Goal: Task Accomplishment & Management: Manage account settings

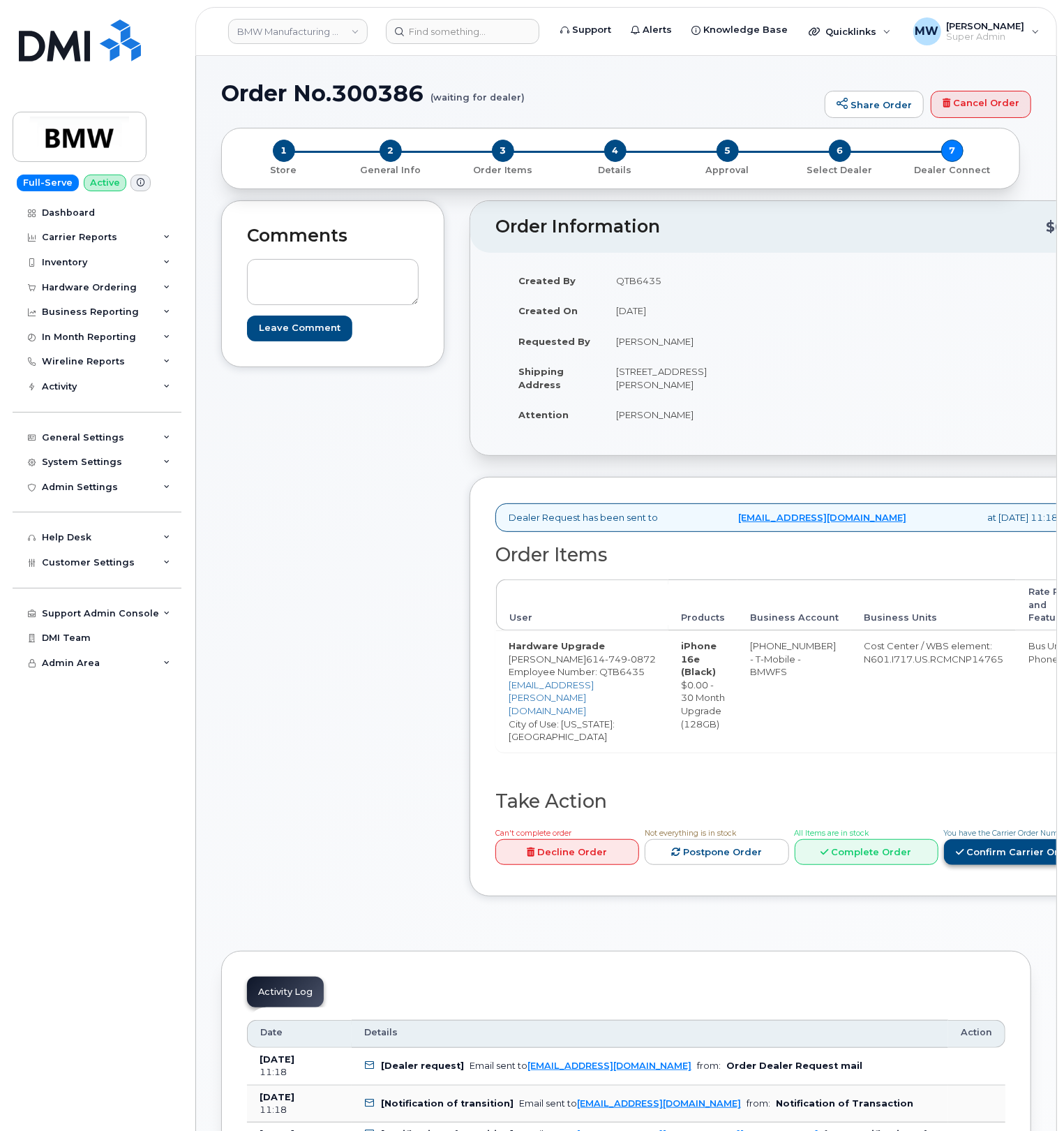
click at [999, 855] on link "Confirm Carrier Order" at bounding box center [1016, 852] width 144 height 26
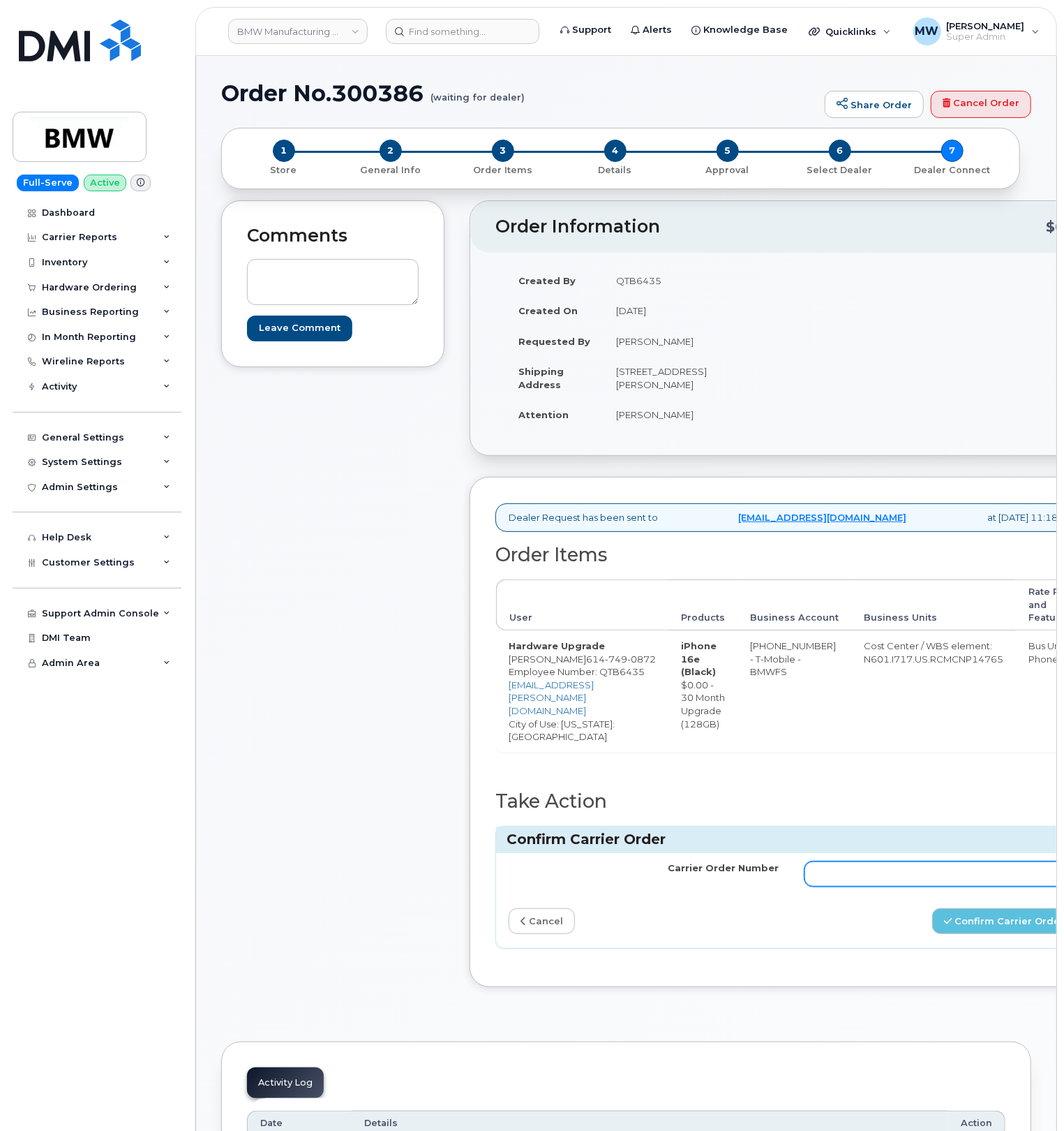
click at [924, 880] on input "Carrier Order Number" at bounding box center [939, 874] width 270 height 25
paste input "771818256"
type input "771818256"
click at [957, 931] on button "Confirm Carrier Order" at bounding box center [1004, 921] width 144 height 26
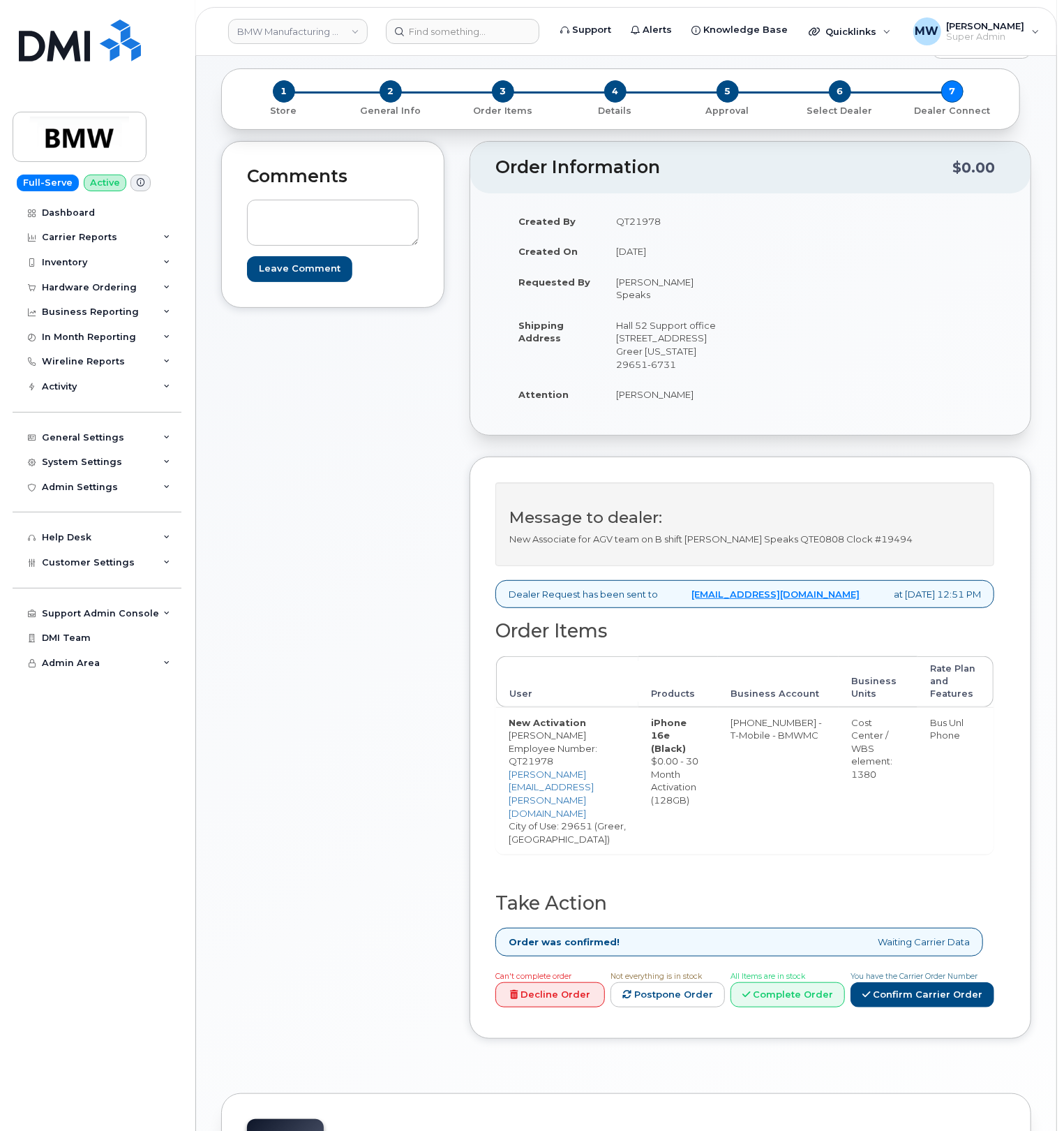
scroll to position [93, 0]
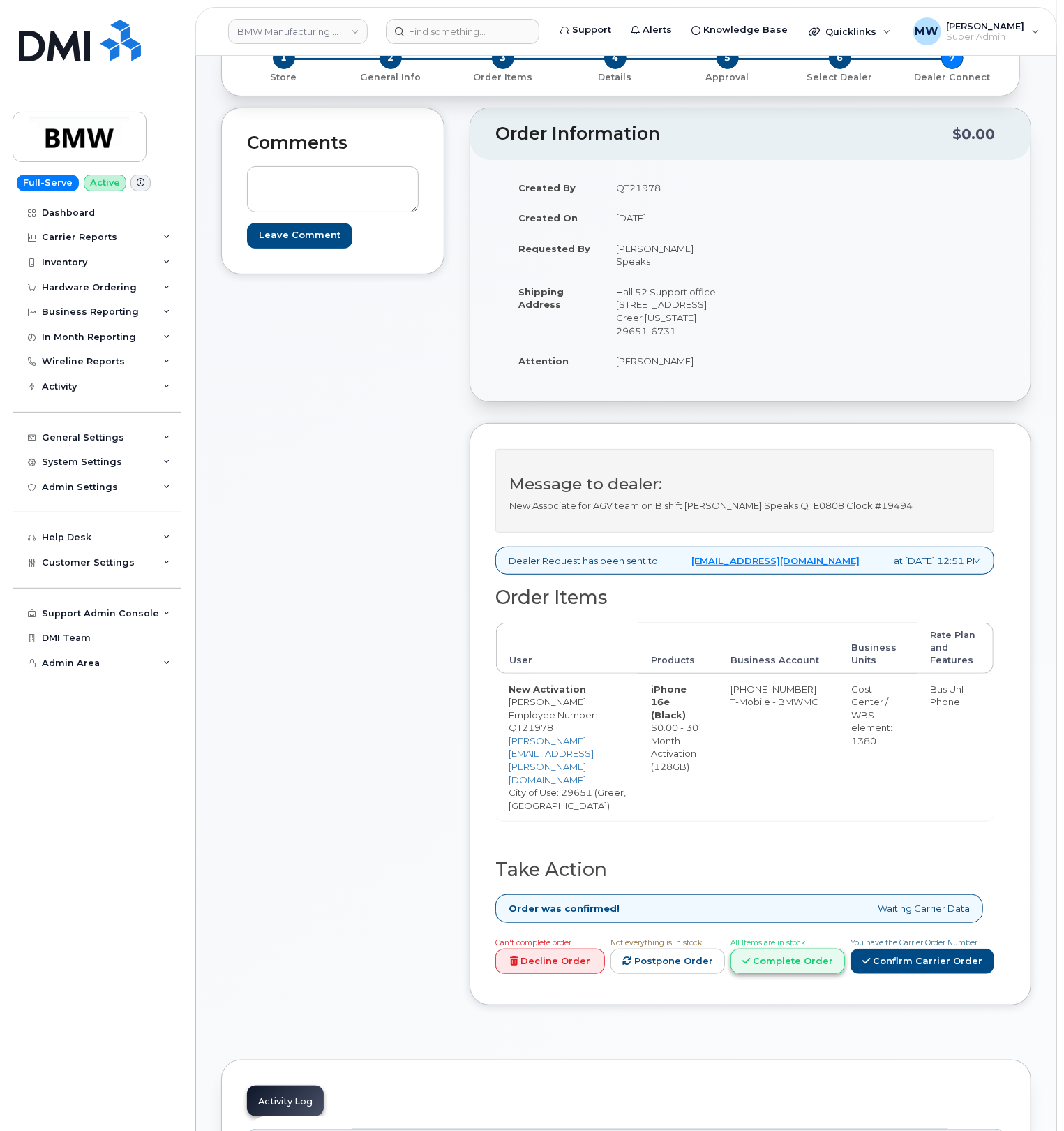
click at [801, 948] on link "Complete Order" at bounding box center [787, 961] width 114 height 26
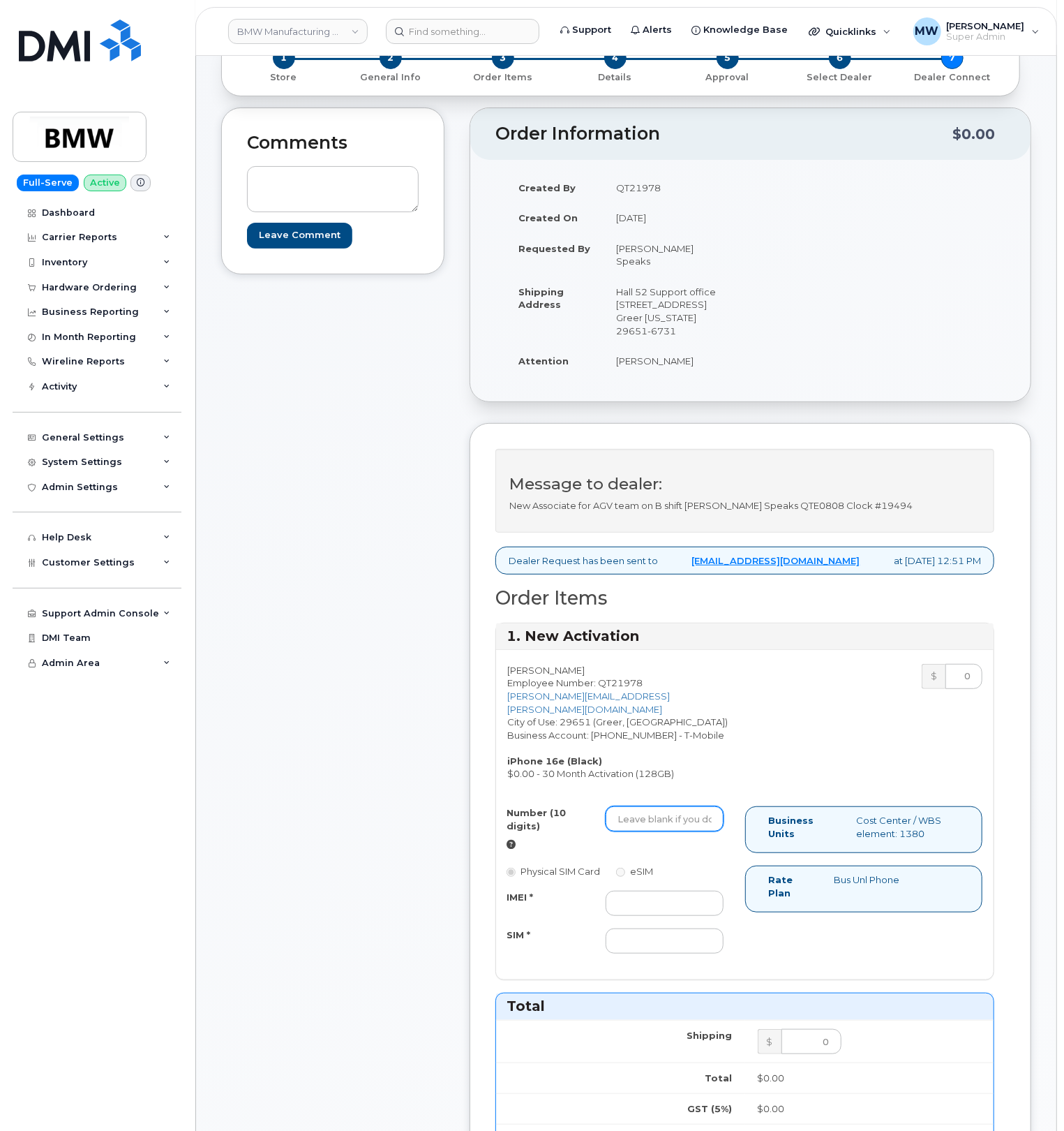
drag, startPoint x: 645, startPoint y: 803, endPoint x: 652, endPoint y: 813, distance: 12.2
click at [645, 804] on div "Billy Miller Employee Number: QT21978 billy.miller@bmwmc.com City of Use: 29651…" at bounding box center [744, 814] width 497 height 330
click at [653, 815] on input "Number (10 digits)" at bounding box center [664, 819] width 118 height 25
paste input "8647940569"
type input "8647940569"
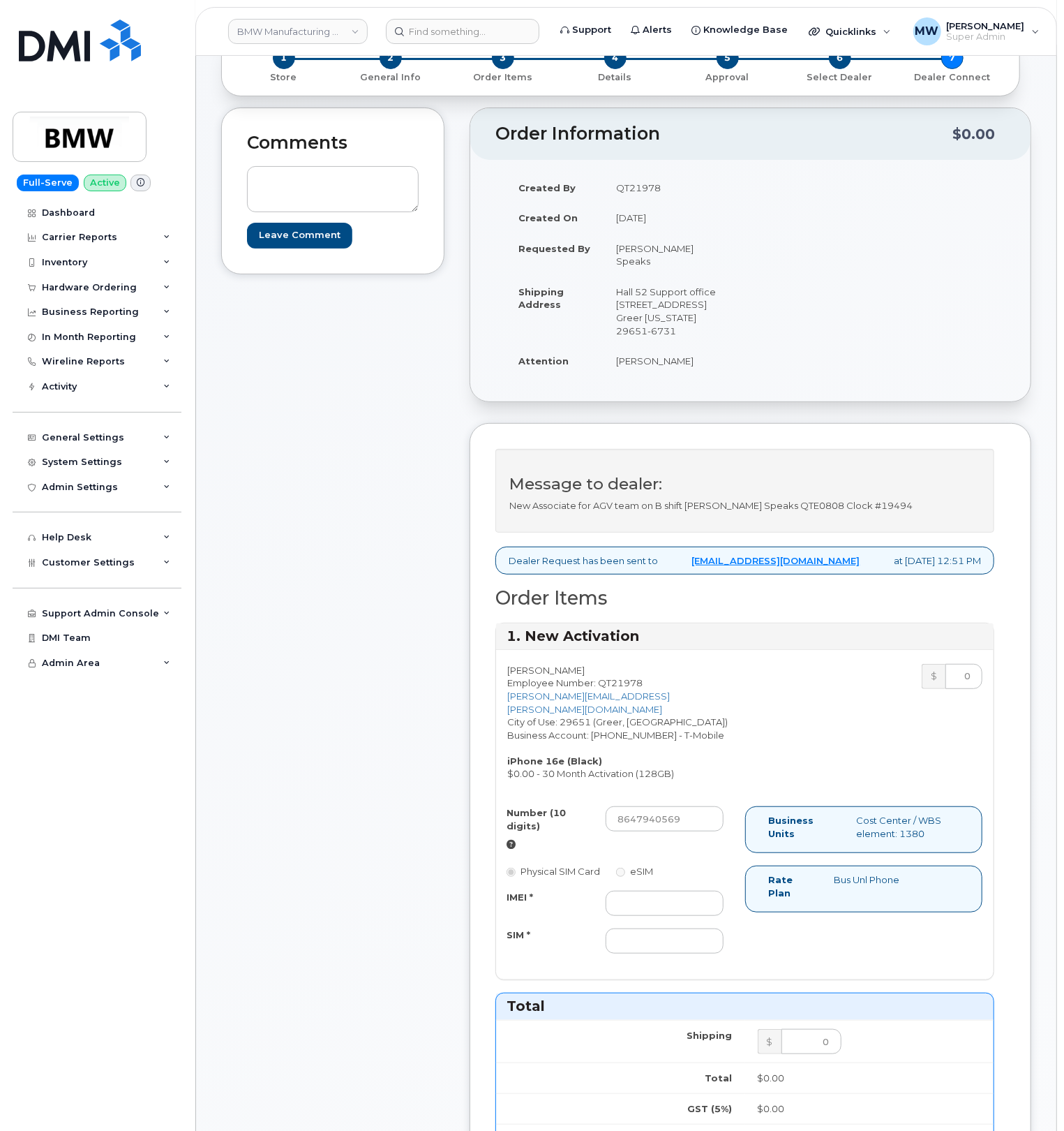
click at [648, 891] on div "Number (10 digits) 8647940569 Physical SIM Card eSIM IMEI * SIM *" at bounding box center [620, 886] width 249 height 161
click at [656, 899] on input "IMEI *" at bounding box center [664, 903] width 118 height 25
paste input "358017327916955"
type input "358017327916955"
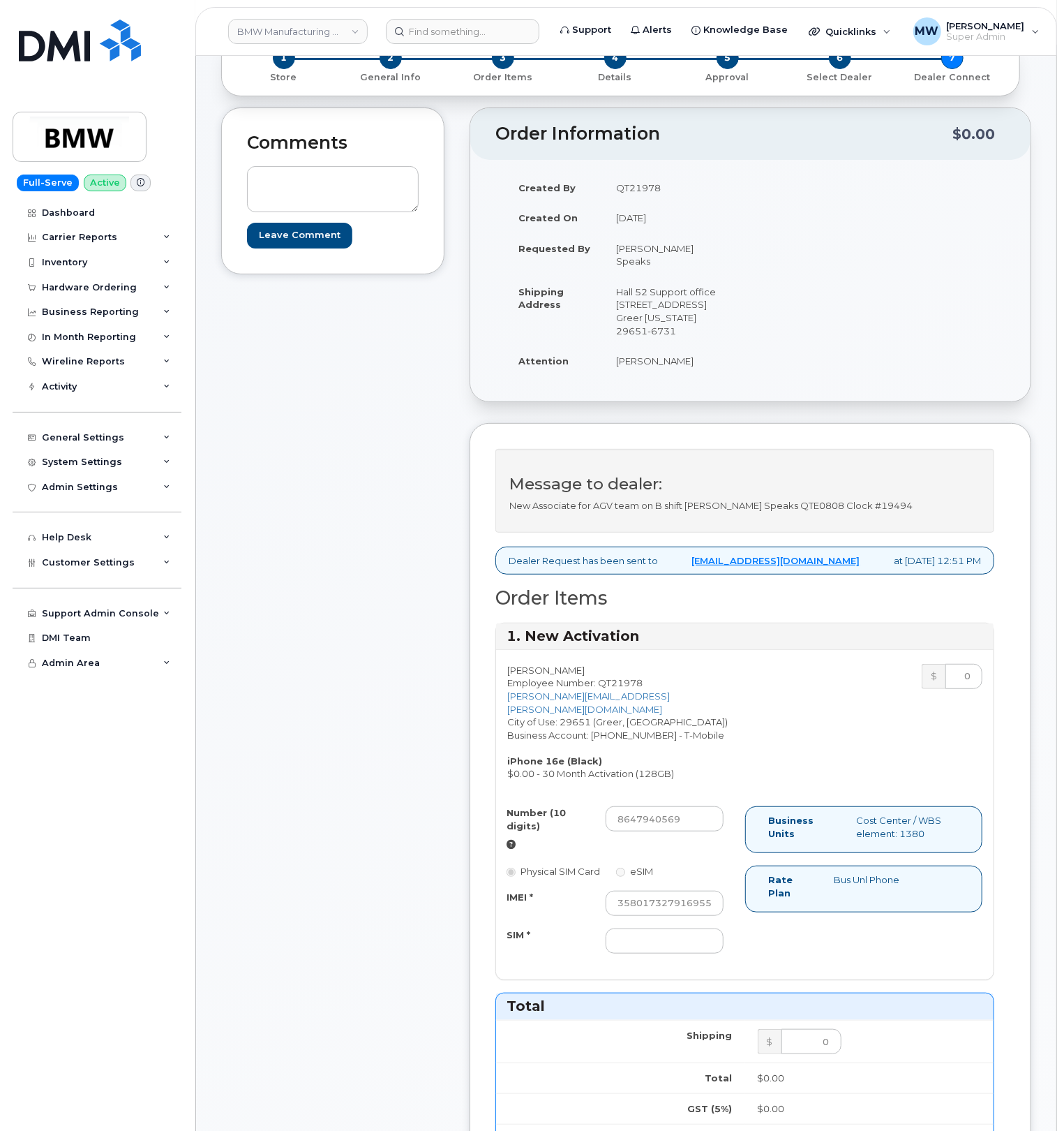
scroll to position [0, 0]
click at [637, 937] on input "SIM *" at bounding box center [664, 940] width 118 height 25
paste input "8901260620750976871"
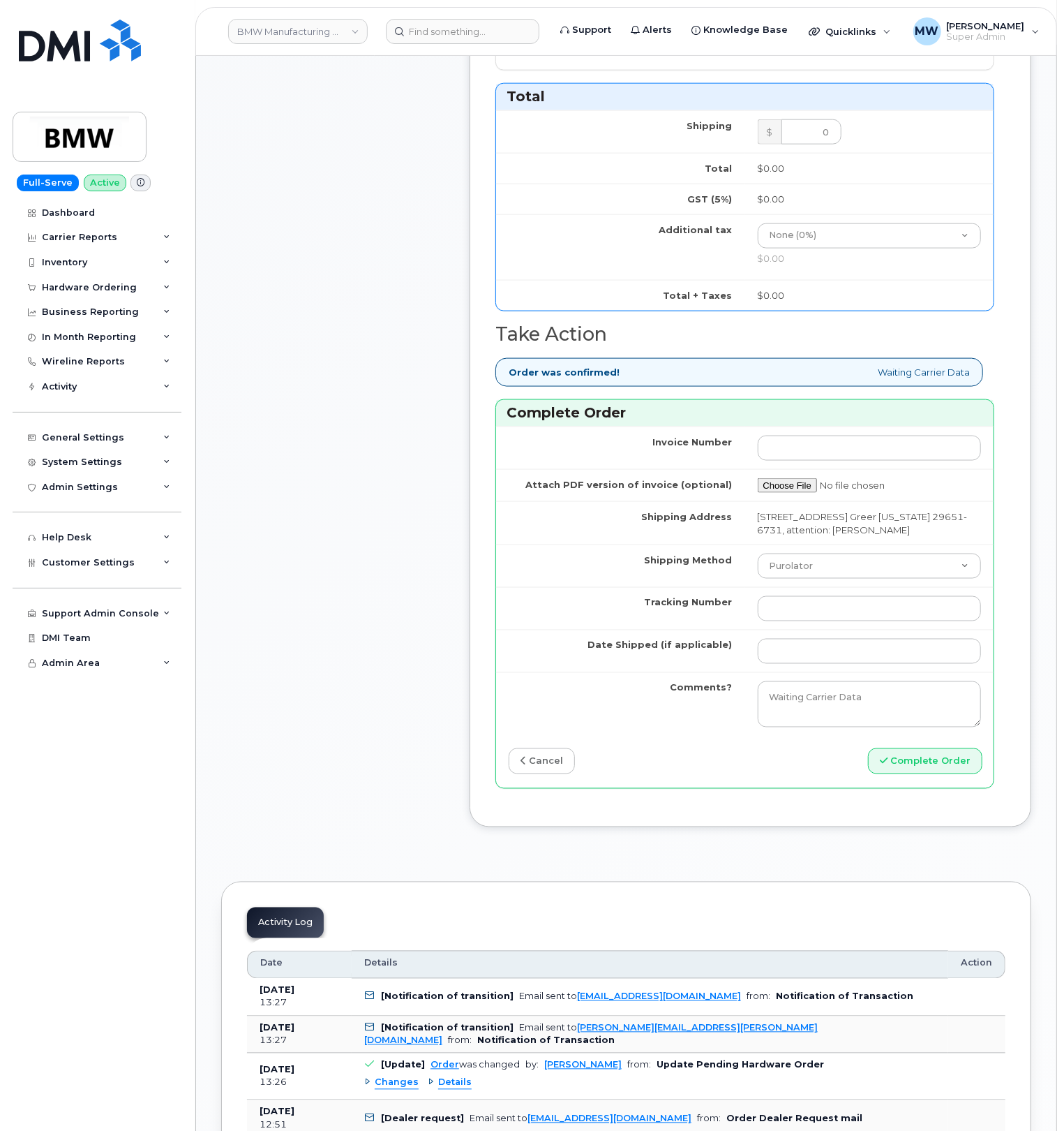
scroll to position [1023, 0]
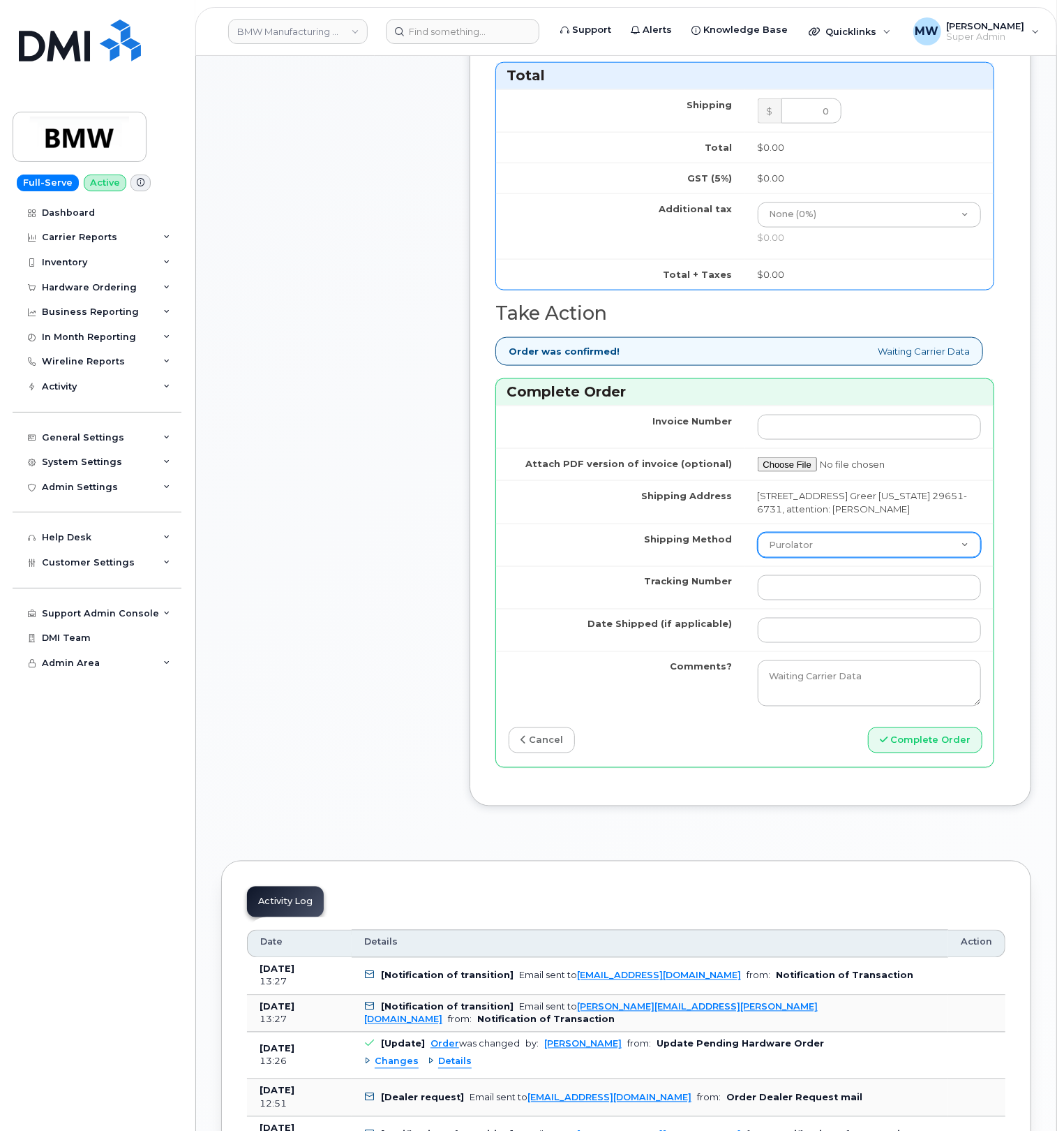
type input "8901260620750976871"
drag, startPoint x: 798, startPoint y: 555, endPoint x: 795, endPoint y: 571, distance: 16.3
click at [798, 555] on select "Purolator UPS FedEx Canada Post Courier Other Drop Off Pick Up" at bounding box center [869, 545] width 224 height 25
select select "UPS"
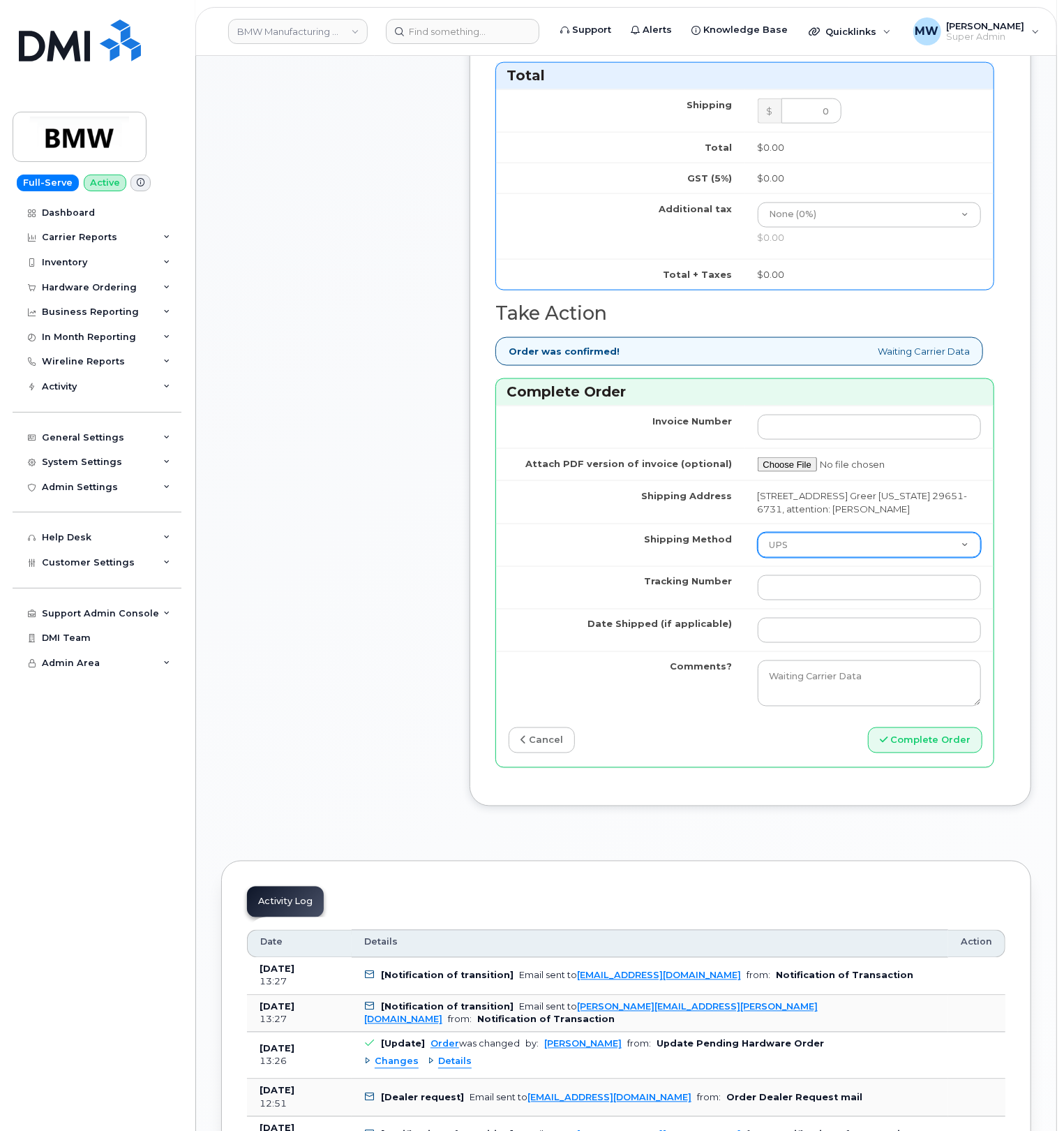
click at [757, 551] on select "Purolator UPS FedEx Canada Post Courier Other Drop Off Pick Up" at bounding box center [869, 545] width 224 height 25
click at [824, 601] on input "Tracking Number" at bounding box center [869, 587] width 224 height 25
paste input "1ZE4B2501380224796"
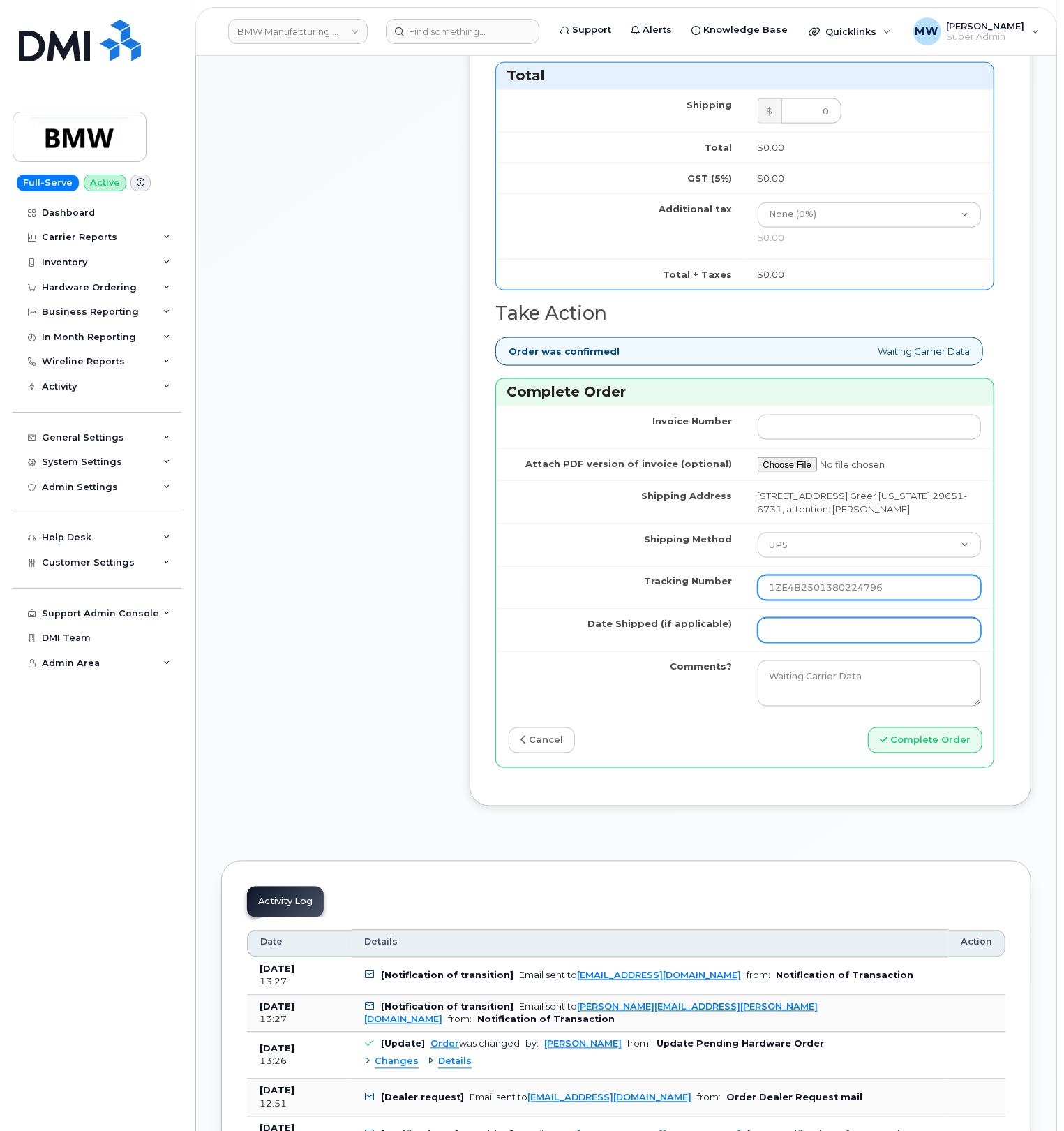
type input "1ZE4B2501380224796"
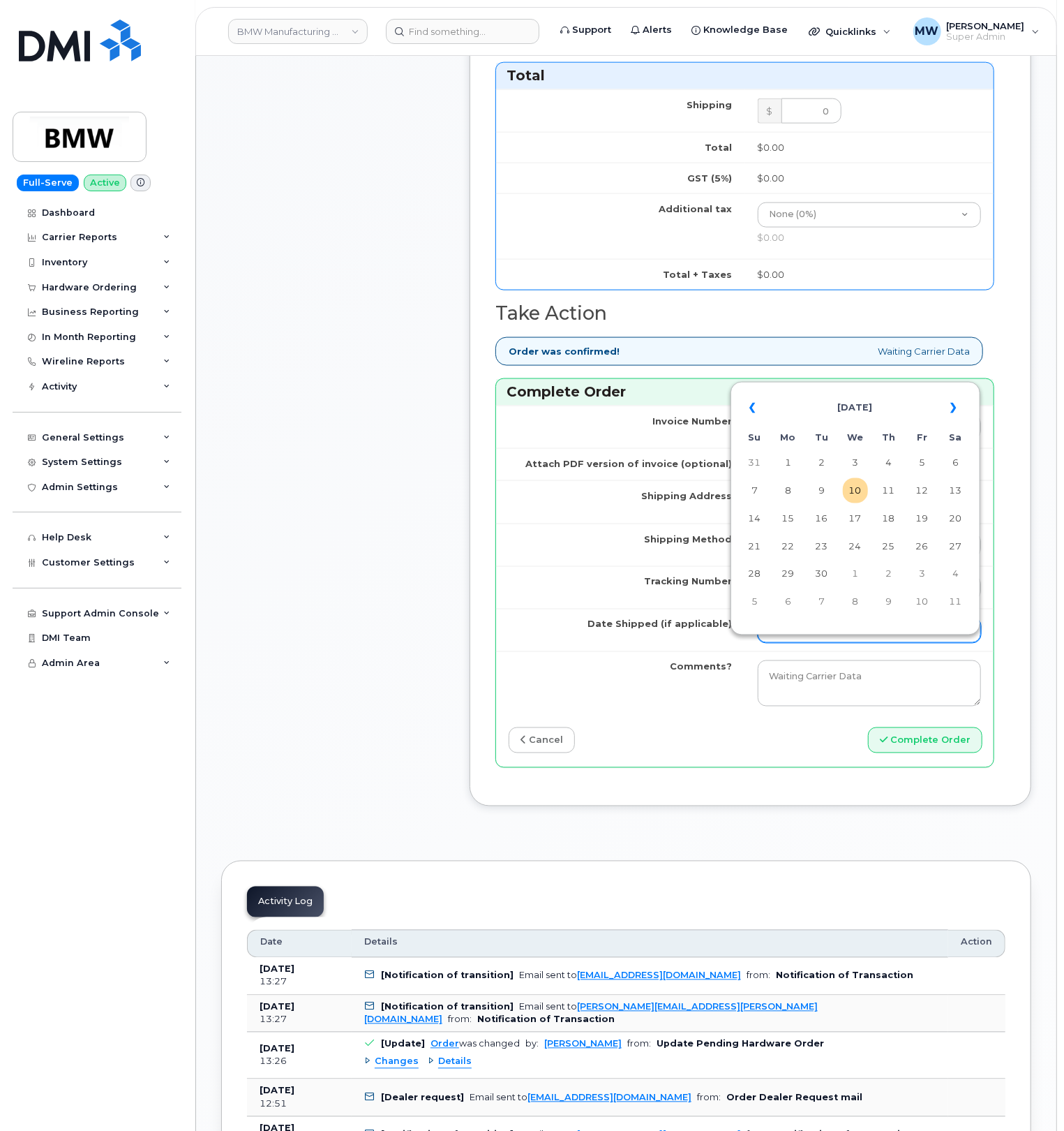
click at [799, 643] on input "Date Shipped (if applicable)" at bounding box center [869, 630] width 224 height 25
click at [824, 495] on td "9" at bounding box center [822, 491] width 25 height 25
type input "[DATE]"
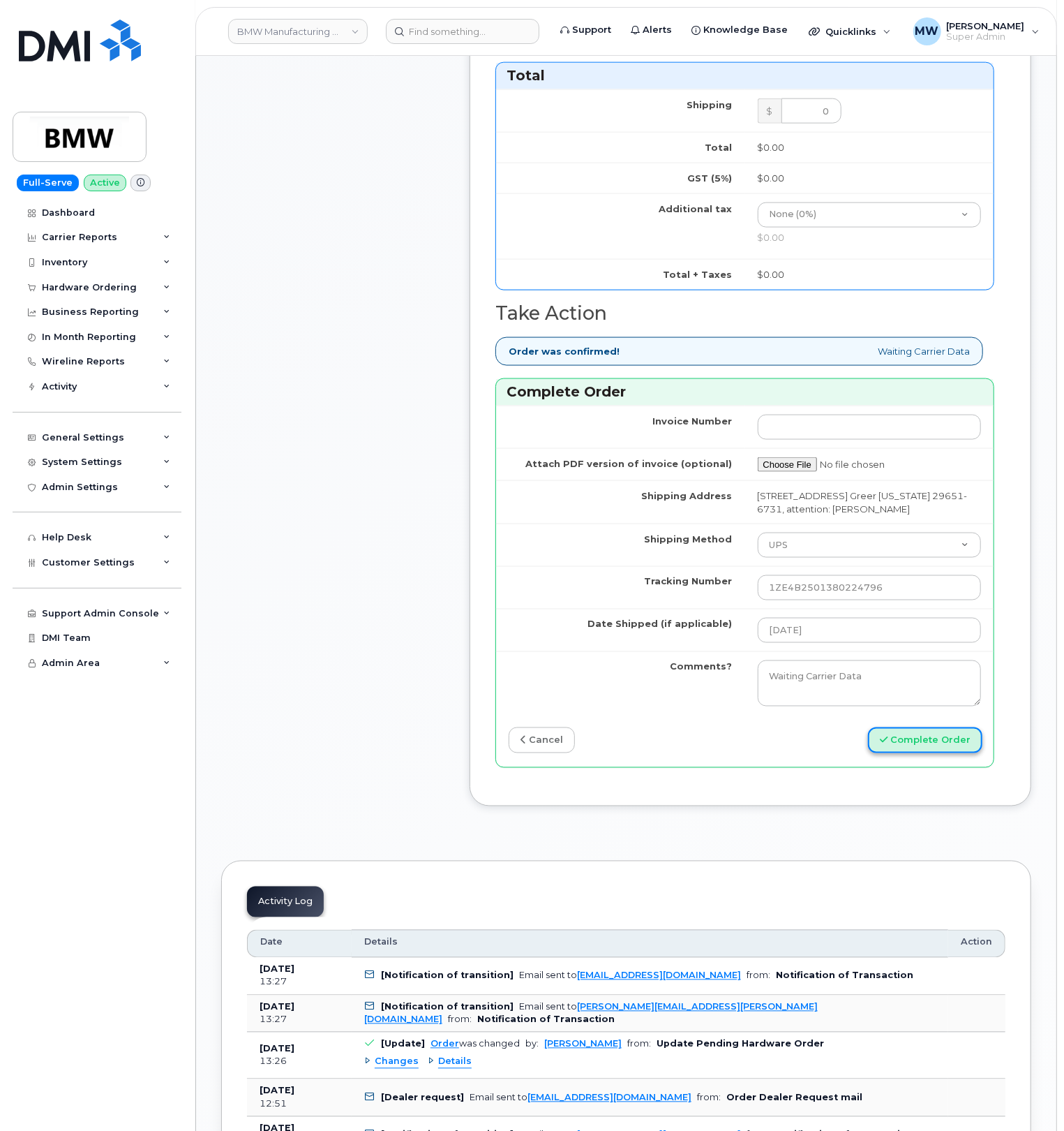
click at [917, 751] on button "Complete Order" at bounding box center [925, 740] width 114 height 26
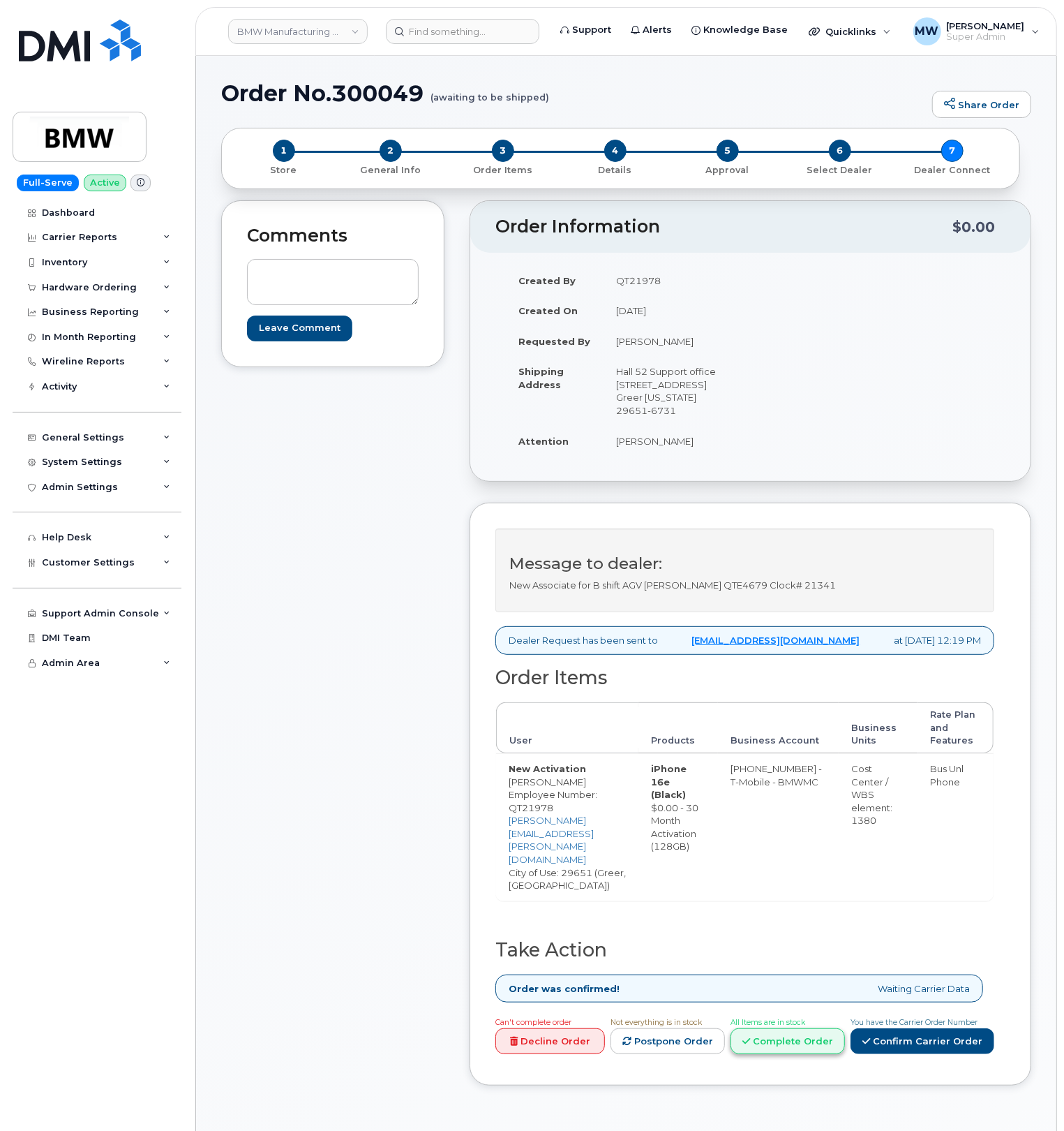
click at [779, 1028] on link "Complete Order" at bounding box center [787, 1041] width 114 height 26
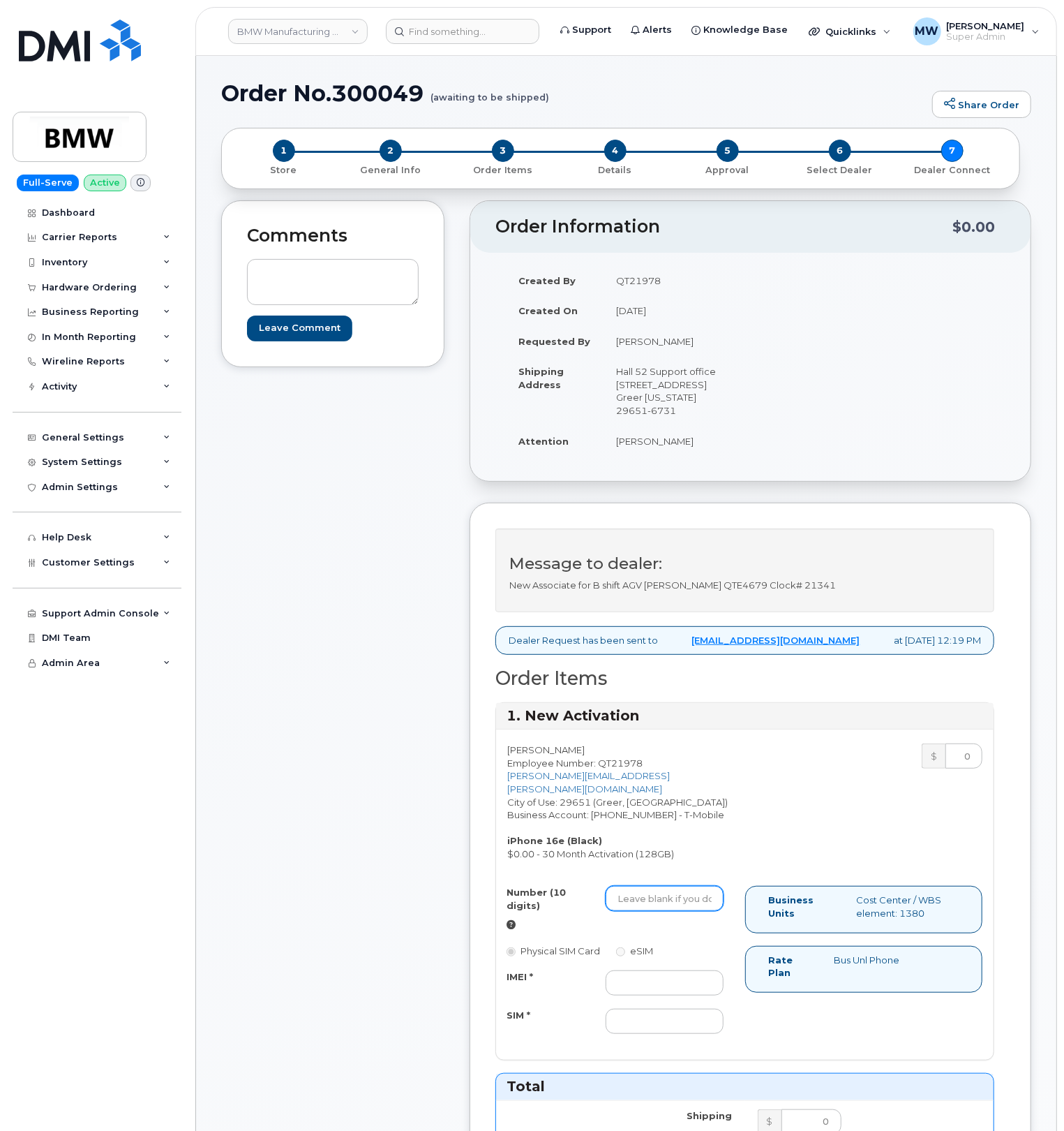
click at [664, 911] on input "Number (10 digits)" at bounding box center [664, 898] width 118 height 25
paste input "8647872302"
type input "8647872302"
click at [666, 995] on input "IMEI *" at bounding box center [664, 983] width 118 height 25
paste input "358017328407558"
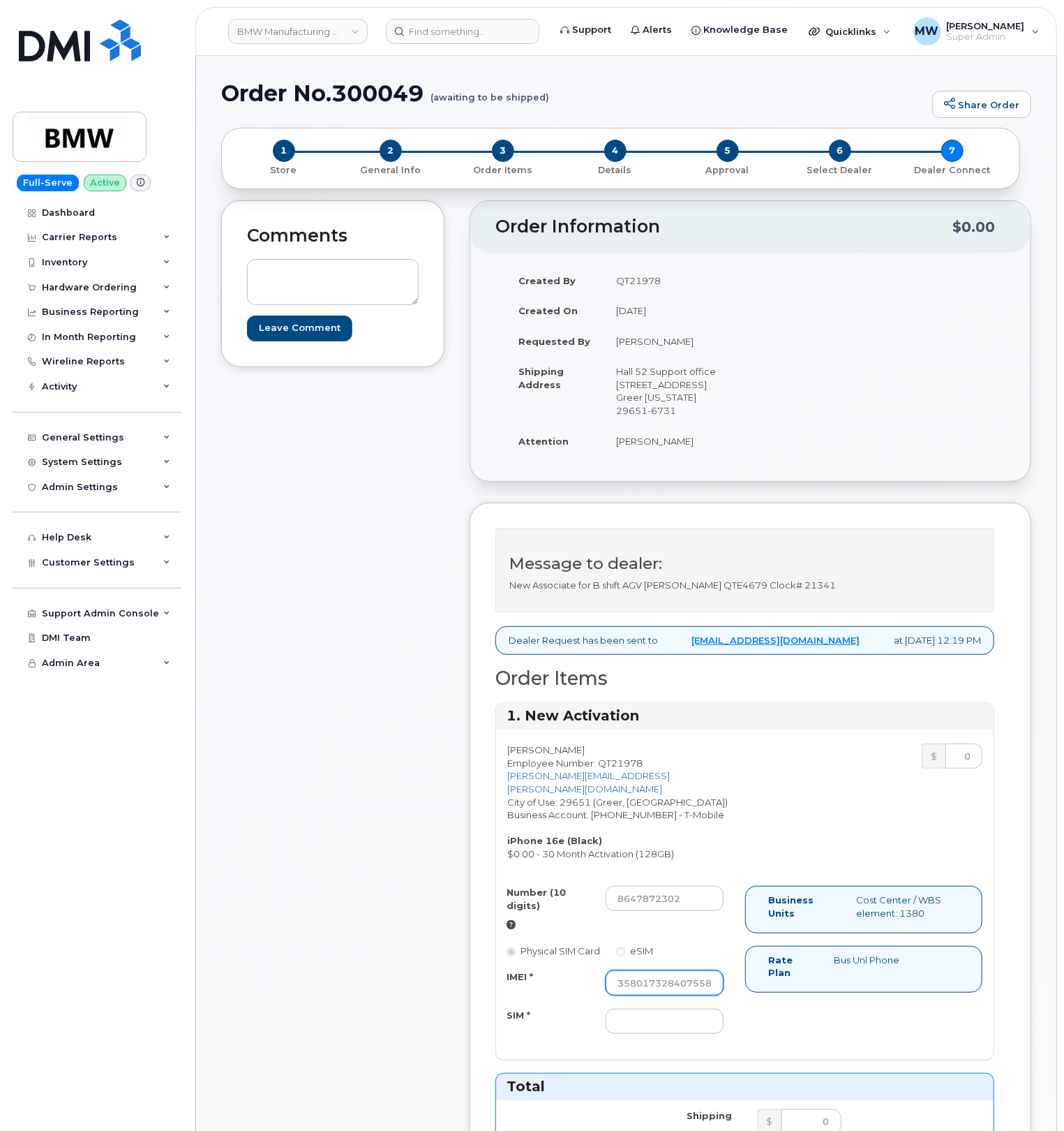
scroll to position [0, 1]
type input "358017328407558"
click at [656, 1033] on input "SIM *" at bounding box center [664, 1021] width 118 height 25
paste input "8901260434786911716"
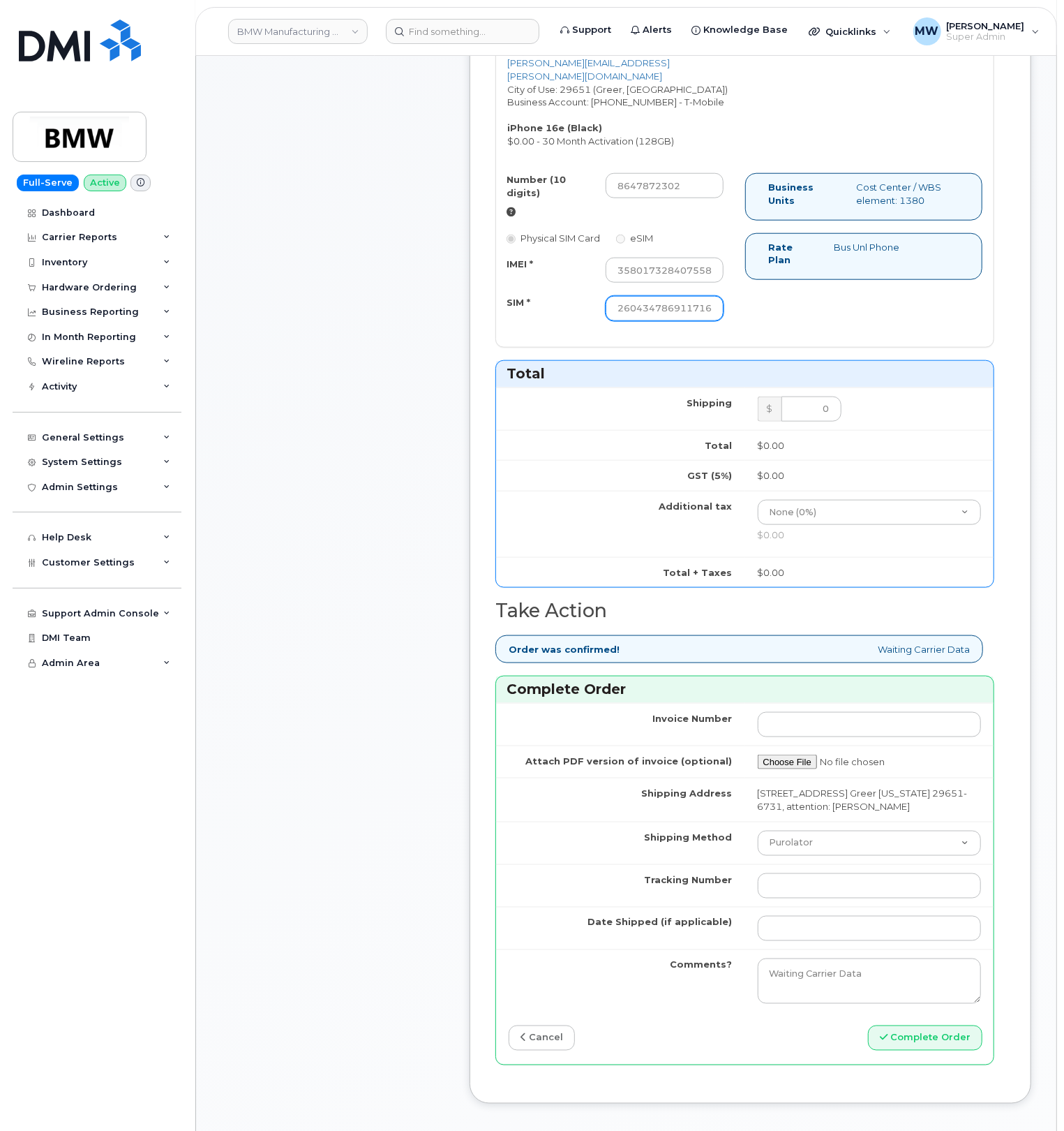
scroll to position [837, 0]
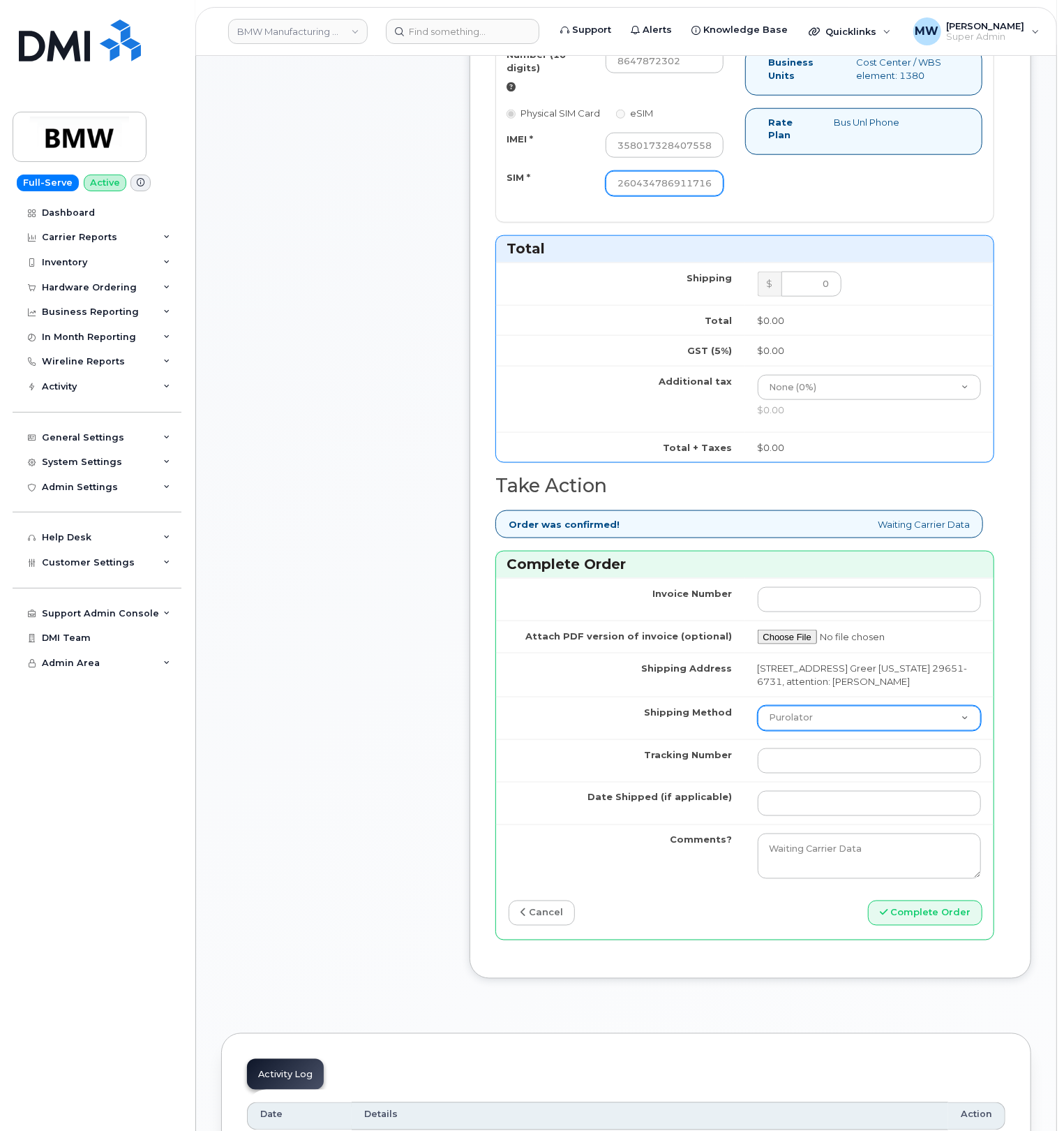
type input "8901260434786911716"
drag, startPoint x: 795, startPoint y: 751, endPoint x: 794, endPoint y: 761, distance: 10.0
click at [794, 731] on select "Purolator UPS FedEx Canada Post Courier Other Drop Off Pick Up" at bounding box center [869, 718] width 224 height 25
select select "UPS"
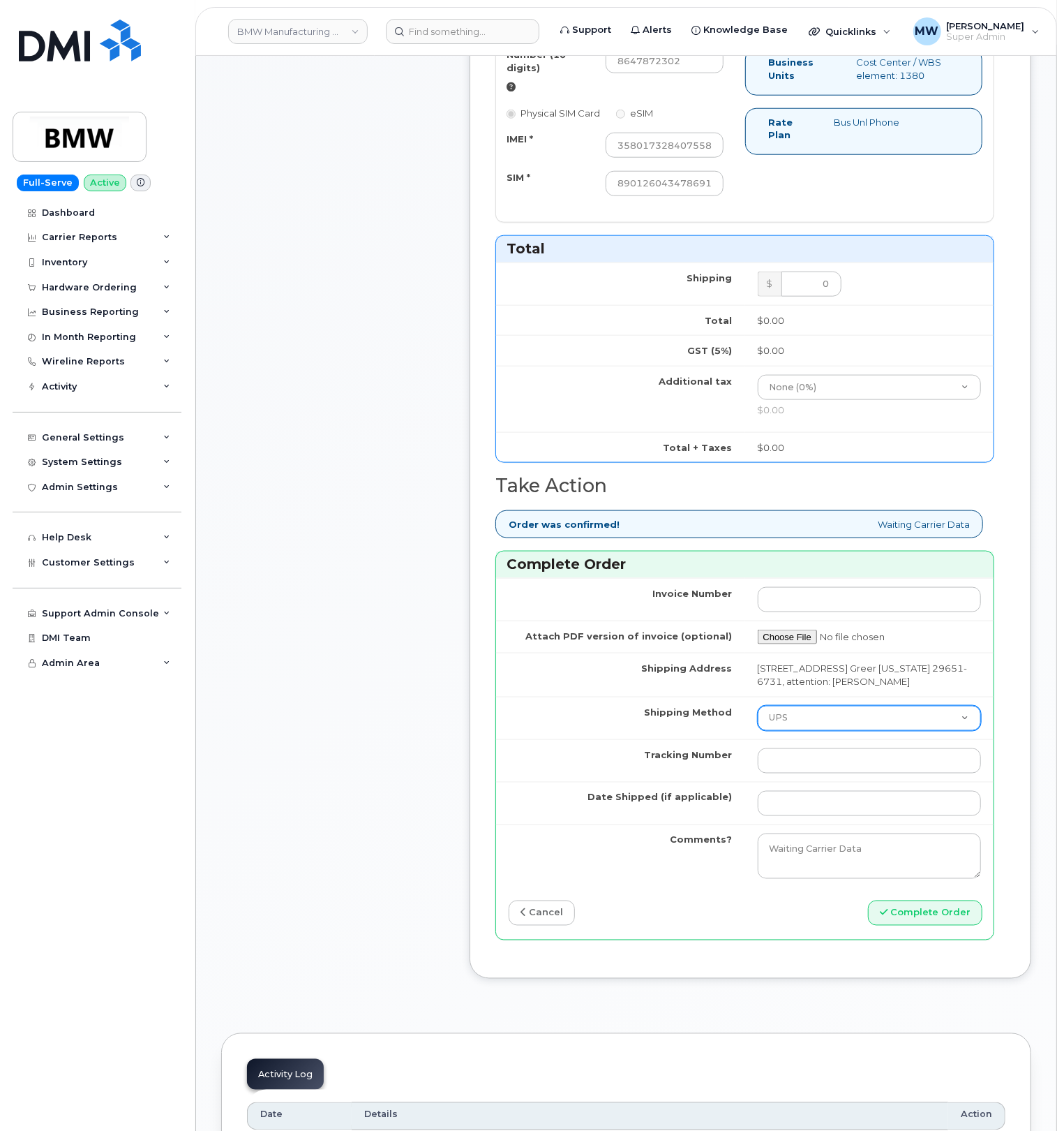
click at [757, 731] on select "Purolator UPS FedEx Canada Post Courier Other Drop Off Pick Up" at bounding box center [869, 718] width 224 height 25
click at [794, 774] on input "Tracking Number" at bounding box center [869, 760] width 224 height 25
paste input "1ZE4B2501380224607"
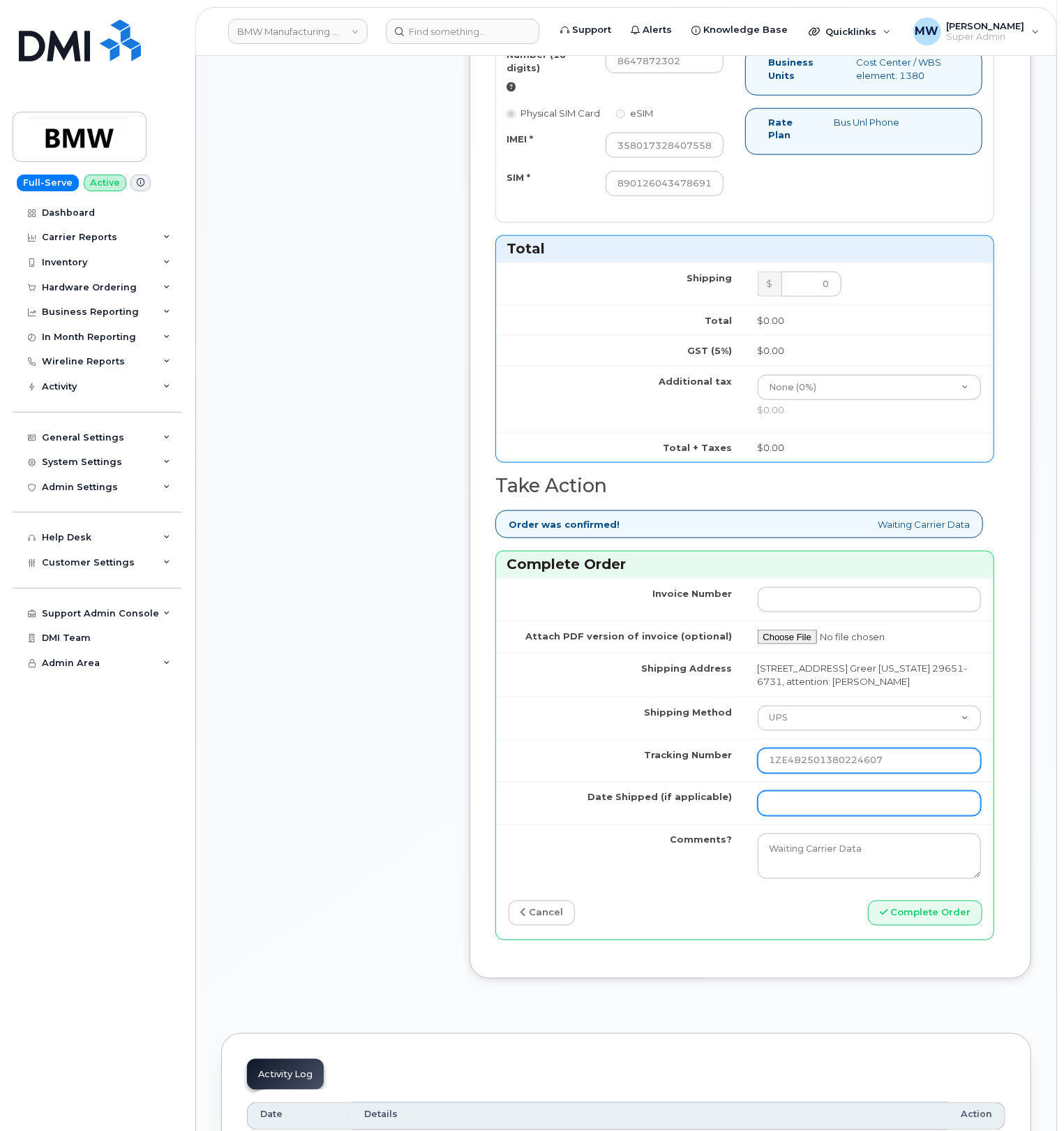
type input "1ZE4B2501380224607"
click at [786, 816] on input "Date Shipped (if applicable)" at bounding box center [869, 803] width 224 height 25
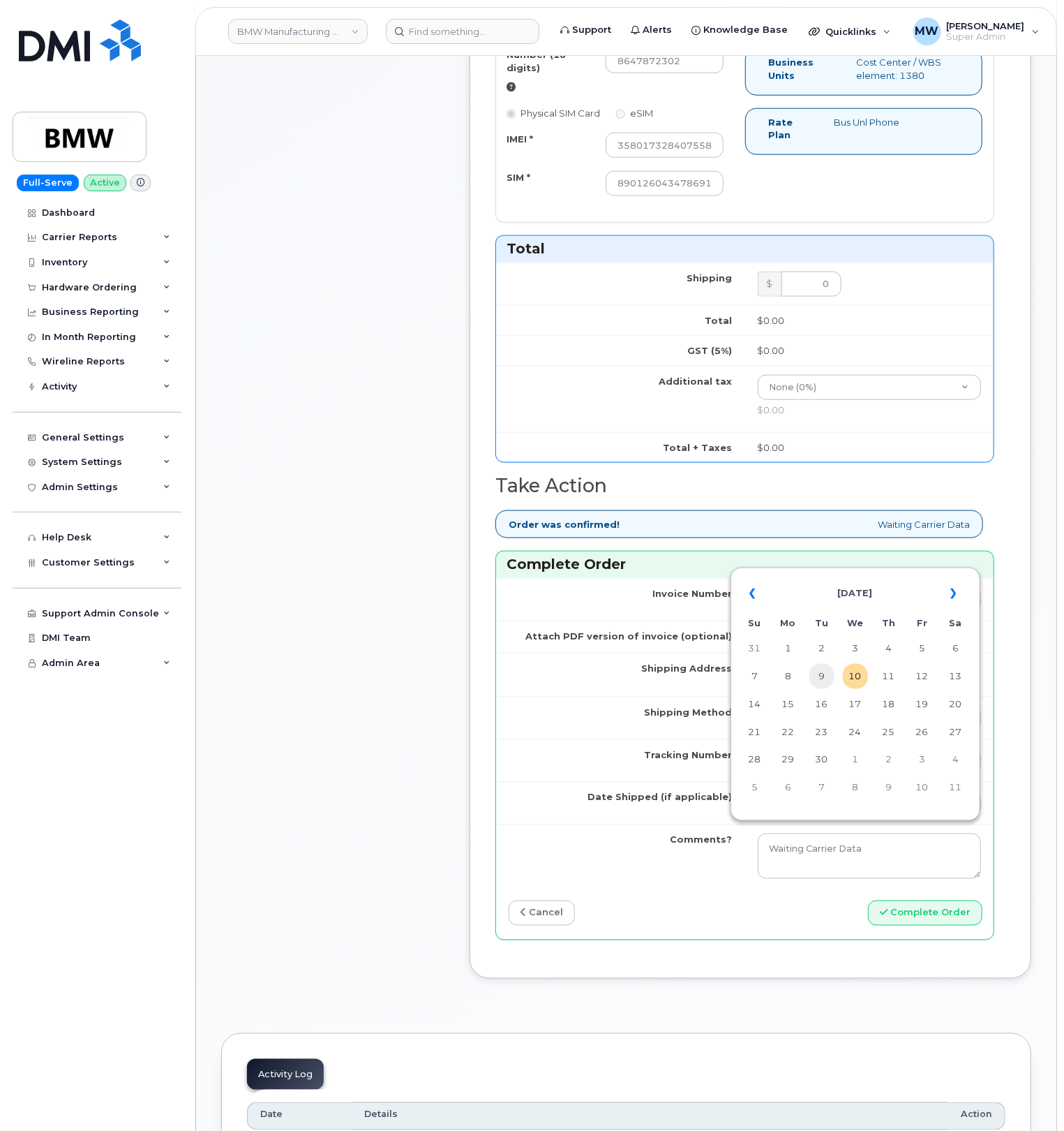
click at [821, 681] on td "9" at bounding box center [822, 676] width 25 height 25
type input "[DATE]"
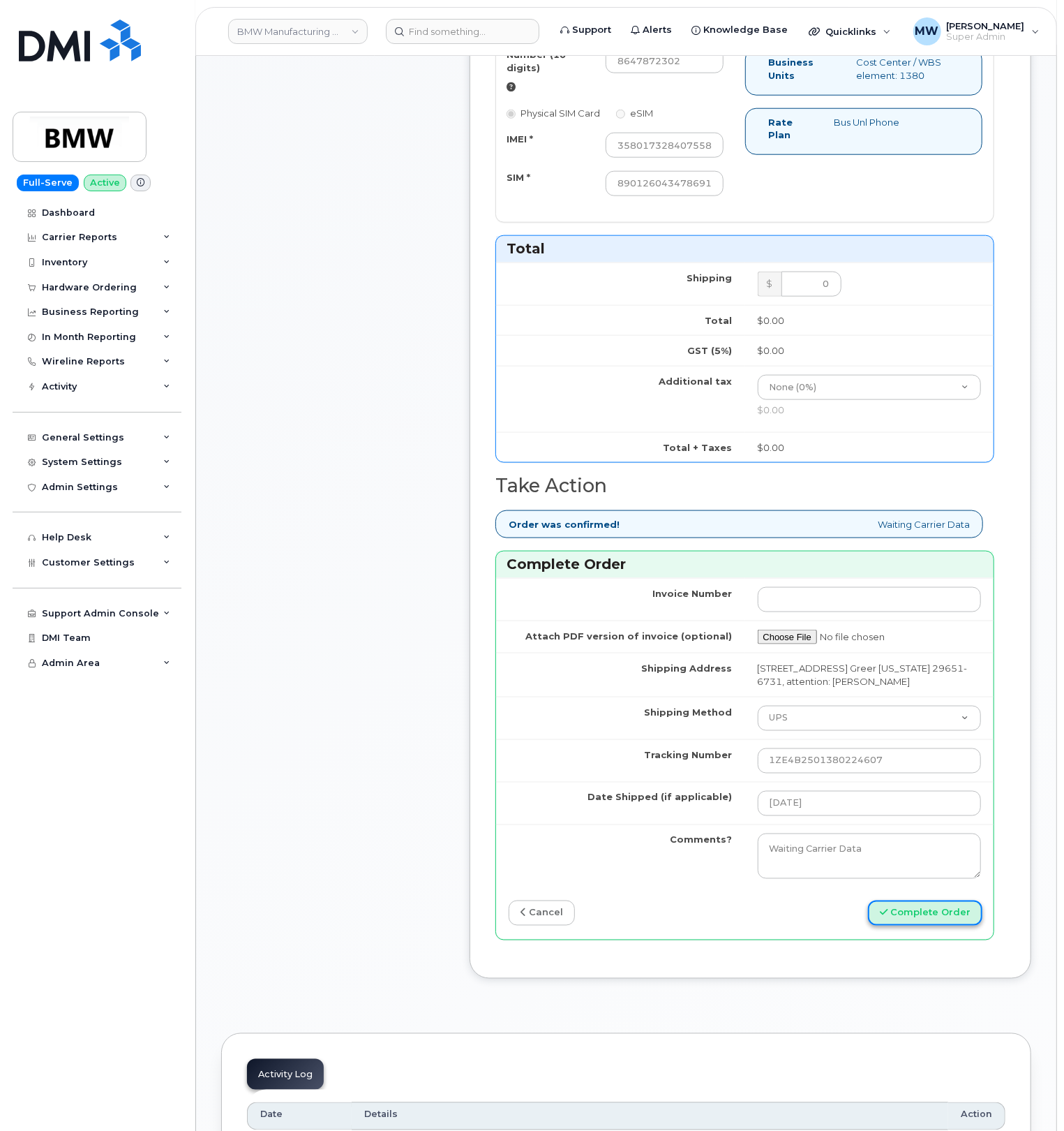
click at [919, 926] on button "Complete Order" at bounding box center [925, 913] width 114 height 26
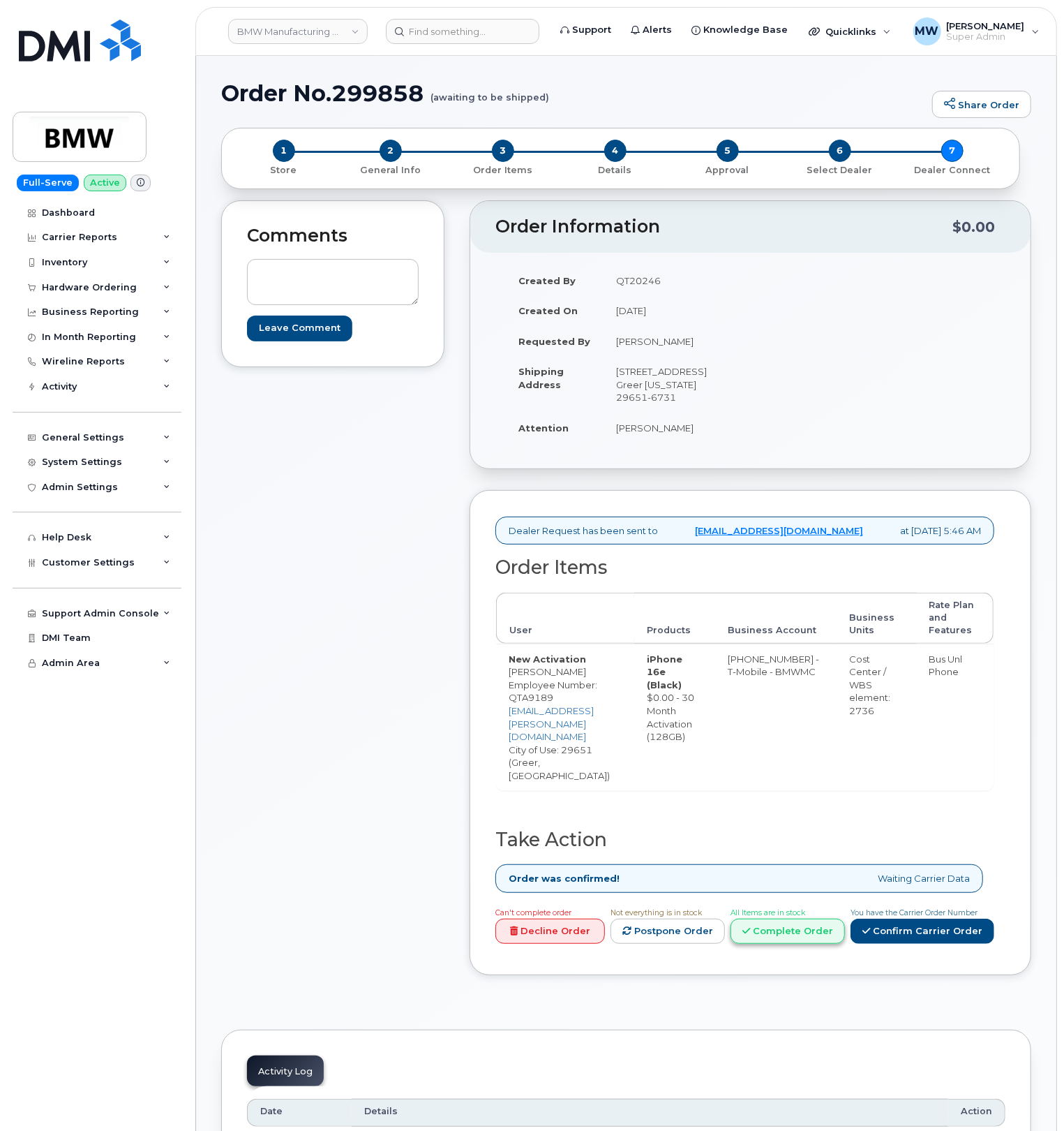
click at [759, 918] on link "Complete Order" at bounding box center [787, 931] width 114 height 26
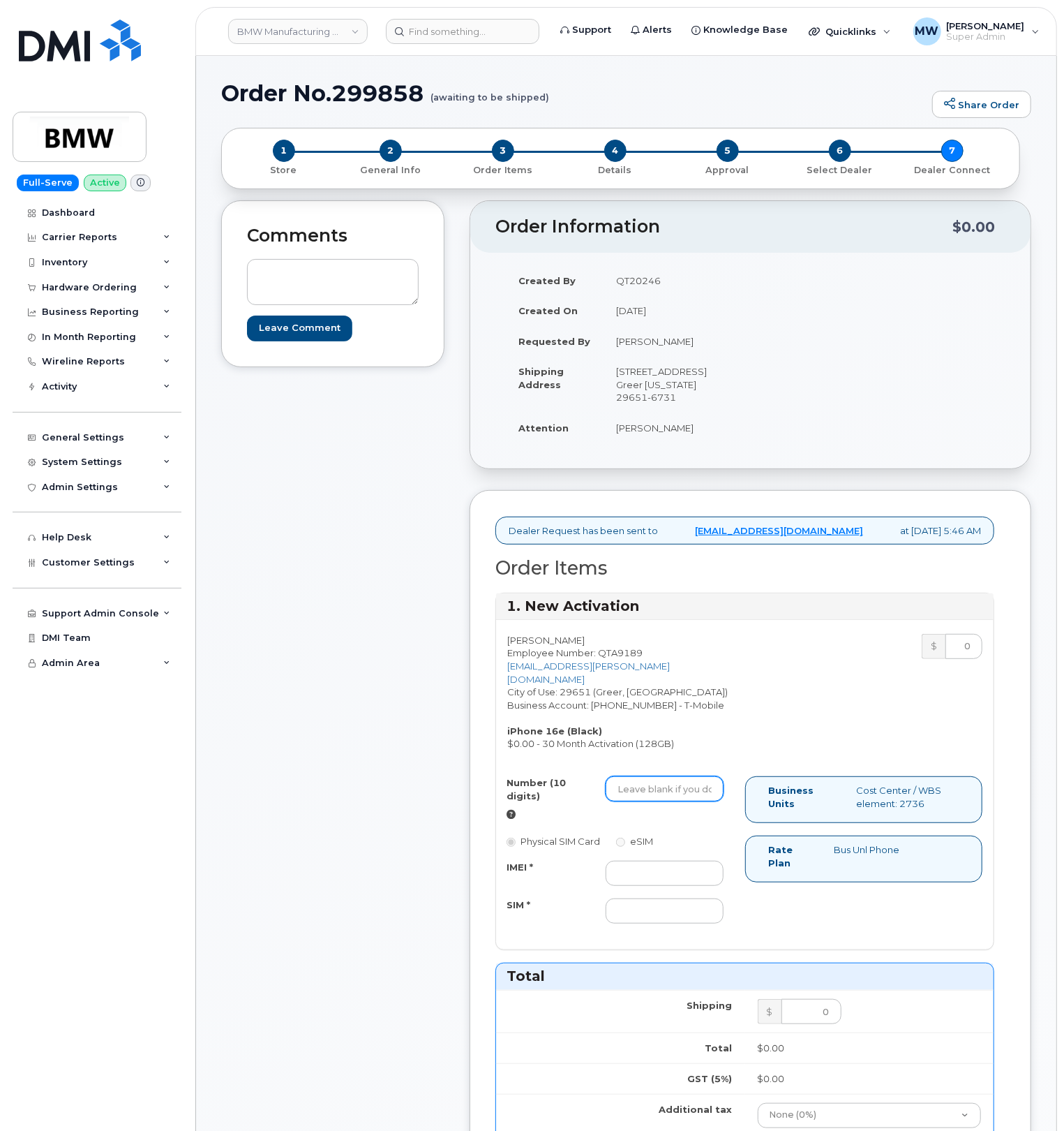
click at [688, 798] on input "Number (10 digits)" at bounding box center [664, 789] width 118 height 25
paste input "8646313685"
type input "8646313685"
click at [670, 923] on input "SIM *" at bounding box center [664, 911] width 118 height 25
paste input "8901260627757832551"
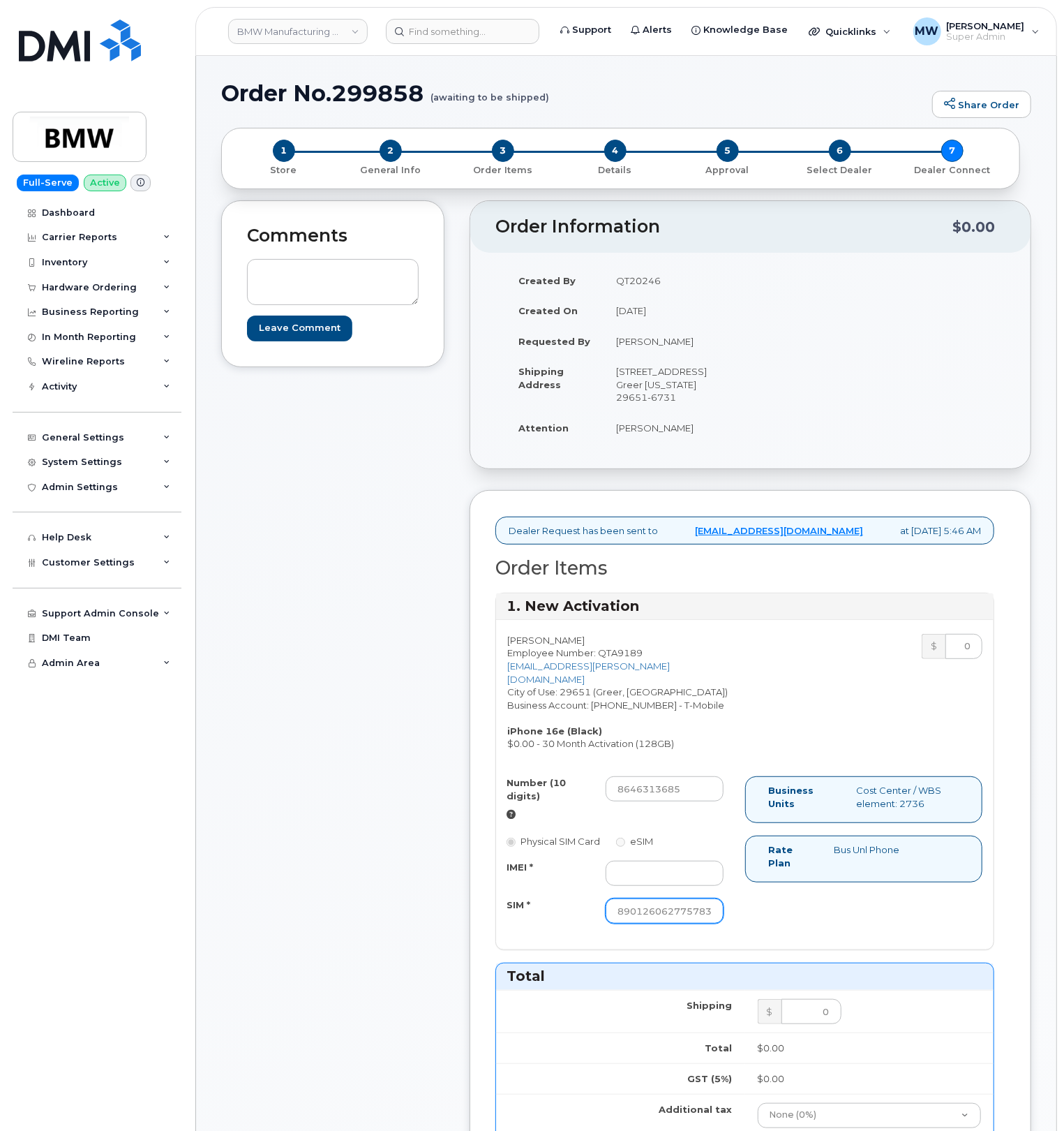
scroll to position [0, 26]
type input "8901260627757832551"
click at [614, 879] on input "IMEI *" at bounding box center [664, 873] width 118 height 25
paste input "358017328194180"
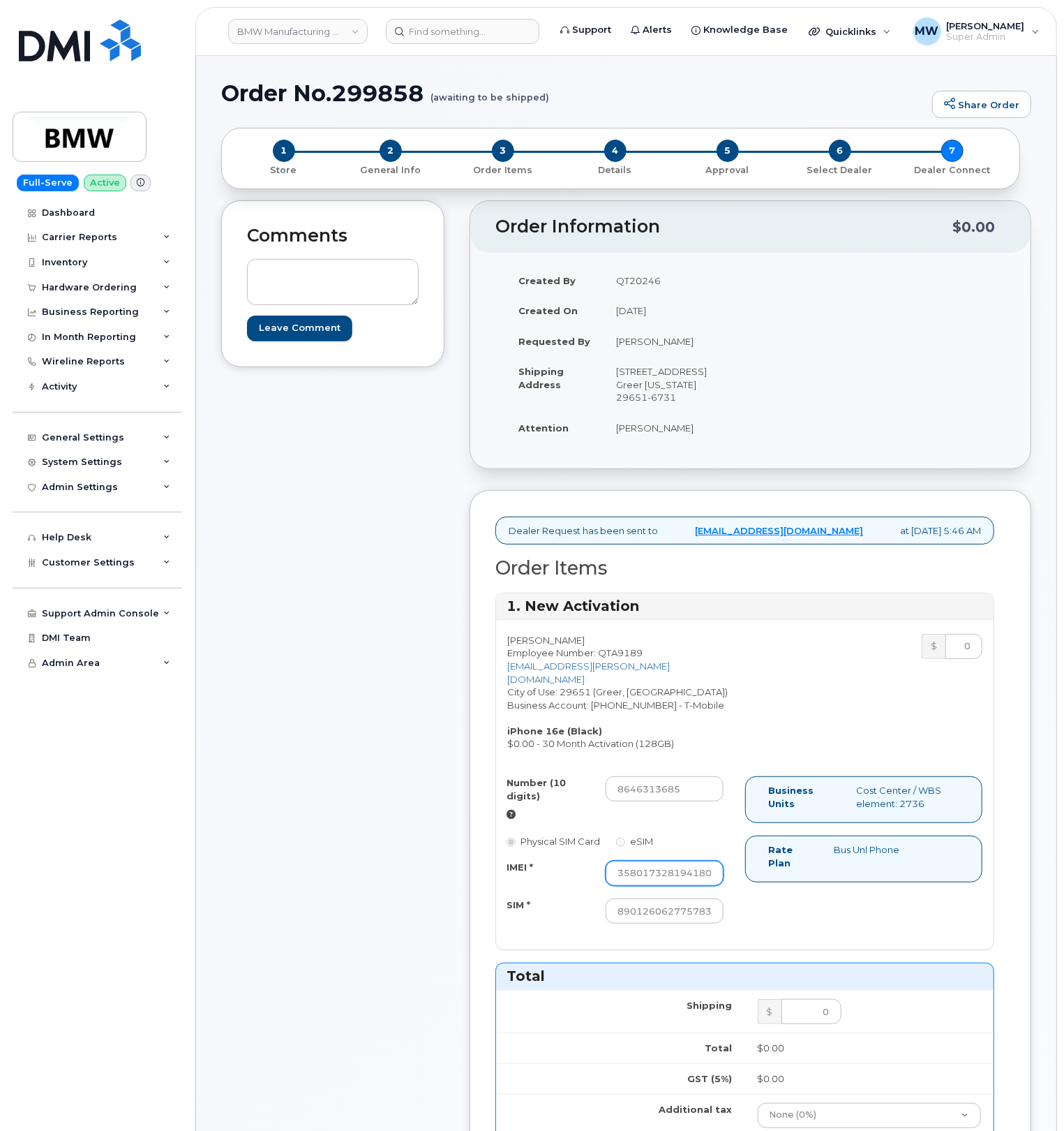
scroll to position [0, 1]
type input "358017328194180"
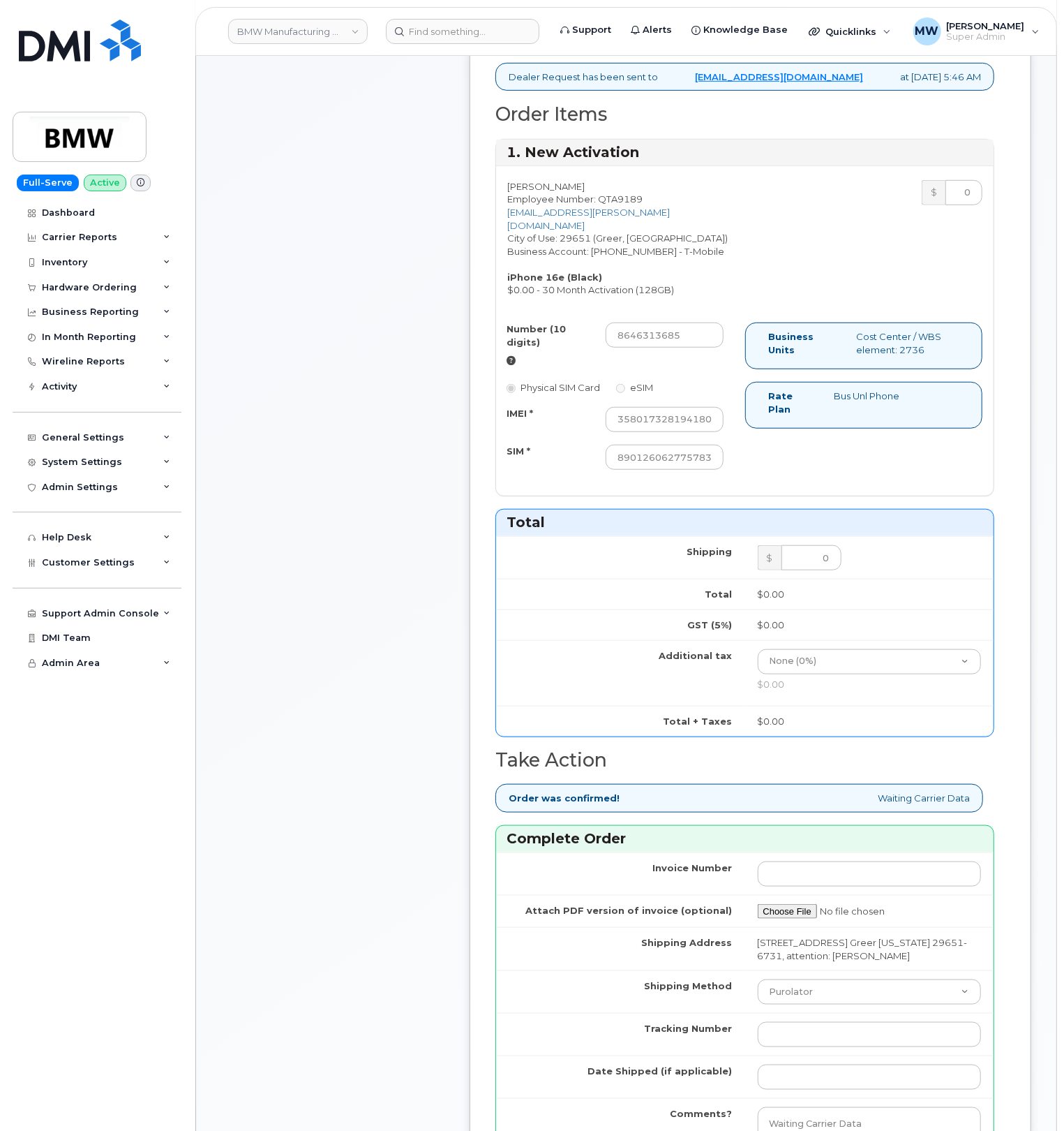
scroll to position [465, 0]
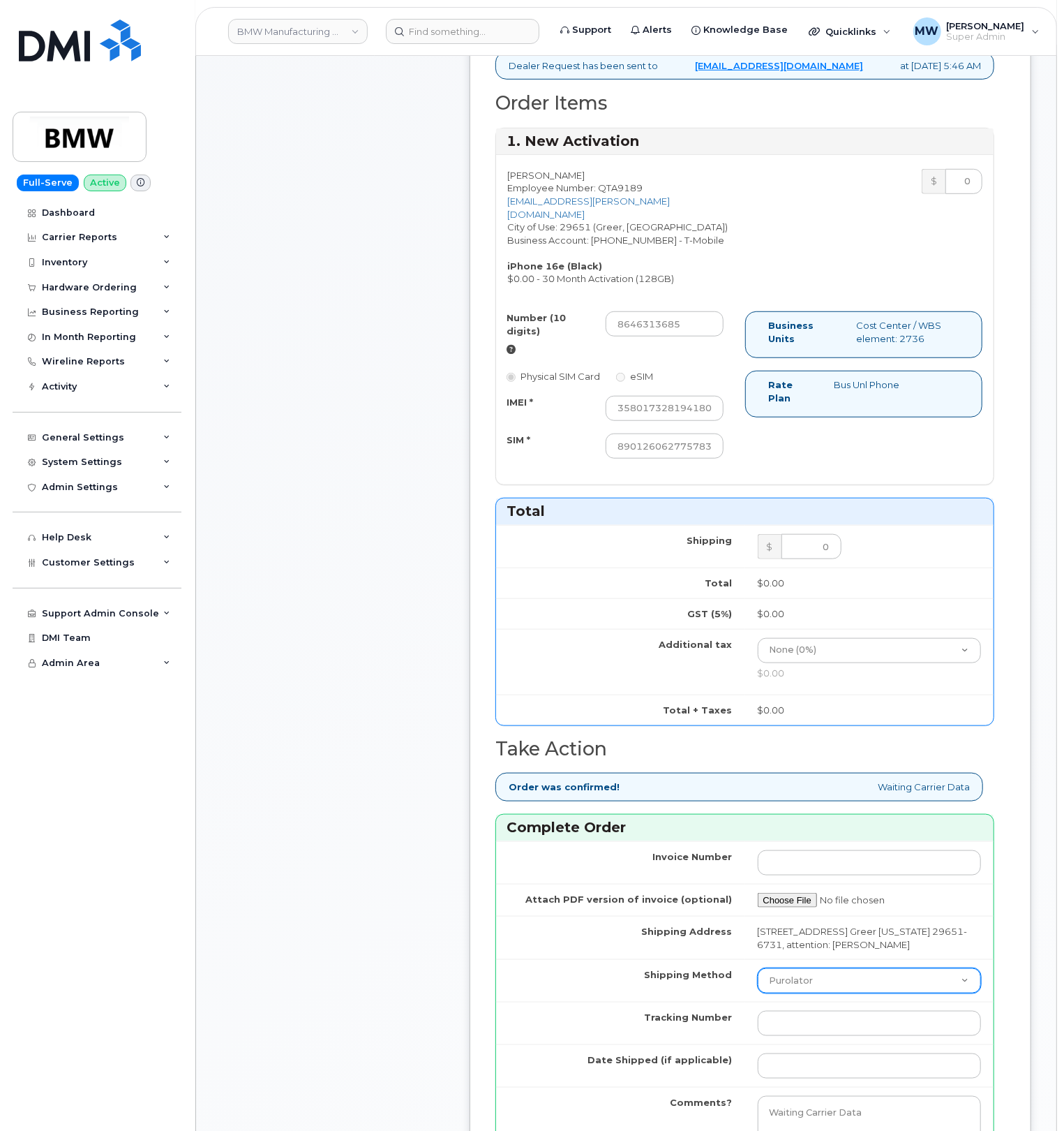
drag, startPoint x: 882, startPoint y: 1008, endPoint x: 842, endPoint y: 1033, distance: 47.2
click at [879, 994] on select "Purolator UPS FedEx Canada Post Courier Other Drop Off Pick Up" at bounding box center [869, 980] width 224 height 25
select select "UPS"
click at [757, 994] on select "Purolator UPS FedEx Canada Post Courier Other Drop Off Pick Up" at bounding box center [869, 980] width 224 height 25
click at [802, 1036] on input "Tracking Number" at bounding box center [869, 1023] width 224 height 25
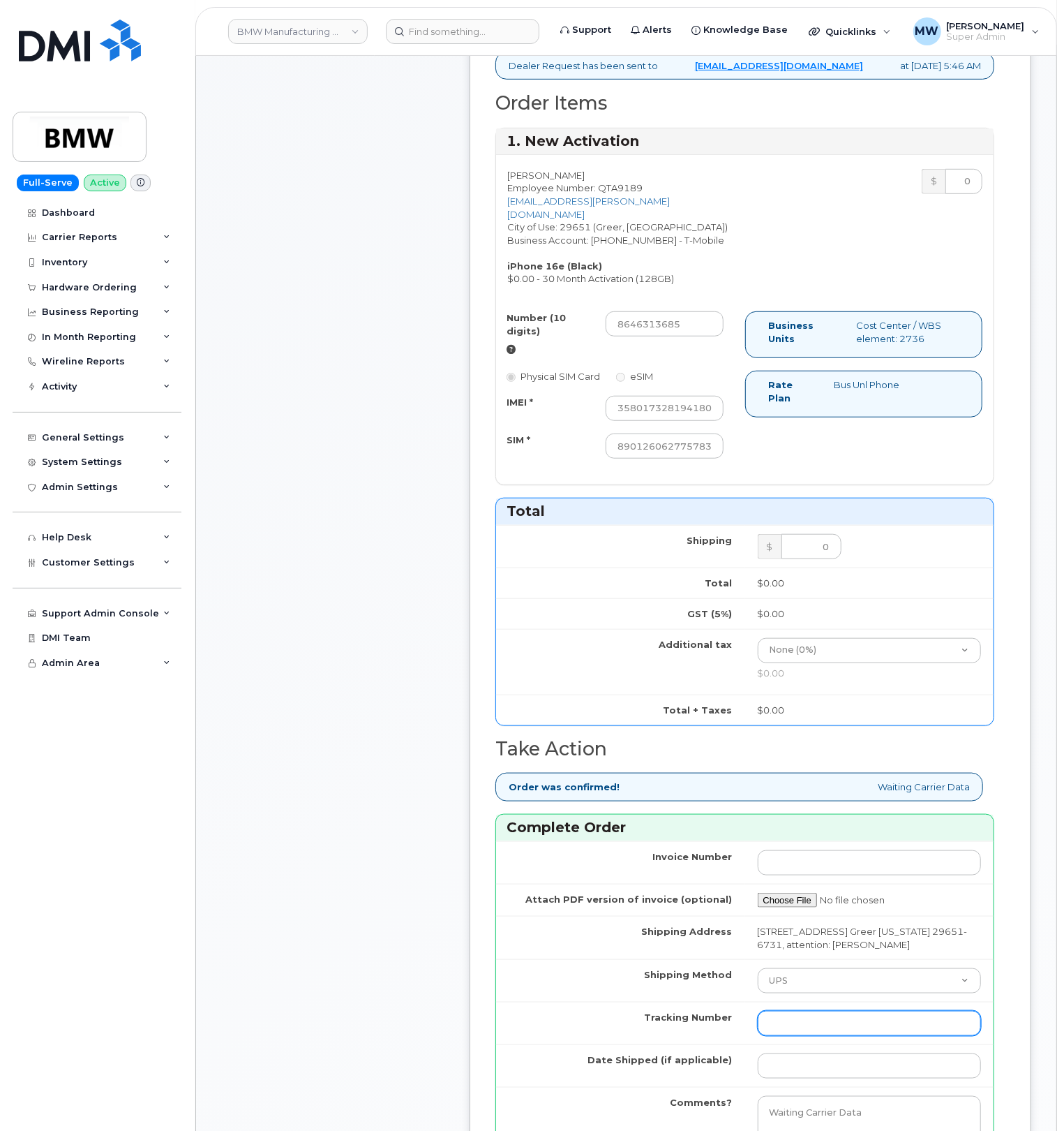
paste input "1ZE4B2501380223564"
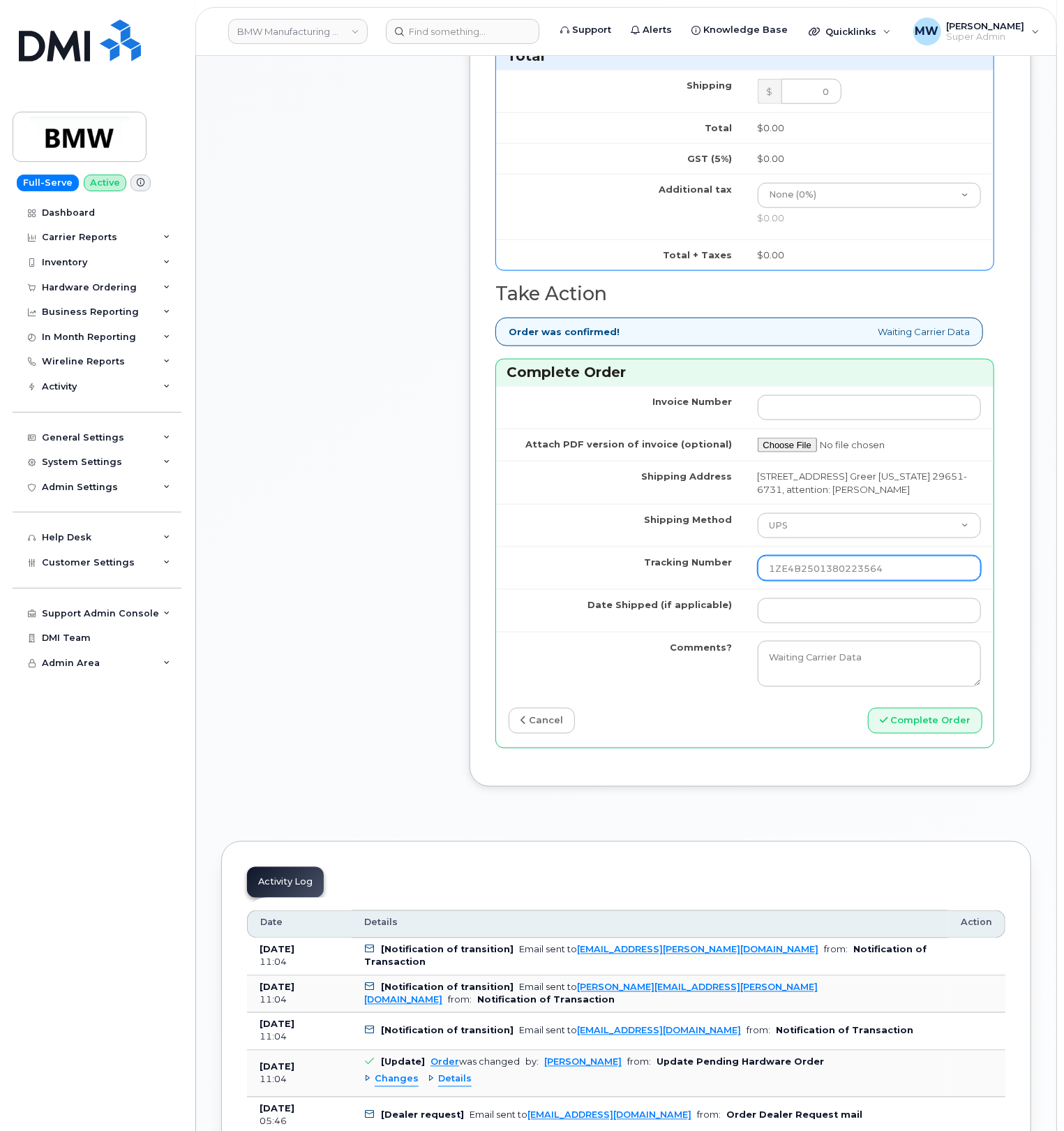
scroll to position [931, 0]
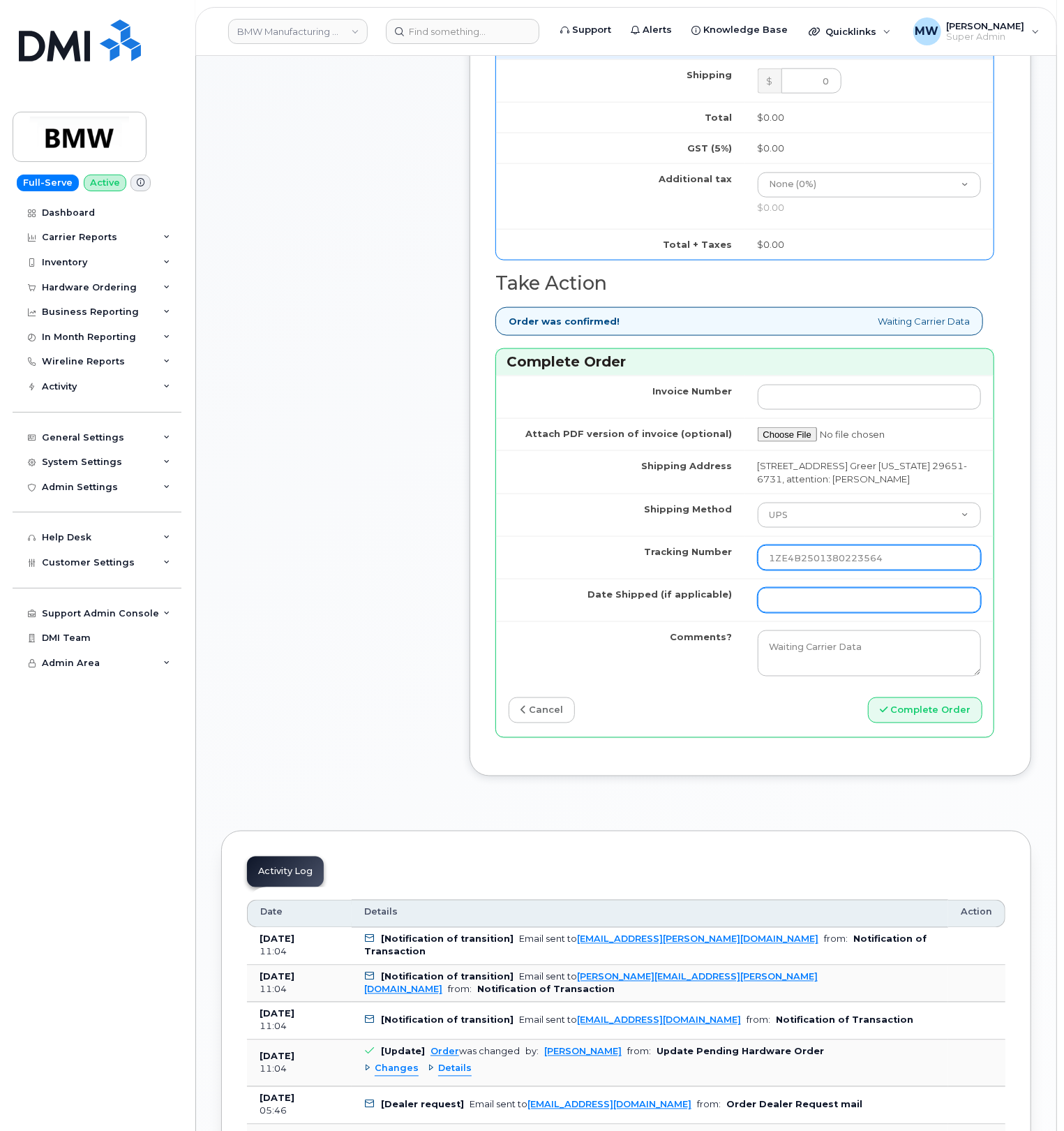
type input "1ZE4B2501380223564"
click at [919, 613] on input "Date Shipped (if applicable)" at bounding box center [869, 600] width 224 height 25
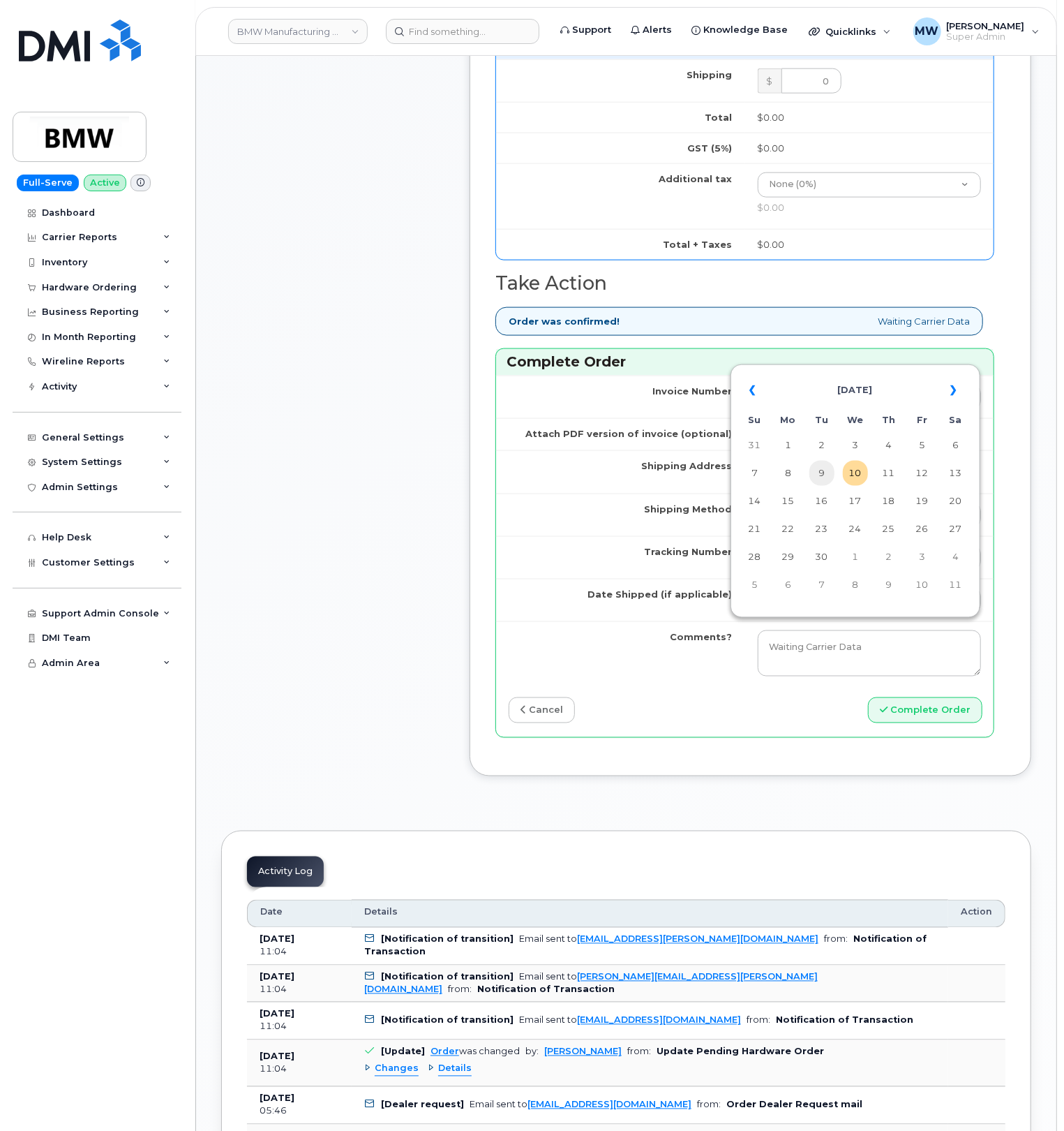
click at [826, 482] on td "9" at bounding box center [822, 473] width 25 height 25
type input "[DATE]"
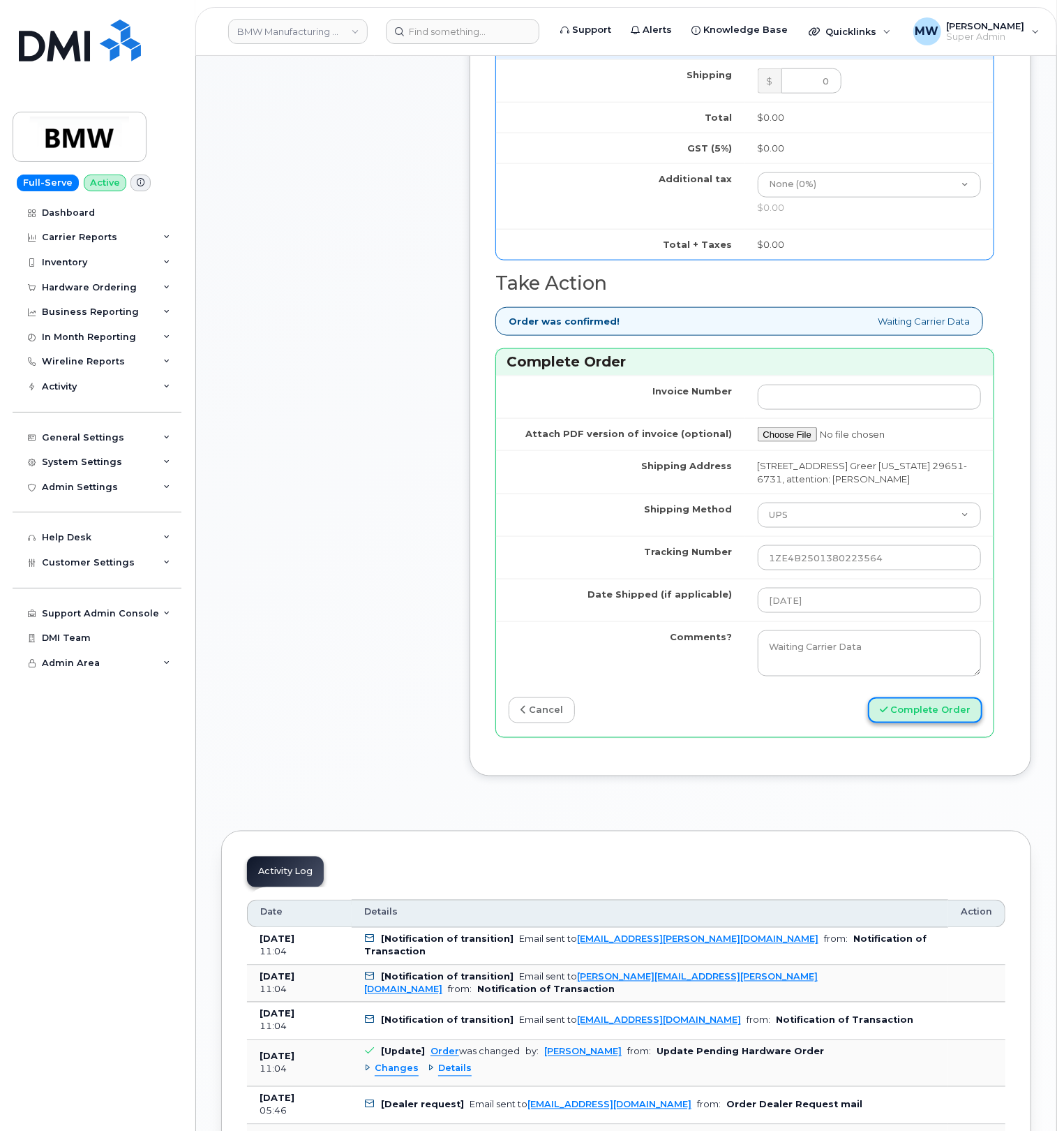
click at [927, 723] on button "Complete Order" at bounding box center [925, 710] width 114 height 26
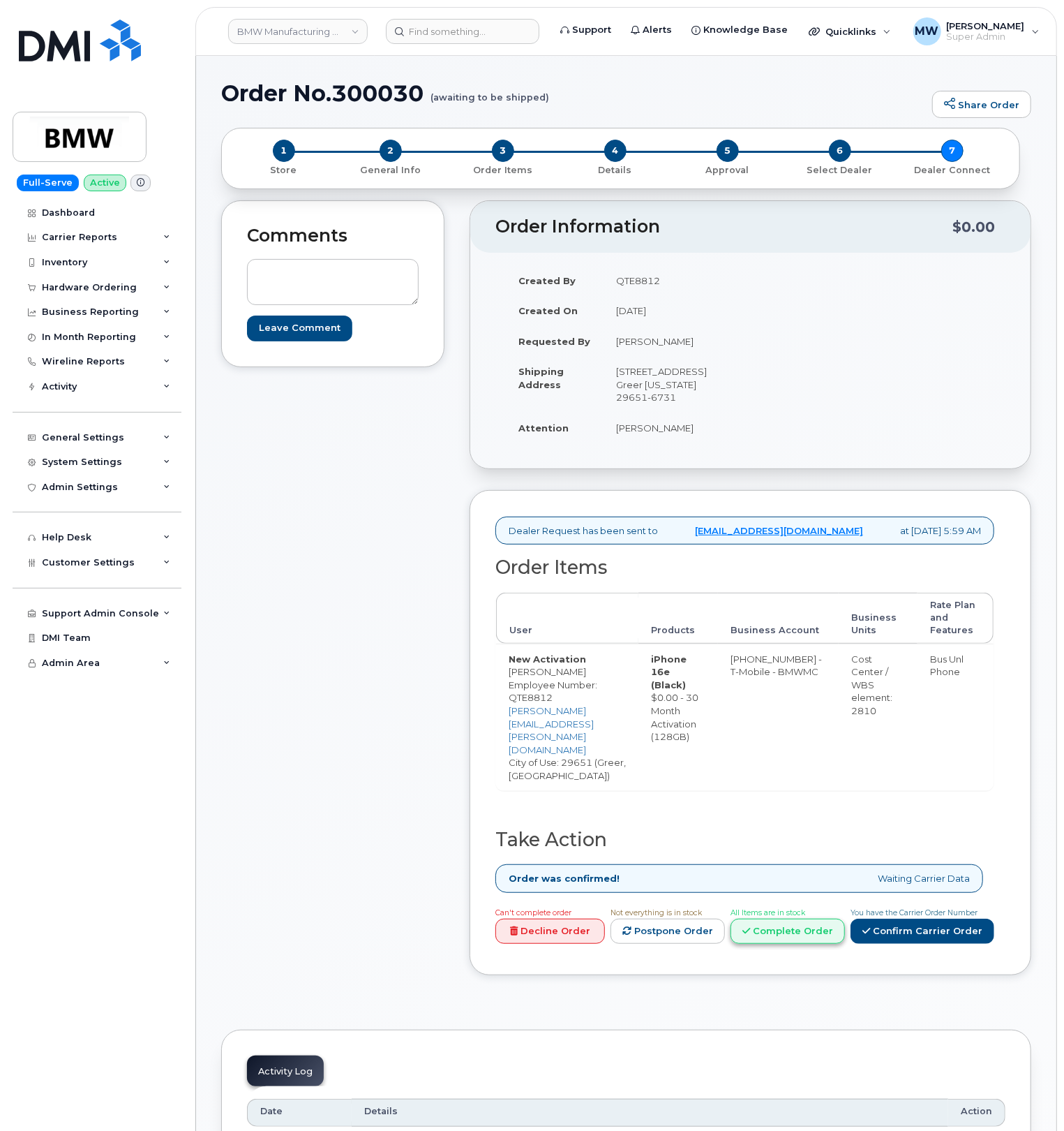
click at [781, 918] on link "Complete Order" at bounding box center [787, 931] width 114 height 26
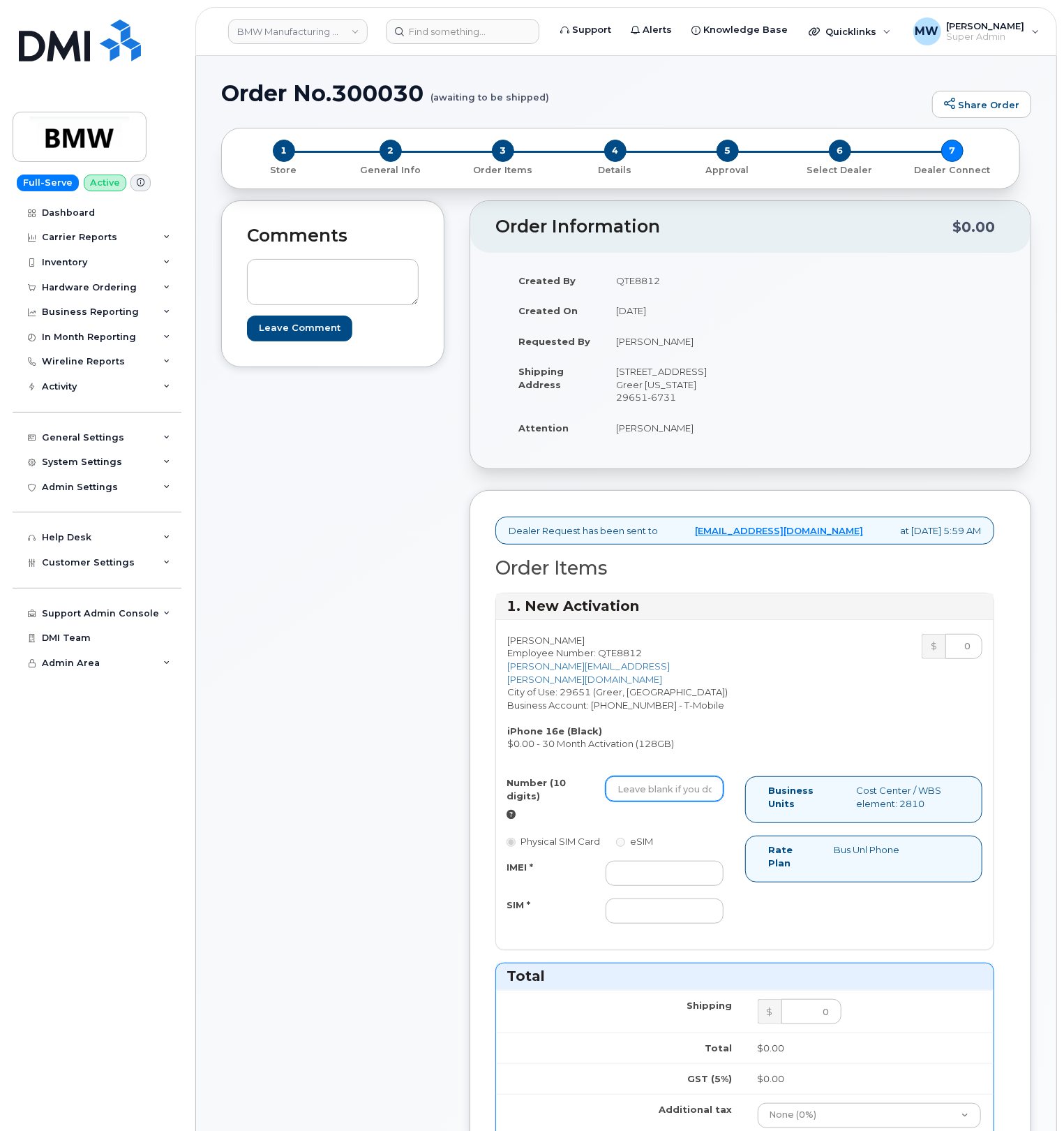
click at [674, 801] on input "Number (10 digits)" at bounding box center [664, 789] width 118 height 25
paste input "8648316931"
type input "8648316931"
click at [657, 923] on input "SIM *" at bounding box center [664, 911] width 118 height 25
paste input "8901260127775020651"
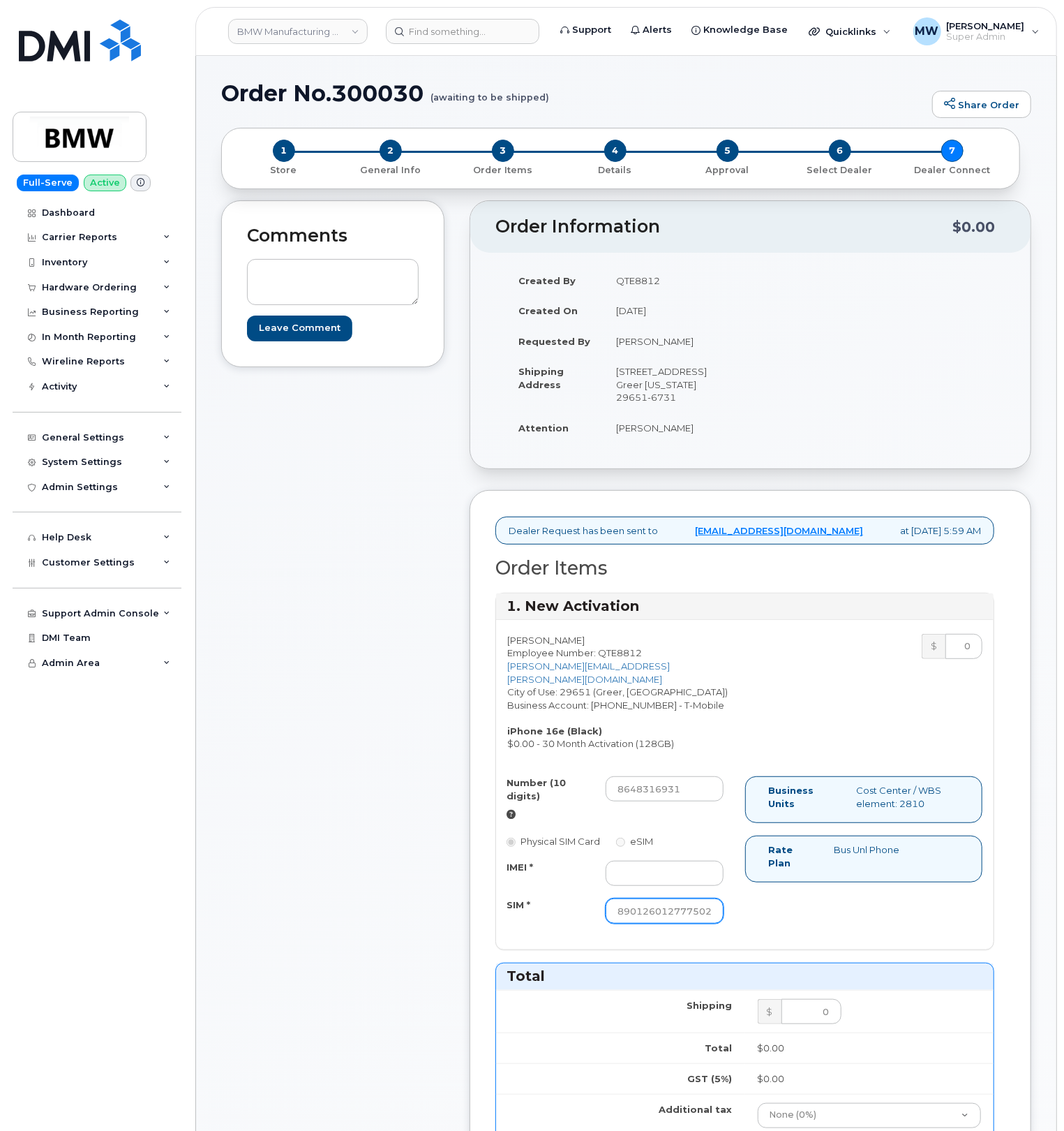
scroll to position [0, 26]
type input "8901260127775020651"
drag, startPoint x: 649, startPoint y: 878, endPoint x: 669, endPoint y: 878, distance: 20.0
click at [649, 878] on input "IMEI *" at bounding box center [664, 873] width 118 height 25
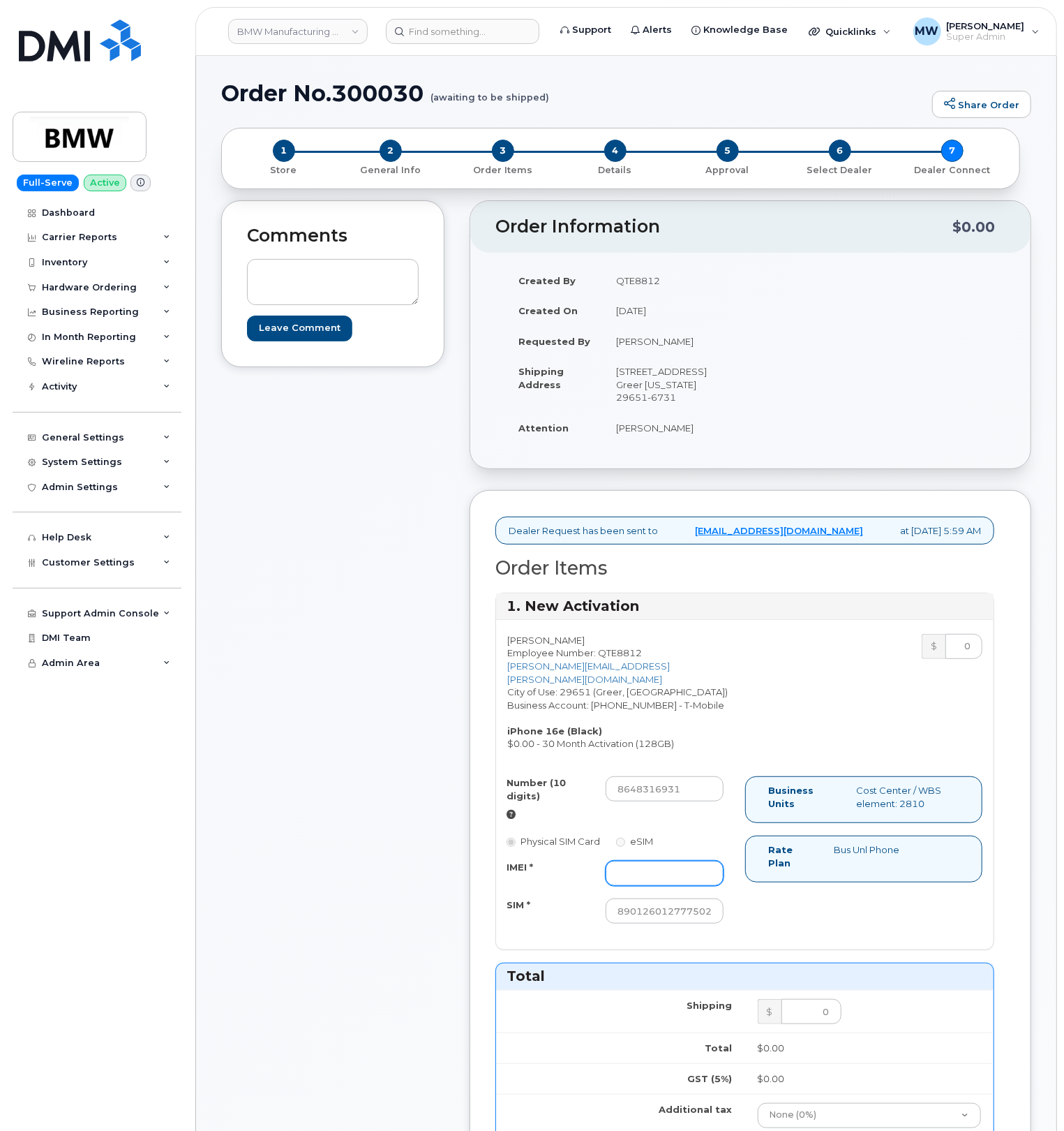
paste input "358017327951192"
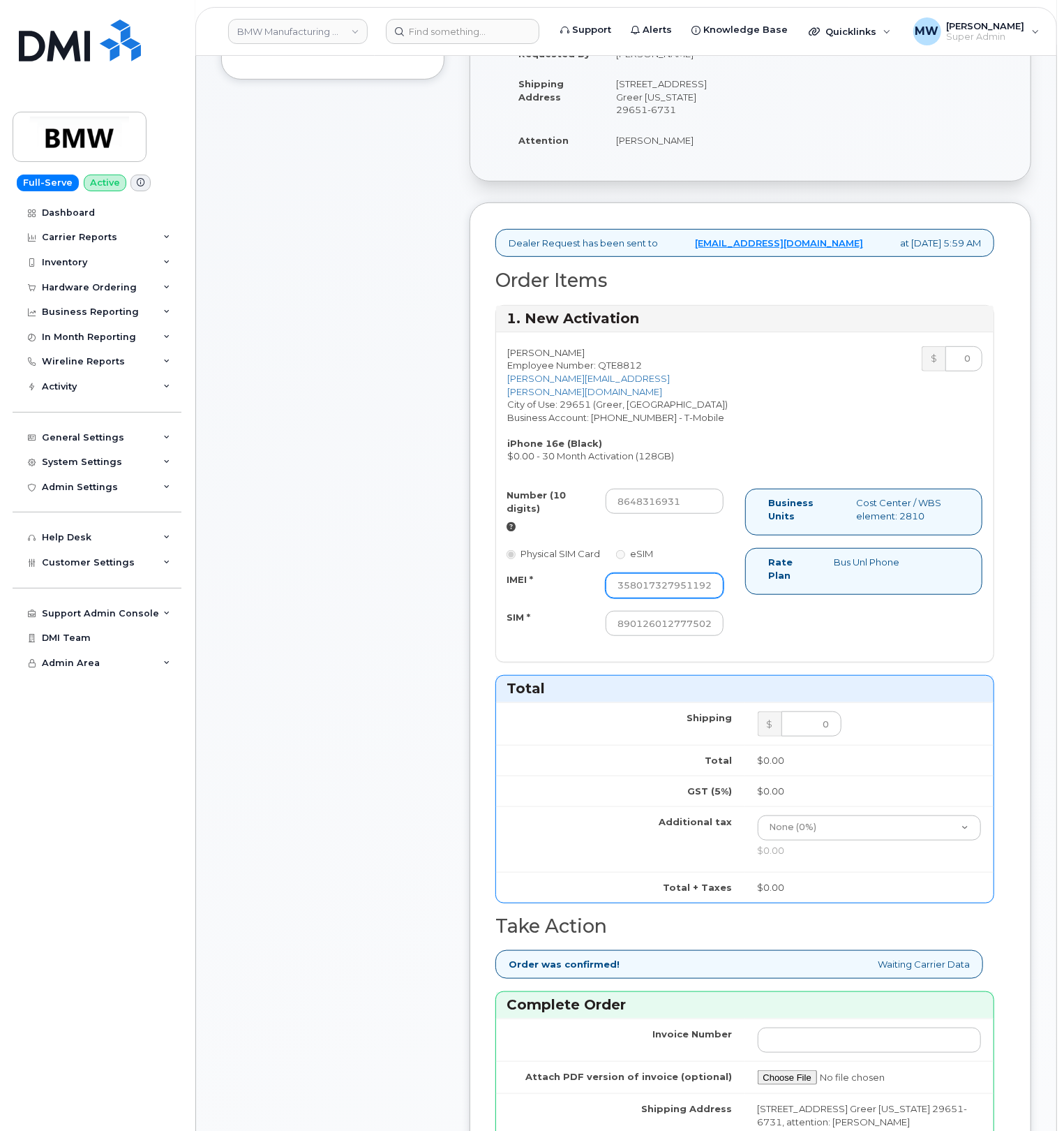
scroll to position [651, 0]
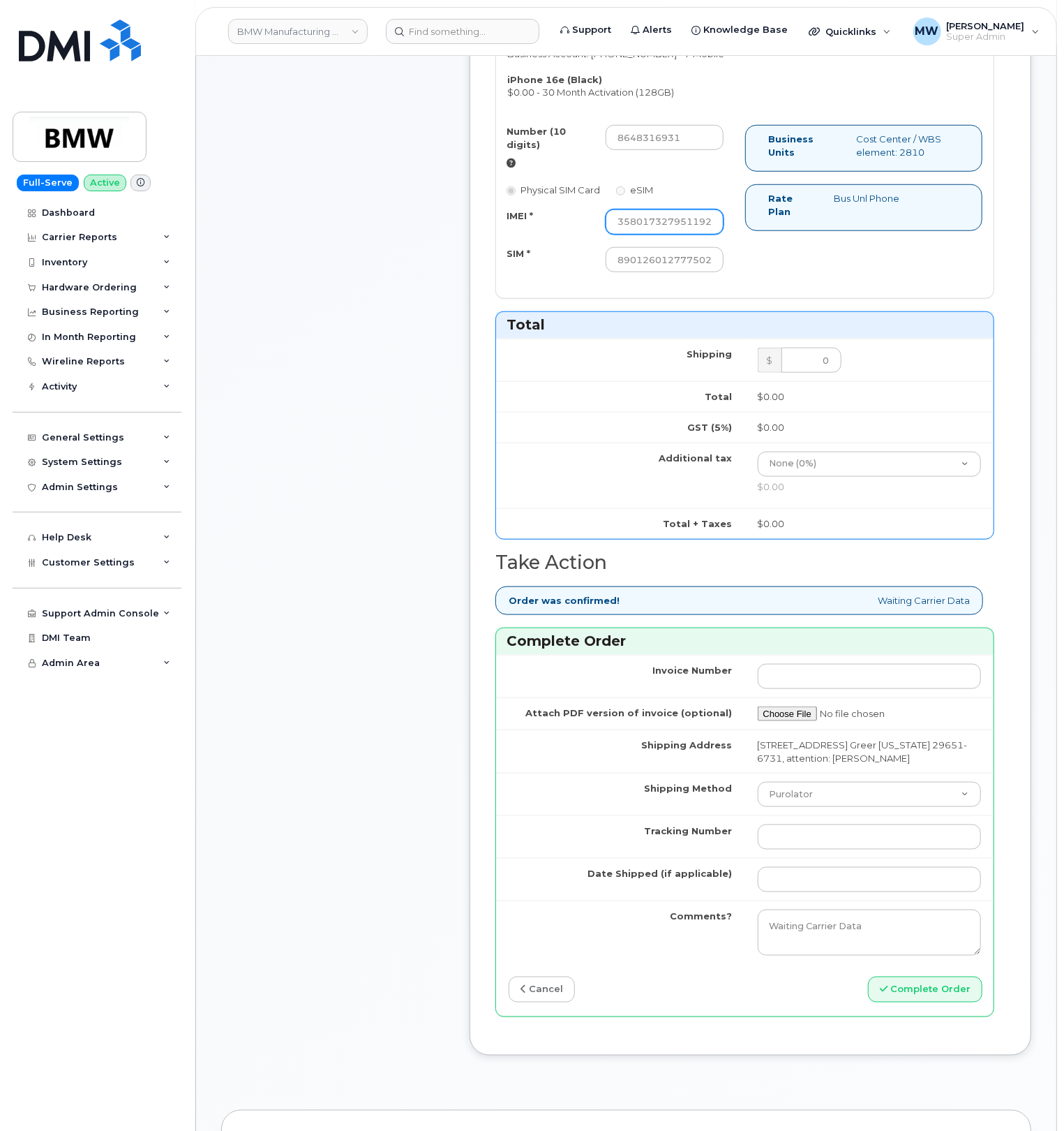
type input "358017327951192"
drag, startPoint x: 793, startPoint y: 829, endPoint x: 794, endPoint y: 837, distance: 8.1
click at [793, 807] on select "Purolator UPS FedEx Canada Post Courier Other Drop Off Pick Up" at bounding box center [869, 794] width 224 height 25
select select "UPS"
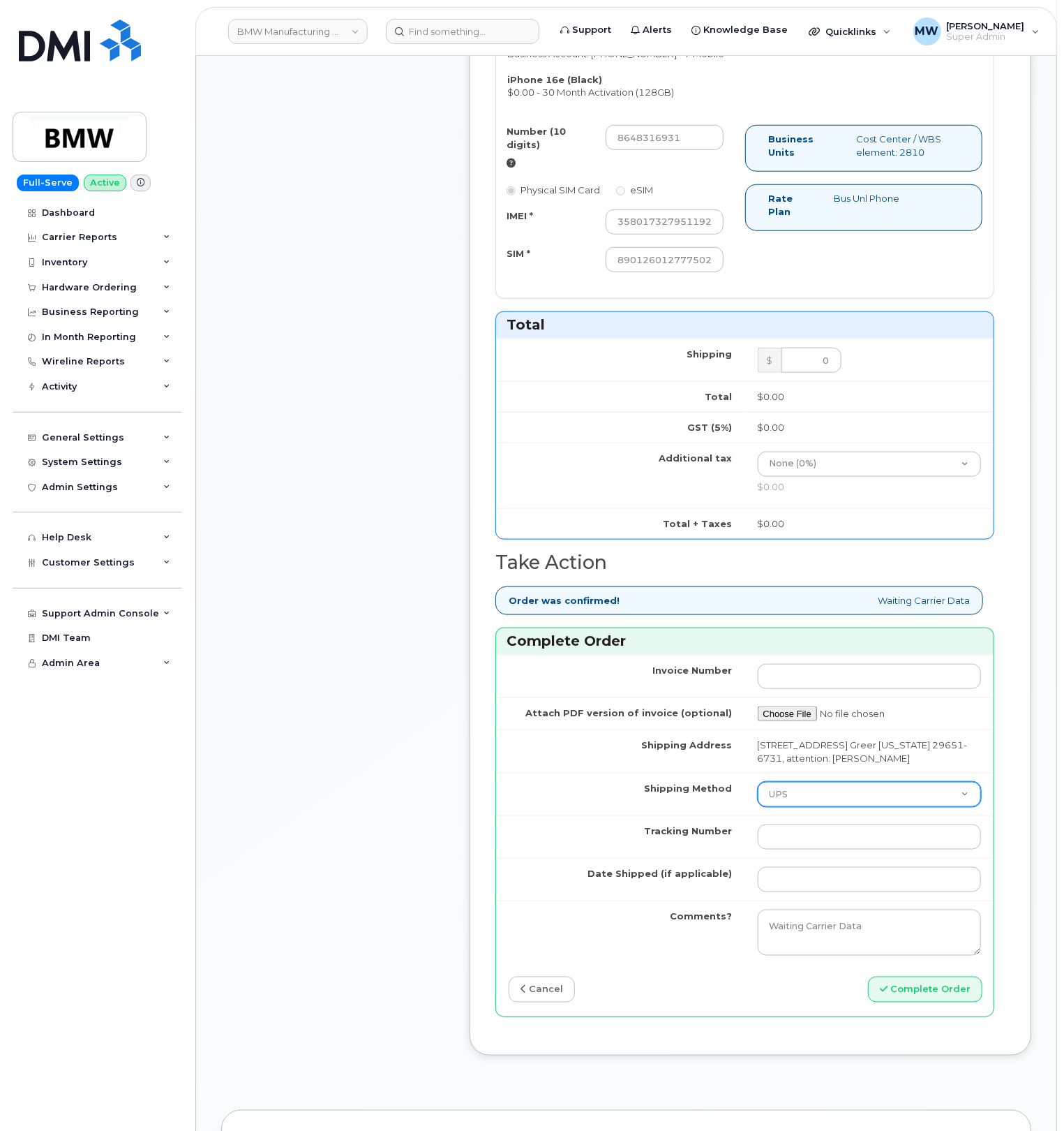
click at [757, 807] on select "Purolator UPS FedEx Canada Post Courier Other Drop Off Pick Up" at bounding box center [869, 794] width 224 height 25
click at [799, 850] on input "Tracking Number" at bounding box center [869, 836] width 224 height 25
paste input "1ZE4B2501380224018"
type input "1ZE4B2501380224018"
click at [807, 900] on td at bounding box center [869, 879] width 249 height 43
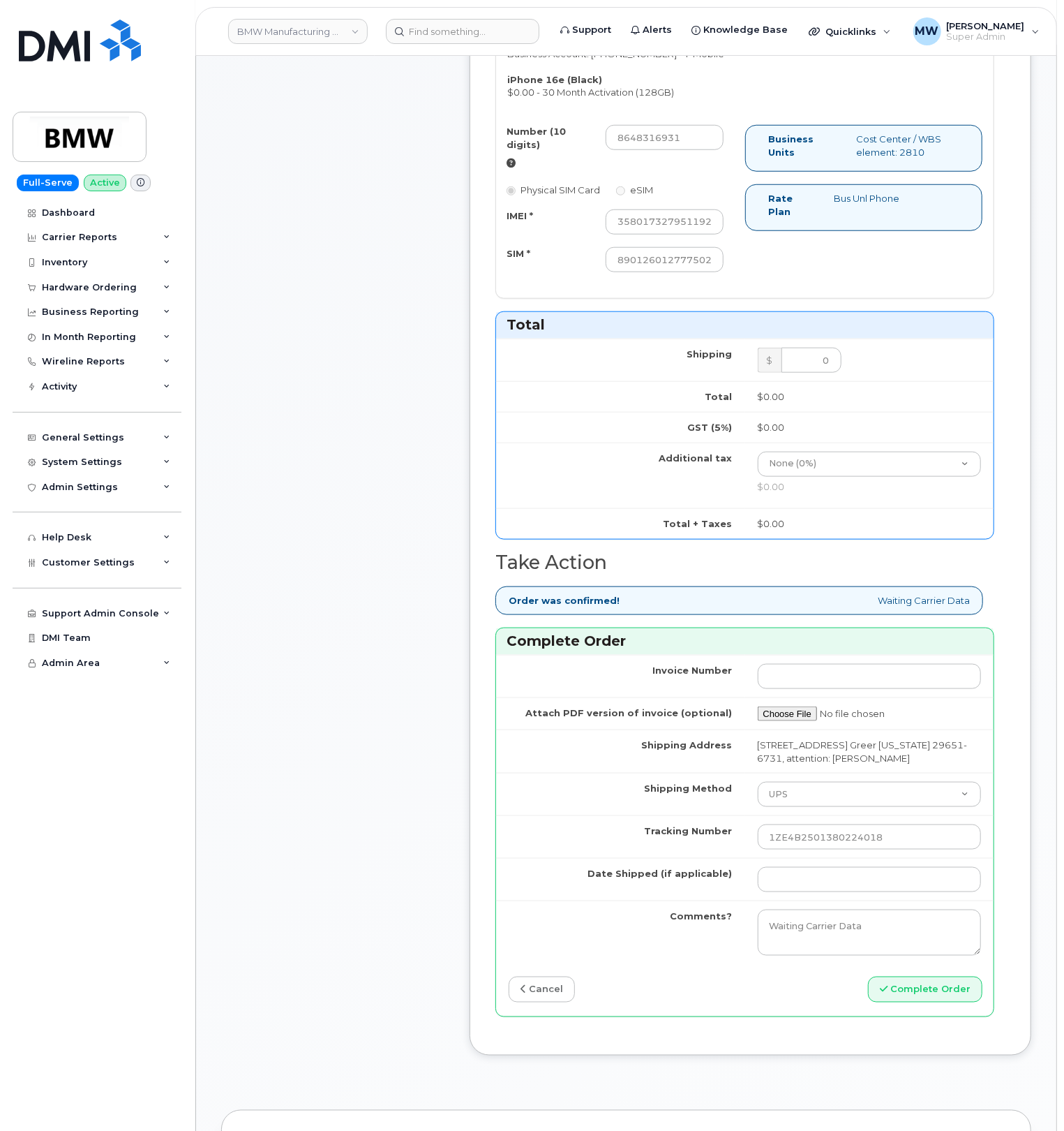
click at [807, 900] on td at bounding box center [869, 879] width 249 height 43
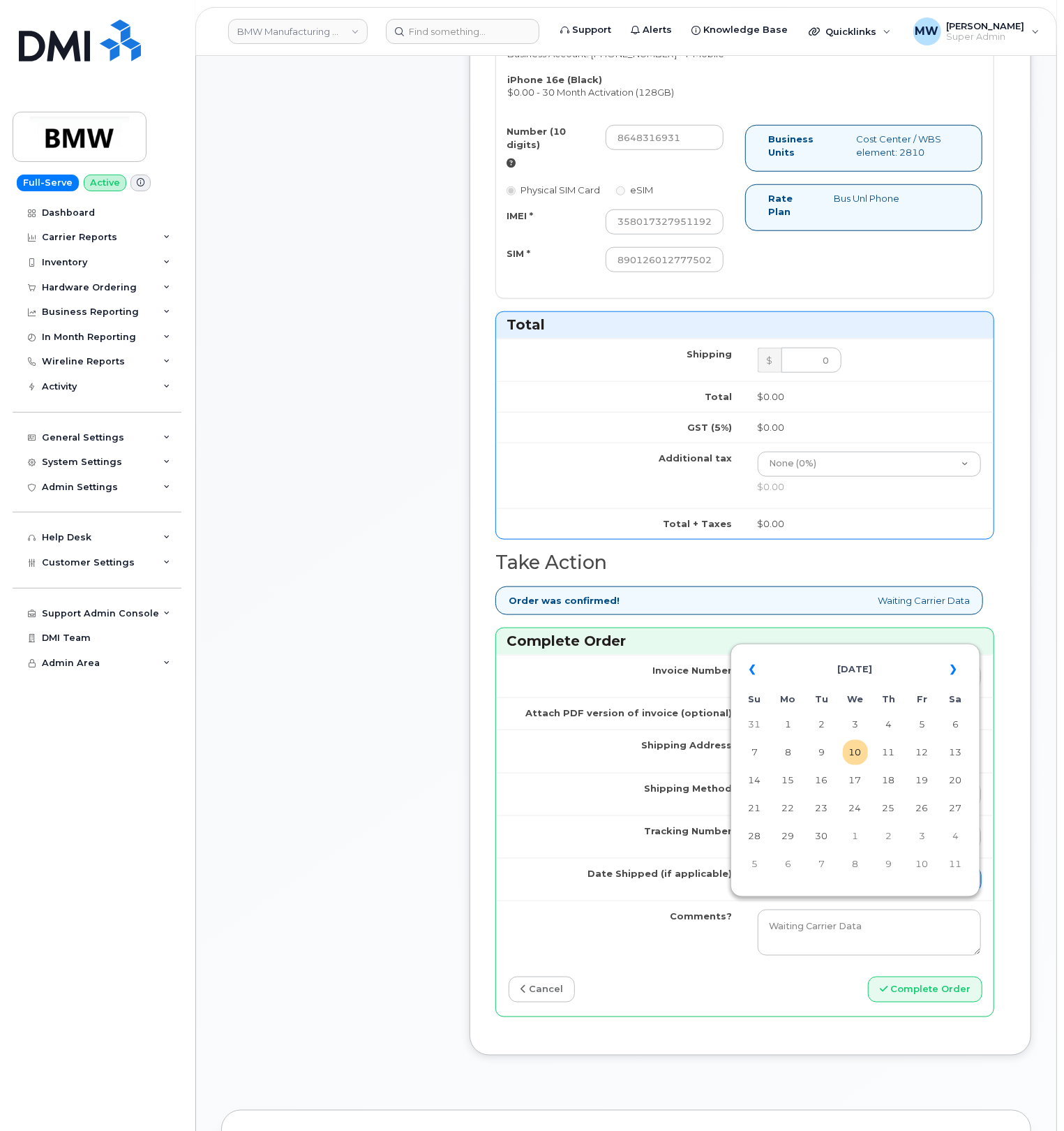
drag, startPoint x: 804, startPoint y: 910, endPoint x: 774, endPoint y: 910, distance: 30.0
click at [804, 892] on input "Date Shipped (if applicable)" at bounding box center [869, 879] width 224 height 25
click at [810, 751] on td "9" at bounding box center [822, 752] width 25 height 25
type input "[DATE]"
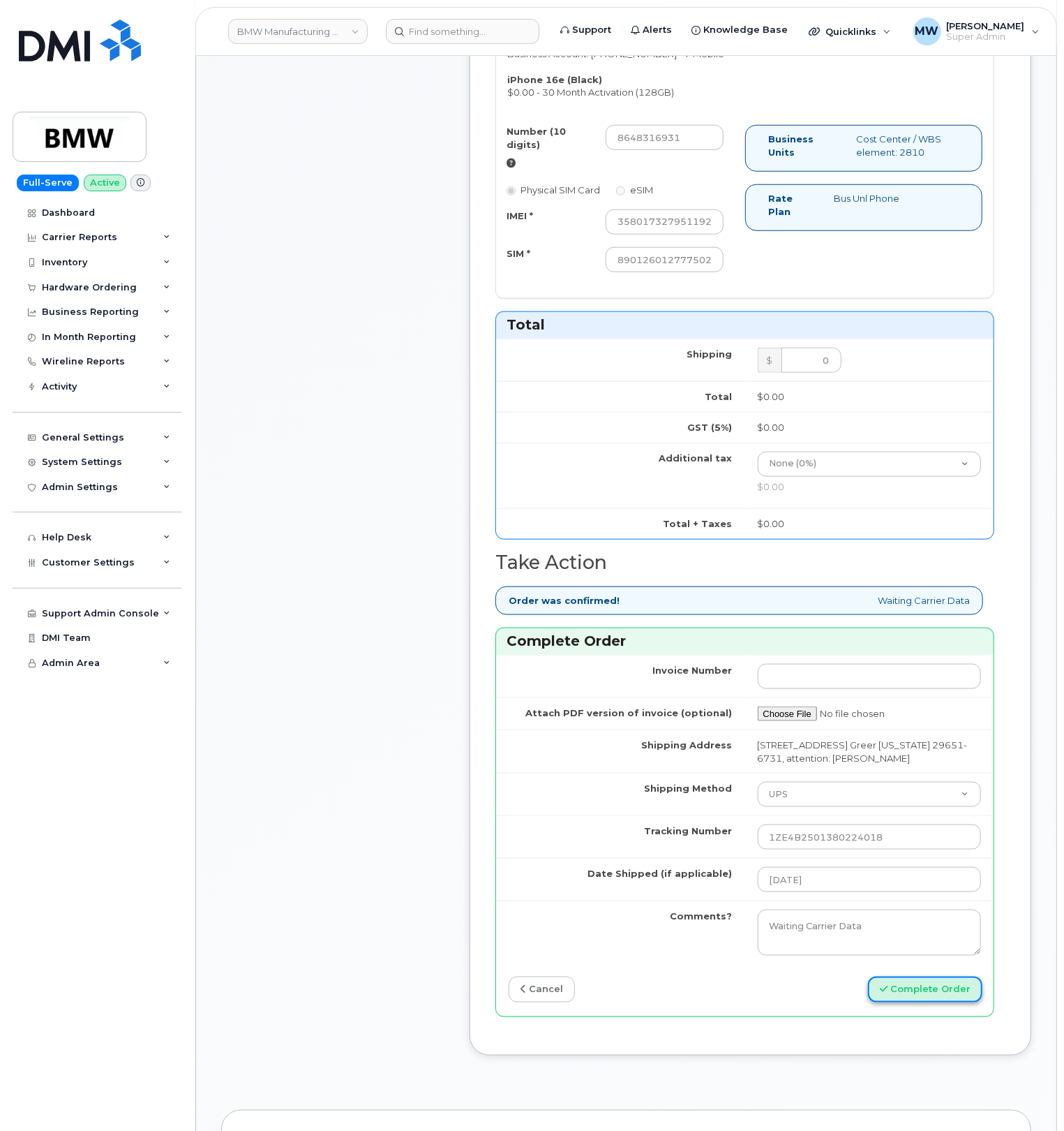
click at [935, 1002] on button "Complete Order" at bounding box center [925, 989] width 114 height 26
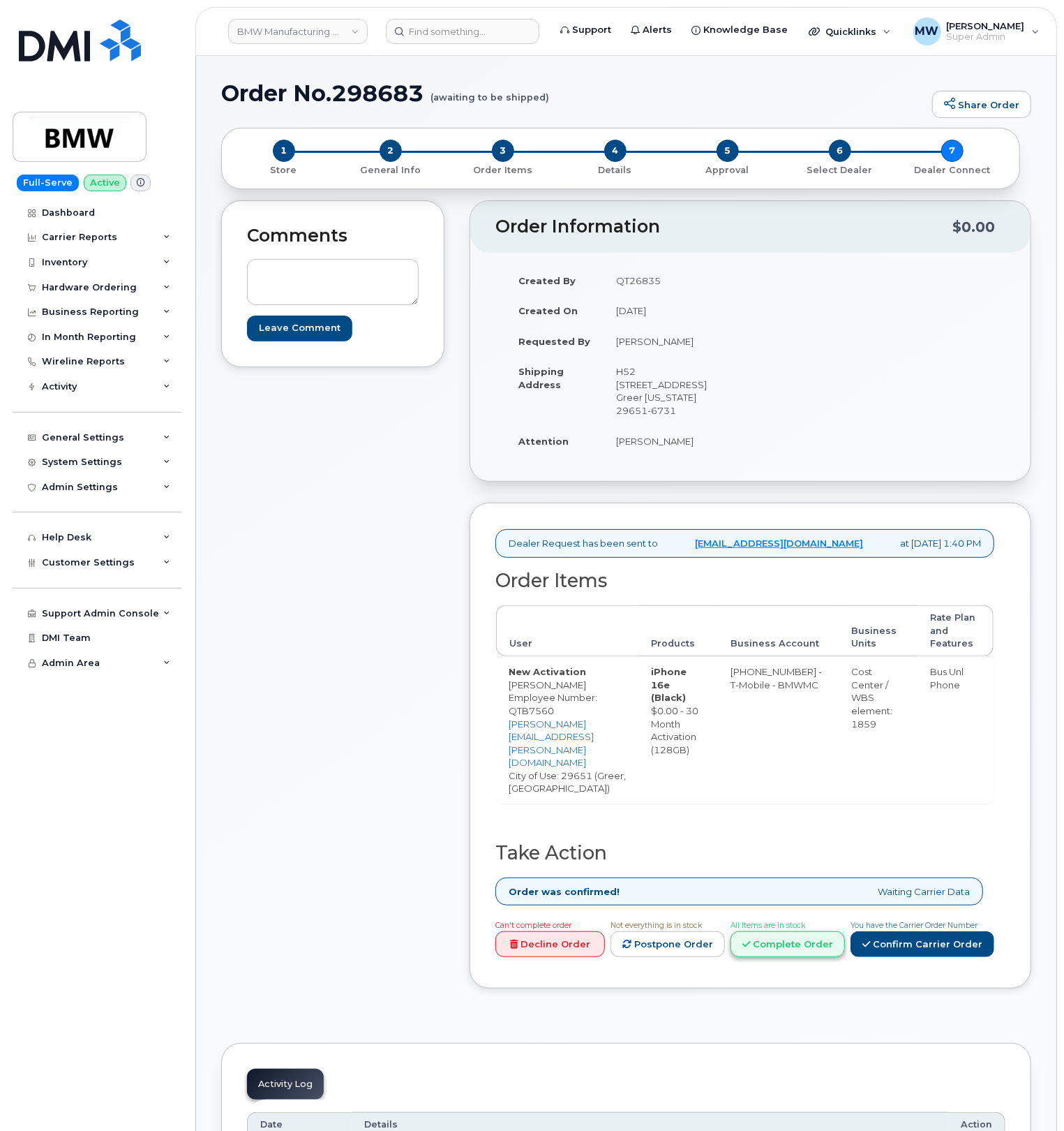
click at [774, 931] on link "Complete Order" at bounding box center [787, 944] width 114 height 26
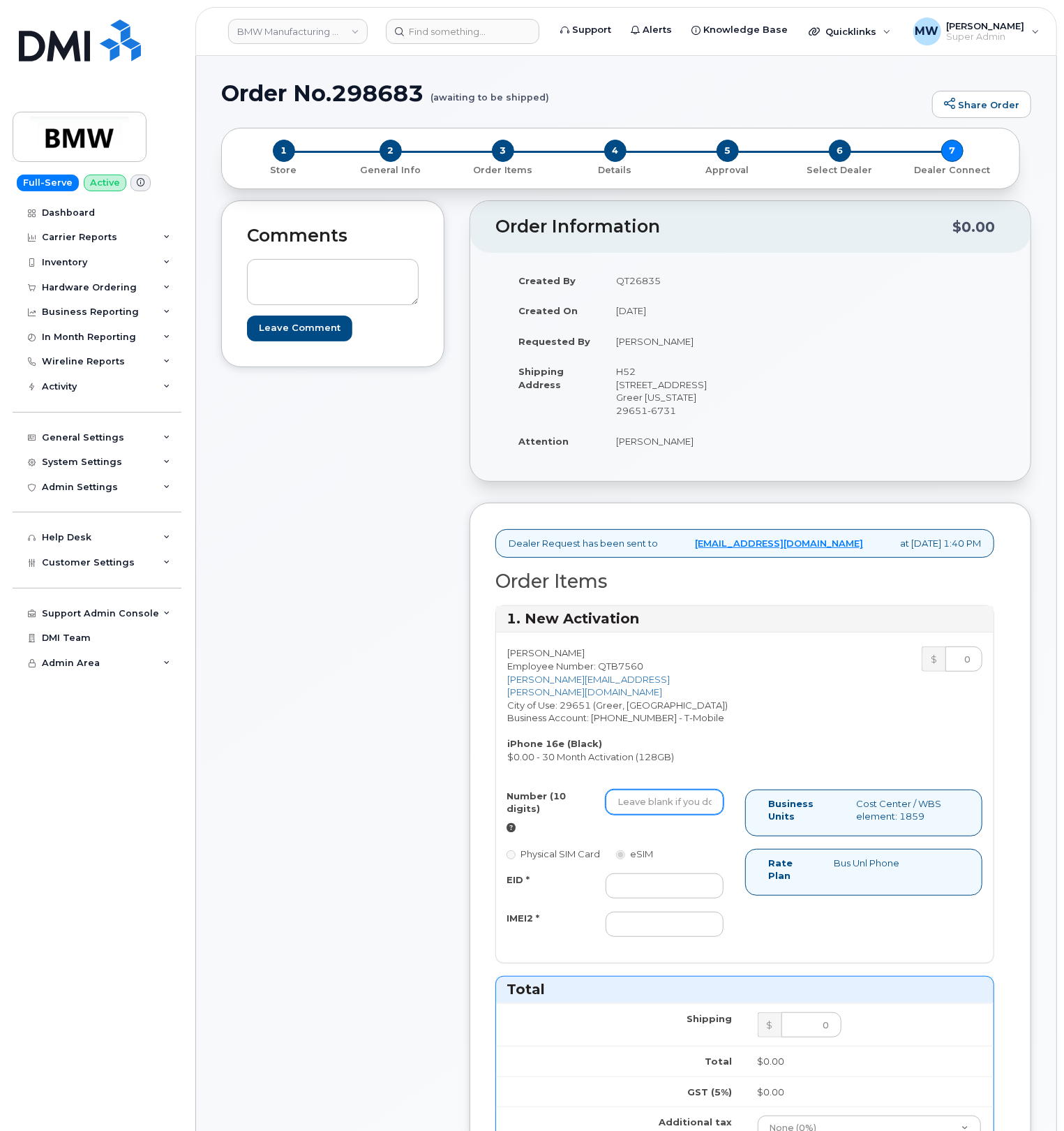
click at [661, 801] on input "Number (10 digits)" at bounding box center [664, 802] width 118 height 25
paste input "8647762927"
type input "8647762927"
click at [637, 888] on input "EID *" at bounding box center [664, 885] width 118 height 25
click at [654, 928] on input "IMEI2 *" at bounding box center [664, 924] width 118 height 25
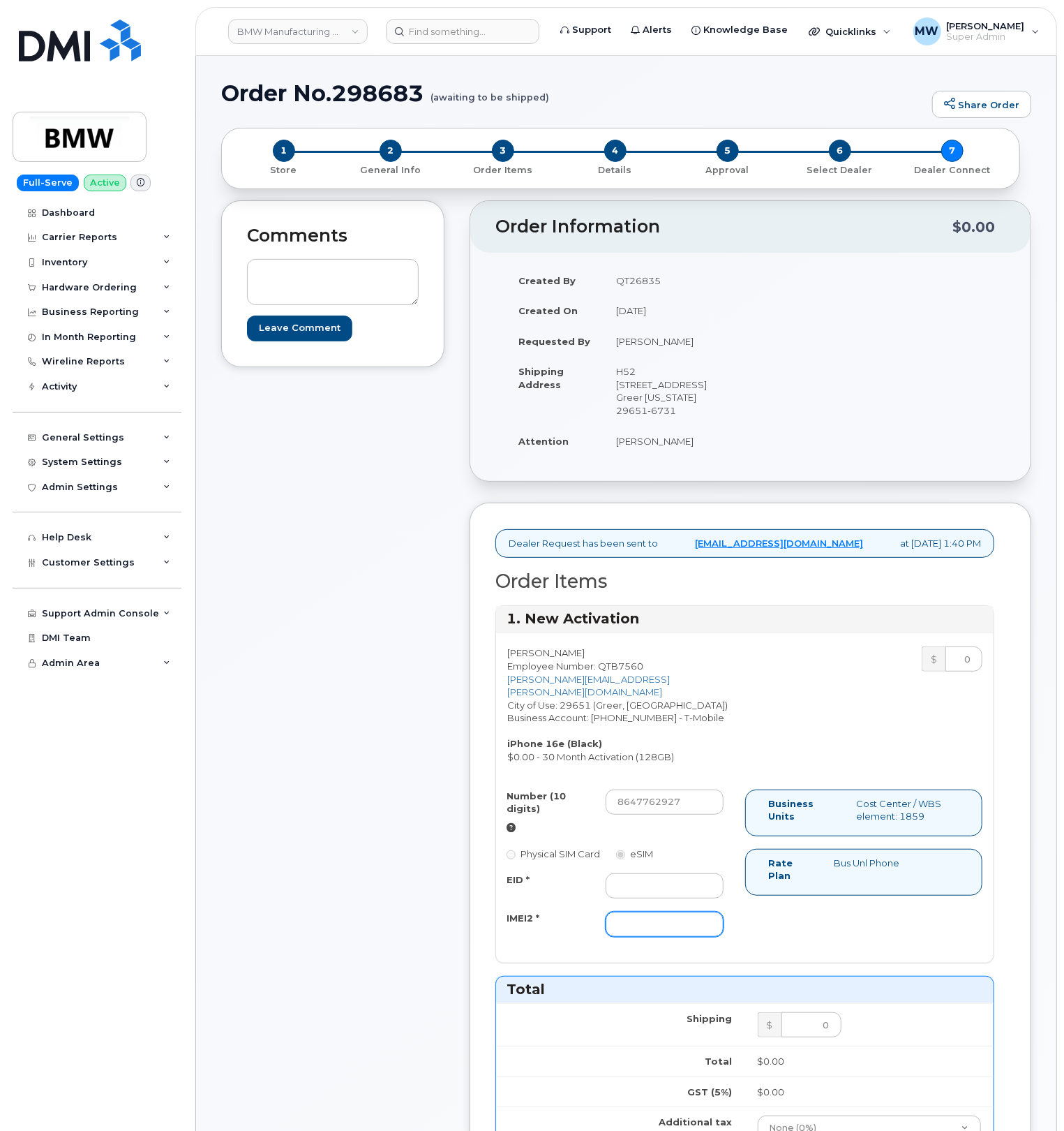
paste input "358017329274387"
type input "358017329274387"
click at [688, 885] on input "EID *" at bounding box center [664, 885] width 118 height 25
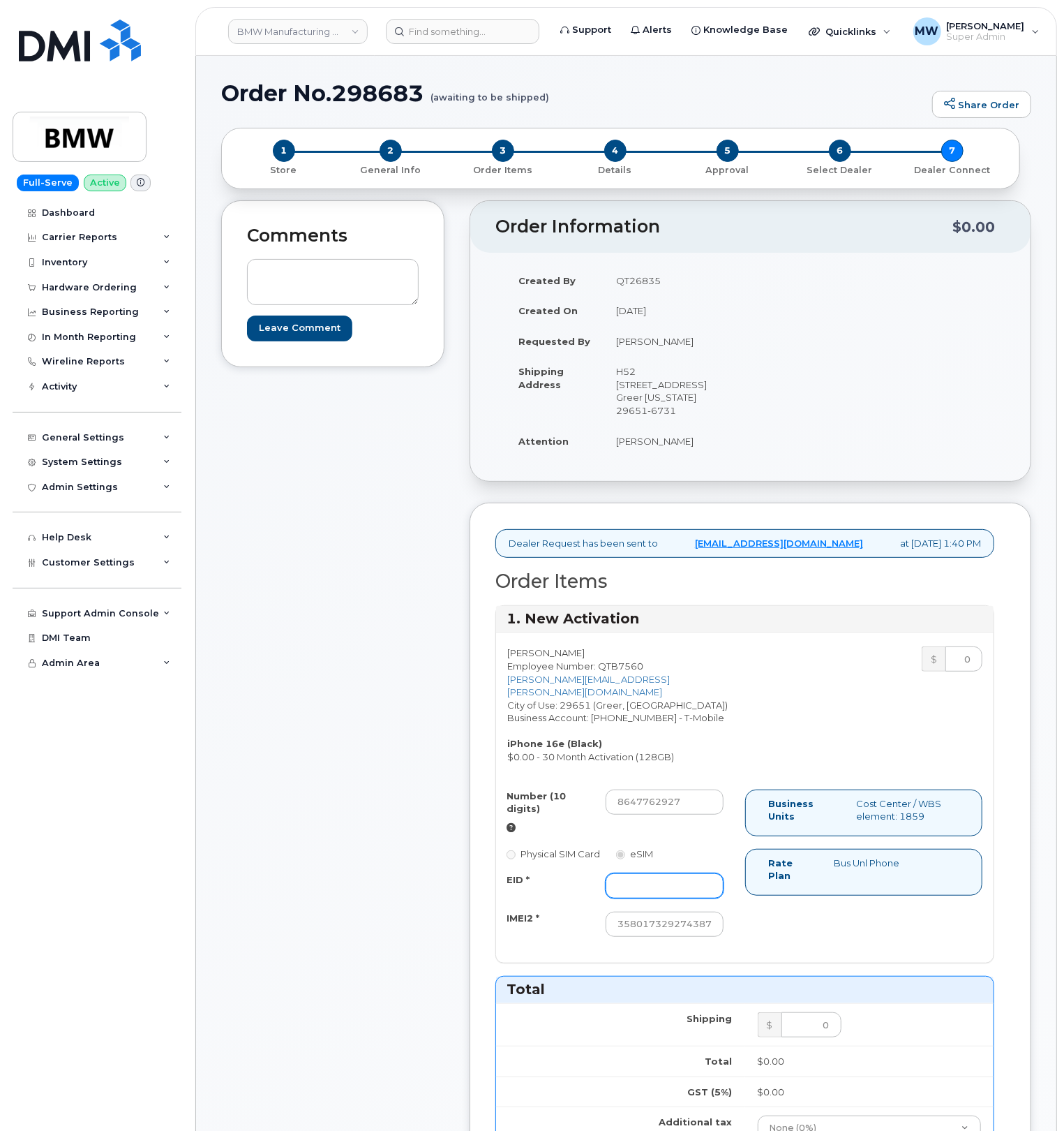
paste input "89043052010008889725002043695780"
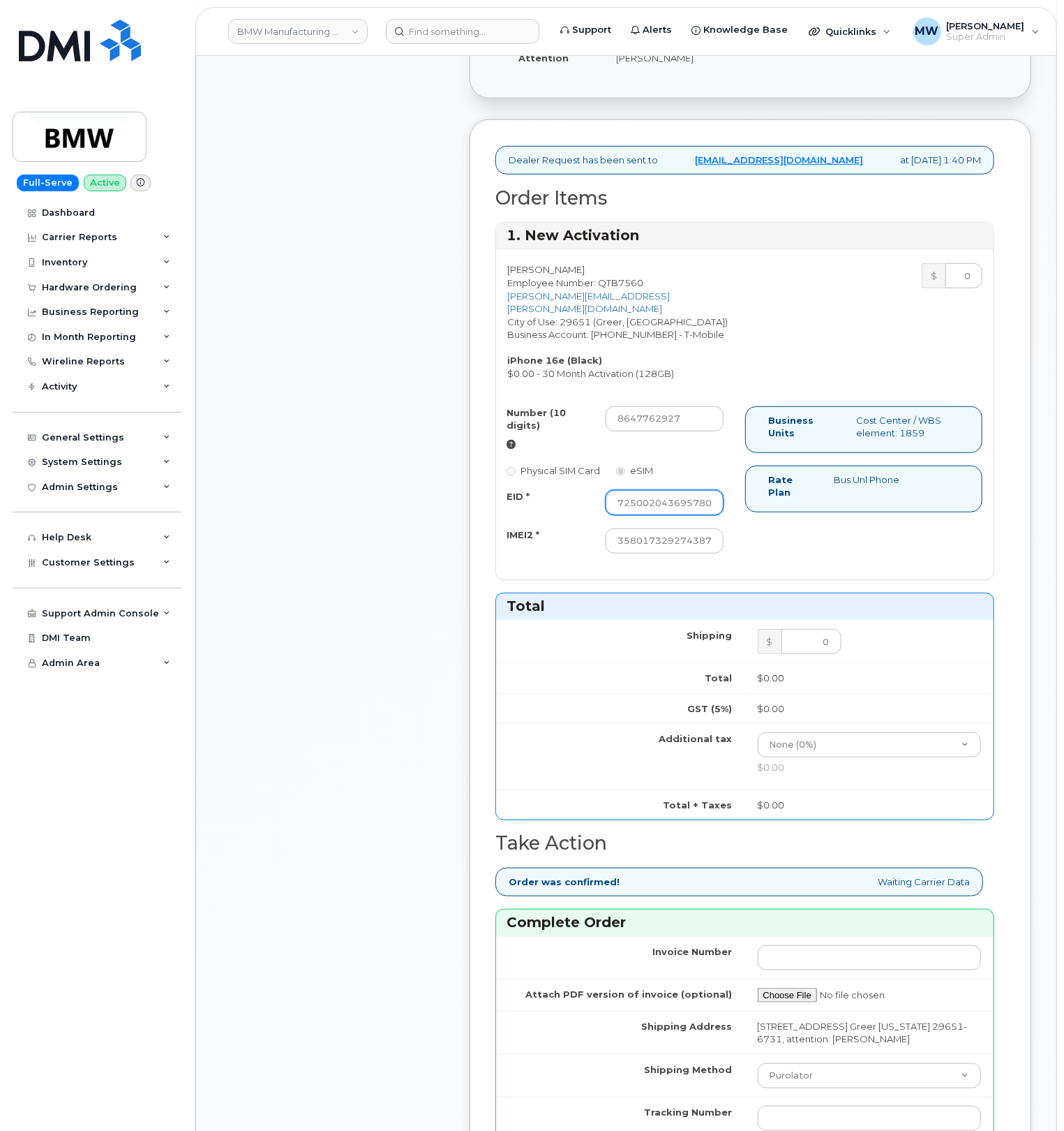
scroll to position [558, 0]
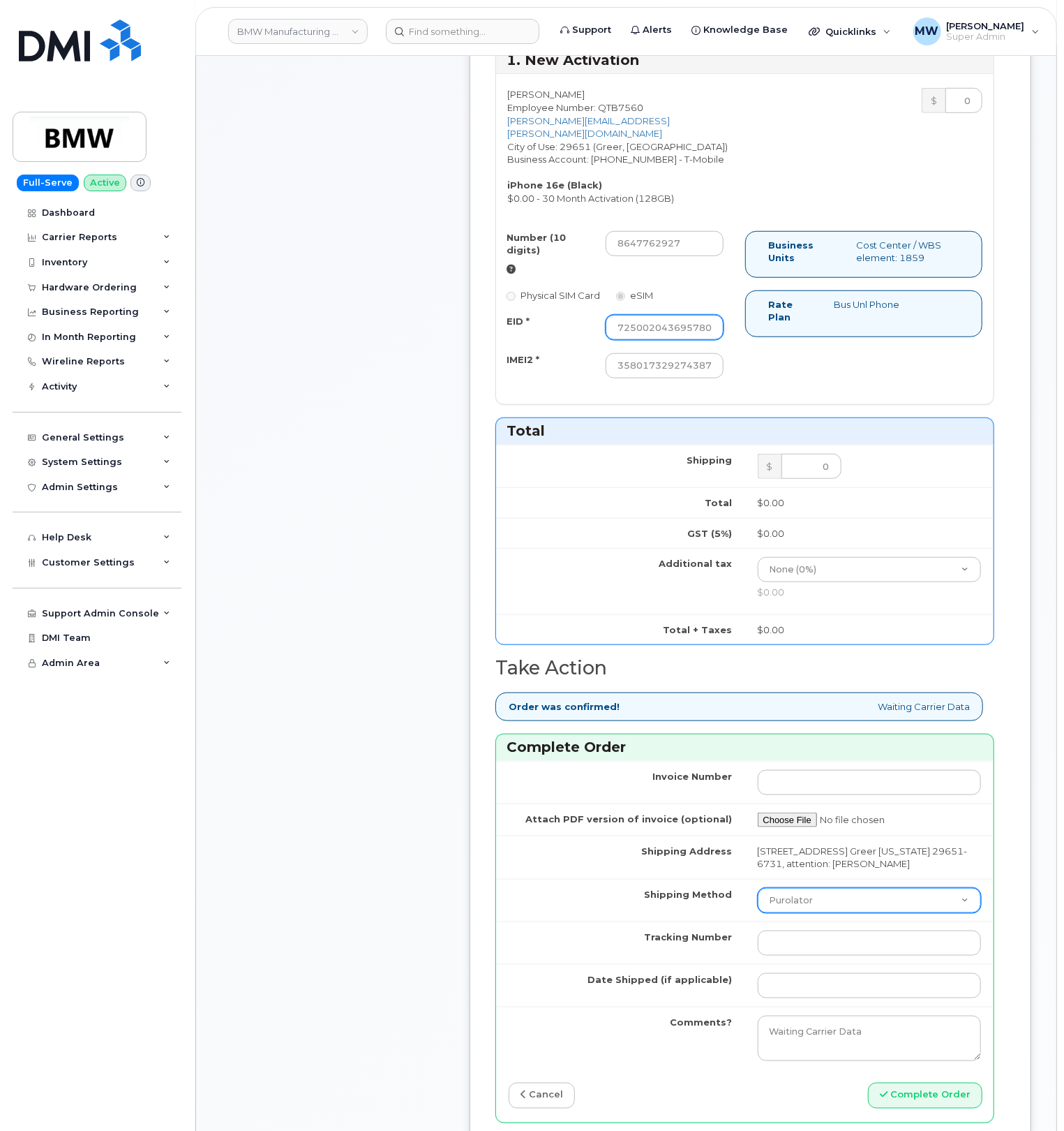
type input "89043052010008889725002043695780"
click at [797, 906] on select "Purolator UPS FedEx Canada Post Courier Other Drop Off Pick Up" at bounding box center [869, 900] width 224 height 25
select select "UPS"
click at [757, 906] on select "Purolator UPS FedEx Canada Post Courier Other Drop Off Pick Up" at bounding box center [869, 900] width 224 height 25
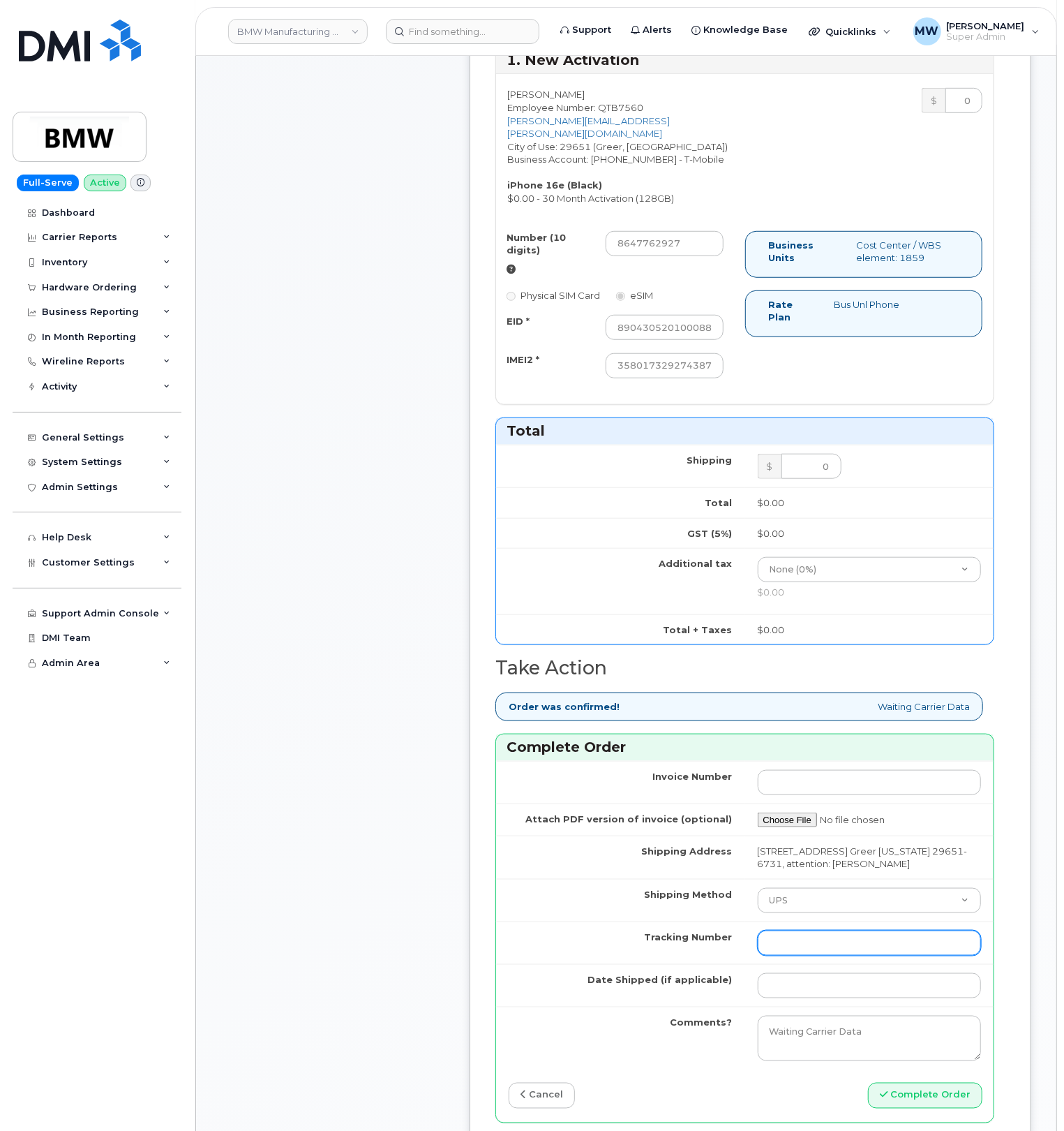
click at [911, 955] on input "Tracking Number" at bounding box center [869, 943] width 224 height 25
paste input "1ZE4B2501380224812"
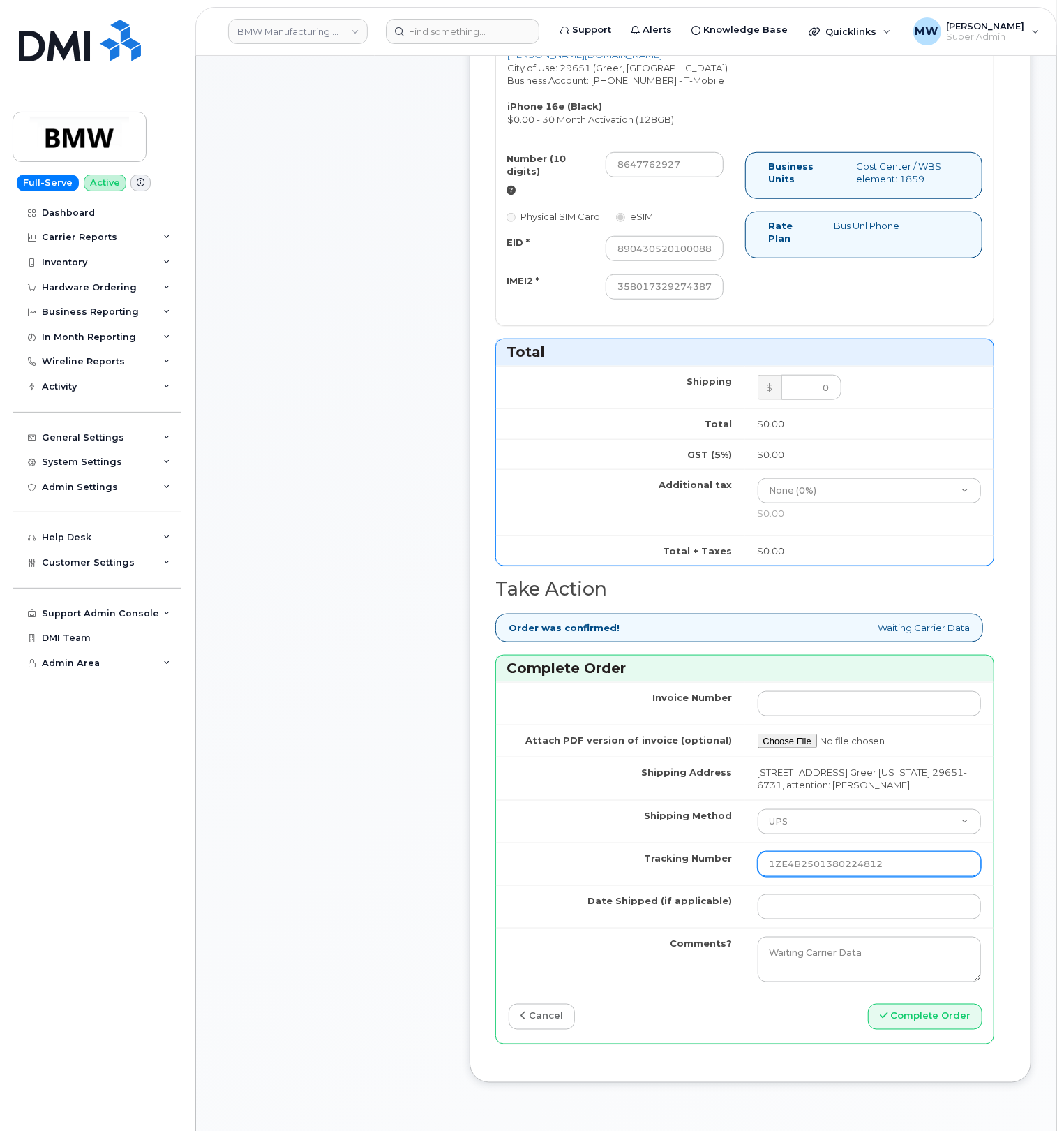
scroll to position [744, 0]
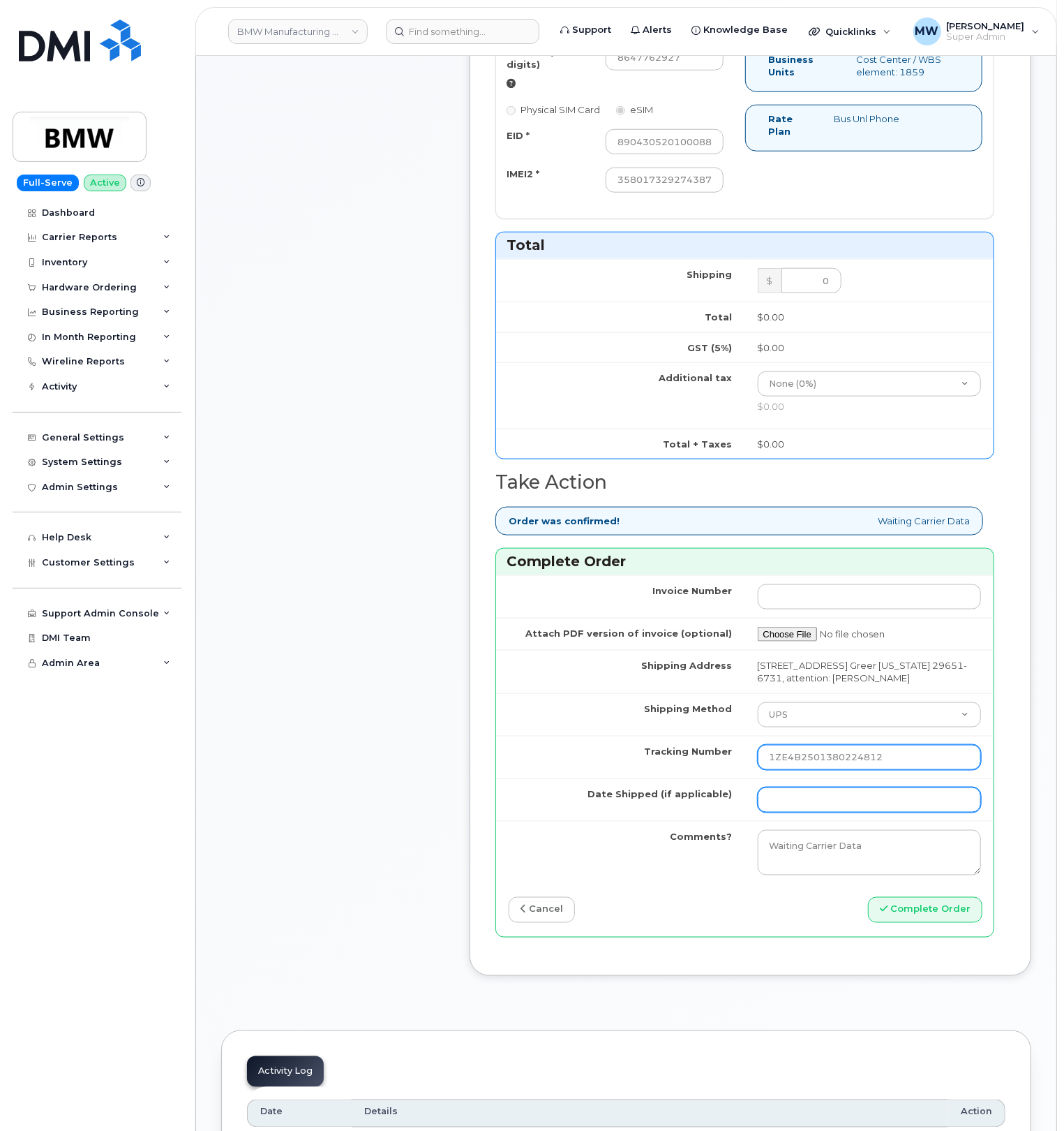
type input "1ZE4B2501380224812"
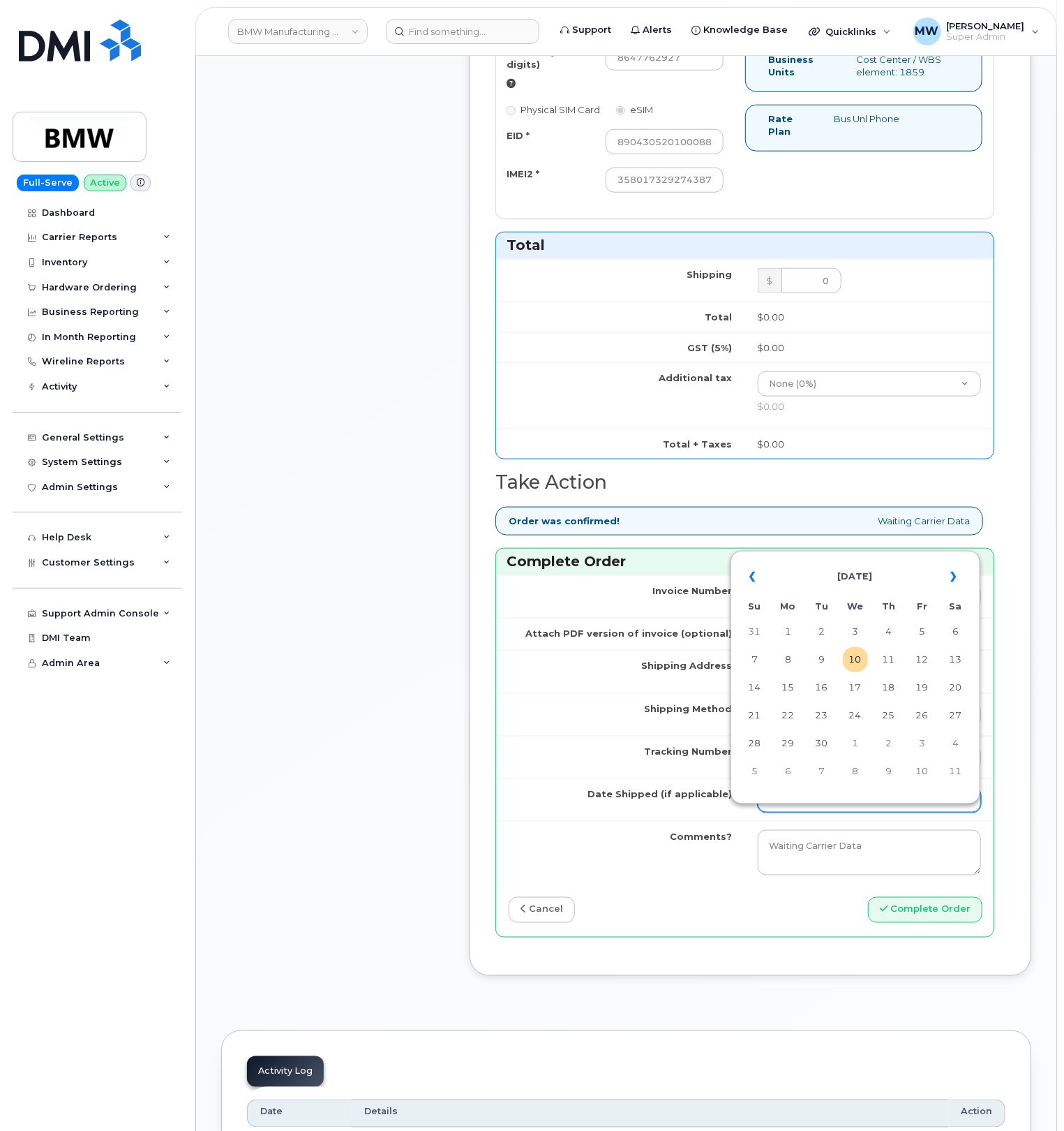
click at [837, 813] on input "Date Shipped (if applicable)" at bounding box center [869, 799] width 224 height 25
click at [813, 668] on td "9" at bounding box center [822, 659] width 25 height 25
type input "2025-09-09"
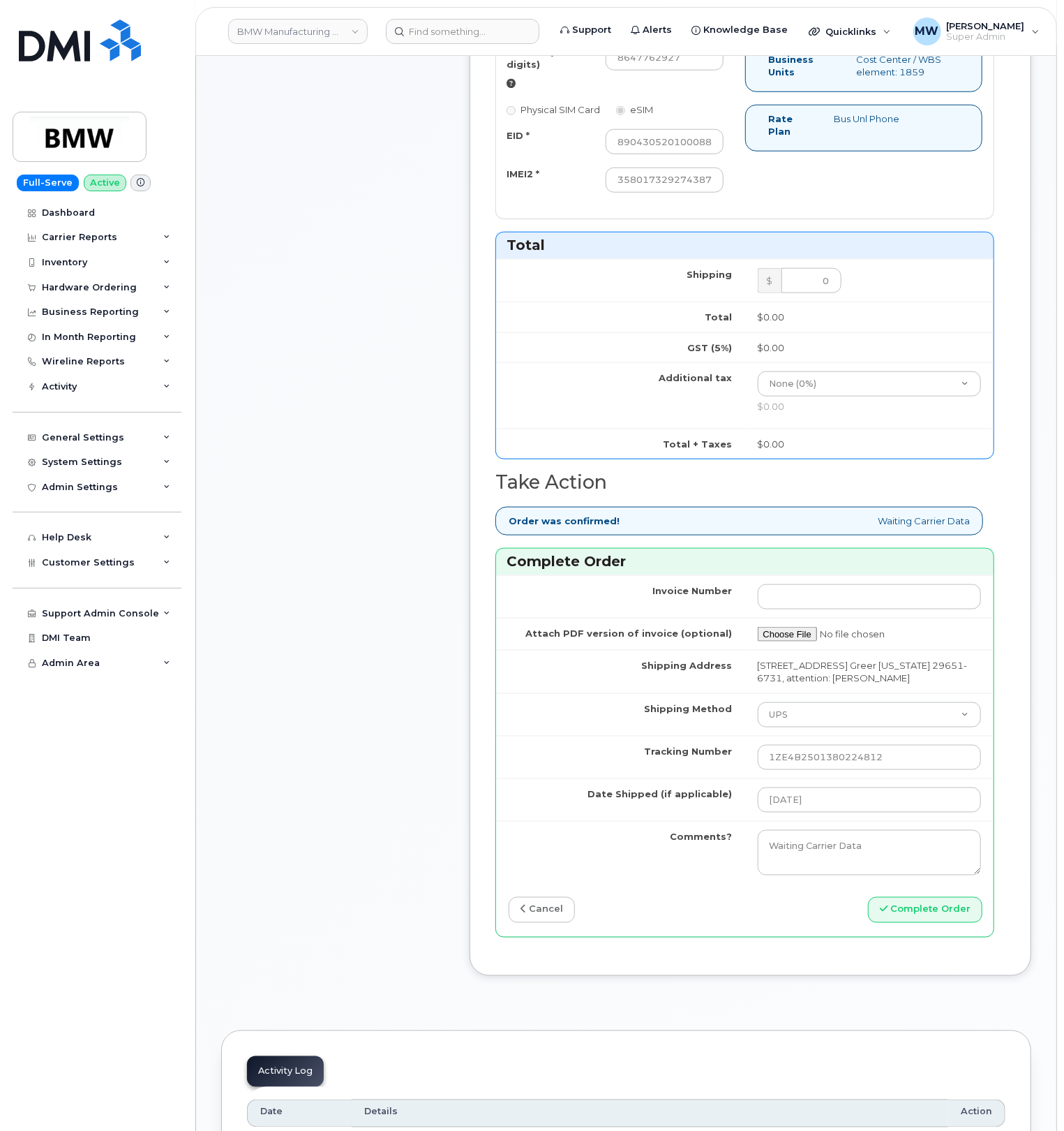
click at [921, 937] on div "Invoice Number Attach PDF version of invoice (optional) Shipping Address 1400 H…" at bounding box center [744, 756] width 497 height 362
click at [919, 923] on button "Complete Order" at bounding box center [925, 909] width 114 height 26
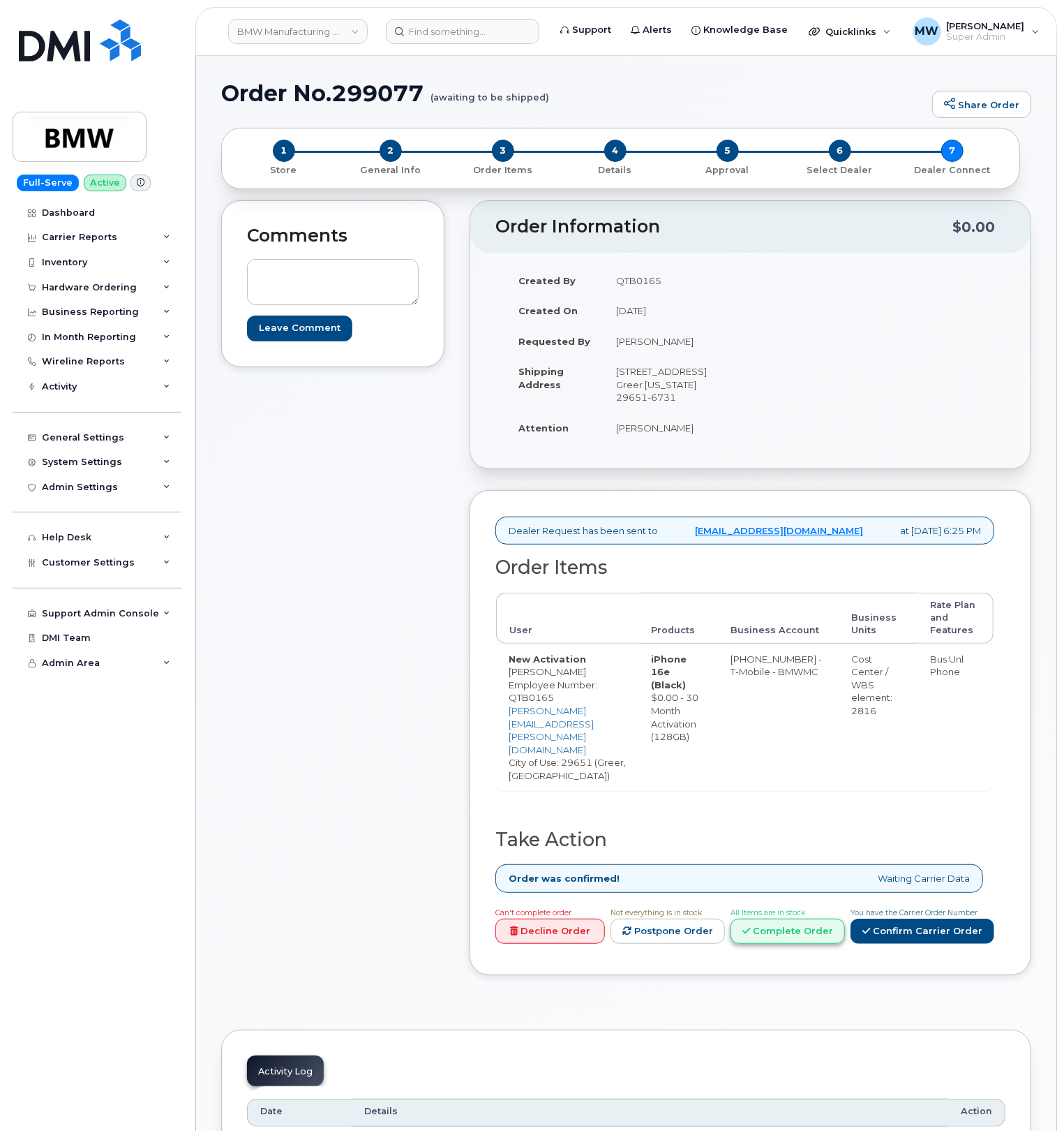
click at [813, 928] on link "Complete Order" at bounding box center [787, 931] width 114 height 26
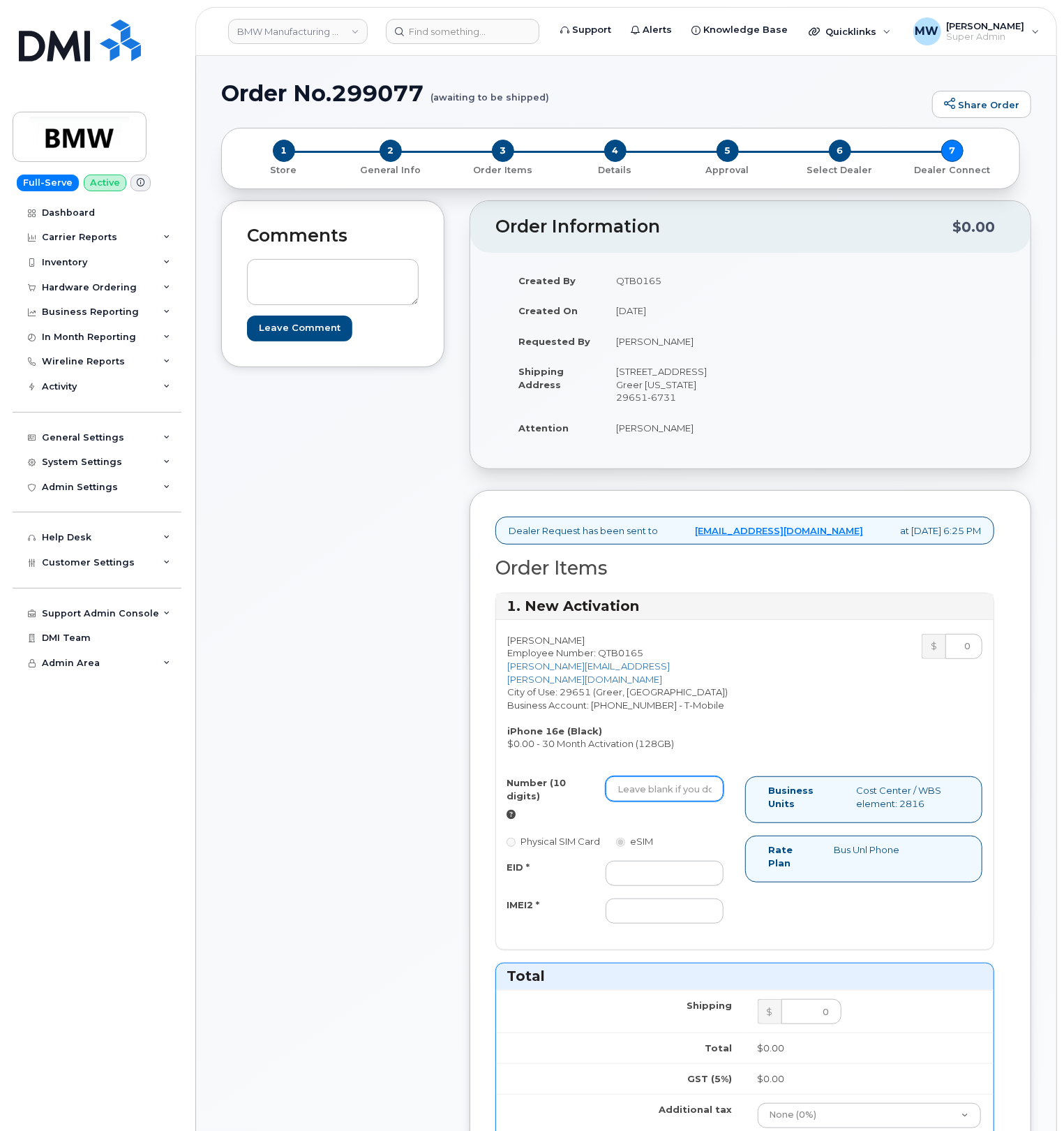
click at [659, 801] on input "Number (10 digits)" at bounding box center [664, 789] width 118 height 25
paste input "8646520077"
type input "8646520077"
drag, startPoint x: 645, startPoint y: 893, endPoint x: 610, endPoint y: 924, distance: 46.8
click at [643, 885] on input "EID *" at bounding box center [664, 873] width 118 height 25
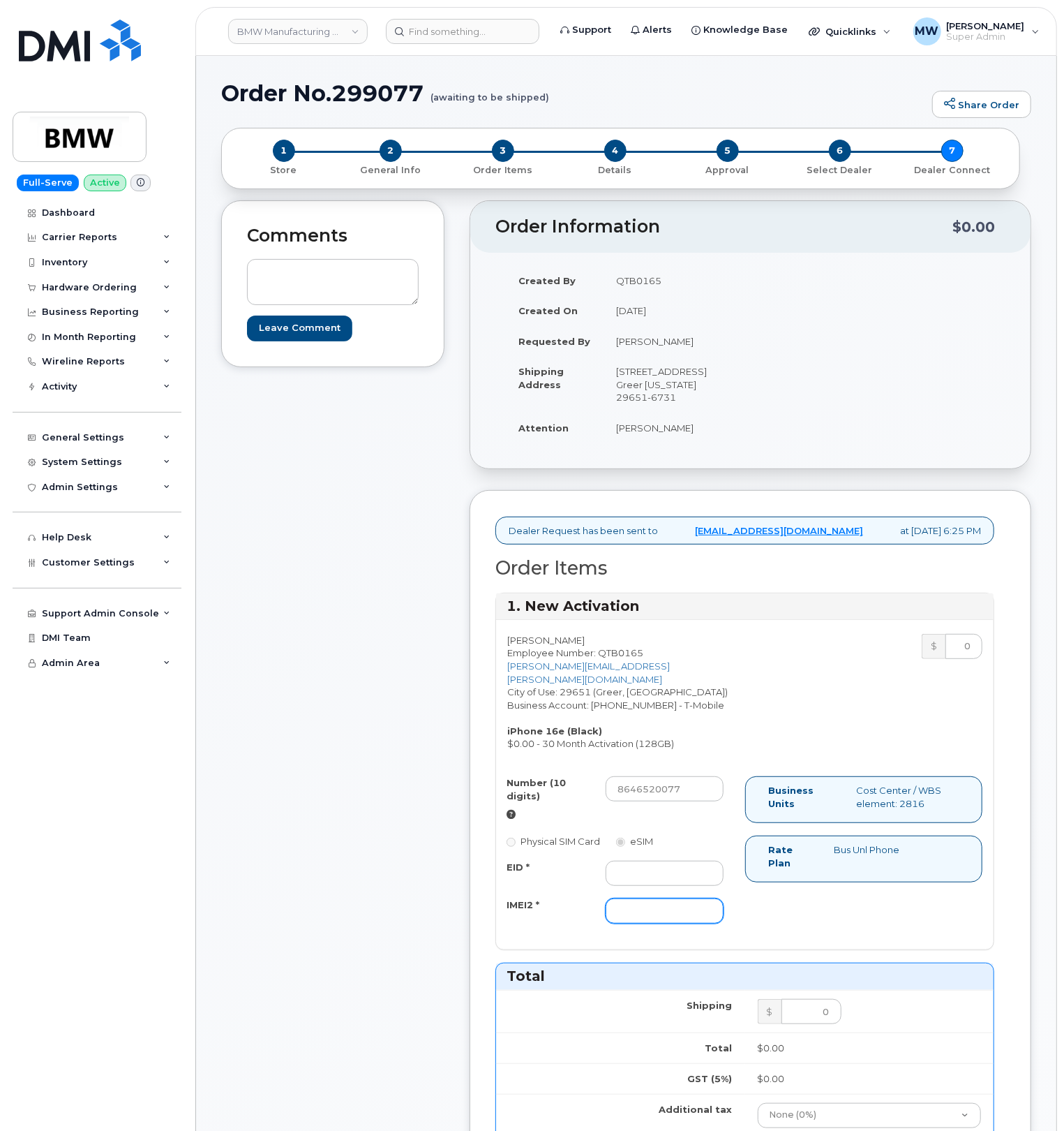
click at [625, 923] on input "IMEI2 *" at bounding box center [664, 911] width 118 height 25
paste input "358017327930527"
type input "358017327930527"
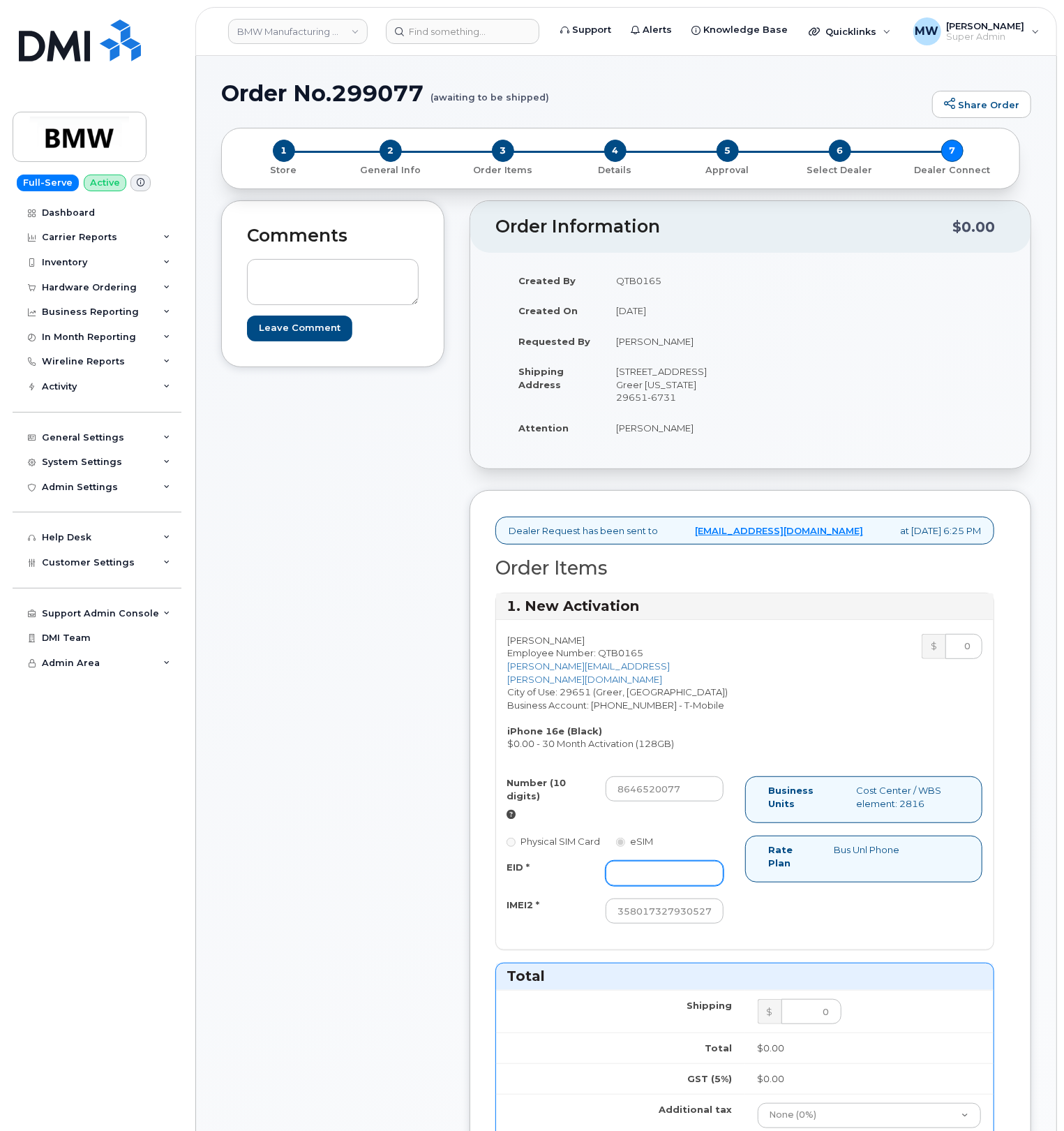
drag, startPoint x: 643, startPoint y: 889, endPoint x: 656, endPoint y: 888, distance: 13.0
click at [643, 885] on input "EID *" at bounding box center [664, 873] width 118 height 25
paste input "89043052010008889625001912965538"
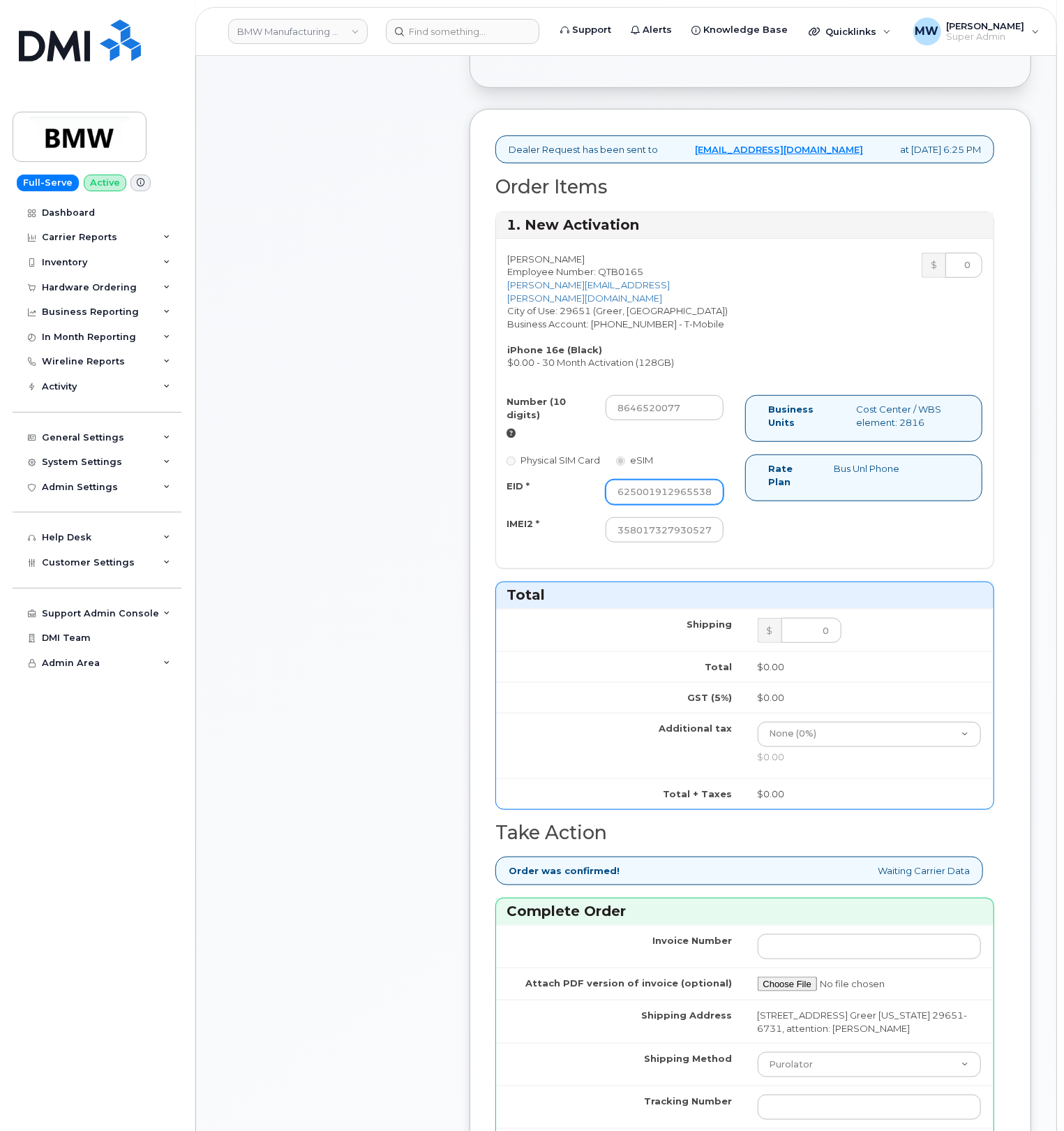
scroll to position [558, 0]
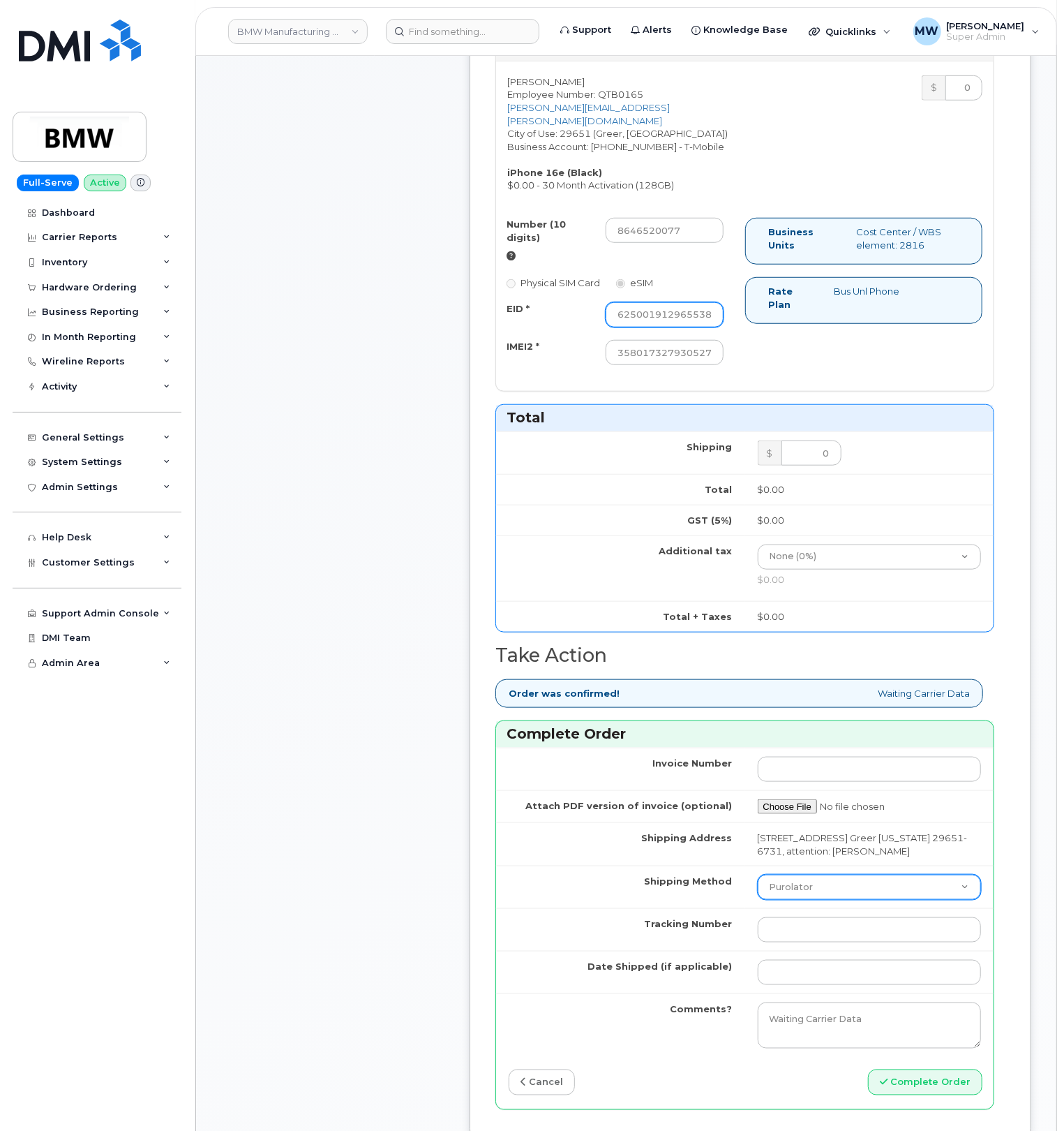
type input "89043052010008889625001912965538"
click at [838, 899] on select "Purolator UPS FedEx Canada Post Courier Other Drop Off Pick Up" at bounding box center [869, 887] width 224 height 25
select select "UPS"
click at [757, 899] on select "Purolator UPS FedEx Canada Post Courier Other Drop Off Pick Up" at bounding box center [869, 887] width 224 height 25
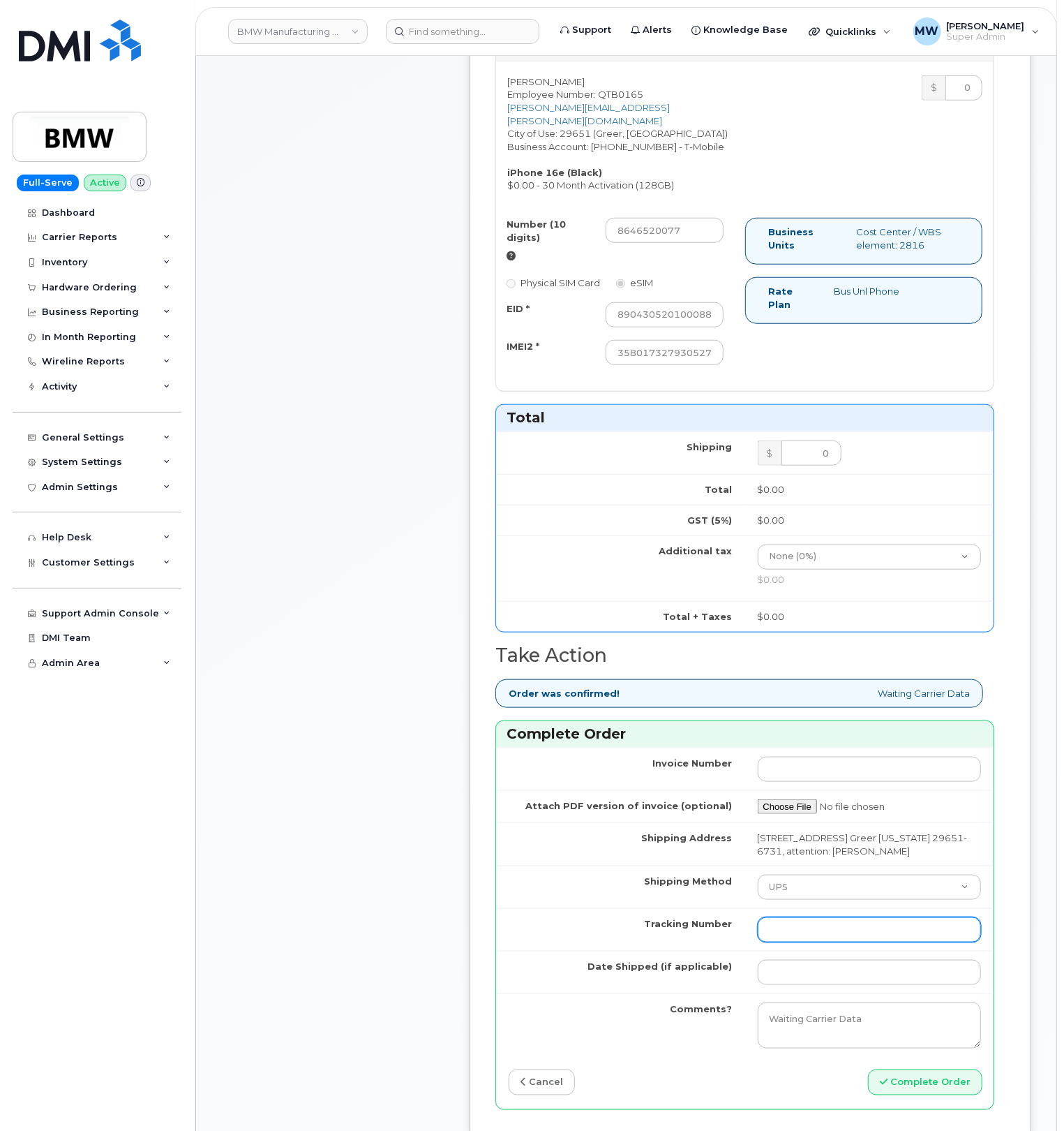
click at [786, 942] on input "Tracking Number" at bounding box center [869, 930] width 224 height 25
paste input "1ZE4B2501380221477"
type input "1ZE4B2501380221477"
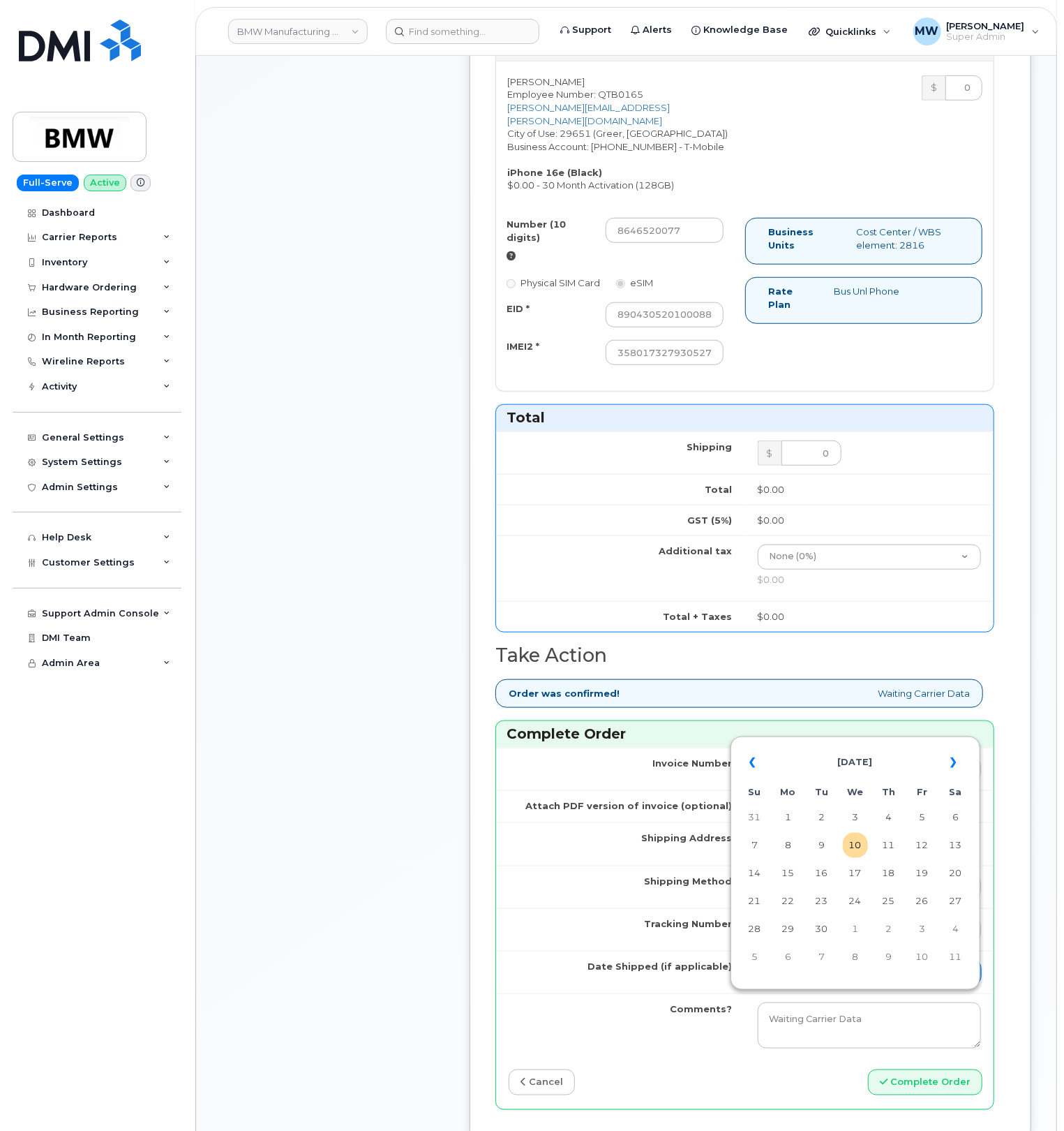
click at [790, 985] on input "Date Shipped (if applicable)" at bounding box center [869, 972] width 224 height 25
click at [832, 846] on td "9" at bounding box center [822, 845] width 25 height 25
type input "2025-09-09"
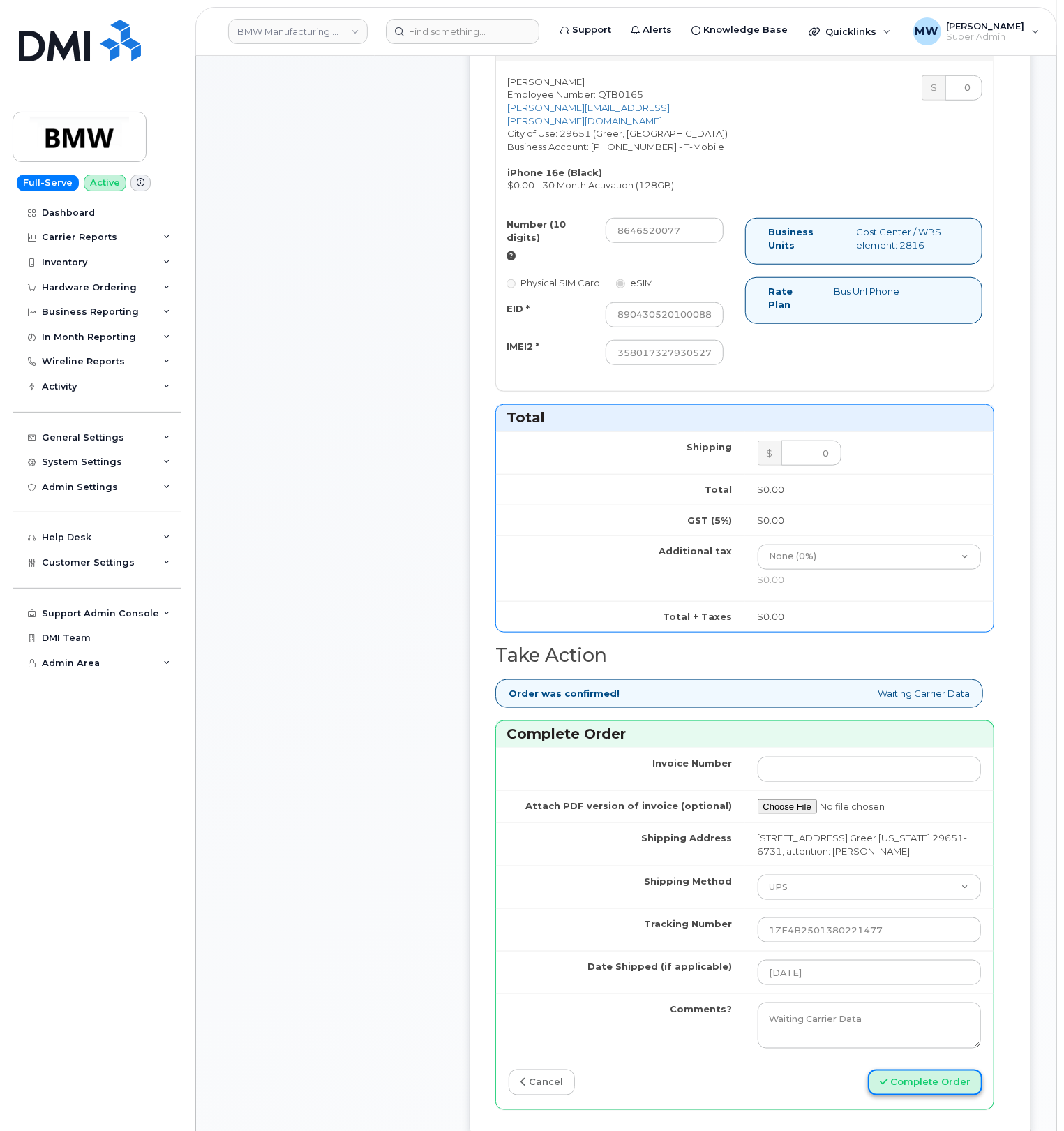
click at [918, 1095] on button "Complete Order" at bounding box center [925, 1081] width 114 height 26
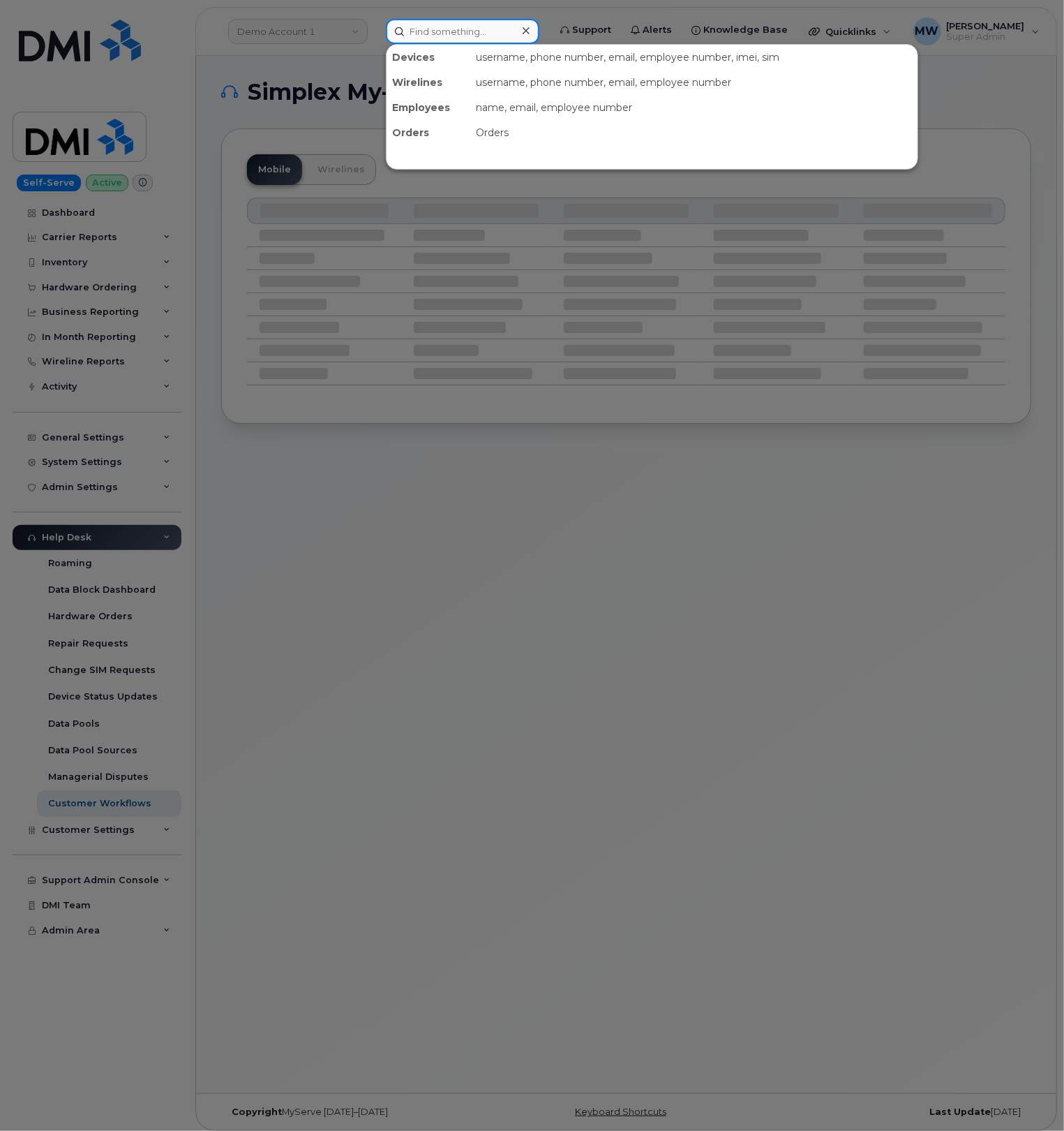
click at [433, 37] on input at bounding box center [462, 31] width 153 height 25
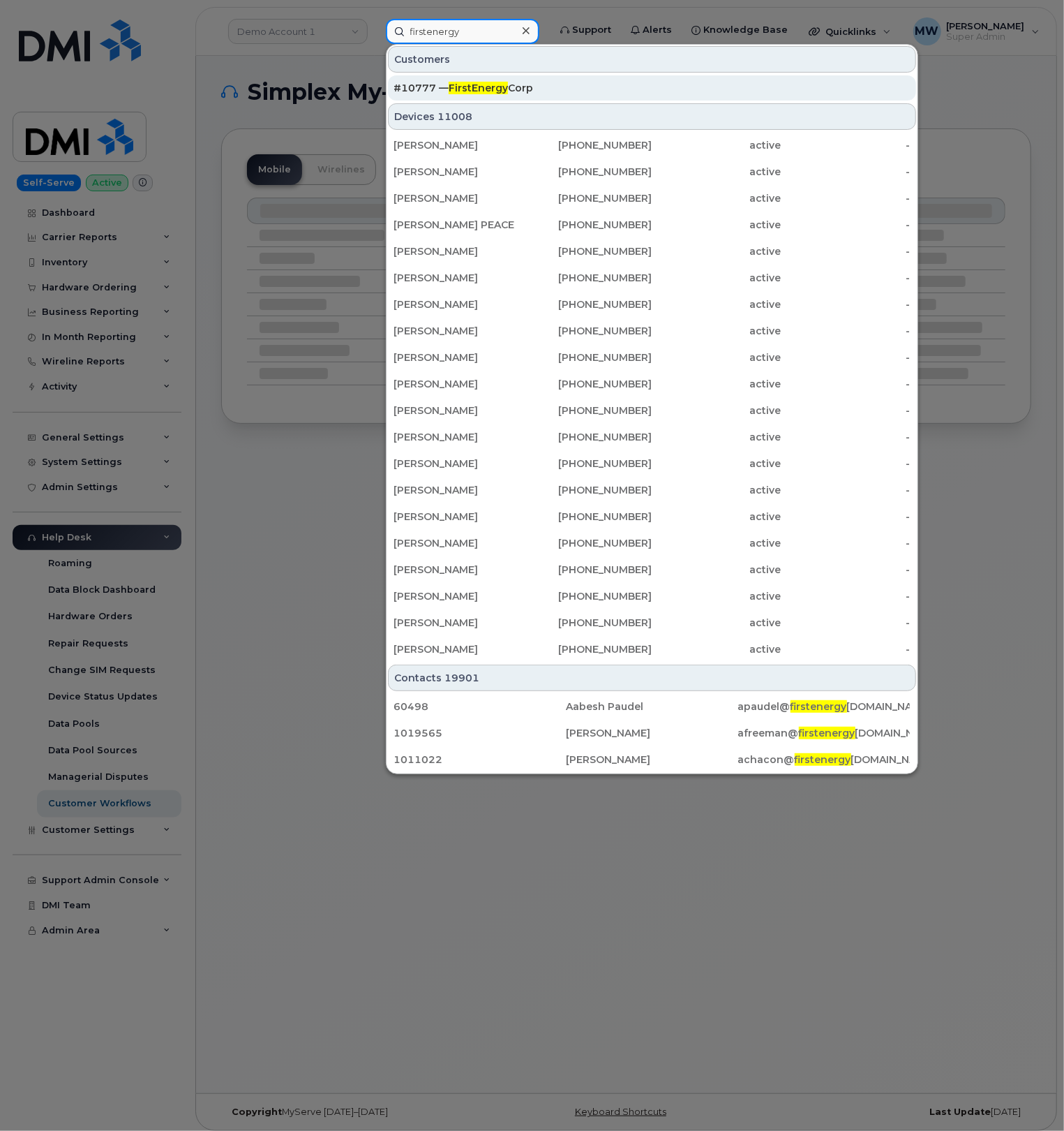
type input "firstenergy"
click at [481, 93] on span "FirstEnergy" at bounding box center [478, 88] width 59 height 12
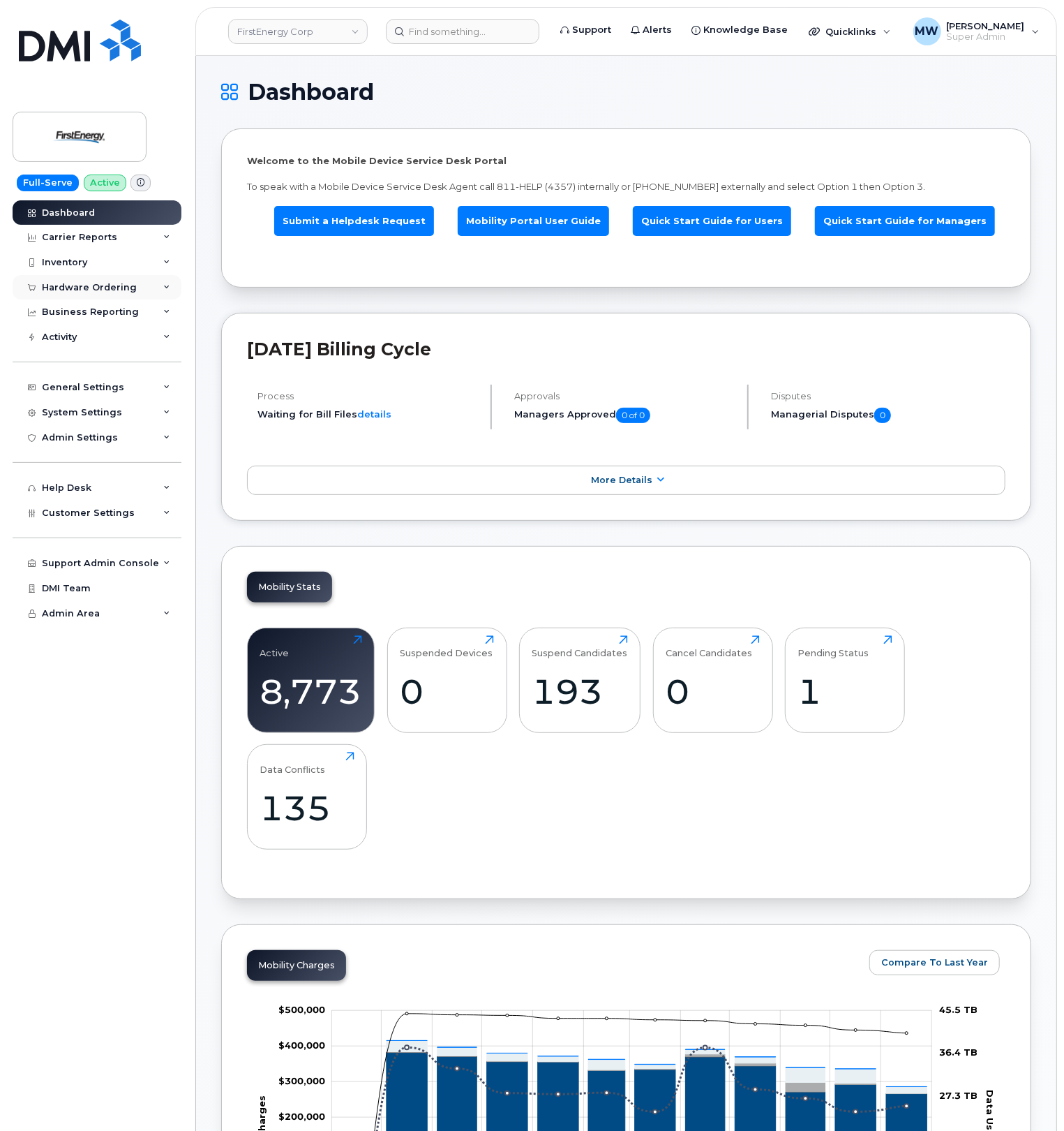
click at [85, 285] on div "Hardware Ordering" at bounding box center [89, 287] width 95 height 12
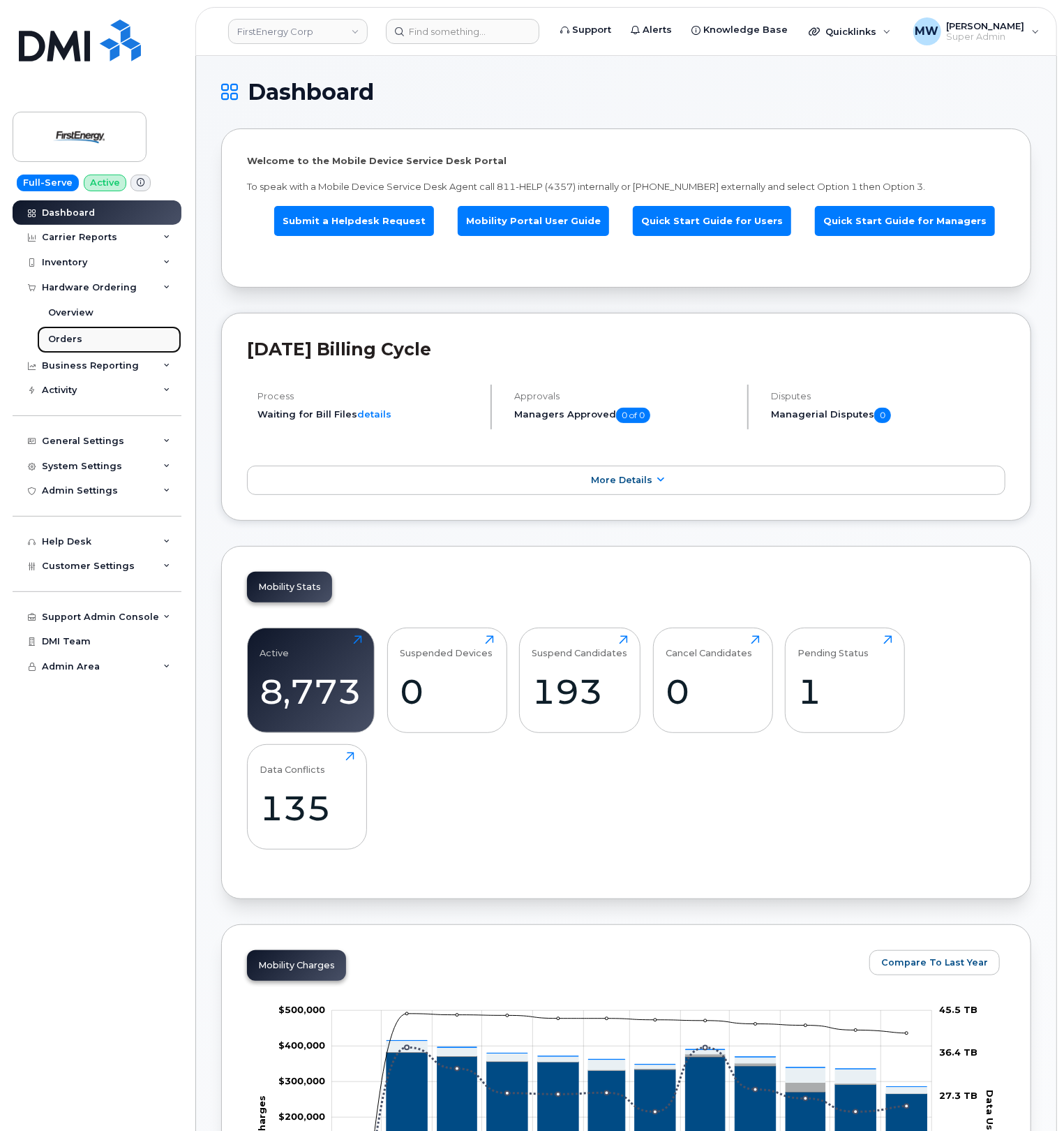
click at [79, 343] on div "Orders" at bounding box center [65, 339] width 35 height 12
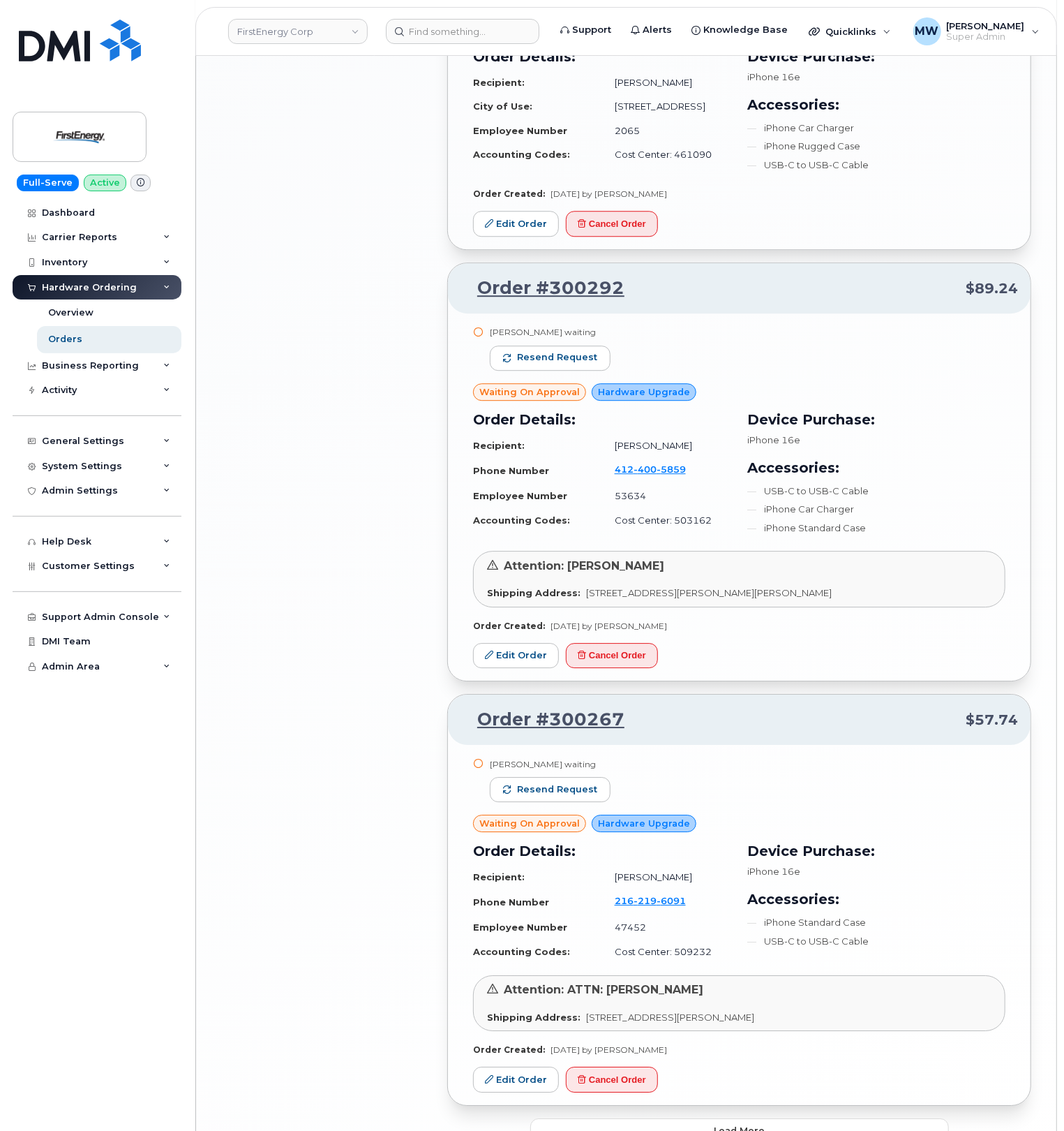
scroll to position [2203, 0]
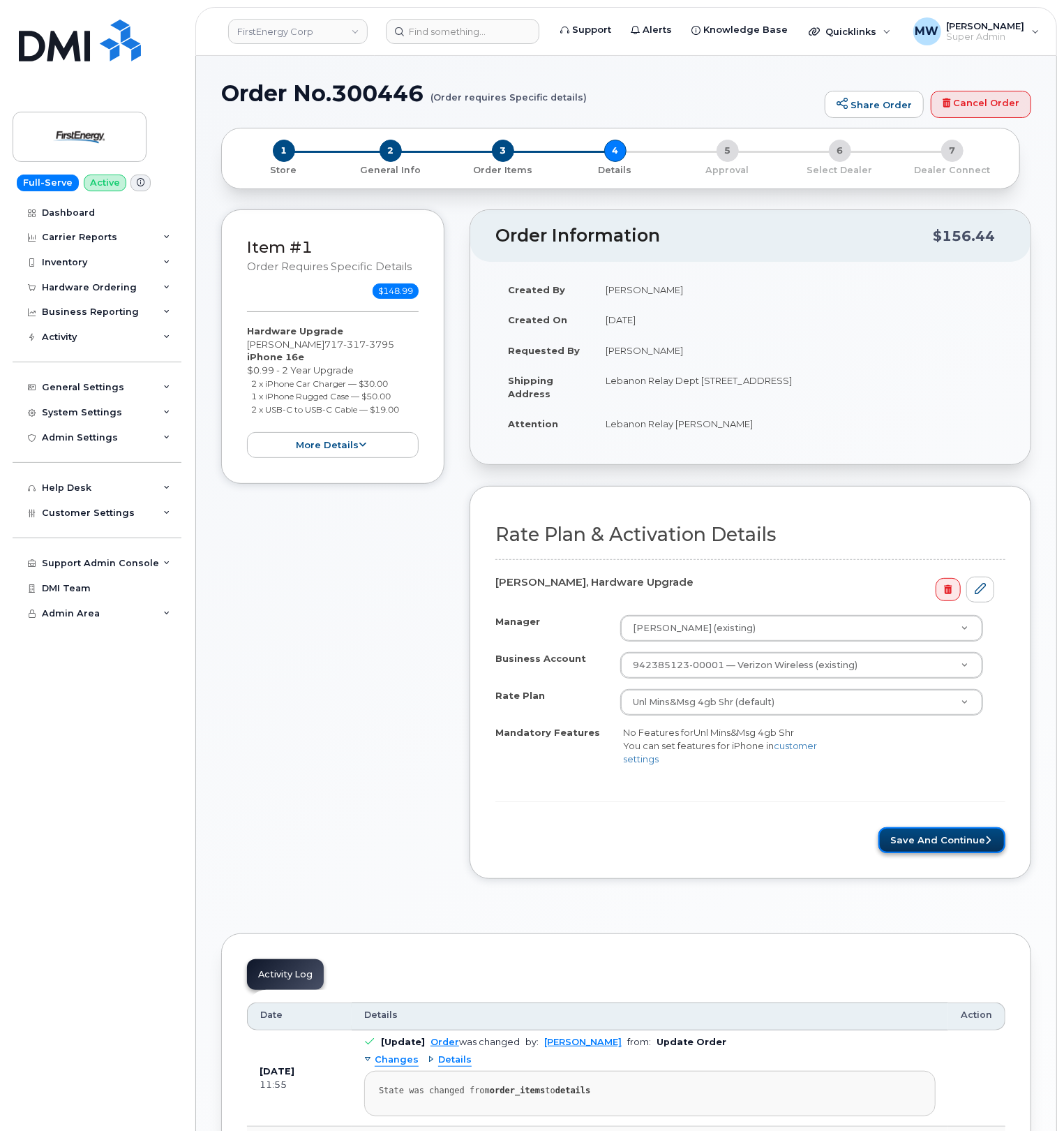
click at [932, 844] on button "Save and Continue" at bounding box center [942, 839] width 127 height 26
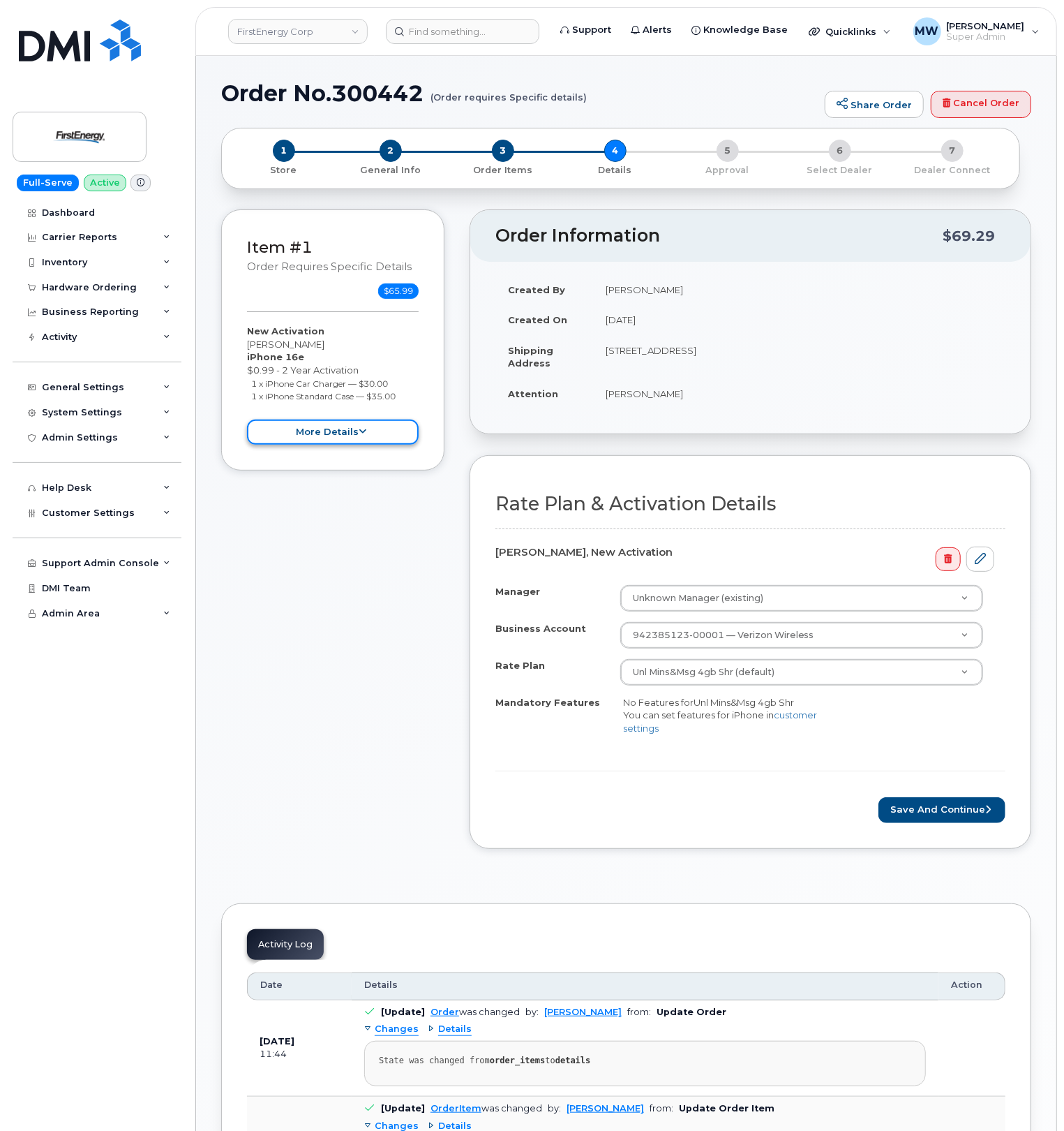
click at [378, 445] on button "more details" at bounding box center [333, 432] width 172 height 26
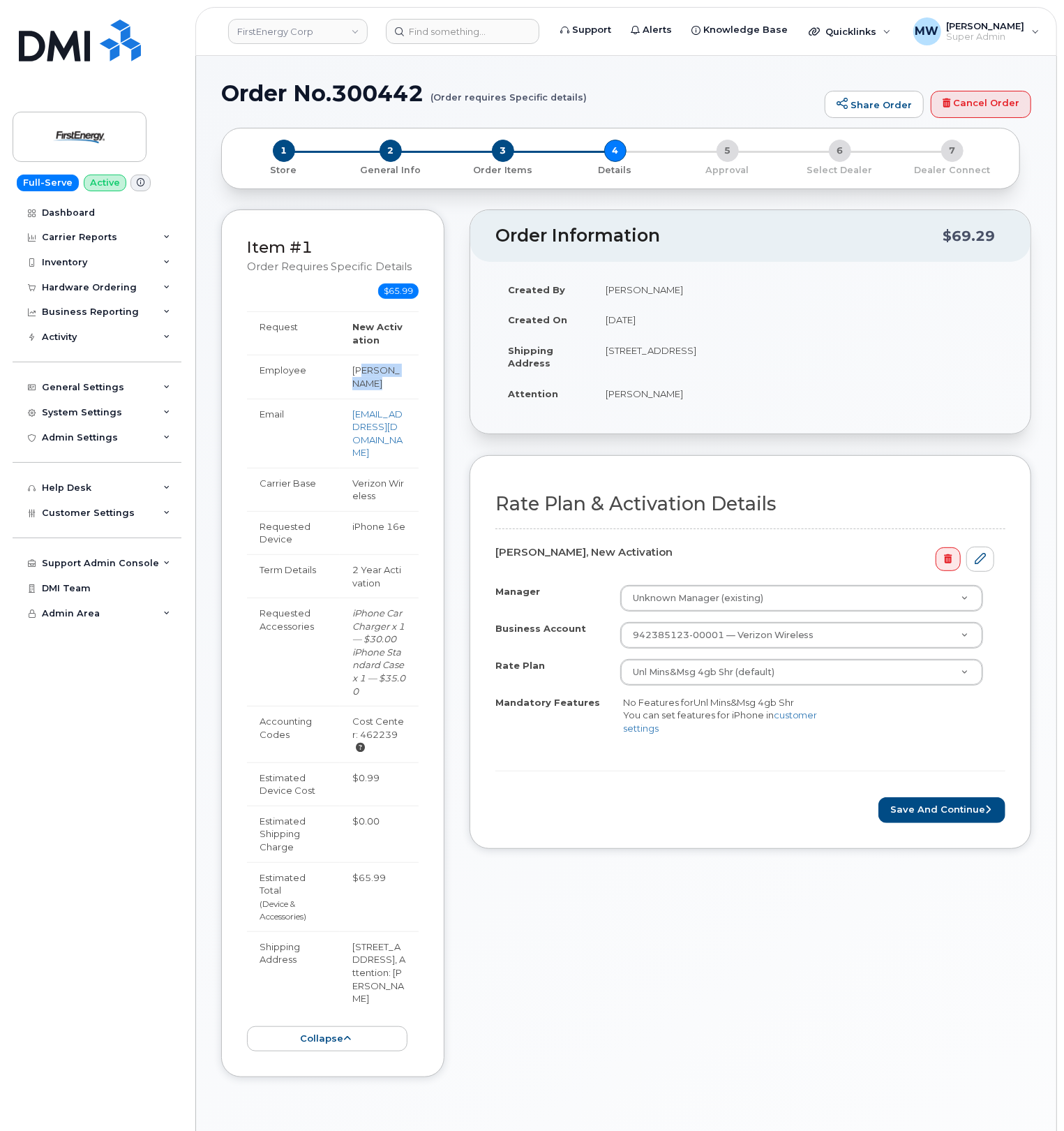
drag, startPoint x: 349, startPoint y: 377, endPoint x: 403, endPoint y: 372, distance: 54.2
click at [403, 372] on td "[PERSON_NAME]" at bounding box center [379, 376] width 79 height 43
click at [407, 369] on td "[PERSON_NAME]" at bounding box center [379, 376] width 79 height 43
drag, startPoint x: 407, startPoint y: 369, endPoint x: 348, endPoint y: 370, distance: 59.0
click at [348, 370] on td "[PERSON_NAME]" at bounding box center [379, 376] width 79 height 43
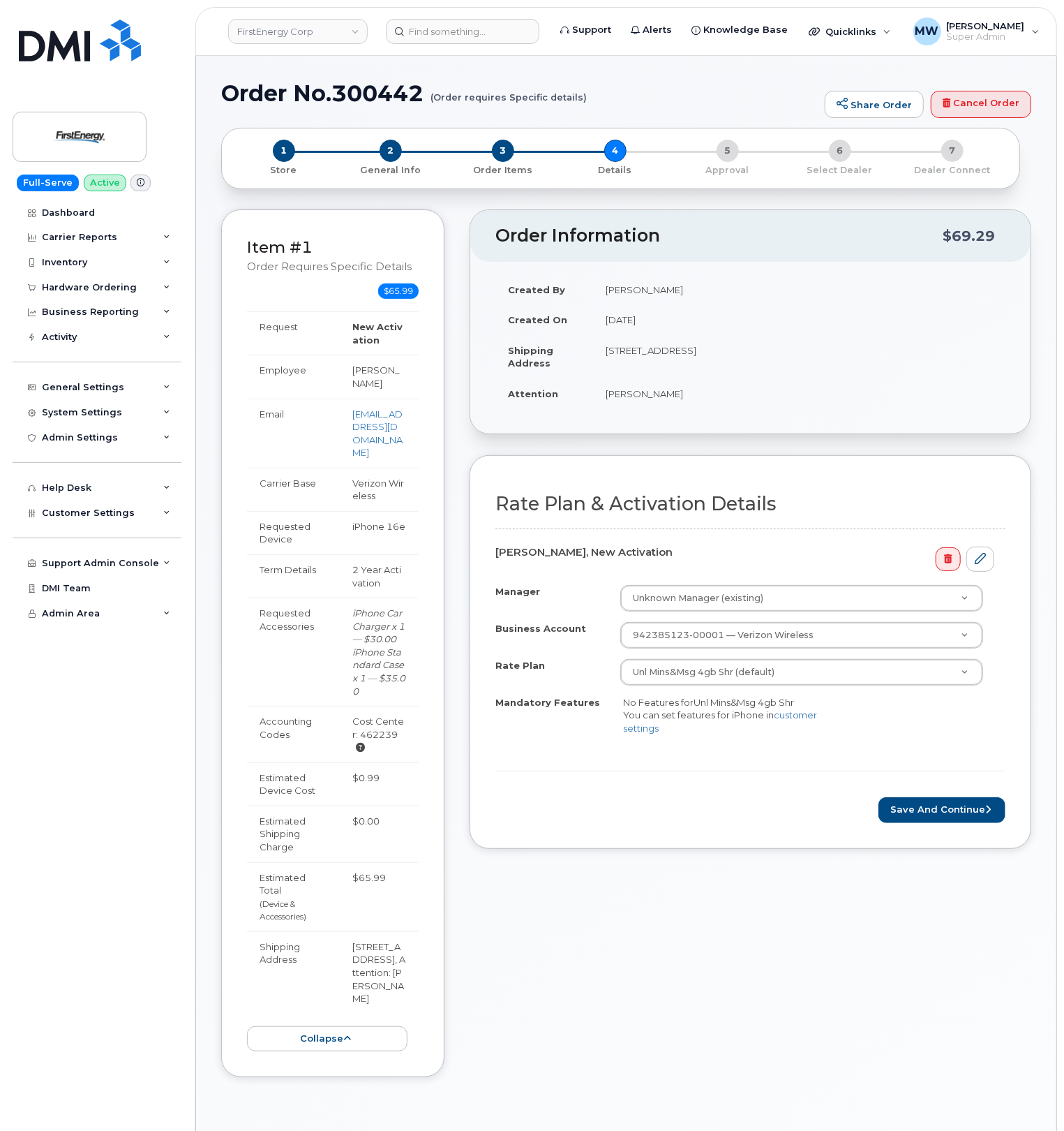
click at [382, 374] on td "[PERSON_NAME]" at bounding box center [379, 376] width 79 height 43
drag, startPoint x: 406, startPoint y: 369, endPoint x: 347, endPoint y: 369, distance: 59.0
click at [347, 369] on td "[PERSON_NAME]" at bounding box center [379, 376] width 79 height 43
copy td "[PERSON_NAME]"
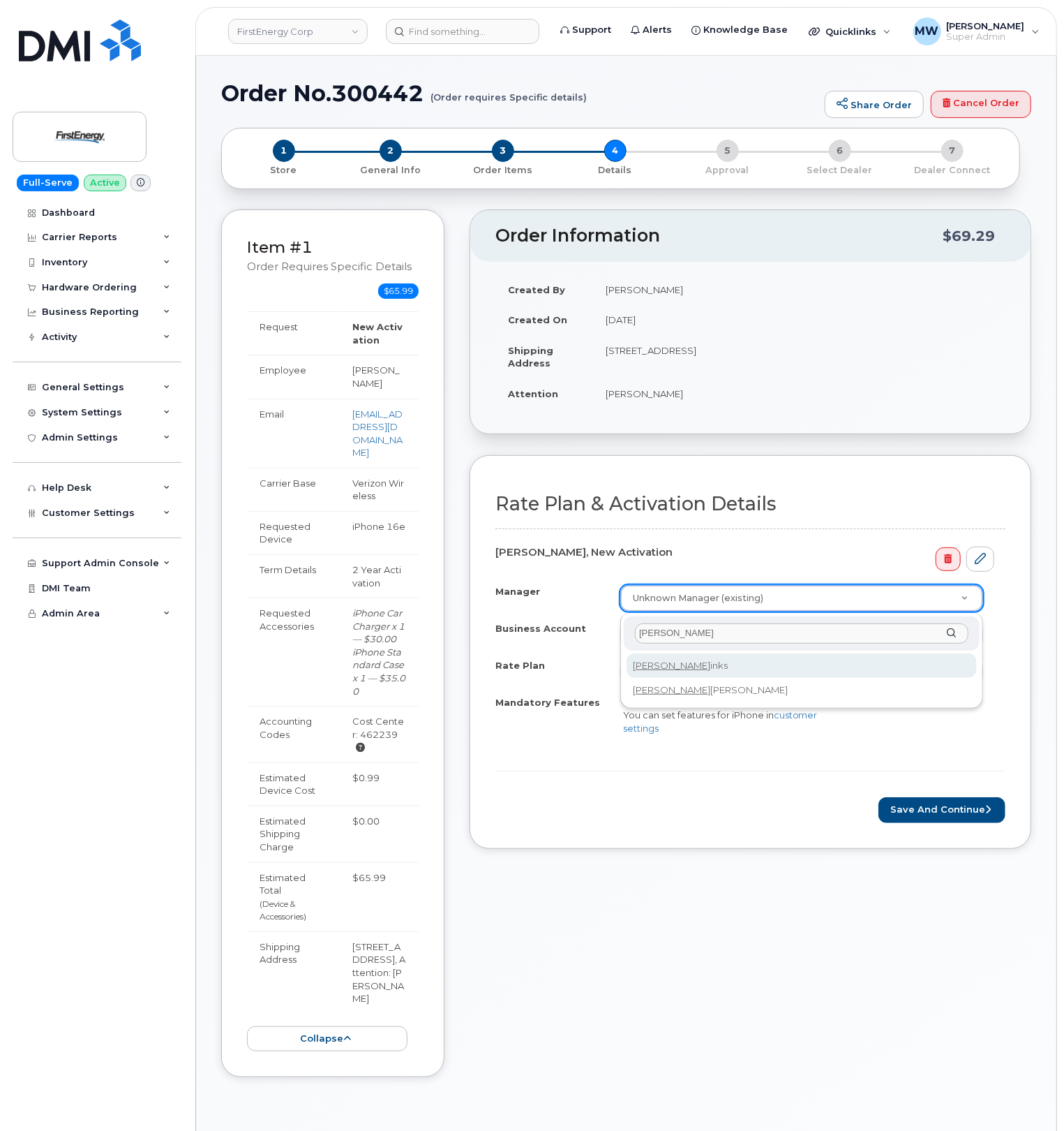
type input "[PERSON_NAME]"
select select "2340771"
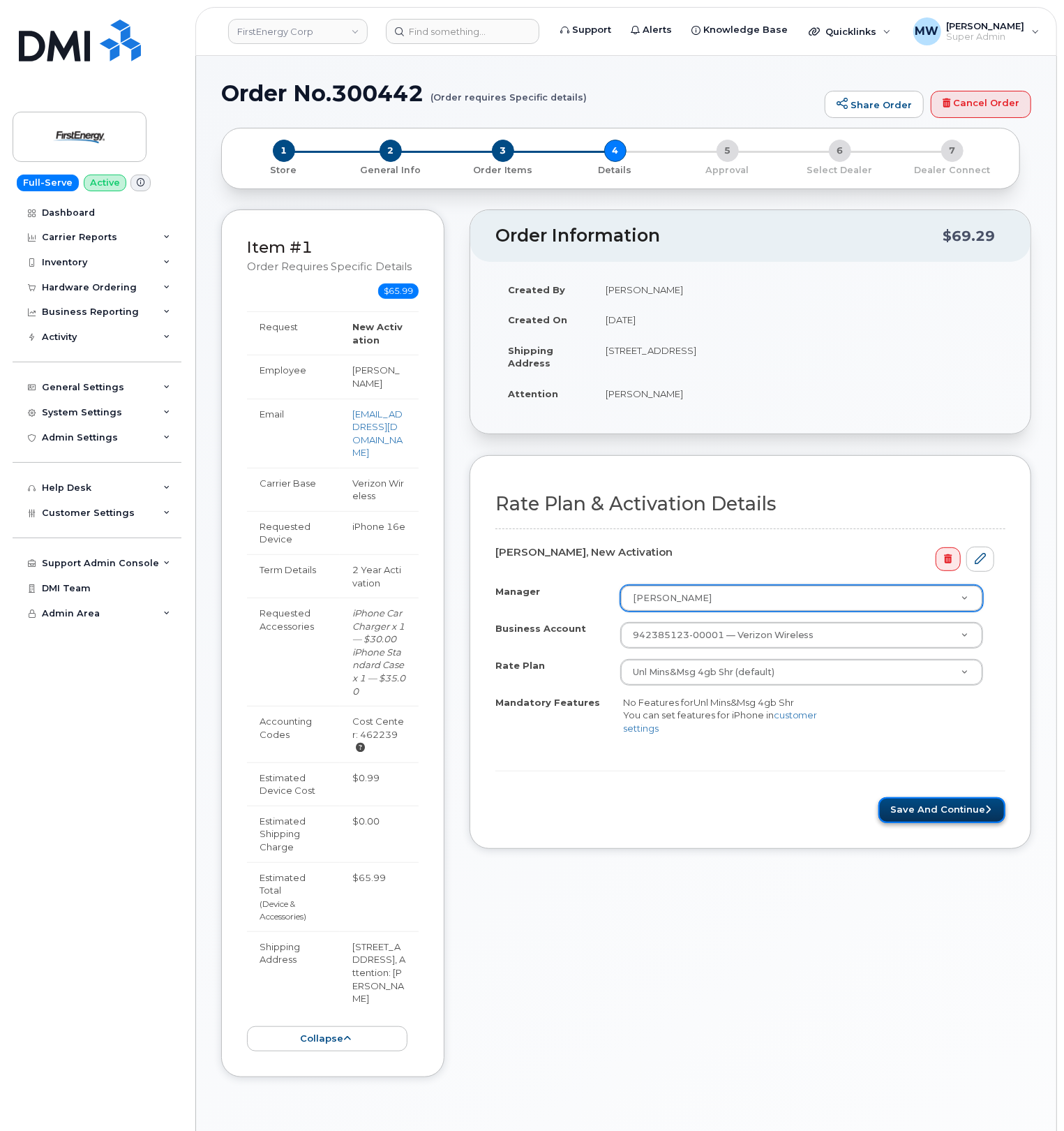
click at [939, 813] on button "Save and Continue" at bounding box center [942, 810] width 127 height 26
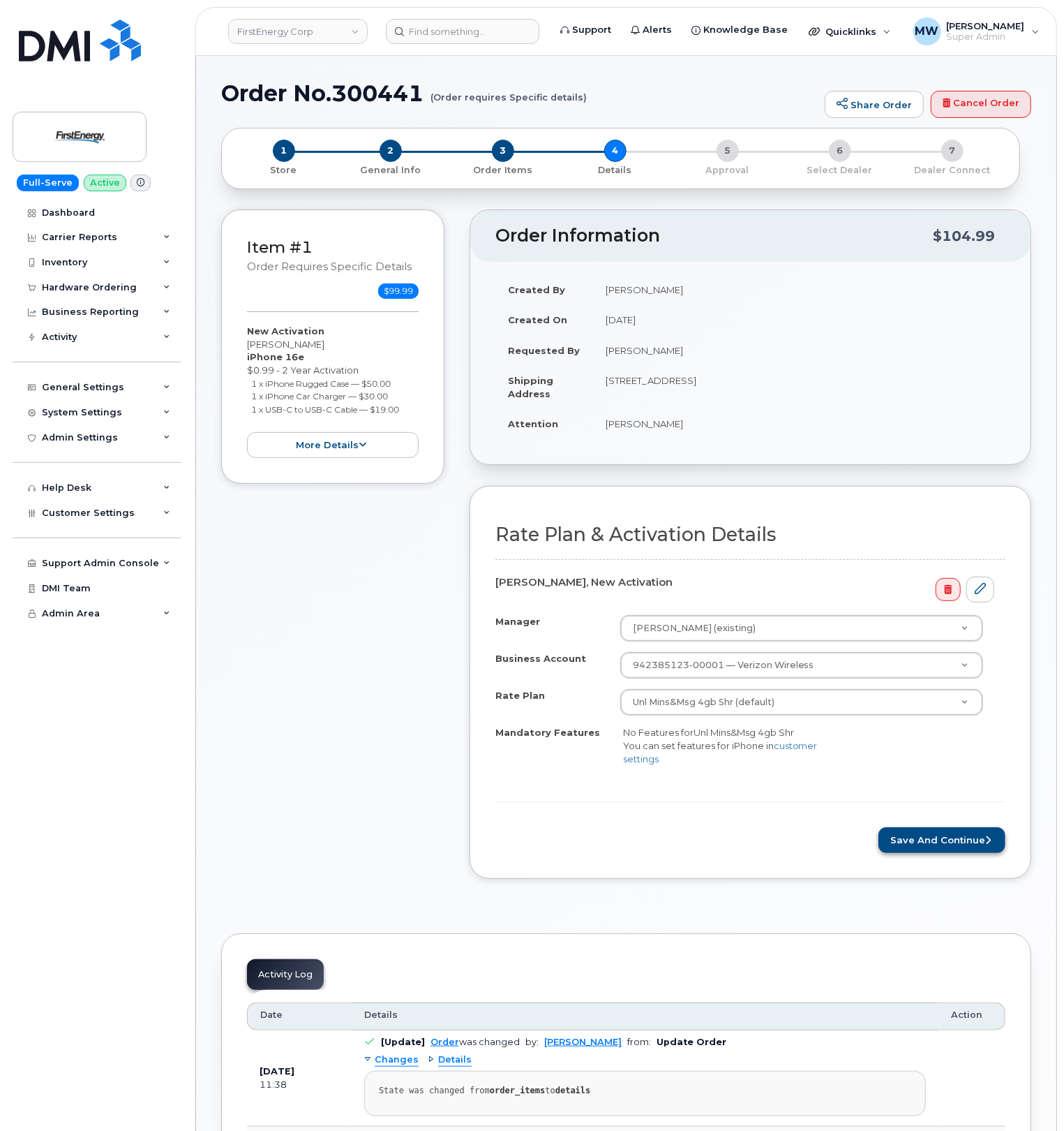
drag, startPoint x: 904, startPoint y: 825, endPoint x: 910, endPoint y: 837, distance: 13.4
click at [904, 827] on form "Rate Plan & Activation Details [PERSON_NAME], New Activation Manager [PERSON_NA…" at bounding box center [750, 688] width 510 height 329
click at [911, 839] on button "Save and Continue" at bounding box center [942, 839] width 127 height 26
click at [935, 844] on button "Save and Continue" at bounding box center [942, 839] width 127 height 26
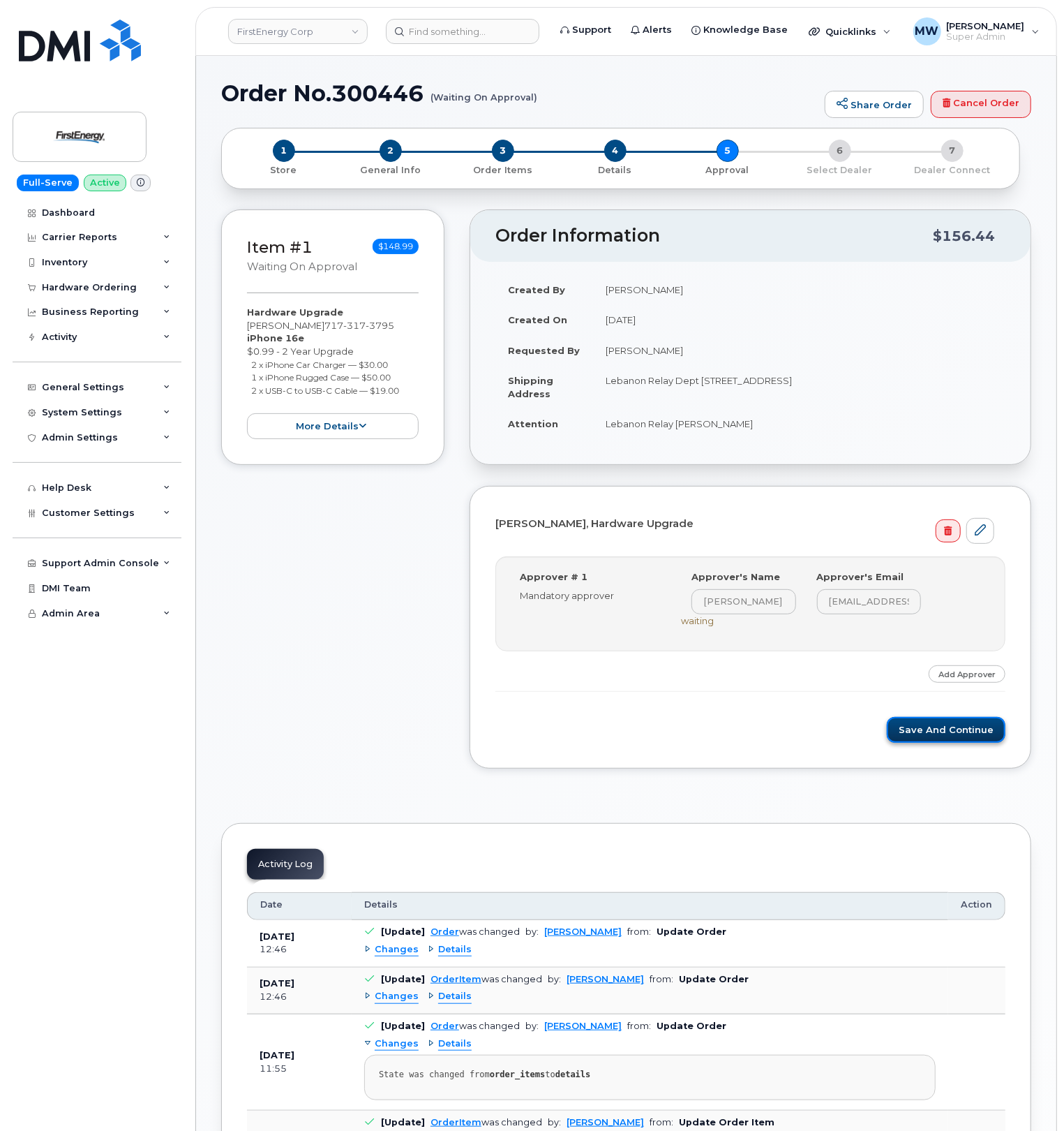
click at [908, 734] on button "Save and Continue" at bounding box center [946, 729] width 119 height 26
click at [918, 733] on button "Save and Continue" at bounding box center [946, 729] width 119 height 26
click at [966, 742] on button "Save and Continue" at bounding box center [946, 729] width 119 height 26
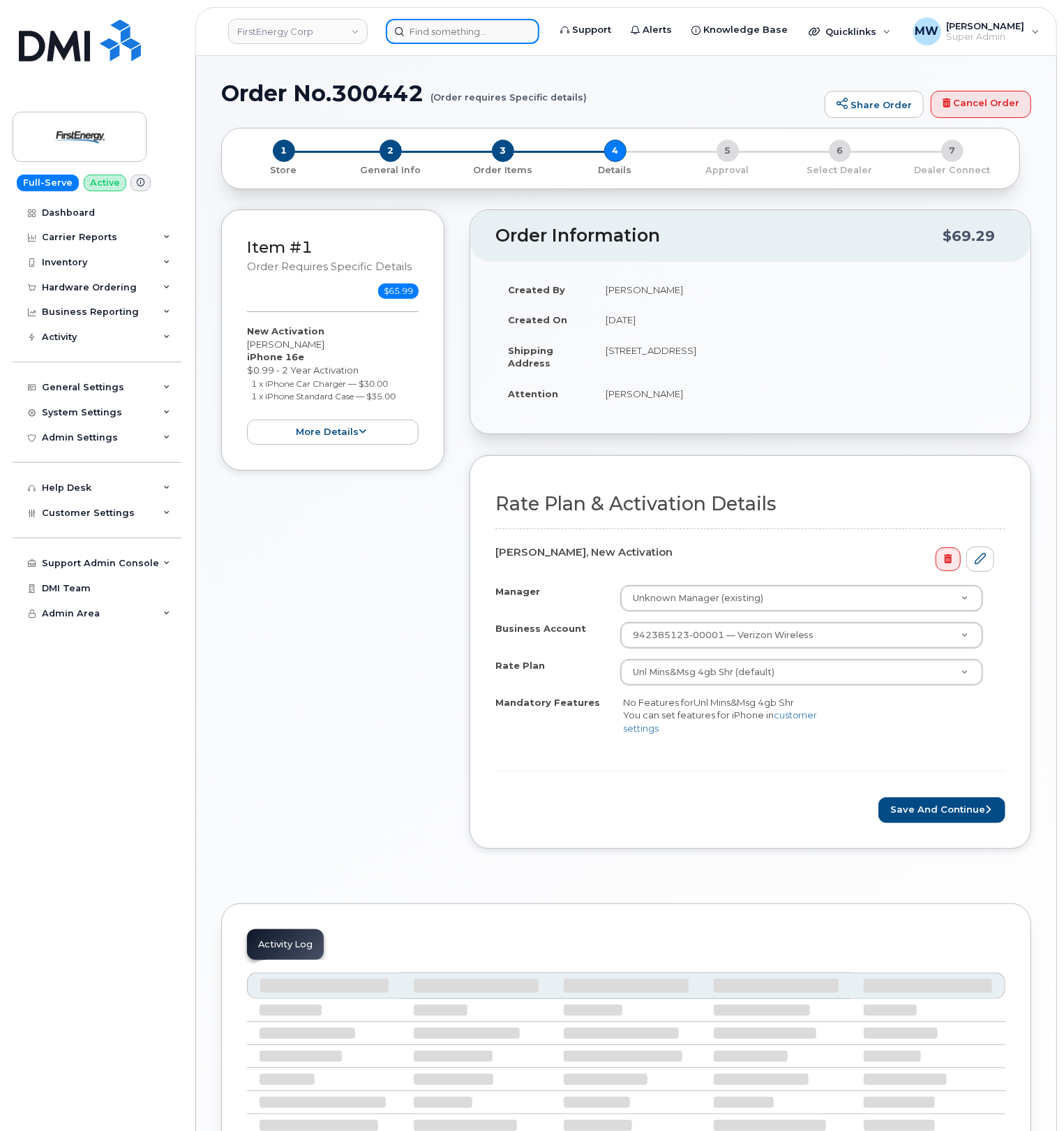
click at [436, 31] on input at bounding box center [462, 31] width 153 height 25
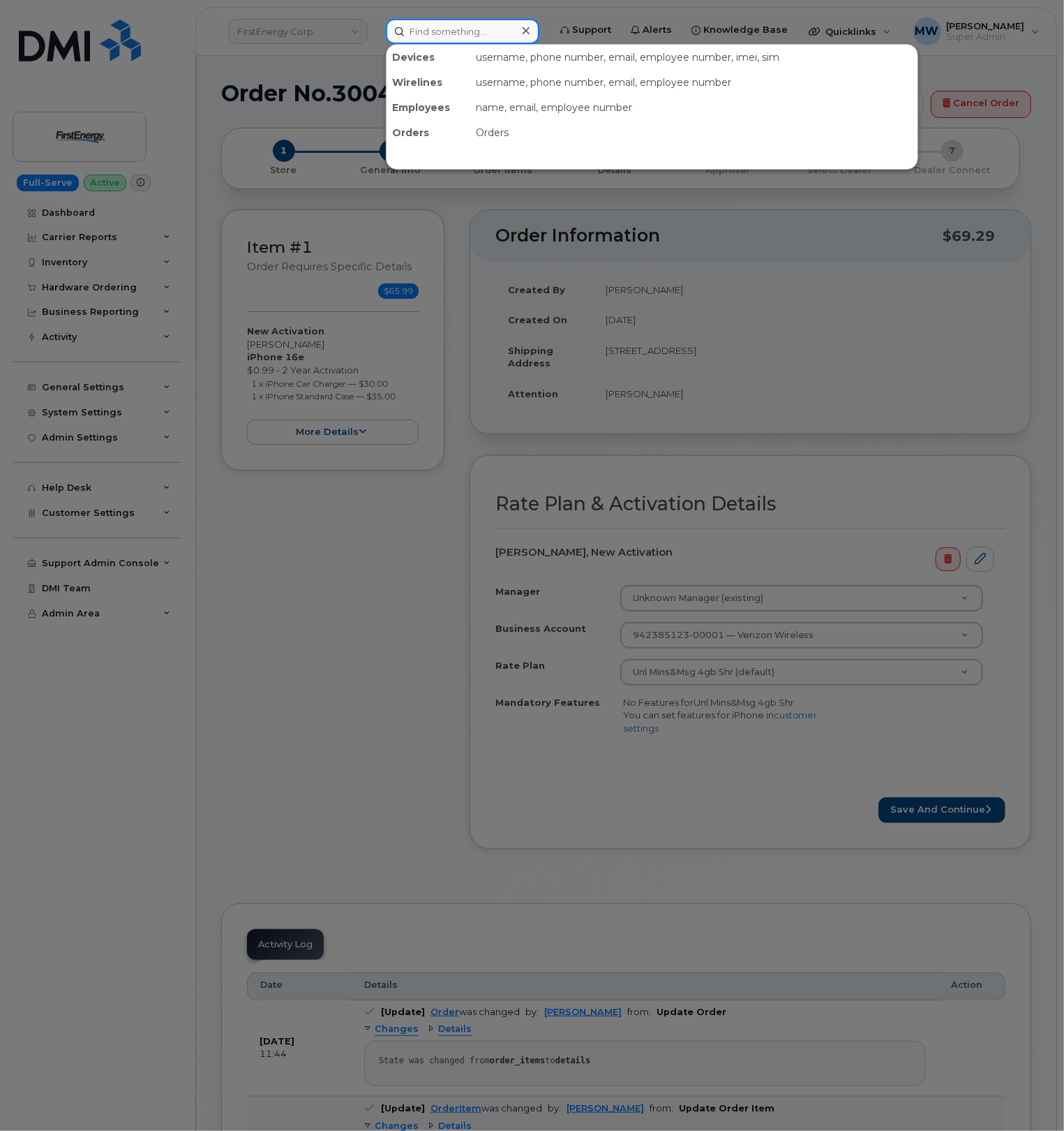
paste input "1ZE4B2501380221477"
type input "1ZE4B2501380221477"
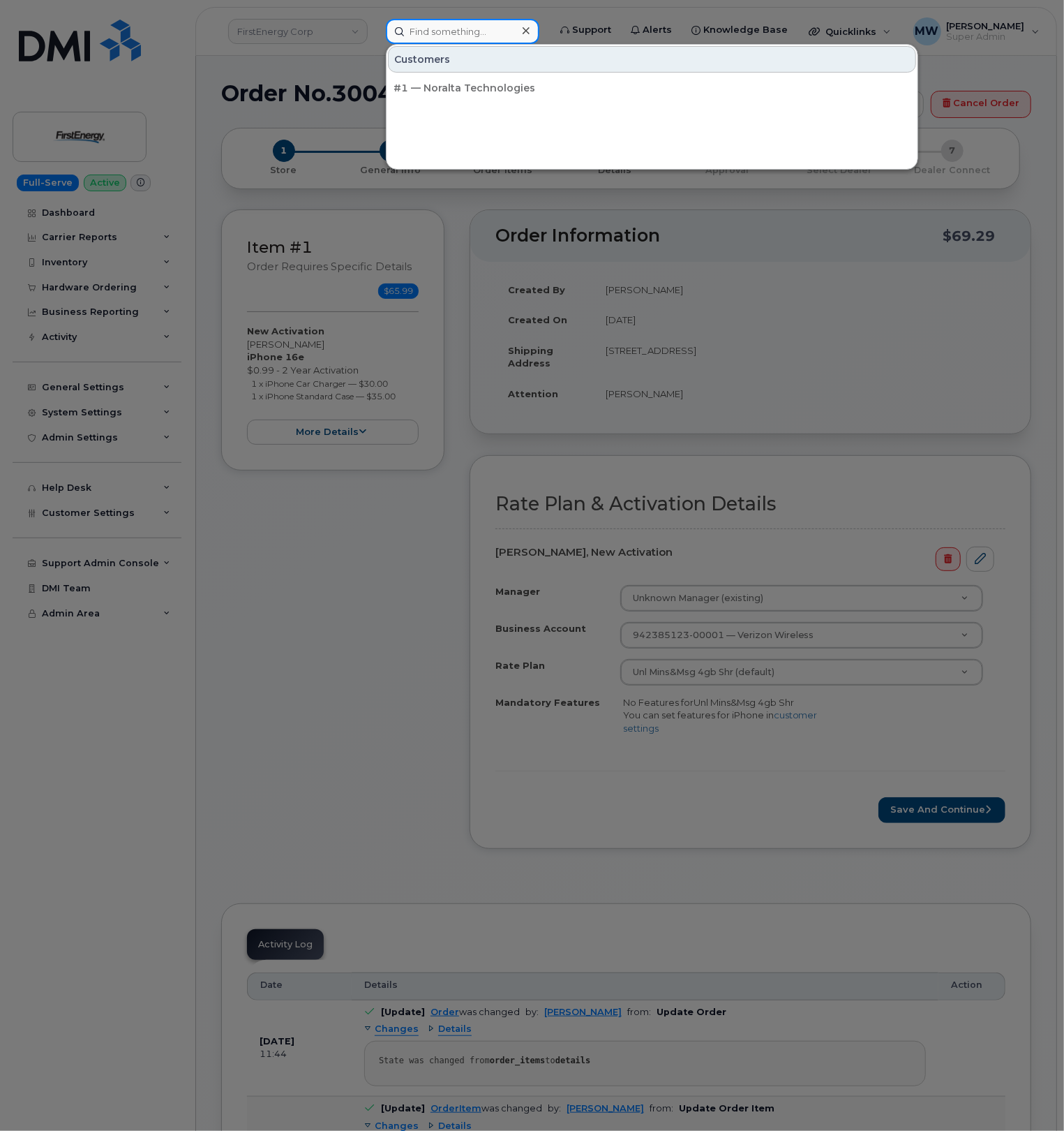
paste input "Tyler Baggitt"
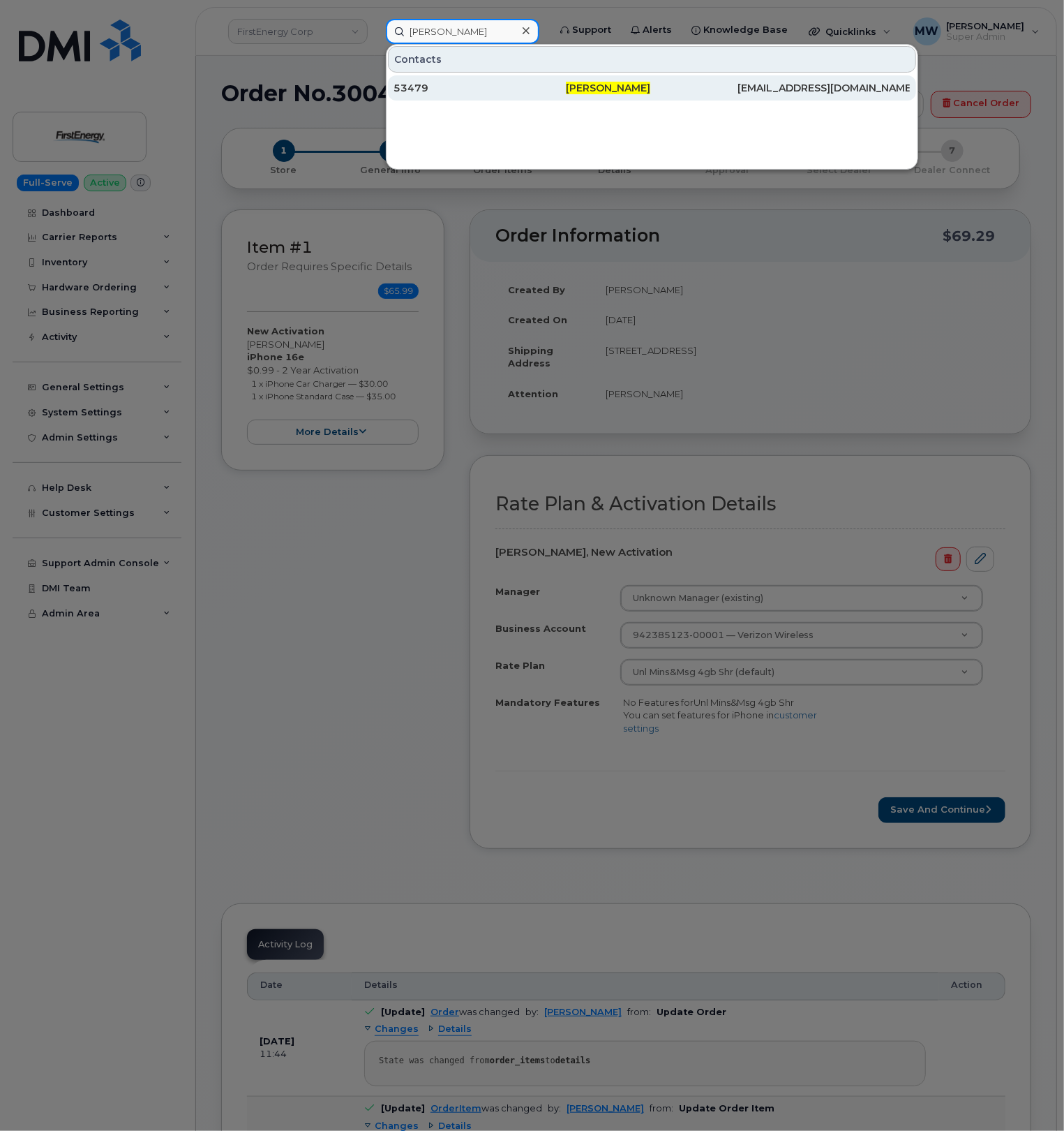
type input "Tyler Baggitt"
click at [567, 85] on span "Tyler Baggitt" at bounding box center [607, 88] width 84 height 12
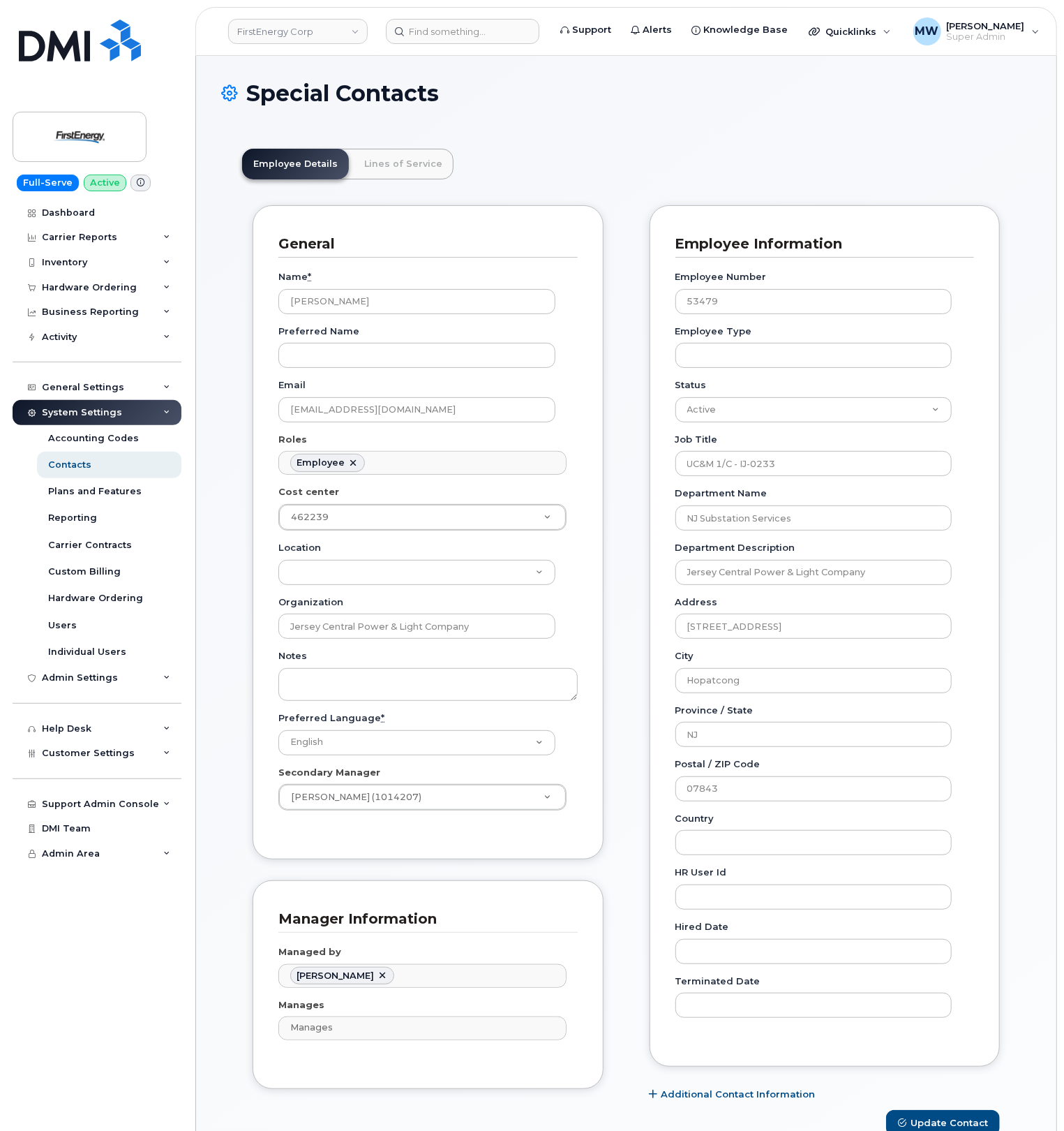
scroll to position [41, 0]
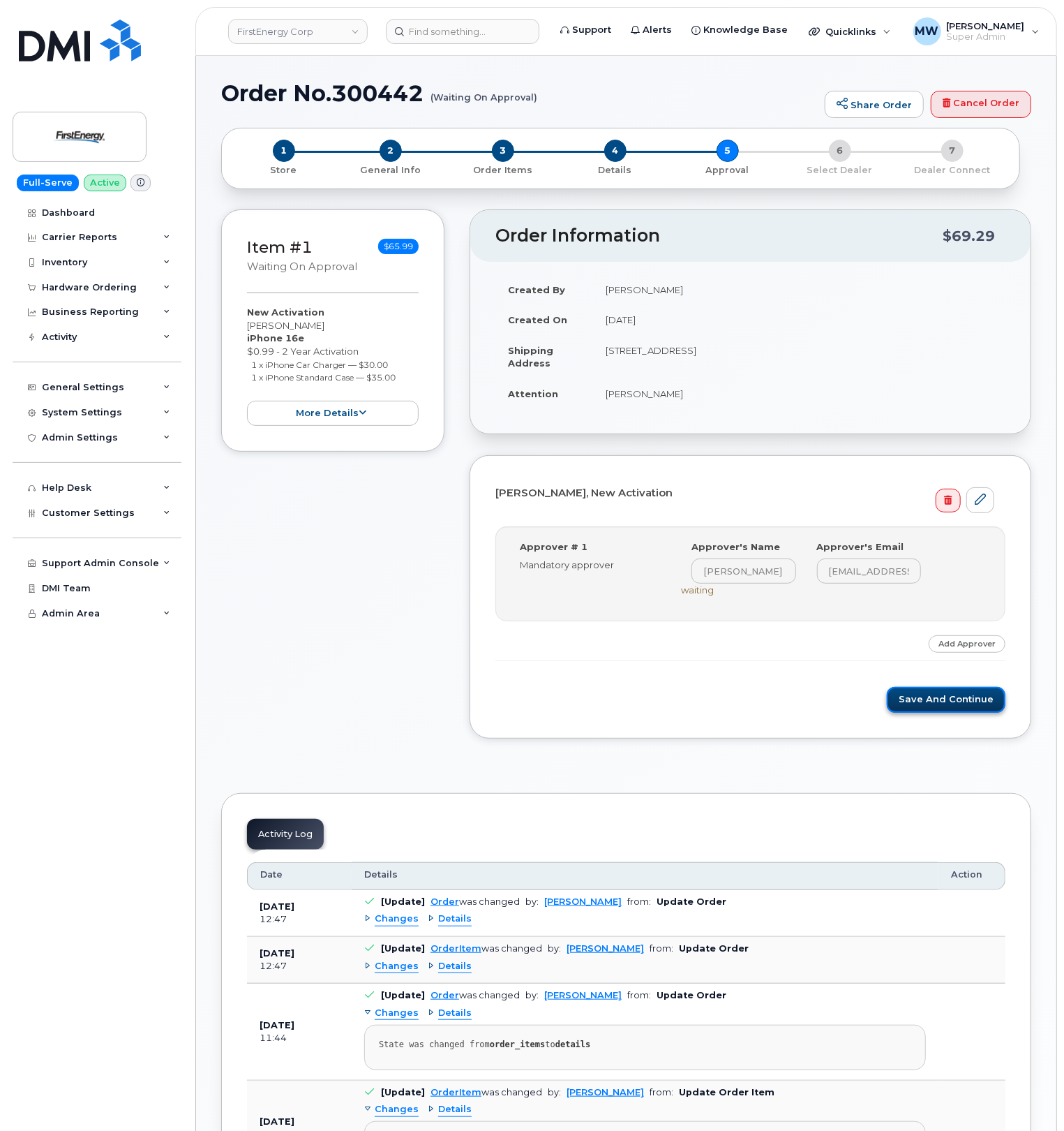
click at [921, 707] on button "Save and Continue" at bounding box center [946, 699] width 119 height 26
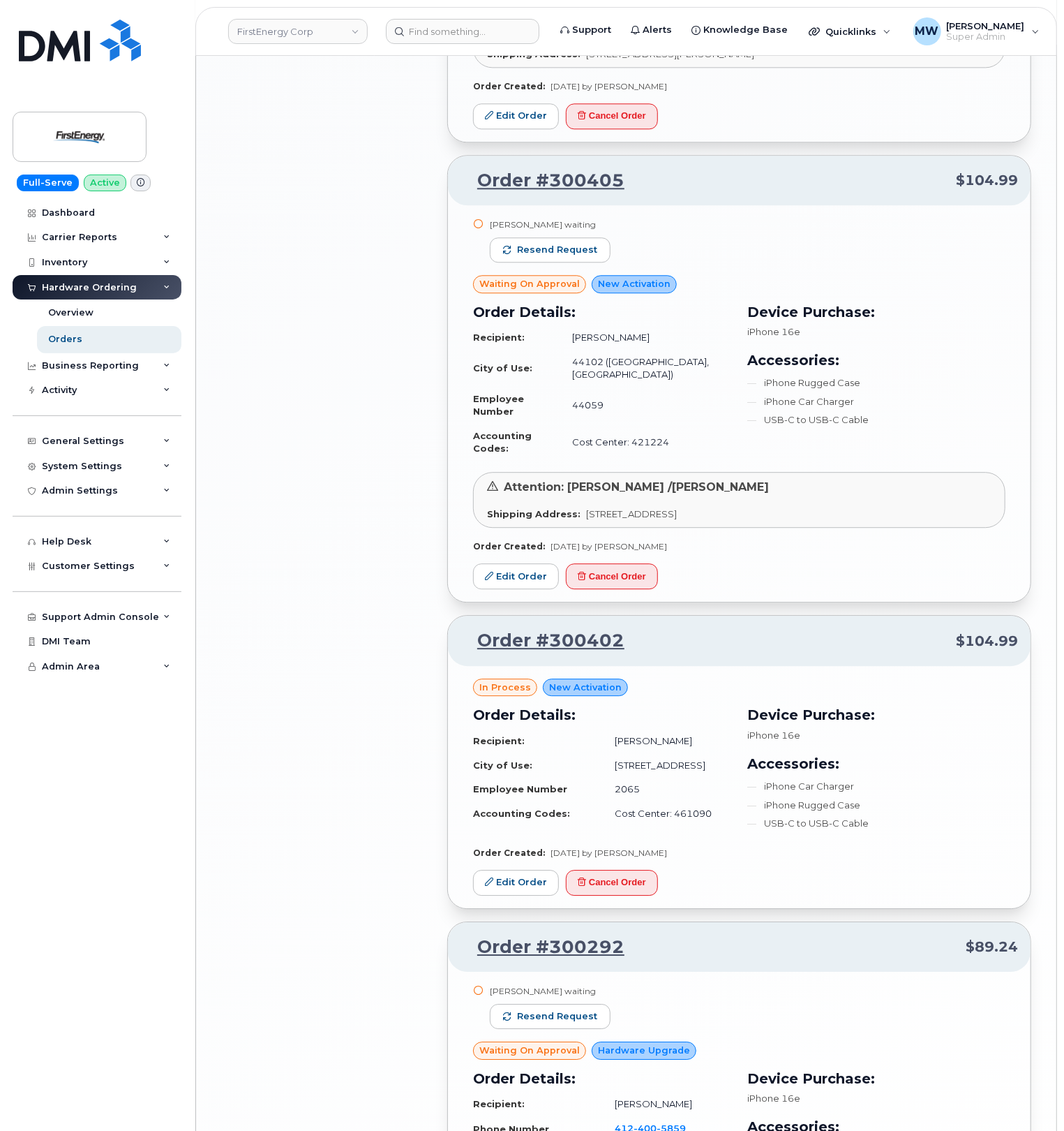
scroll to position [2282, 0]
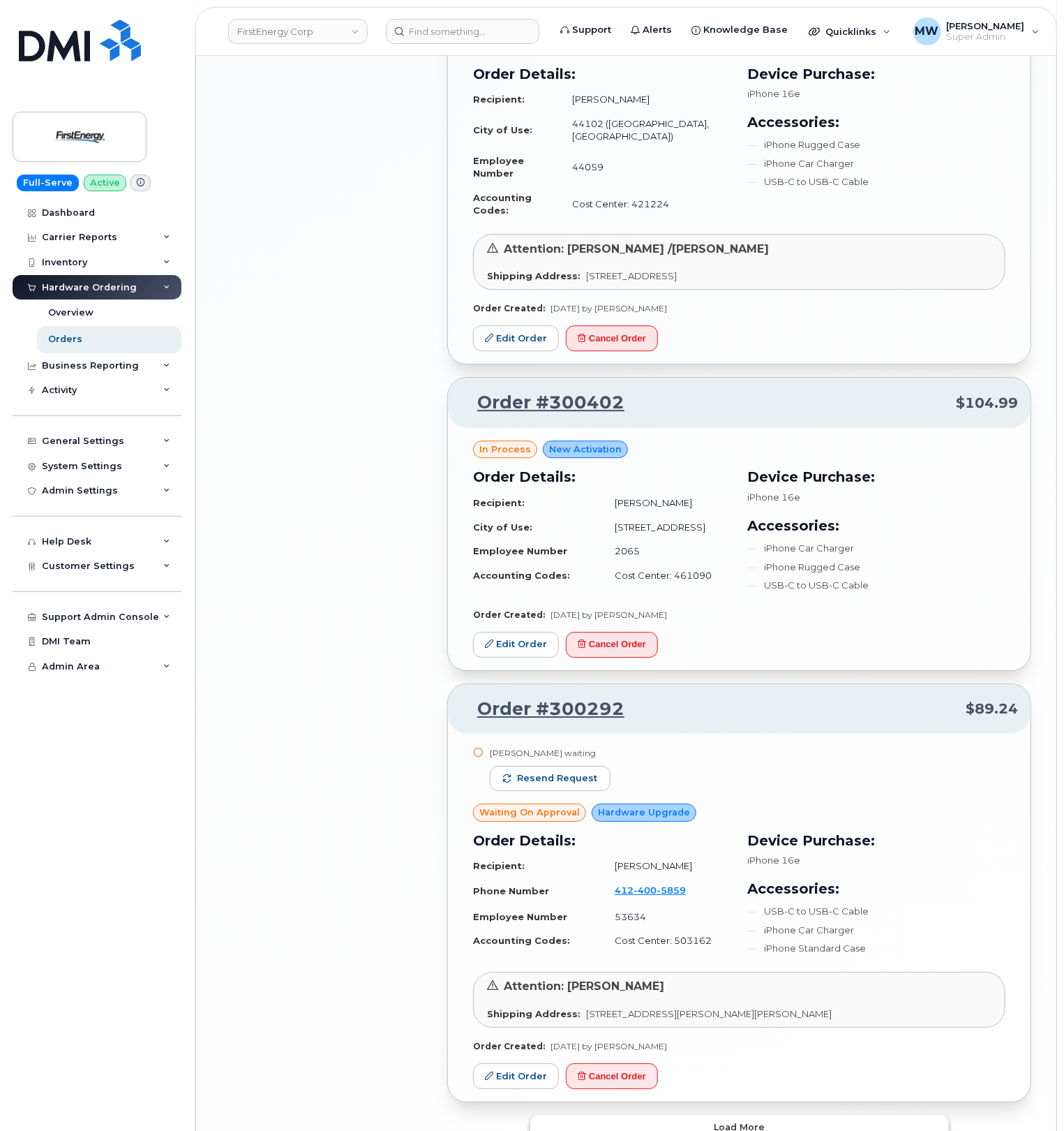
click at [716, 1114] on button "Load more" at bounding box center [739, 1127] width 419 height 25
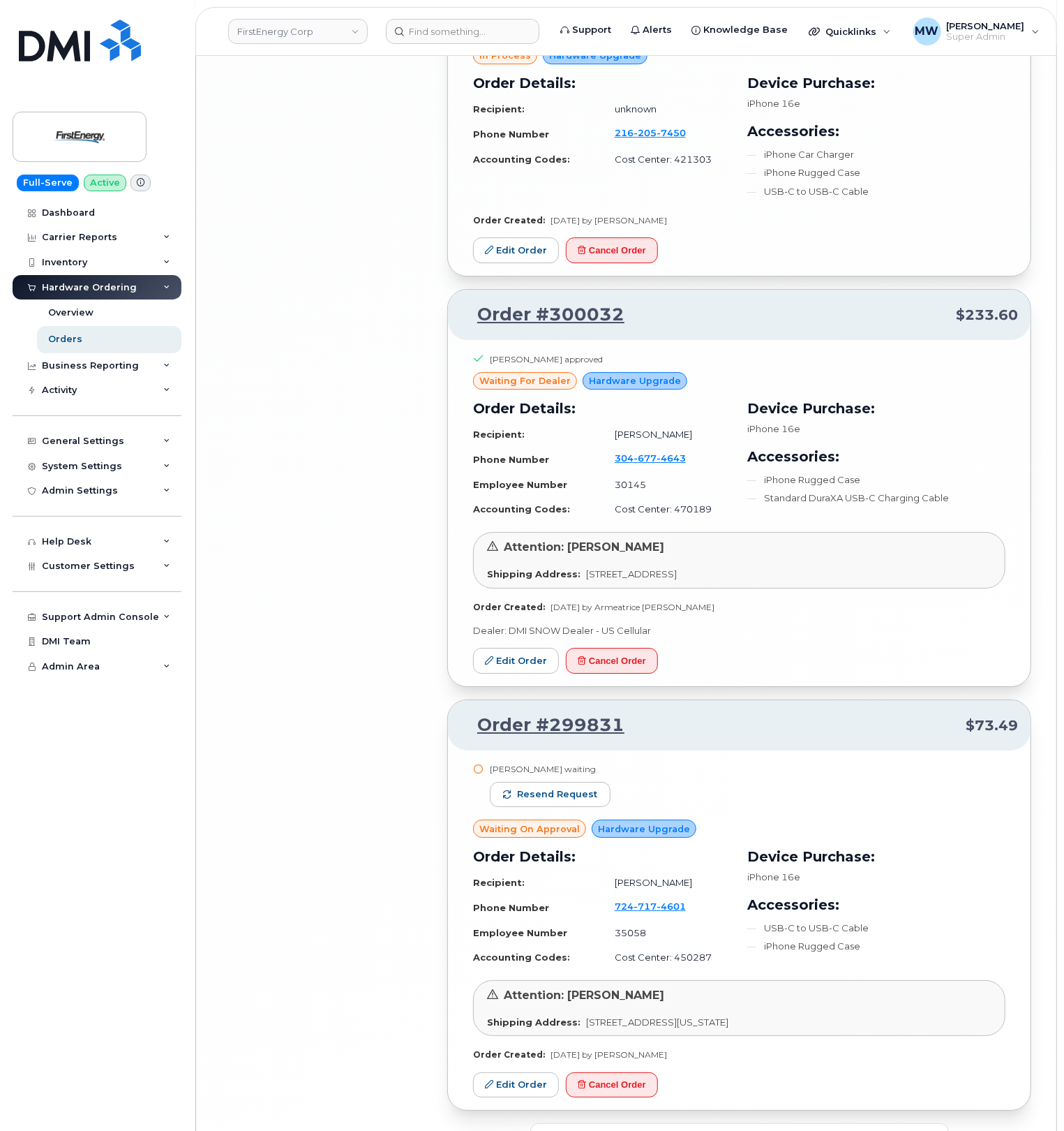
scroll to position [5802, 0]
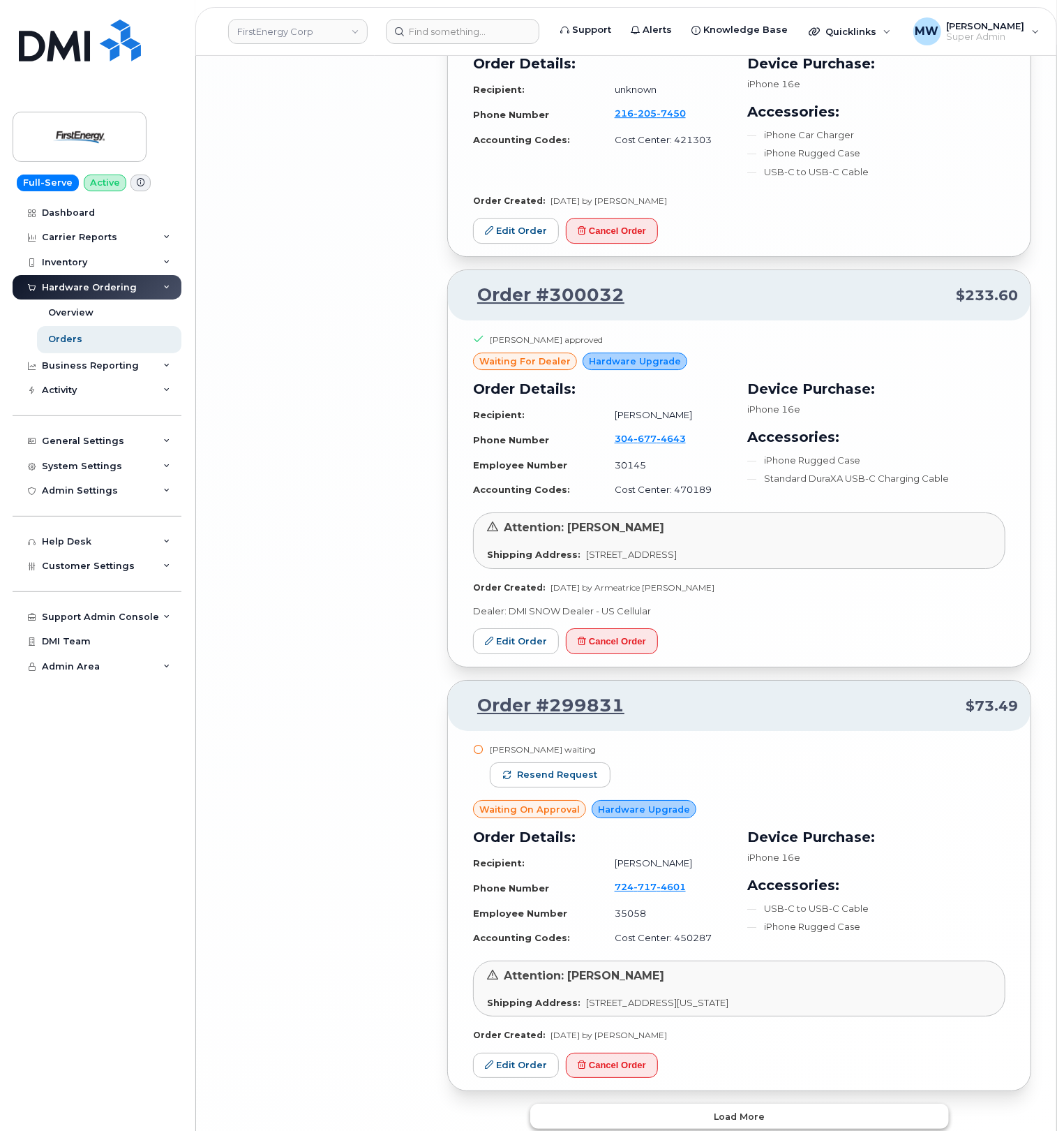
click at [800, 1104] on button "Load more" at bounding box center [739, 1116] width 419 height 25
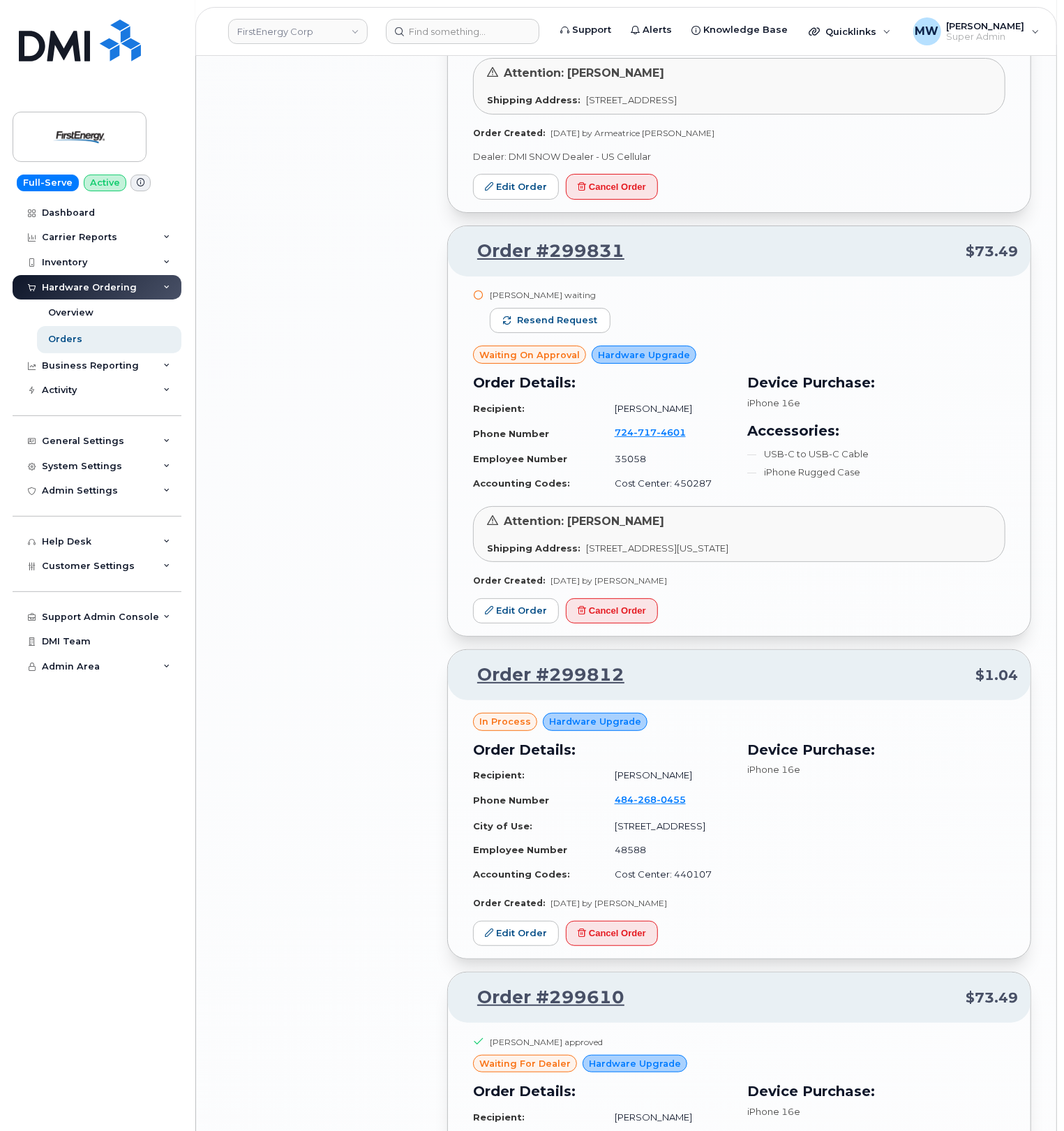
scroll to position [6453, 0]
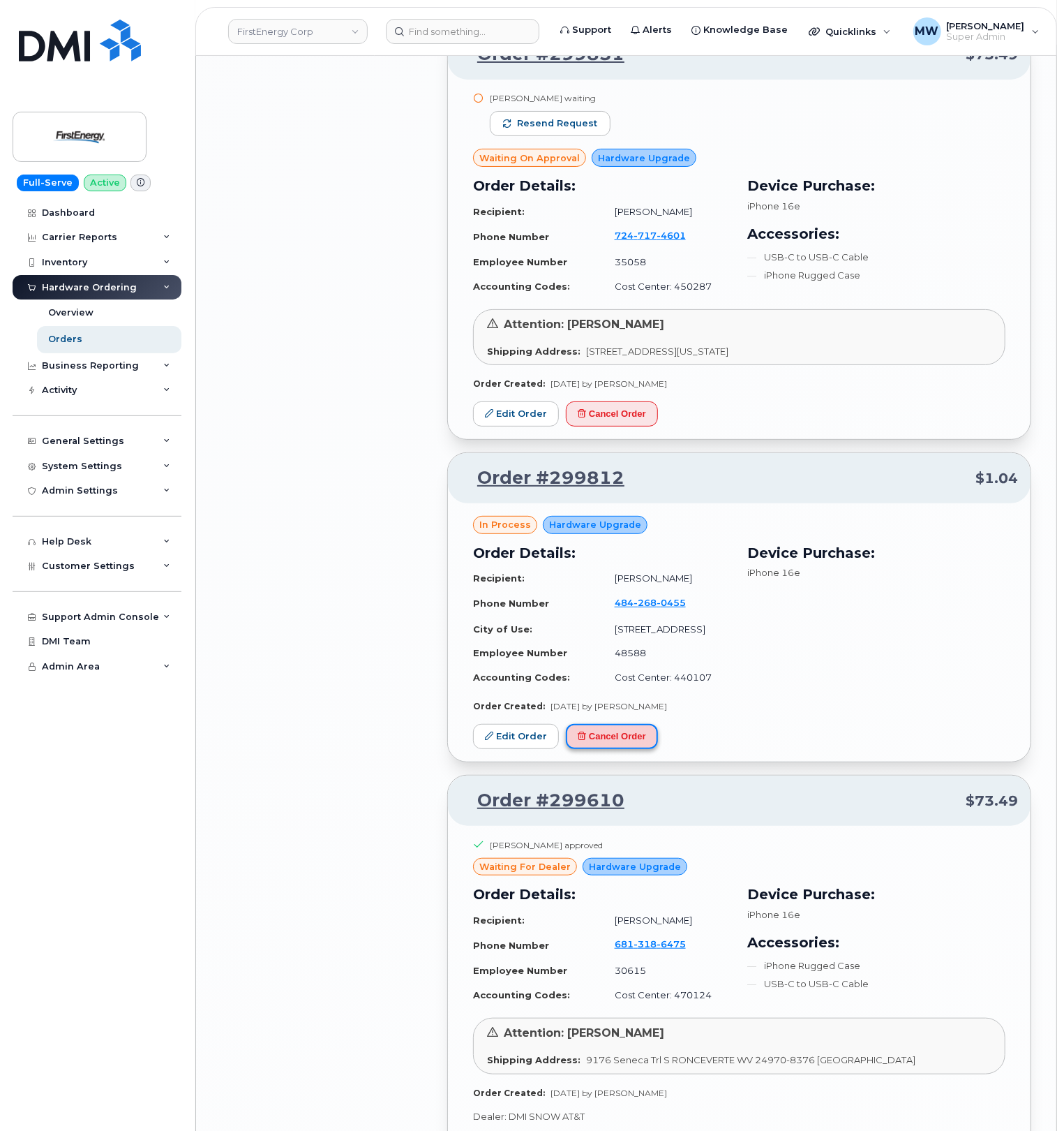
click at [634, 724] on button "Cancel Order" at bounding box center [612, 736] width 92 height 26
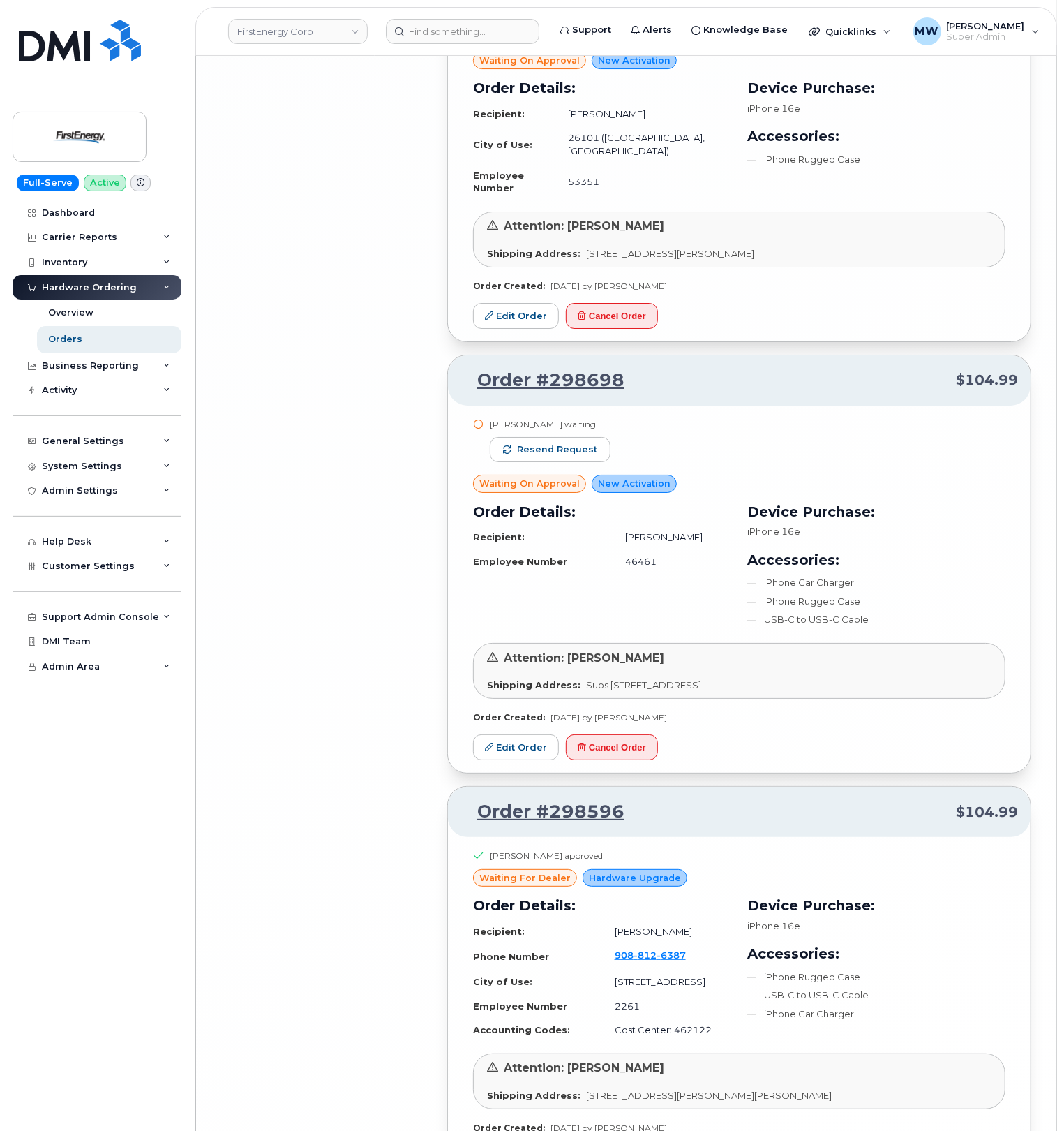
scroll to position [9280, 0]
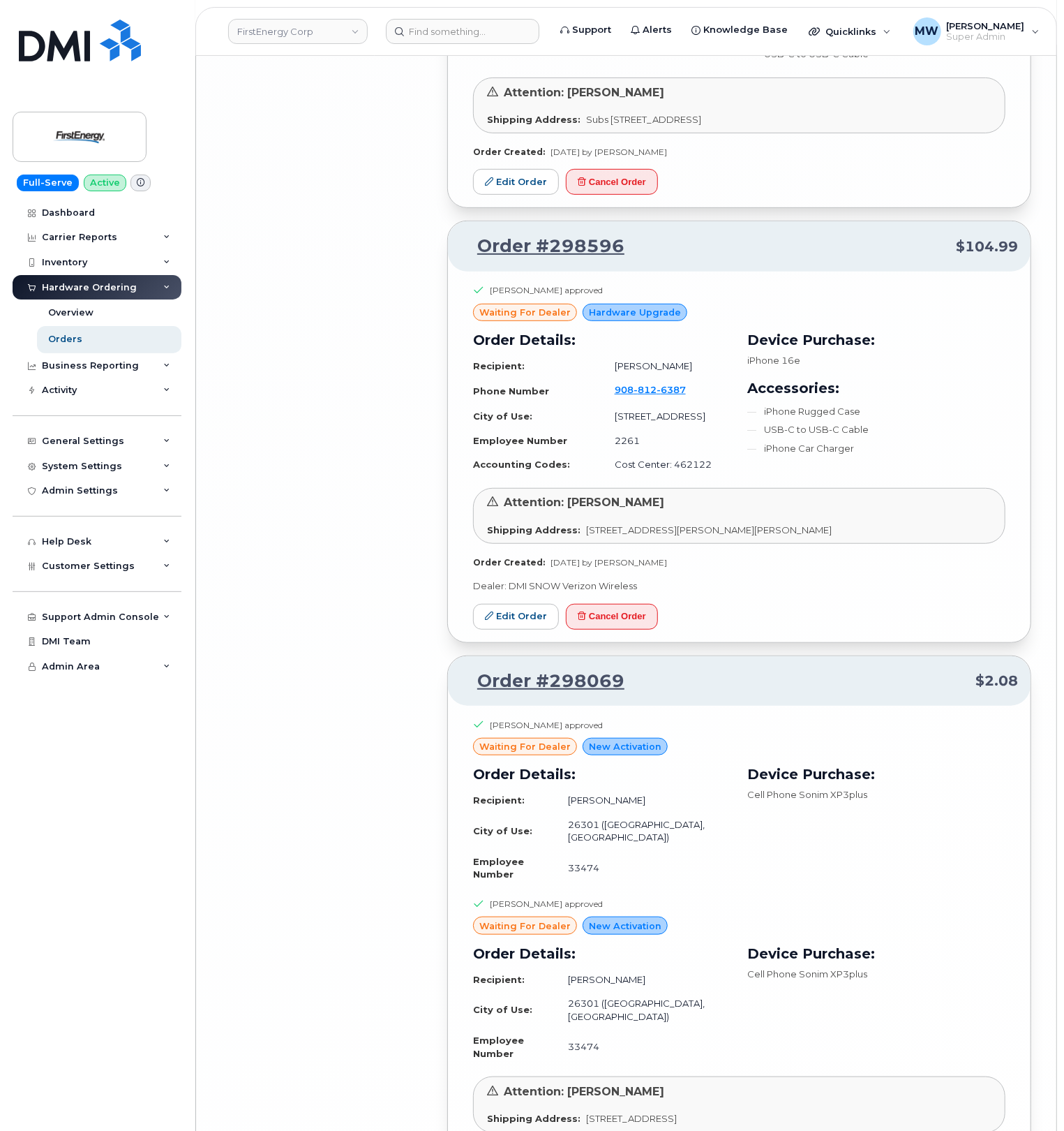
scroll to position [10207, 0]
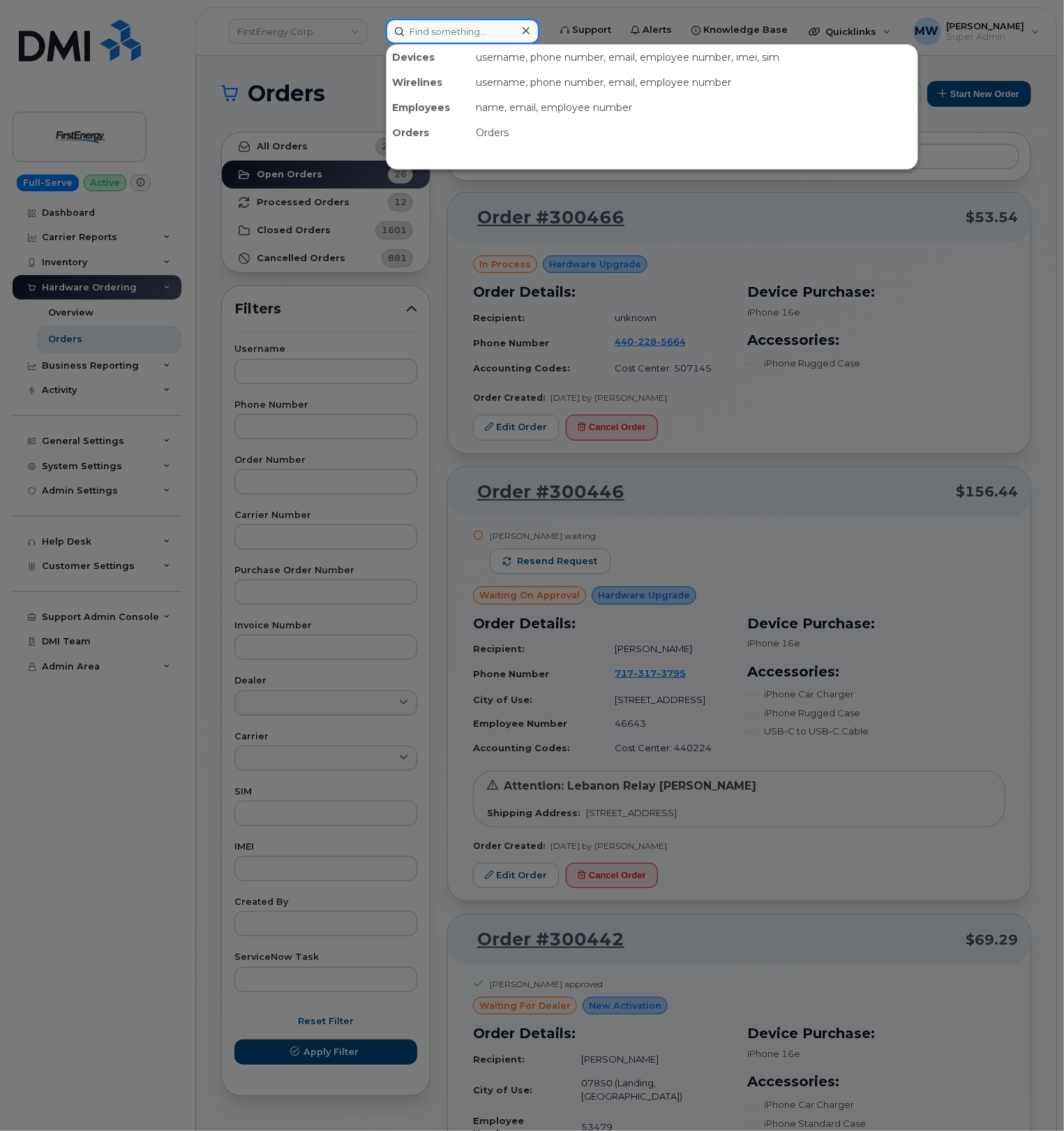
click at [497, 21] on input at bounding box center [462, 31] width 153 height 25
paste input "917.224.8326"
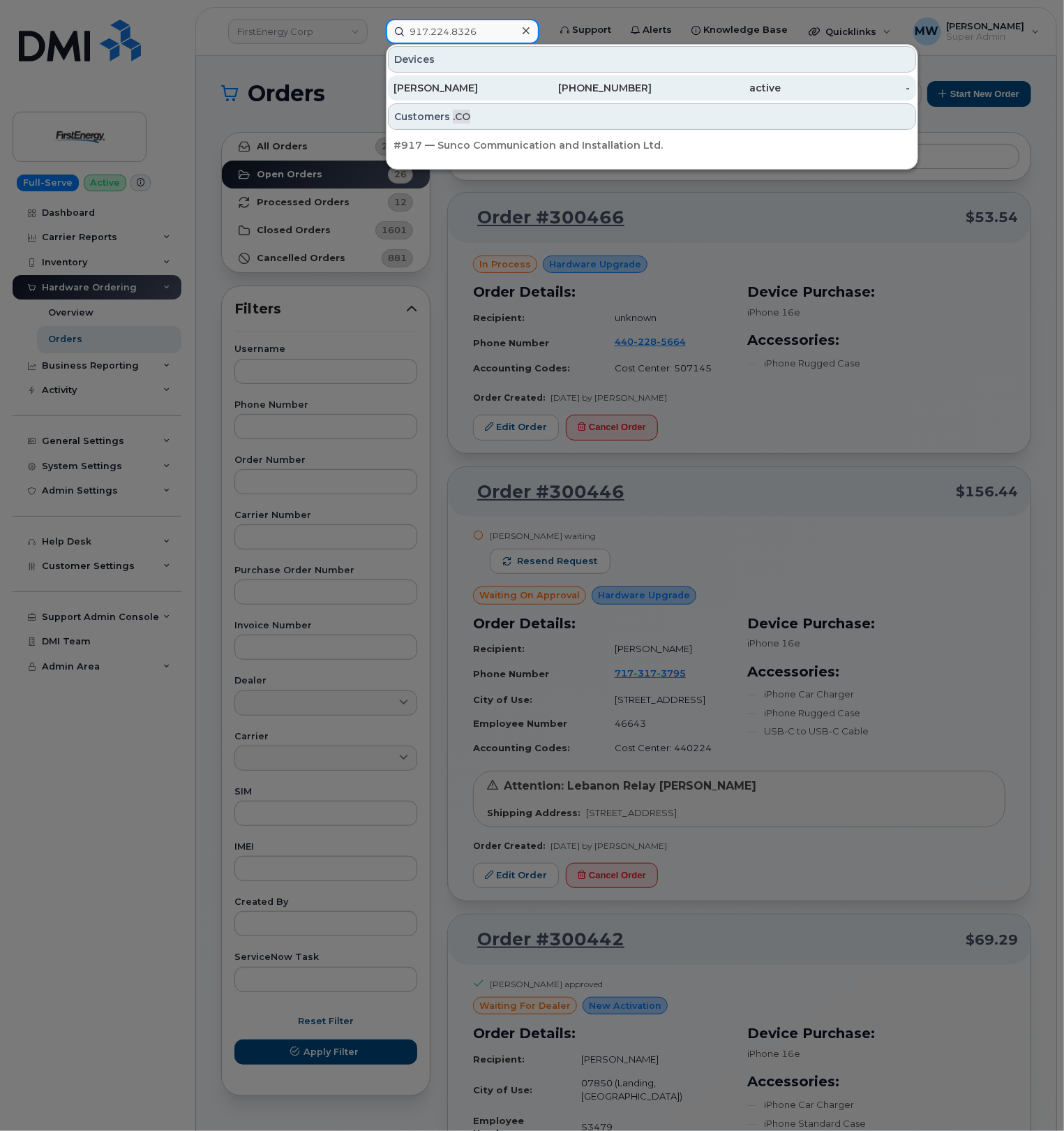
type input "917.224.8326"
click at [503, 92] on div "[PERSON_NAME]" at bounding box center [458, 88] width 129 height 14
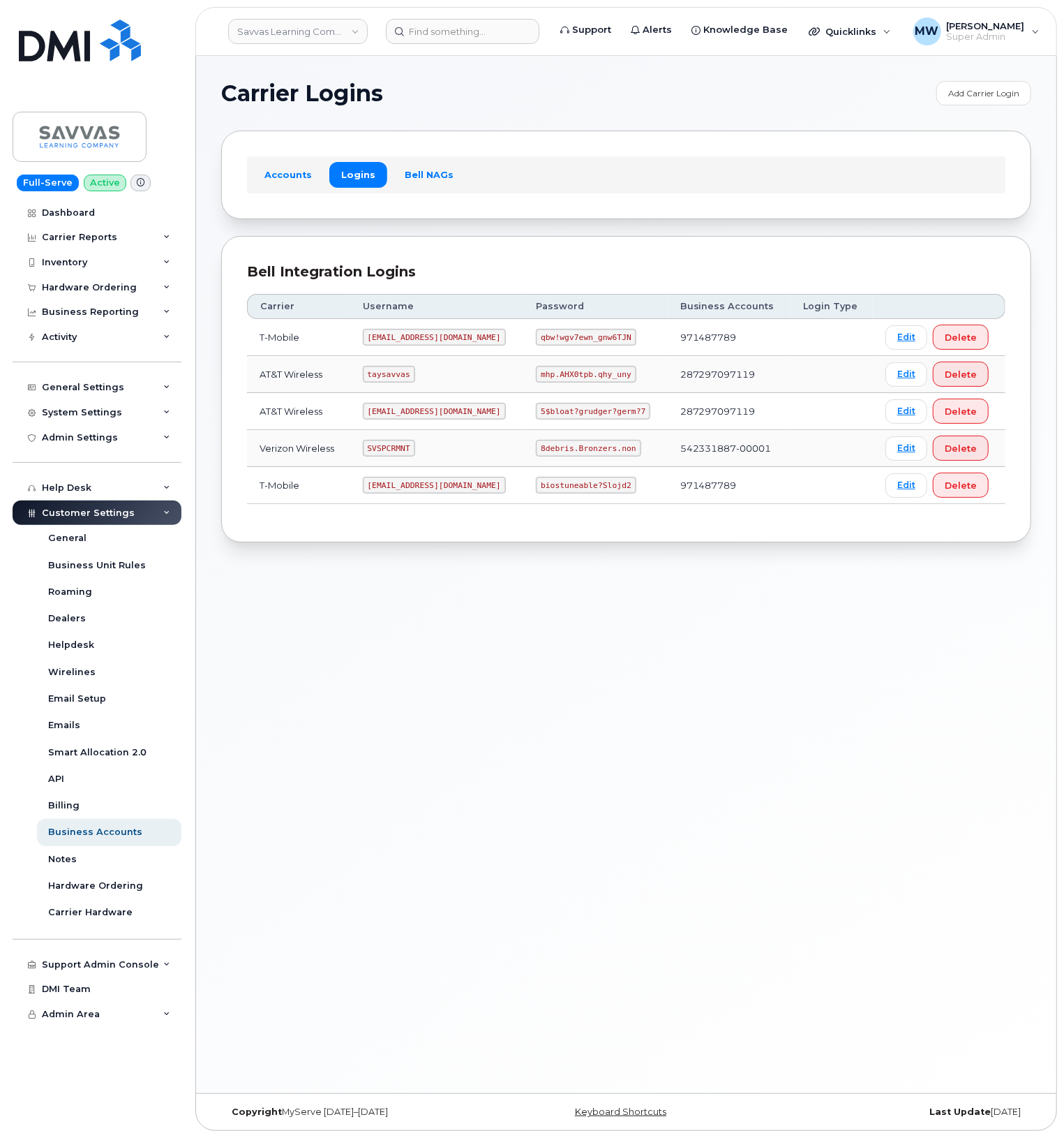
click at [571, 414] on code "5$bloat?grudger?germ?7" at bounding box center [592, 411] width 114 height 17
drag, startPoint x: 571, startPoint y: 414, endPoint x: 109, endPoint y: 372, distance: 463.9
click at [565, 412] on code "5$bloat?grudger?germ?7" at bounding box center [592, 411] width 114 height 17
copy code "5$bloat?grudger?germ?7"
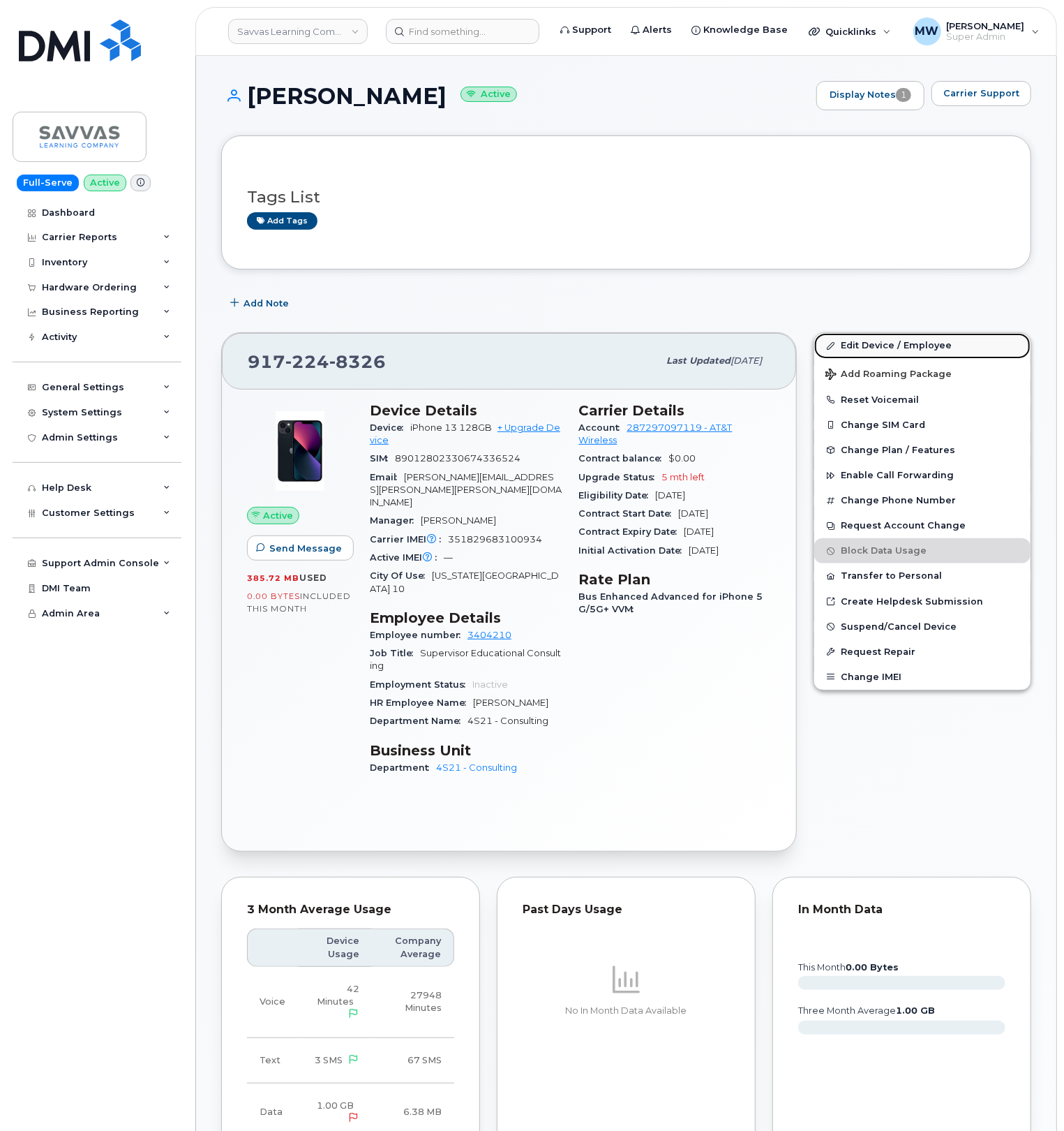
click at [872, 355] on link "Edit Device / Employee" at bounding box center [922, 345] width 216 height 25
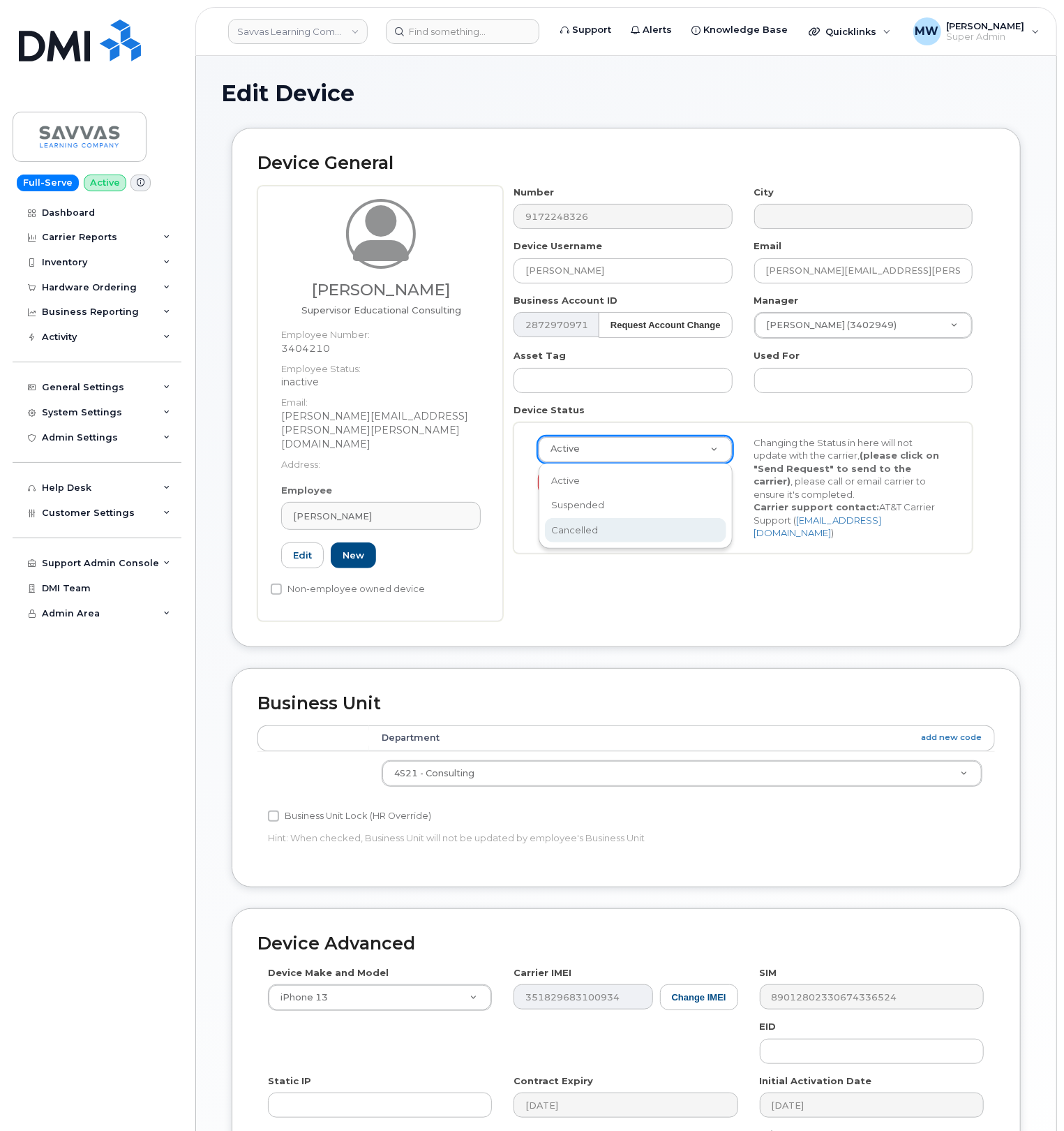
scroll to position [0, 4]
select select "cancelled"
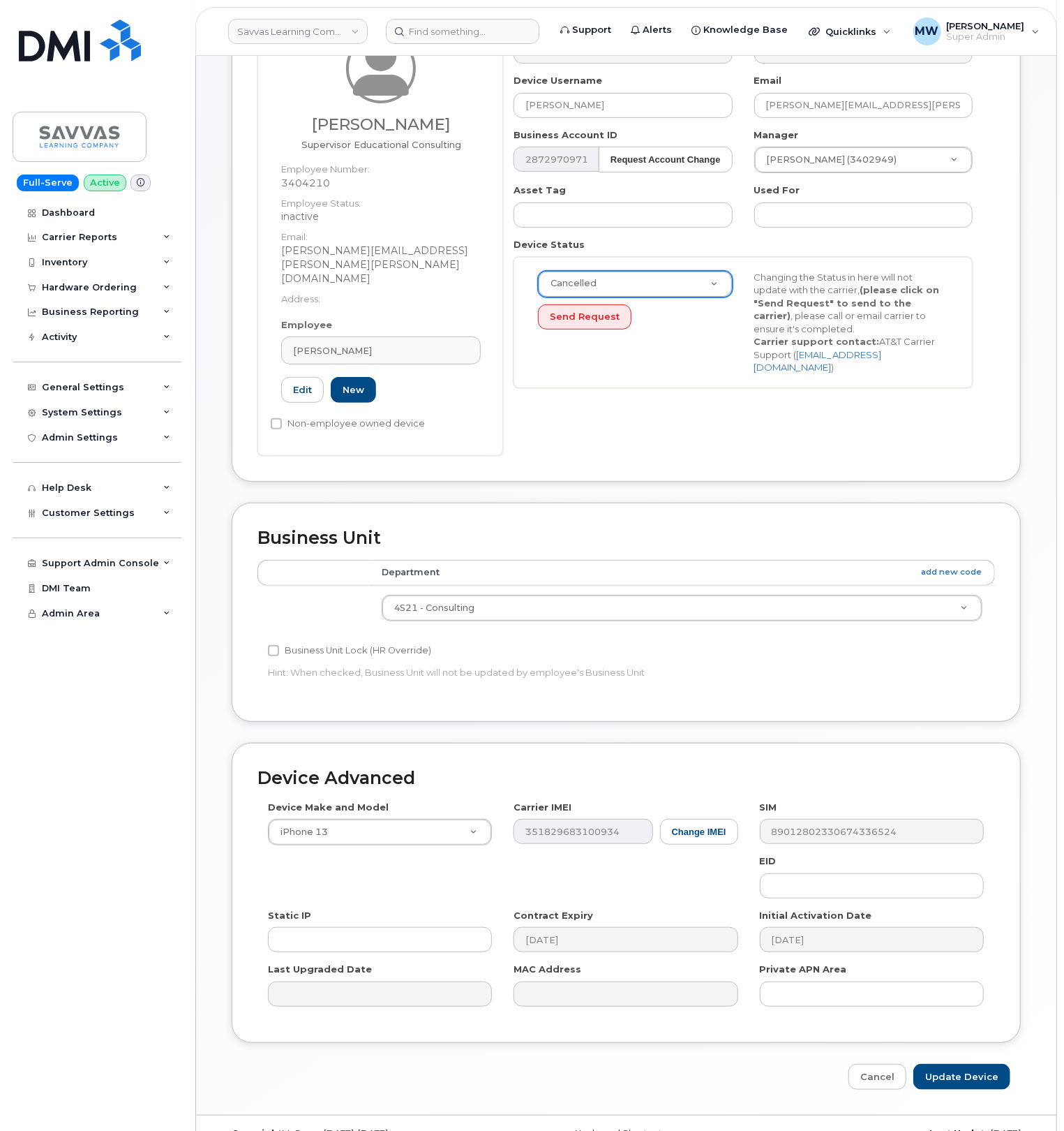
scroll to position [170, 0]
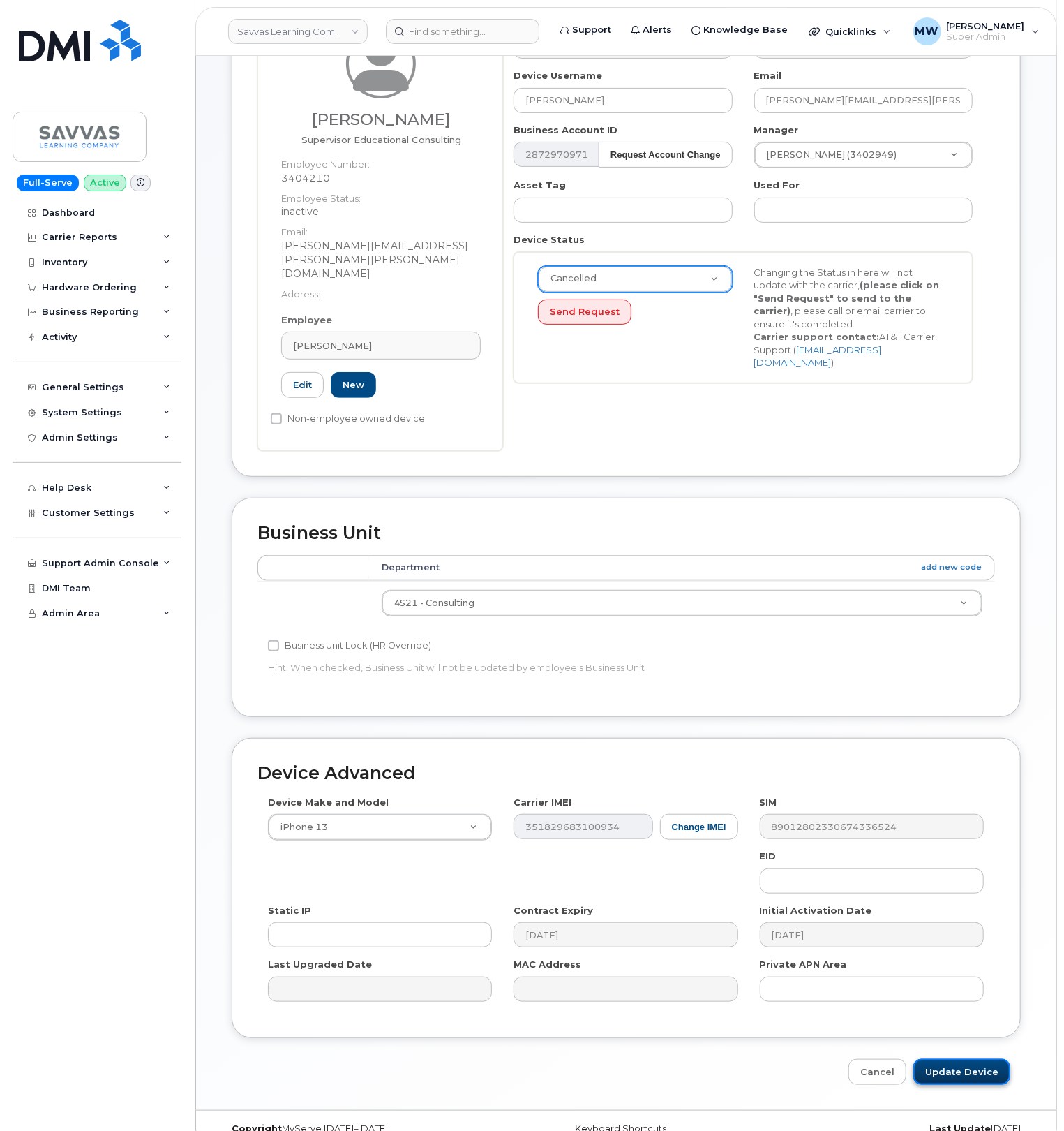
click at [966, 1059] on input "Update Device" at bounding box center [961, 1072] width 97 height 26
type input "Saving..."
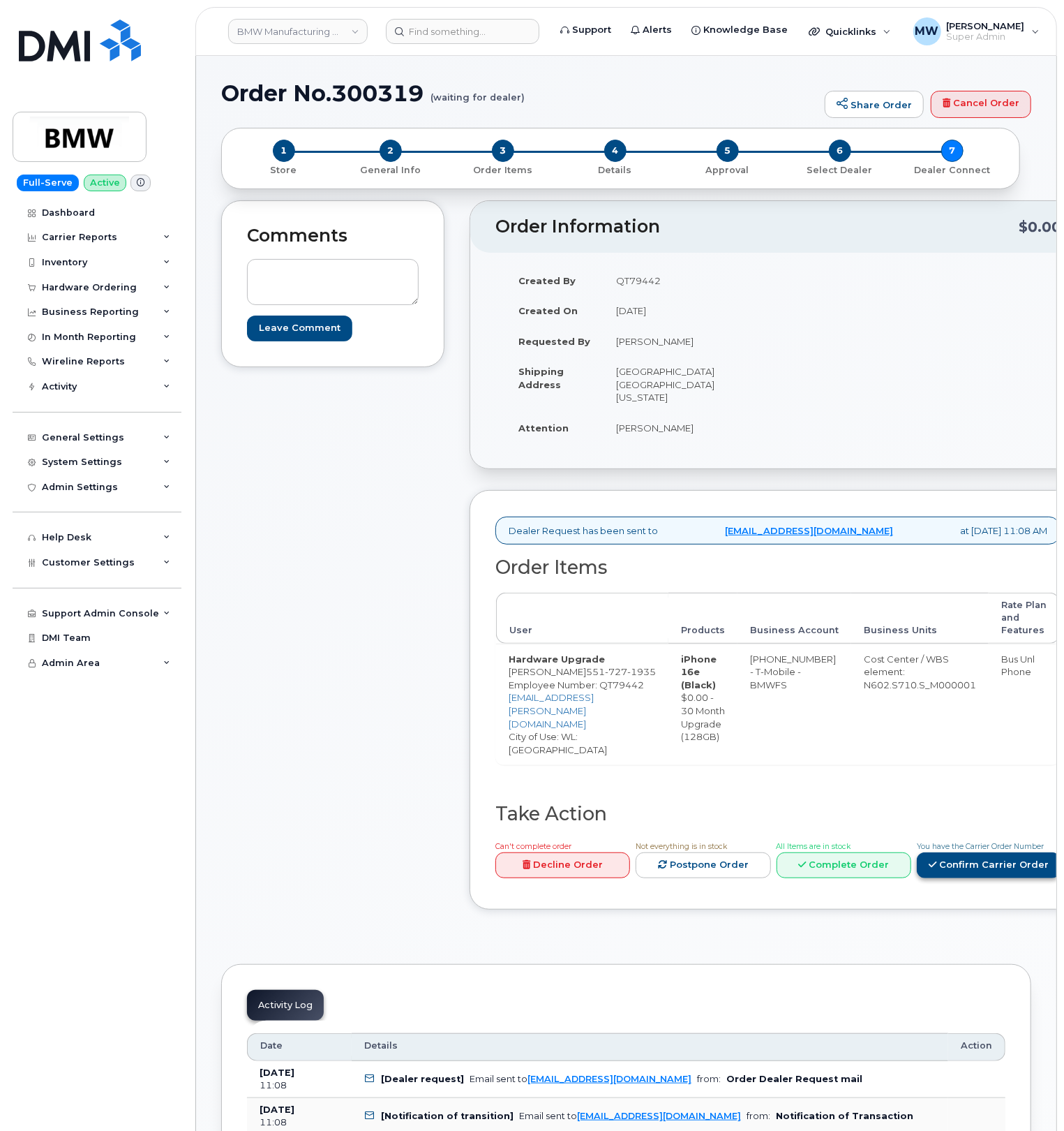
click at [961, 859] on link "Confirm Carrier Order" at bounding box center [989, 865] width 144 height 26
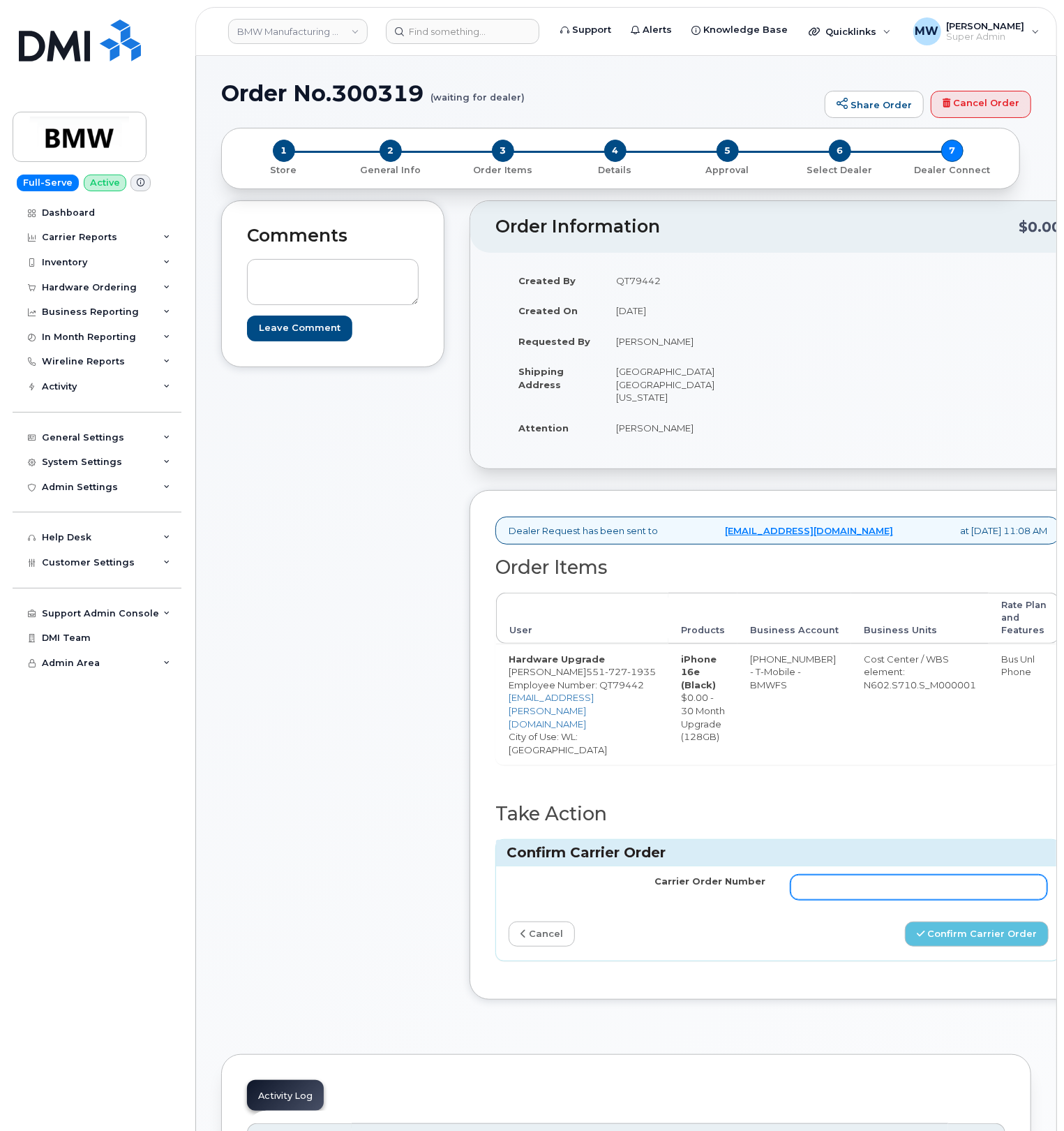
click at [955, 889] on input "Carrier Order Number" at bounding box center [919, 887] width 257 height 25
paste input "771819206"
type input "771819206"
click at [919, 945] on button "Confirm Carrier Order" at bounding box center [976, 934] width 144 height 26
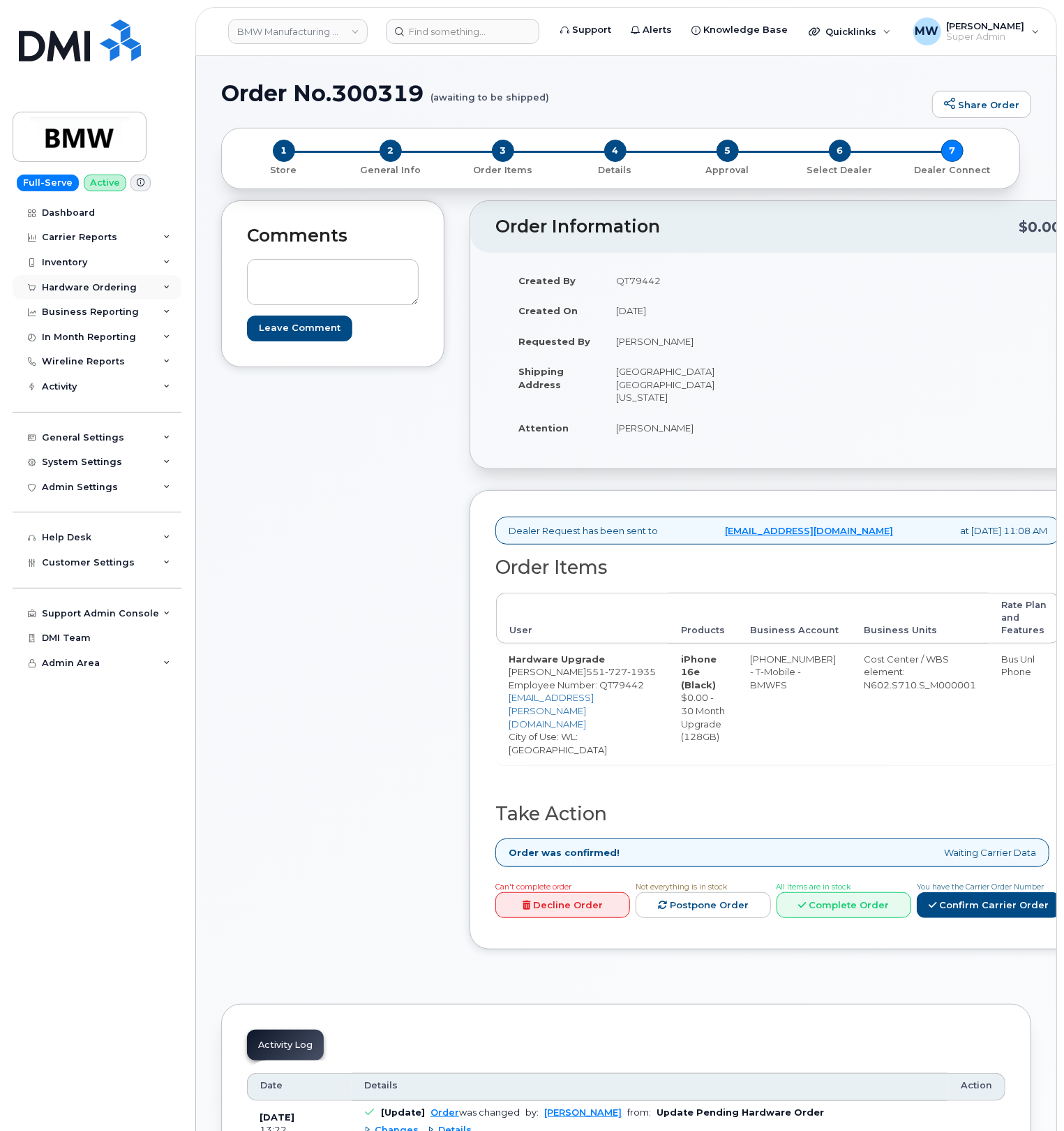
click at [78, 286] on div "Hardware Ordering" at bounding box center [89, 287] width 95 height 12
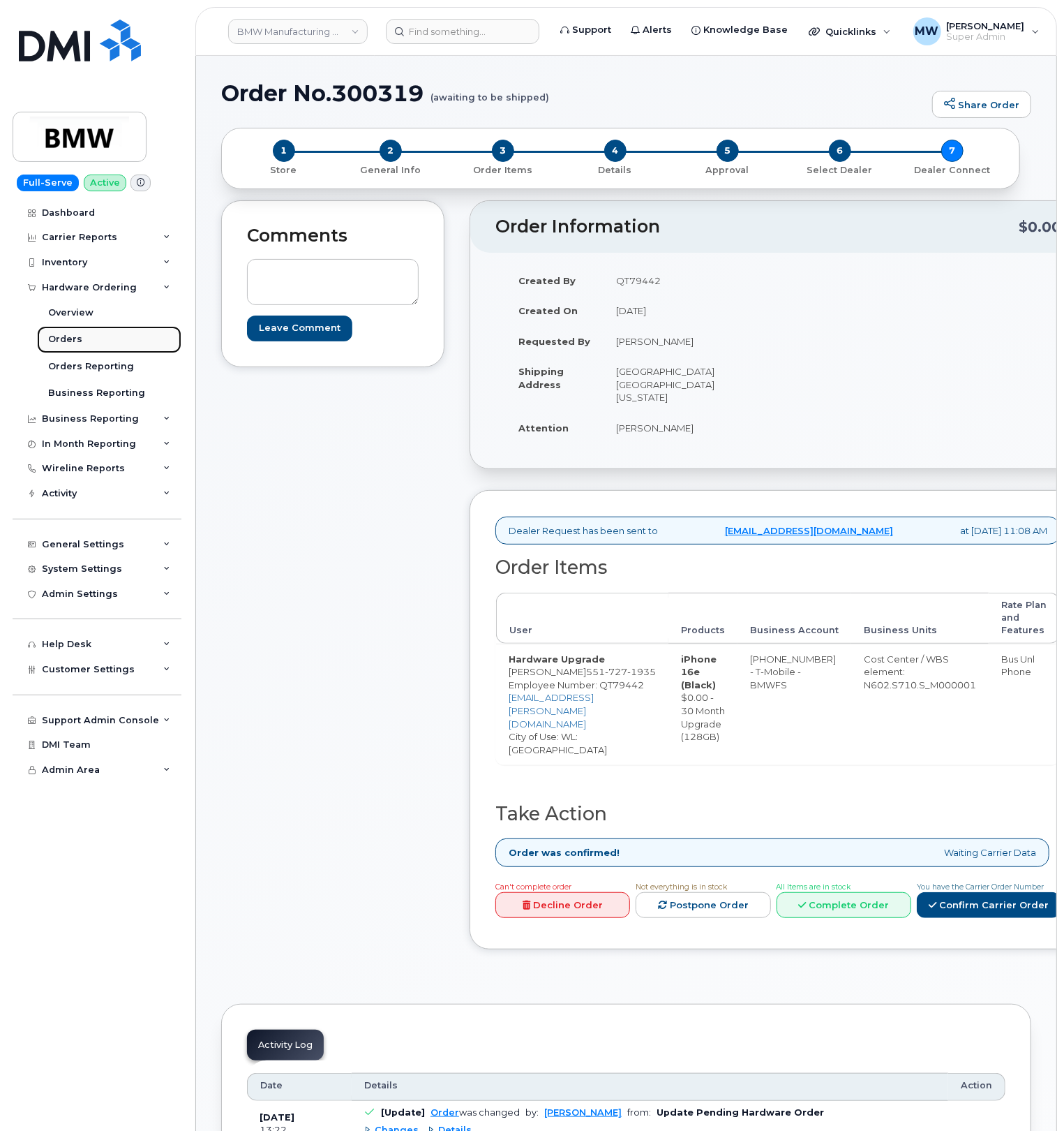
click at [65, 333] on div "Orders" at bounding box center [65, 339] width 35 height 12
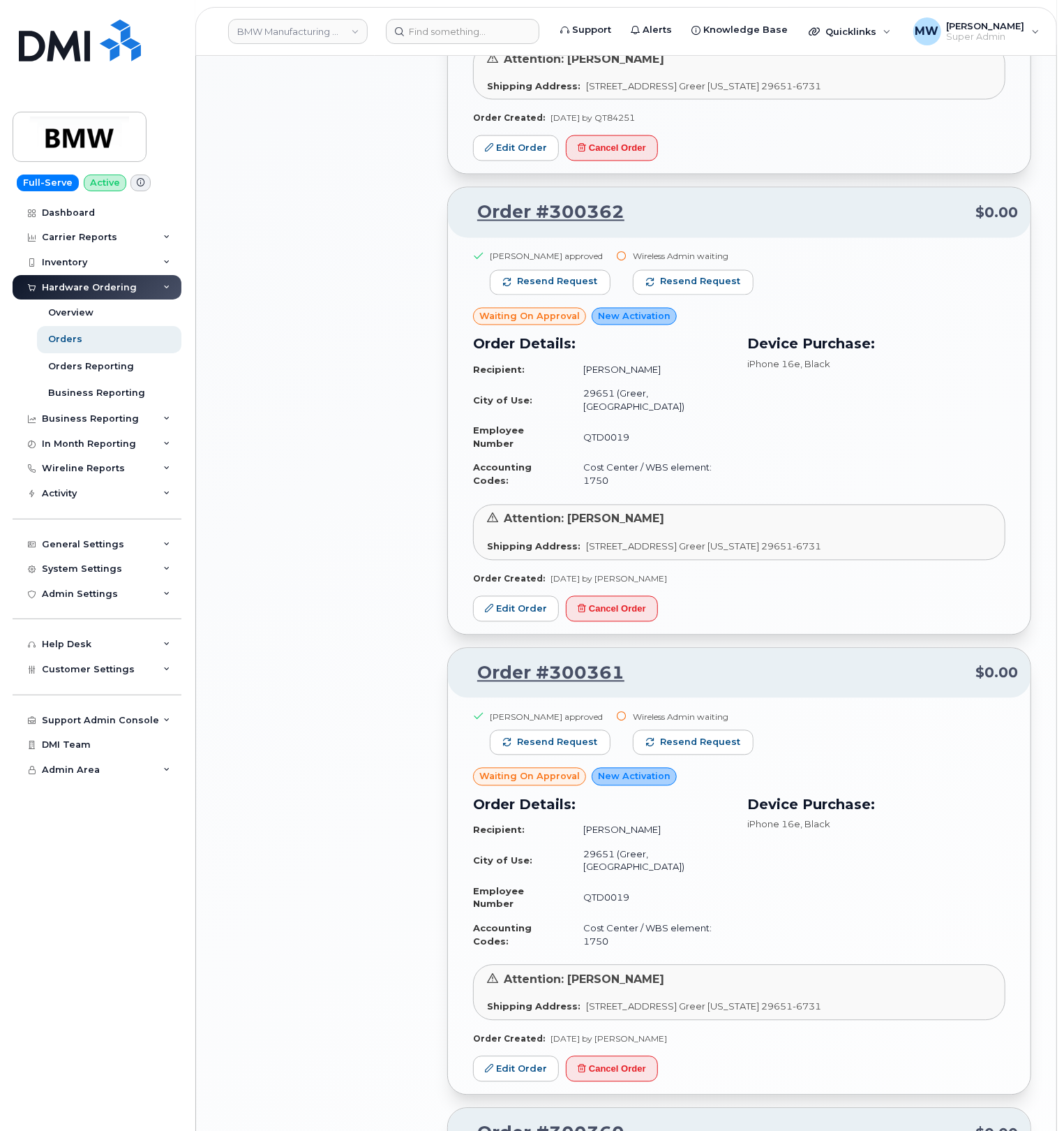
scroll to position [931, 0]
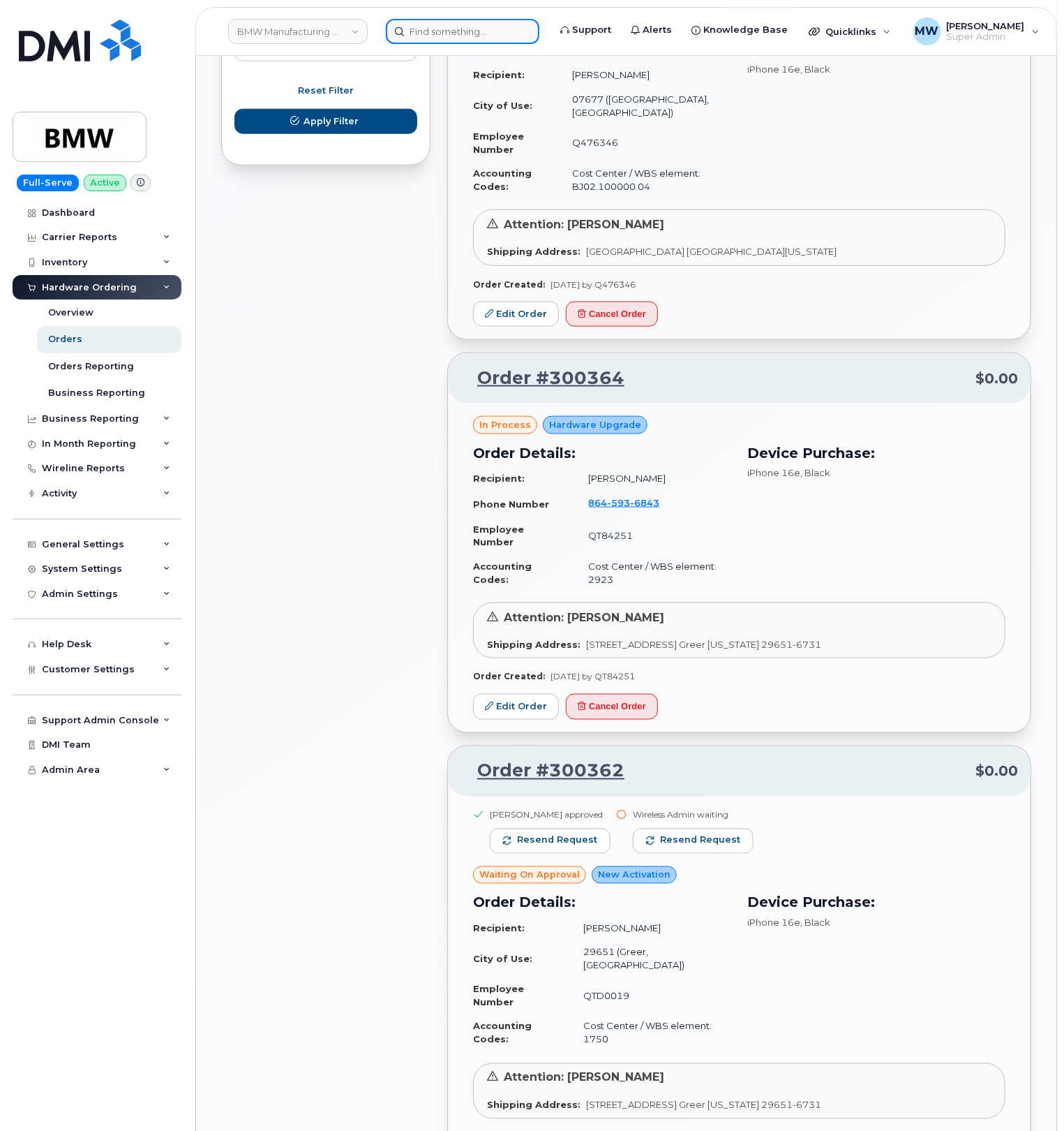
click at [434, 27] on input at bounding box center [462, 31] width 153 height 25
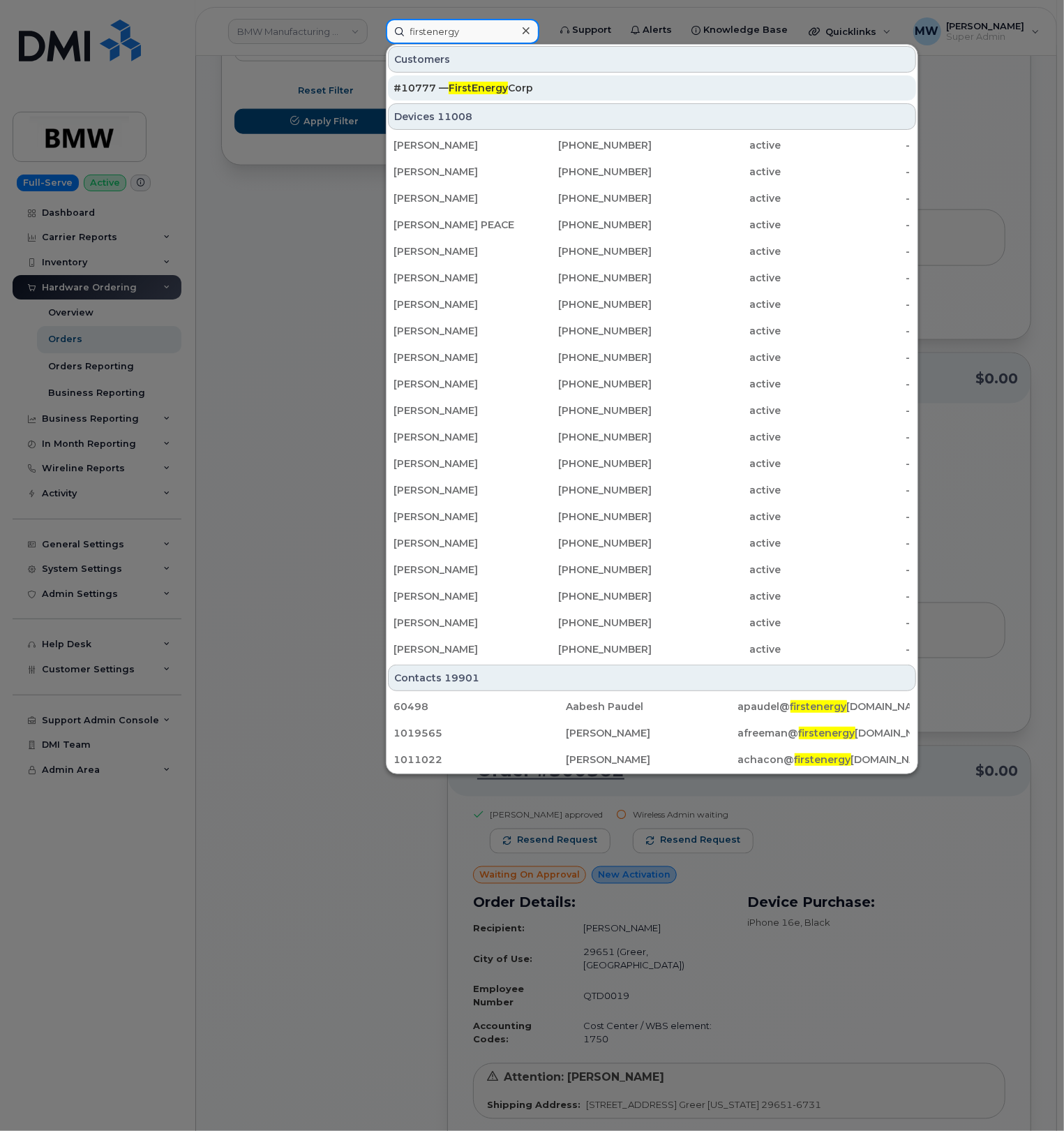
type input "firstenergy"
click at [581, 93] on div "#10777 — FirstEnergy Corp" at bounding box center [652, 88] width 517 height 14
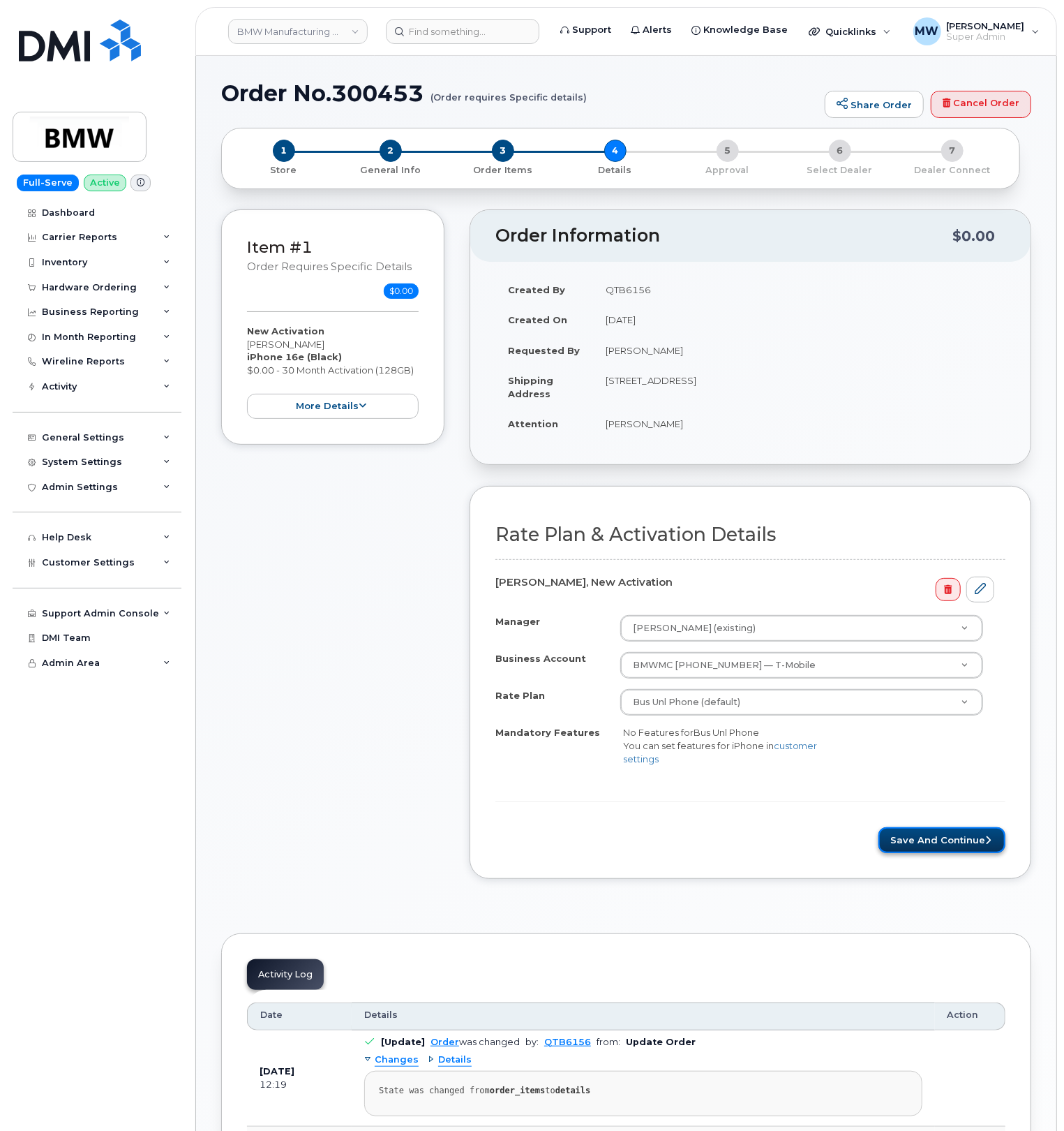
click at [954, 842] on button "Save and Continue" at bounding box center [942, 839] width 127 height 26
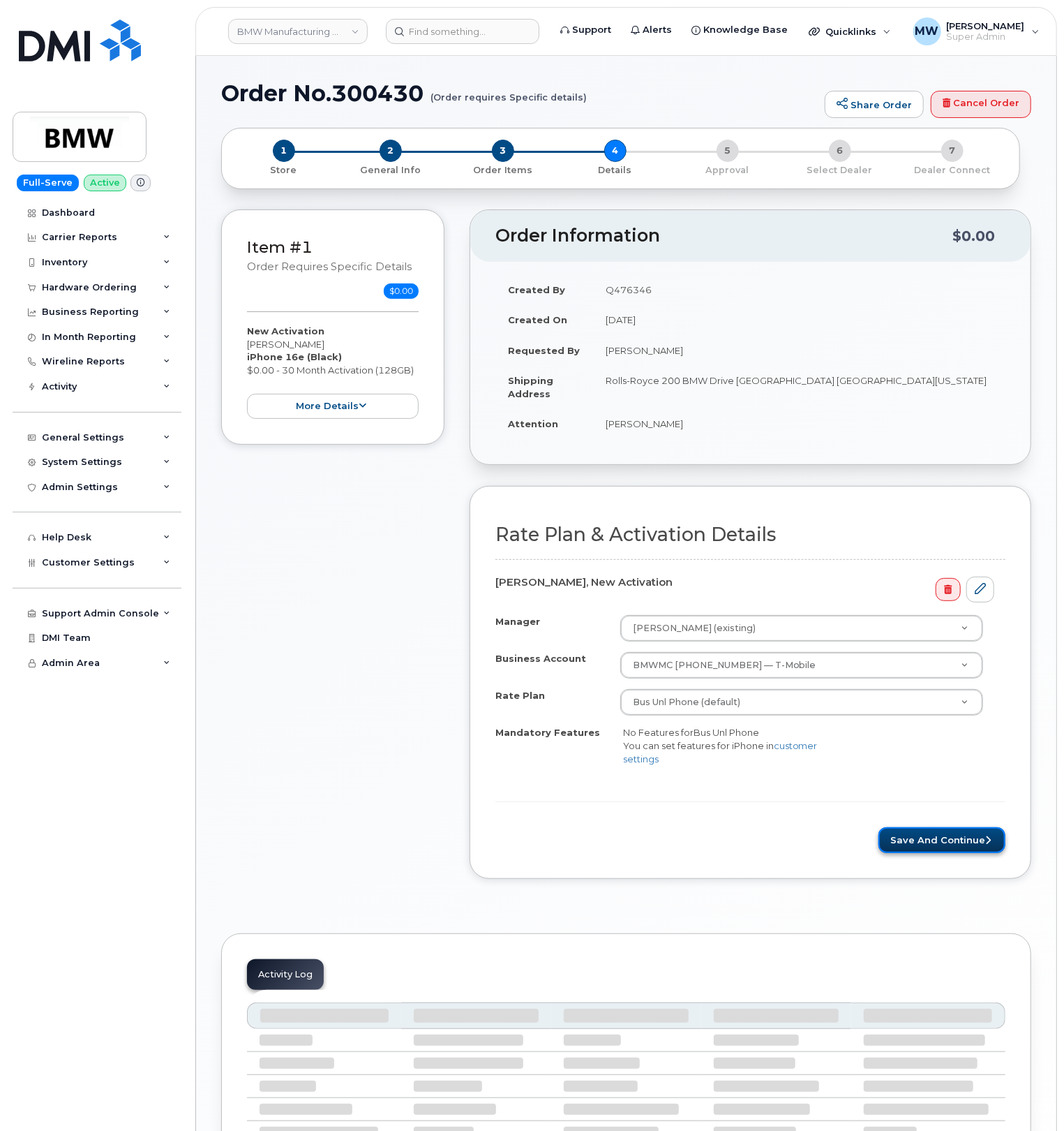
click at [937, 847] on button "Save and Continue" at bounding box center [942, 839] width 127 height 26
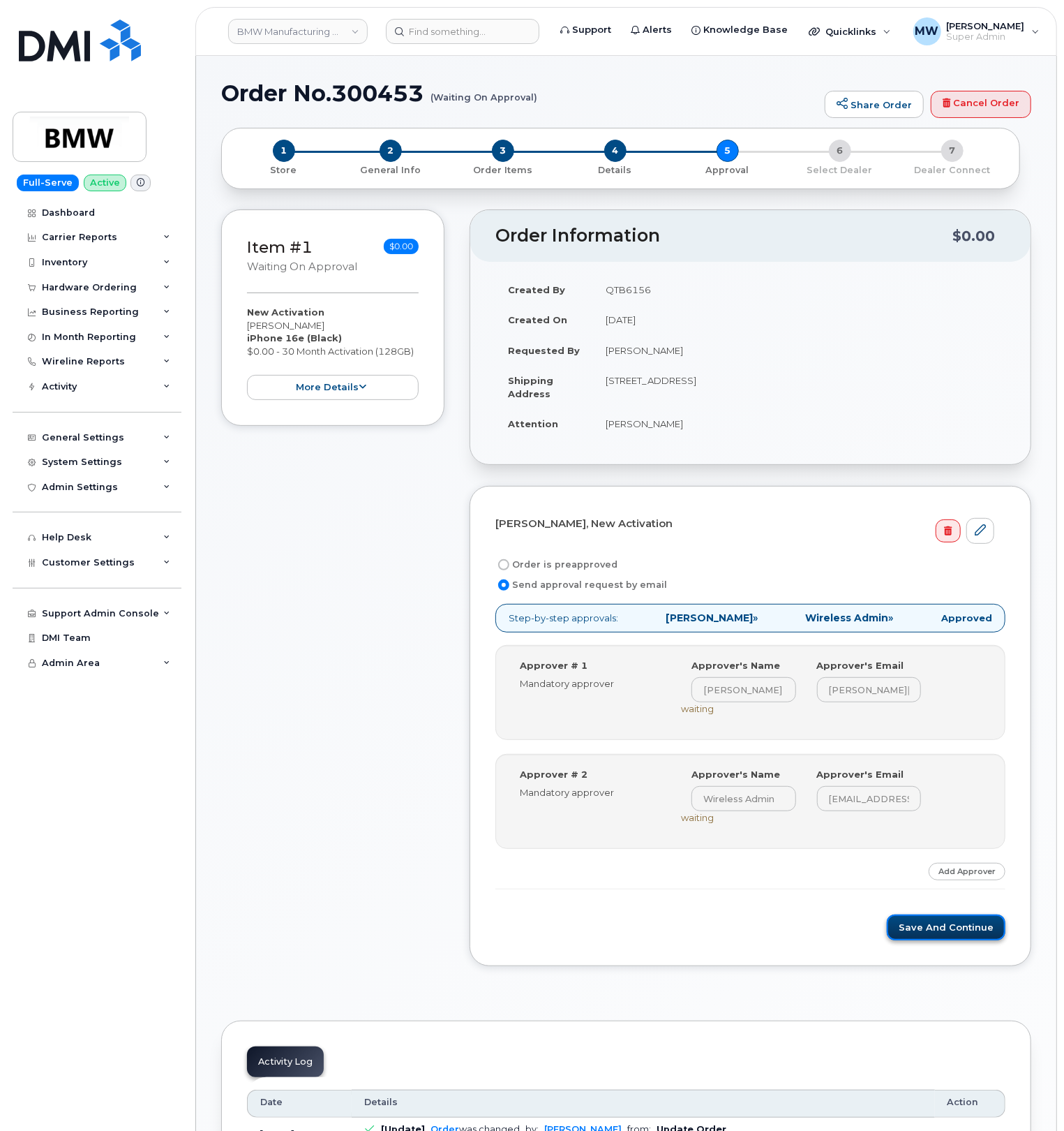
click at [934, 936] on button "Save and Continue" at bounding box center [946, 927] width 119 height 26
click at [964, 931] on button "Save and Continue" at bounding box center [946, 927] width 119 height 26
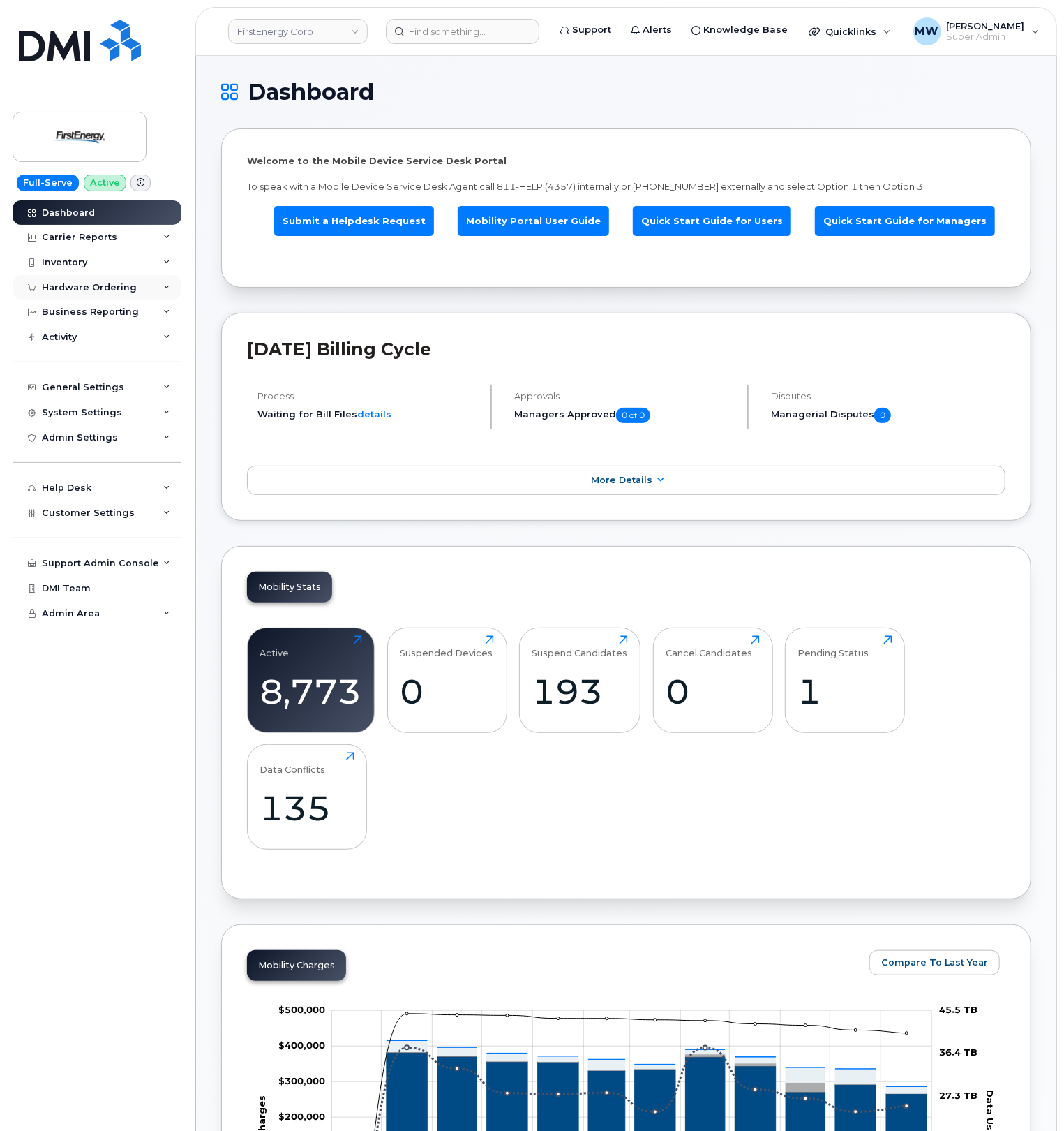
click at [78, 290] on div "Hardware Ordering" at bounding box center [89, 287] width 95 height 12
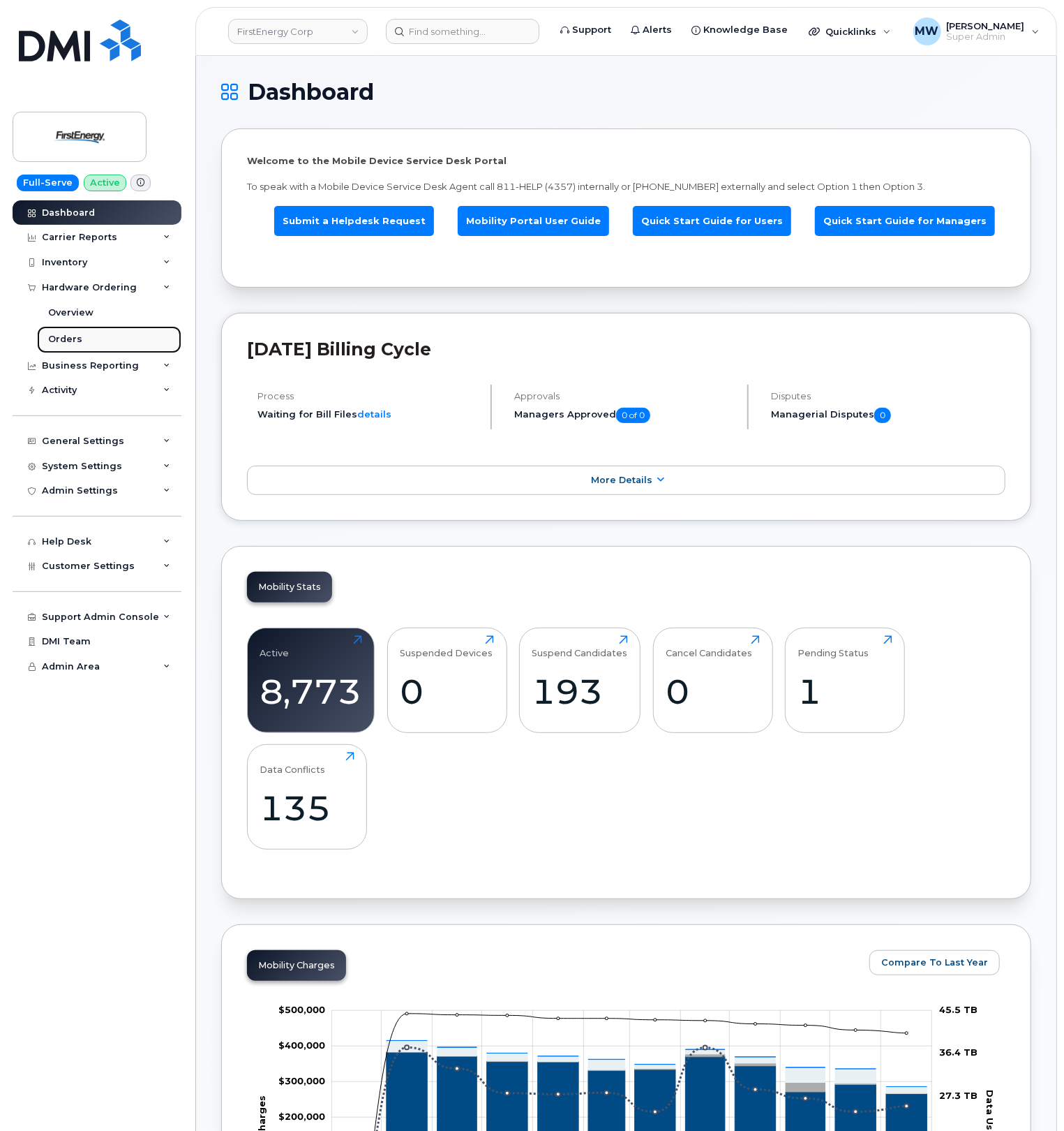
click at [83, 339] on link "Orders" at bounding box center [109, 339] width 145 height 27
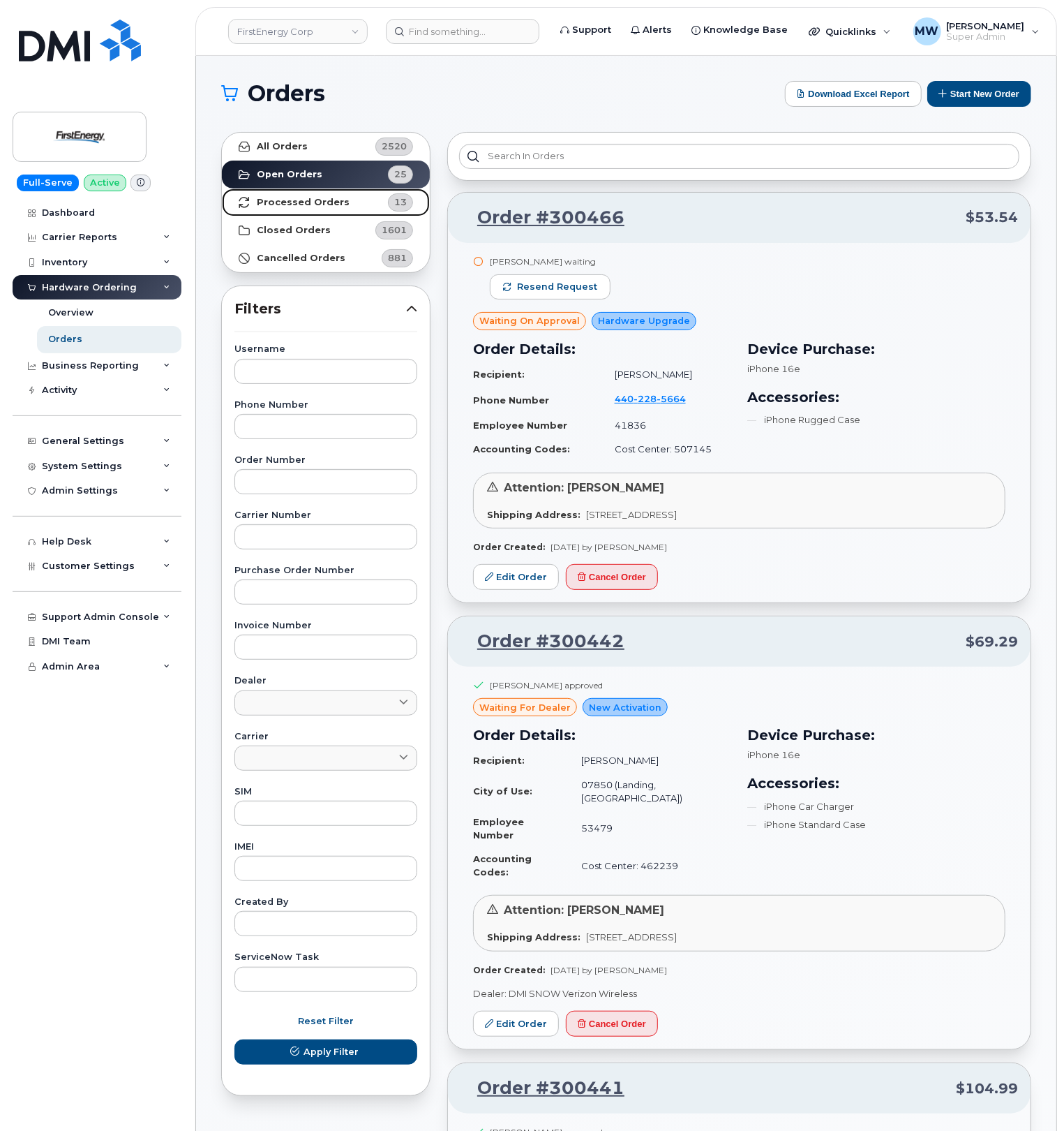
click at [322, 197] on strong "Processed Orders" at bounding box center [303, 202] width 93 height 12
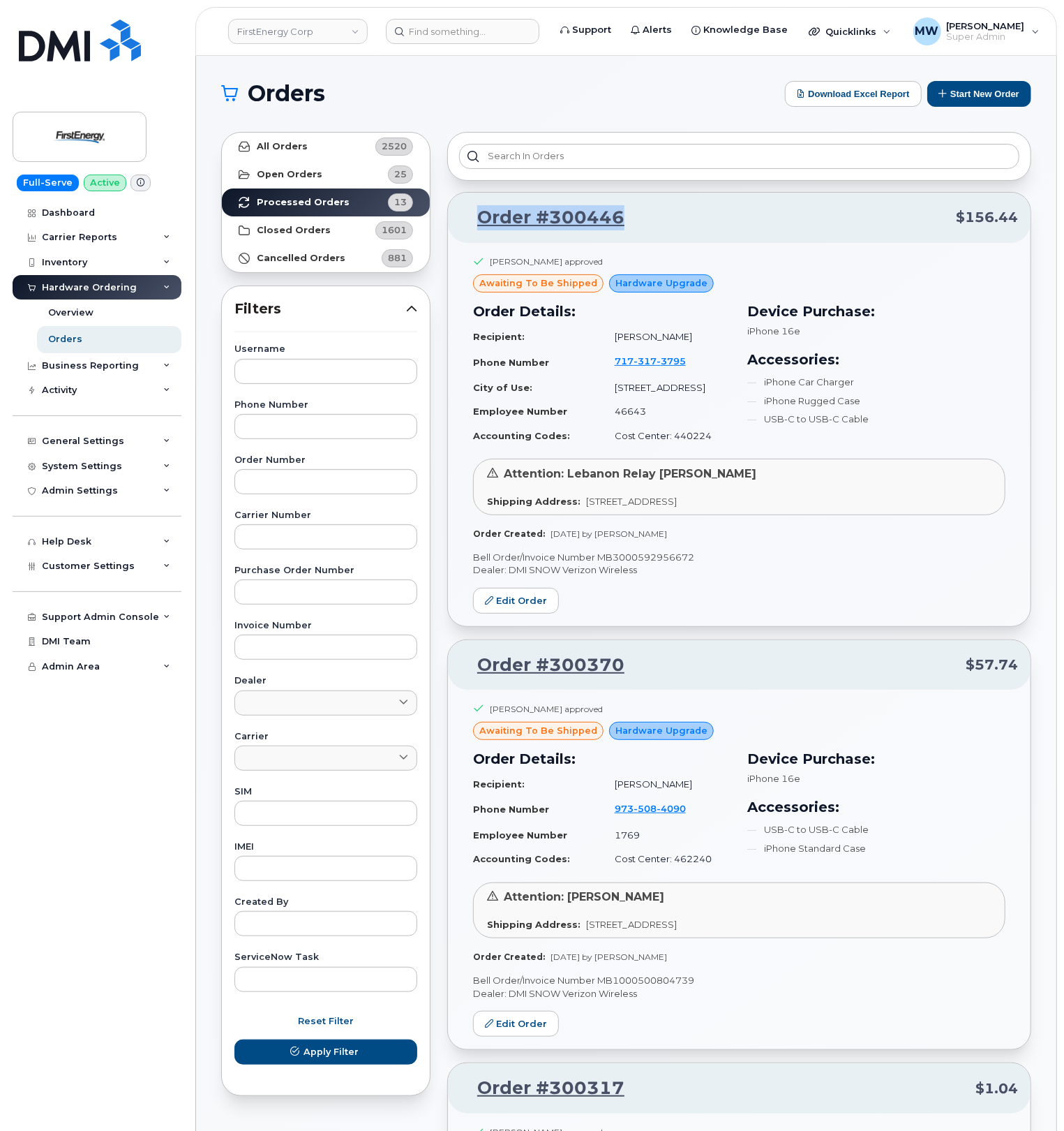
drag, startPoint x: 633, startPoint y: 219, endPoint x: 474, endPoint y: 227, distance: 159.2
click at [474, 227] on p "Order #300446 $156.44" at bounding box center [739, 217] width 558 height 25
copy link "Order #300446"
drag, startPoint x: 637, startPoint y: 666, endPoint x: 483, endPoint y: 669, distance: 154.0
click at [483, 669] on p "Order #300370 $57.74" at bounding box center [739, 665] width 558 height 25
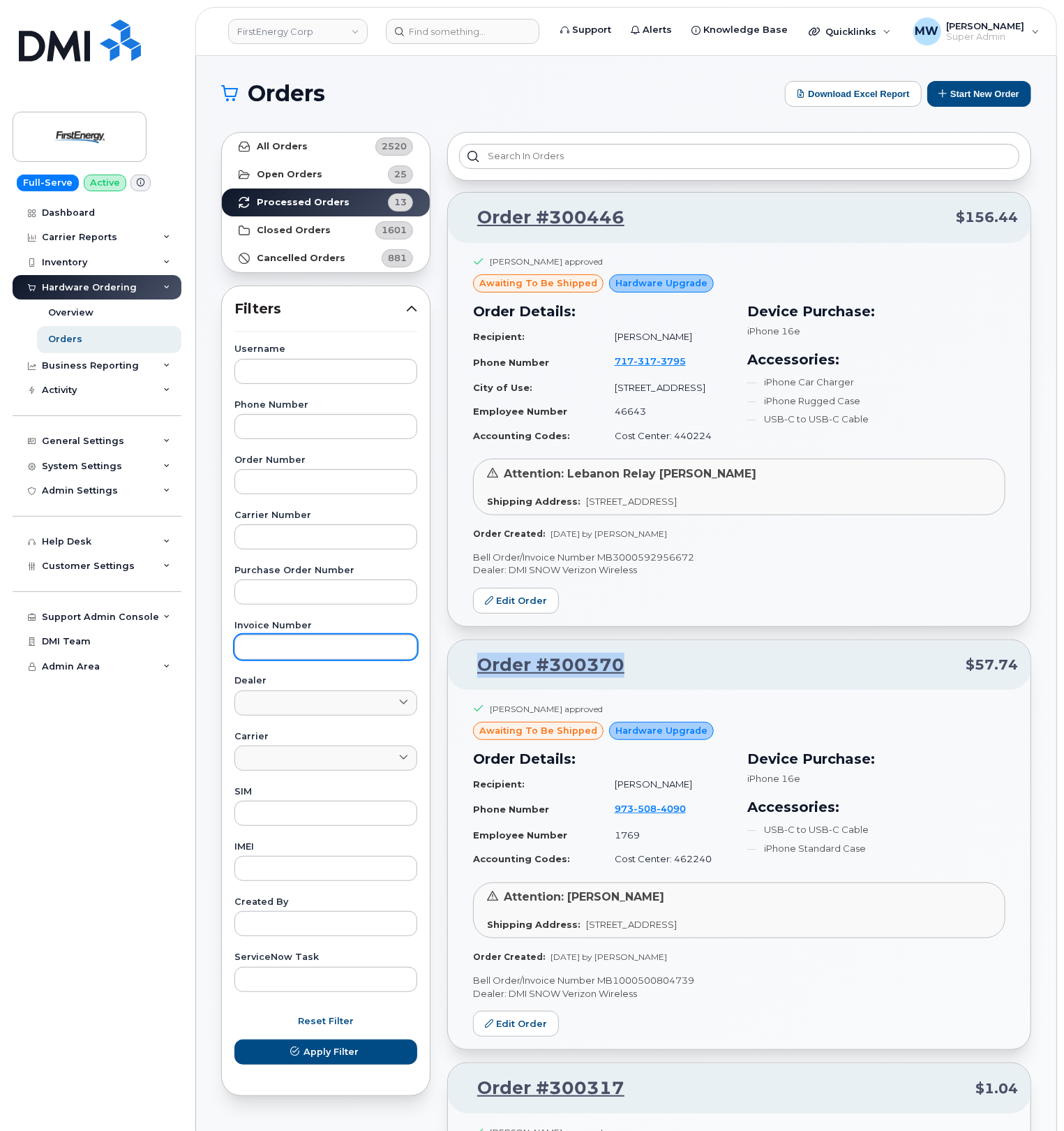
copy link "Order #300370"
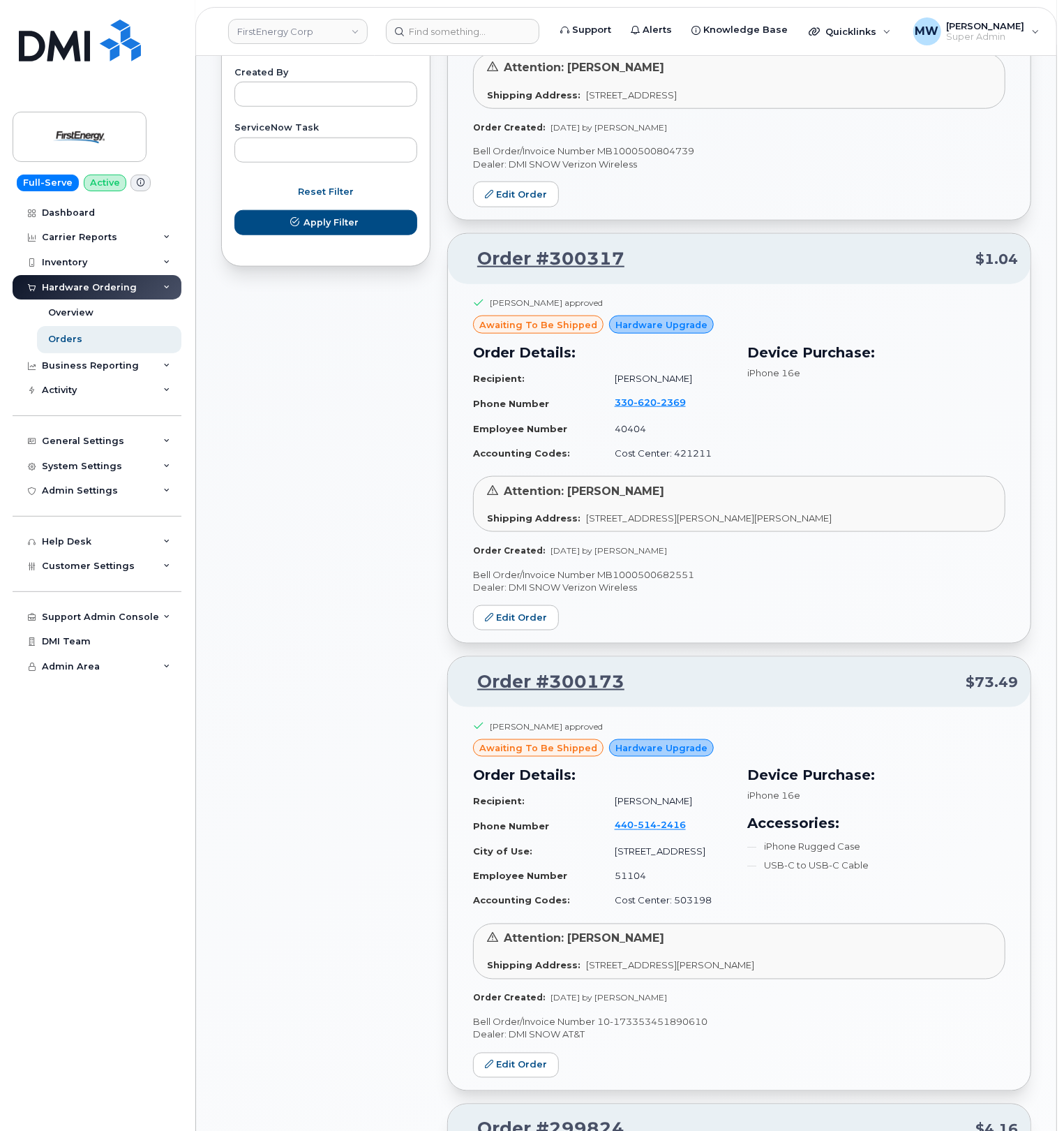
scroll to position [837, 0]
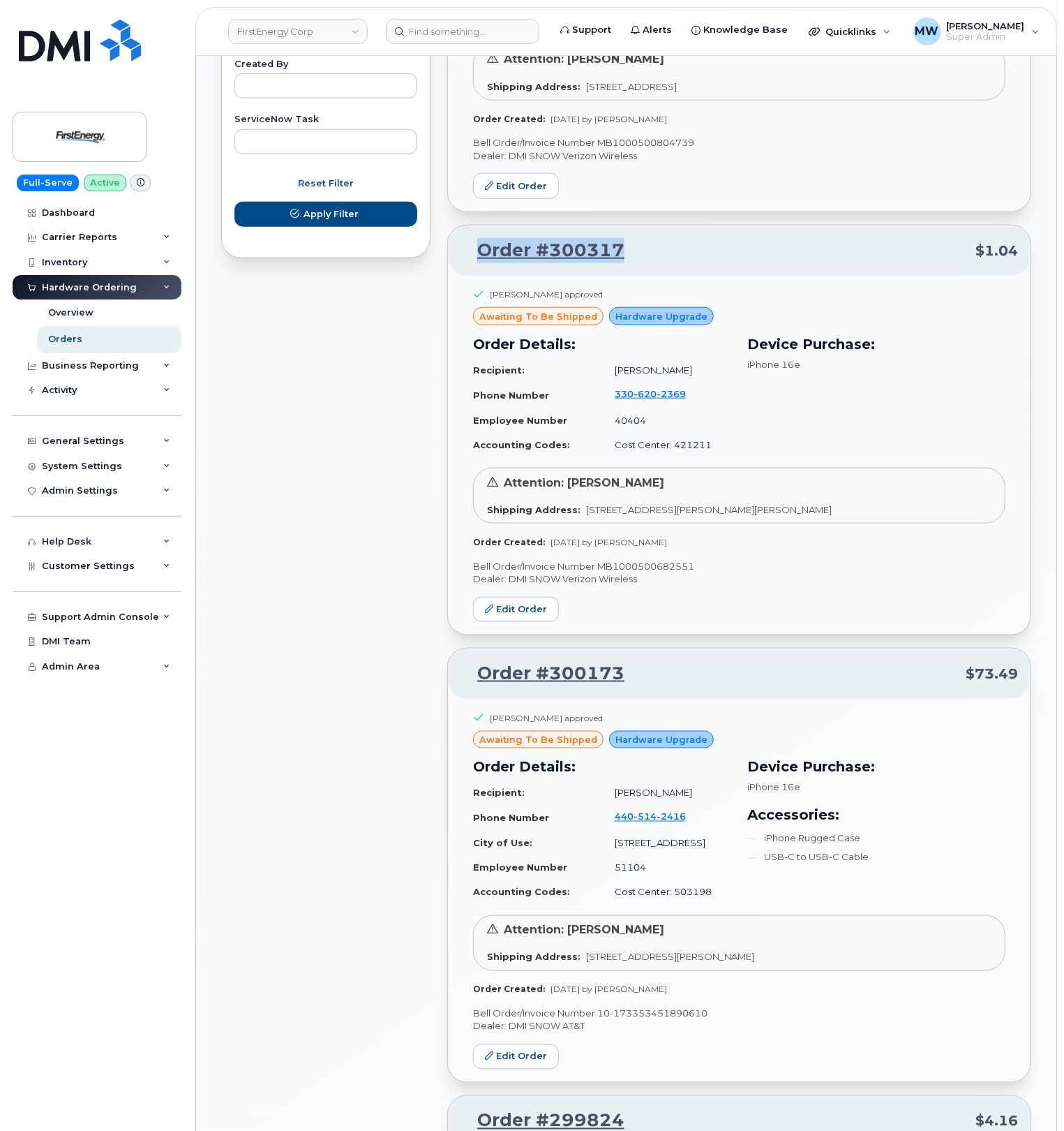
drag, startPoint x: 645, startPoint y: 255, endPoint x: 481, endPoint y: 251, distance: 164.0
click at [481, 251] on p "Order #300317 $1.04" at bounding box center [739, 250] width 558 height 25
copy link "Order #300317"
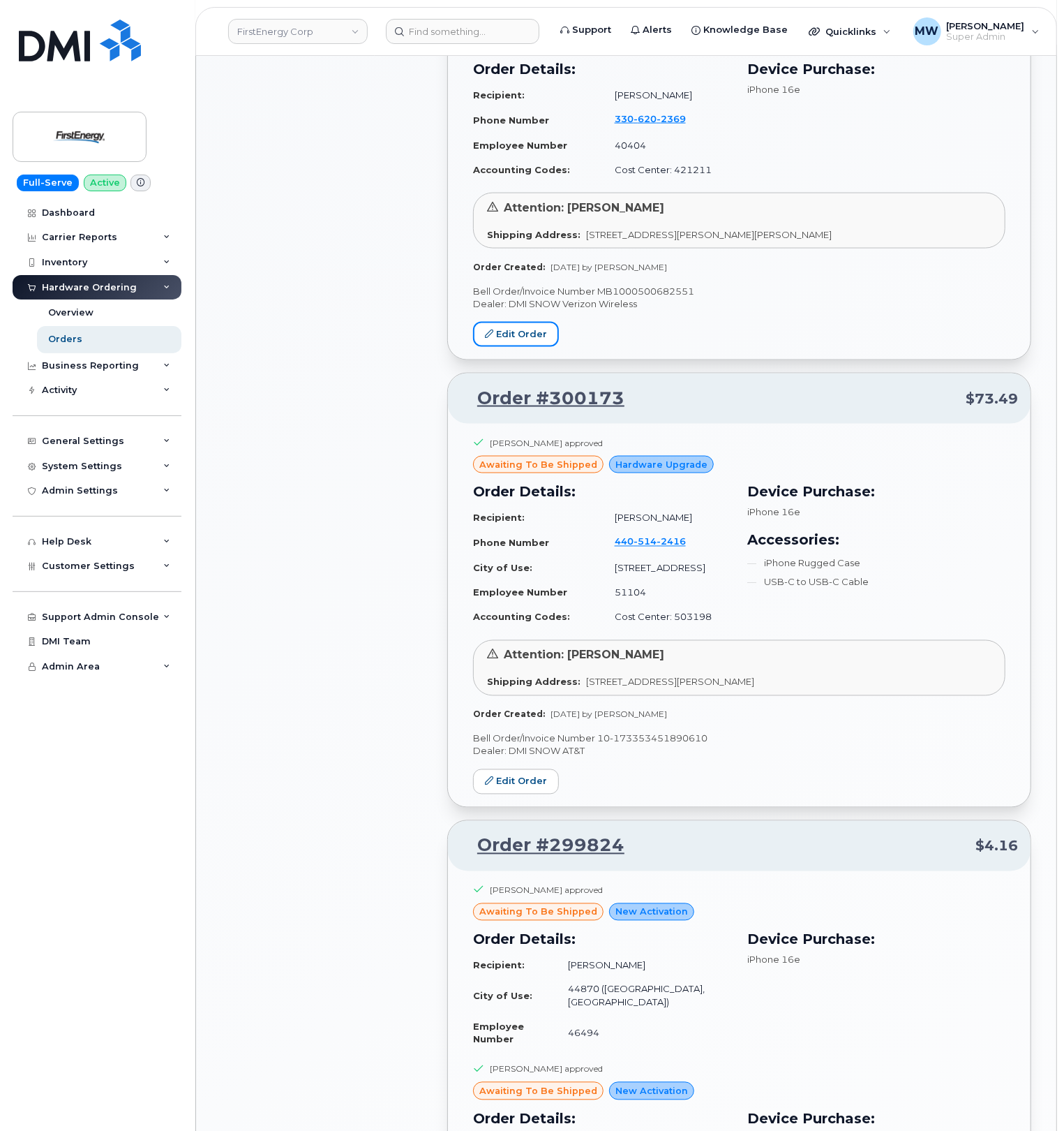
scroll to position [1117, 0]
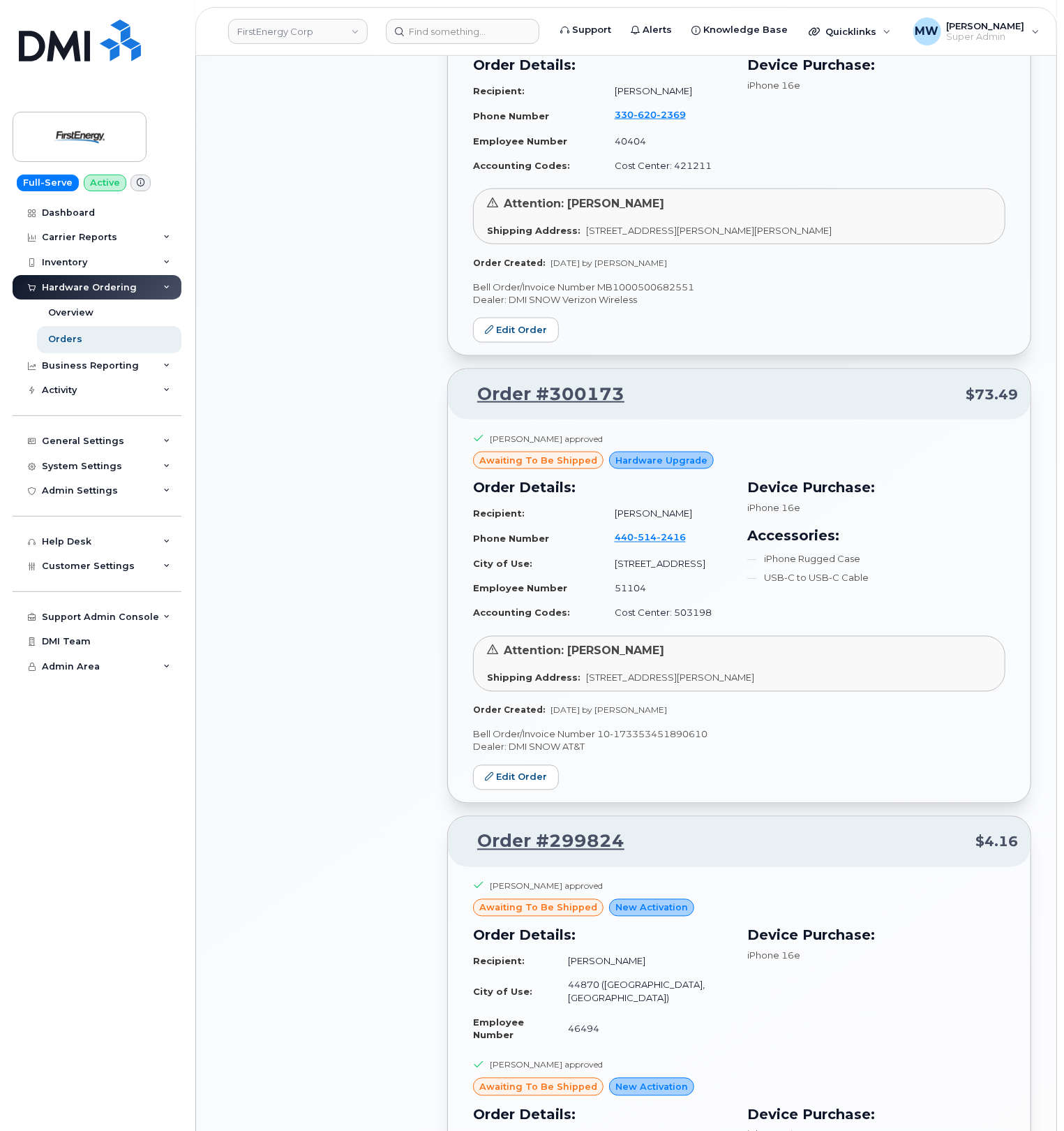
click at [645, 420] on div "Order #300173 $73.49" at bounding box center [739, 394] width 583 height 51
drag, startPoint x: 582, startPoint y: 411, endPoint x: 481, endPoint y: 406, distance: 101.1
click at [481, 406] on div "Order #300173 $73.49" at bounding box center [739, 394] width 583 height 51
copy link "Order #300173"
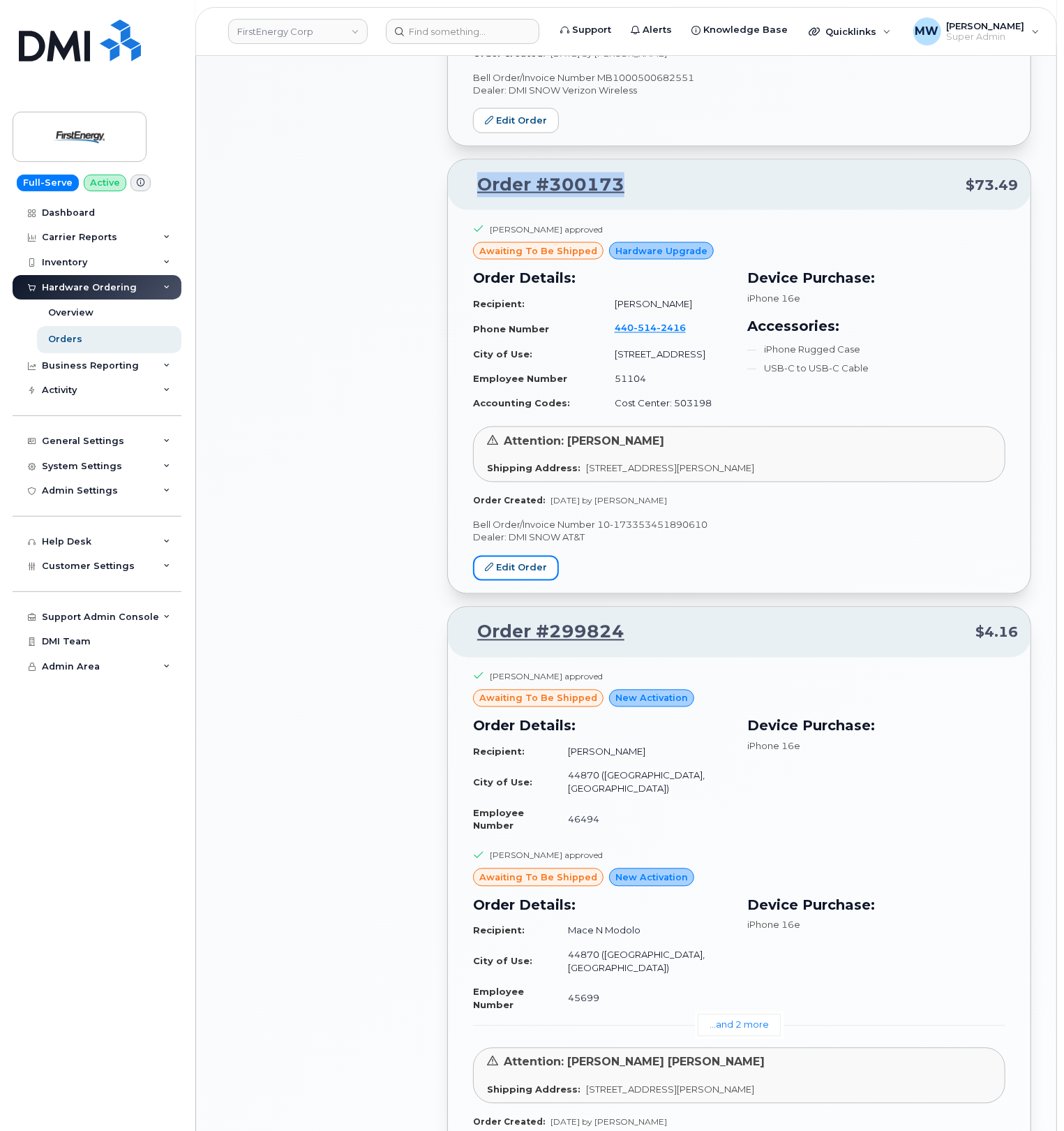
scroll to position [1582, 0]
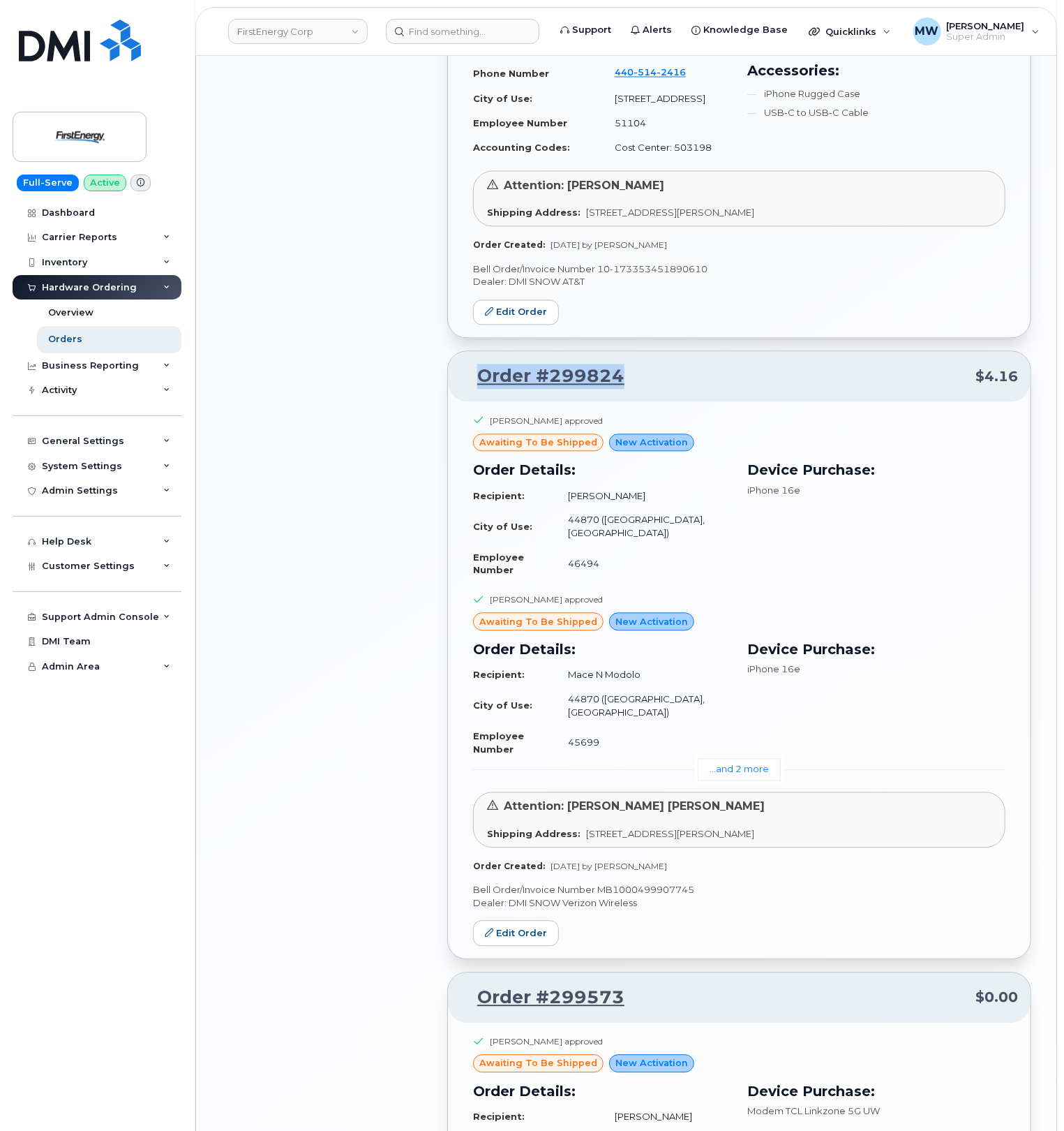
drag, startPoint x: 665, startPoint y: 385, endPoint x: 476, endPoint y: 395, distance: 189.3
click at [476, 389] on p "Order #299824 $4.16" at bounding box center [739, 377] width 558 height 25
copy link "Order #299824"
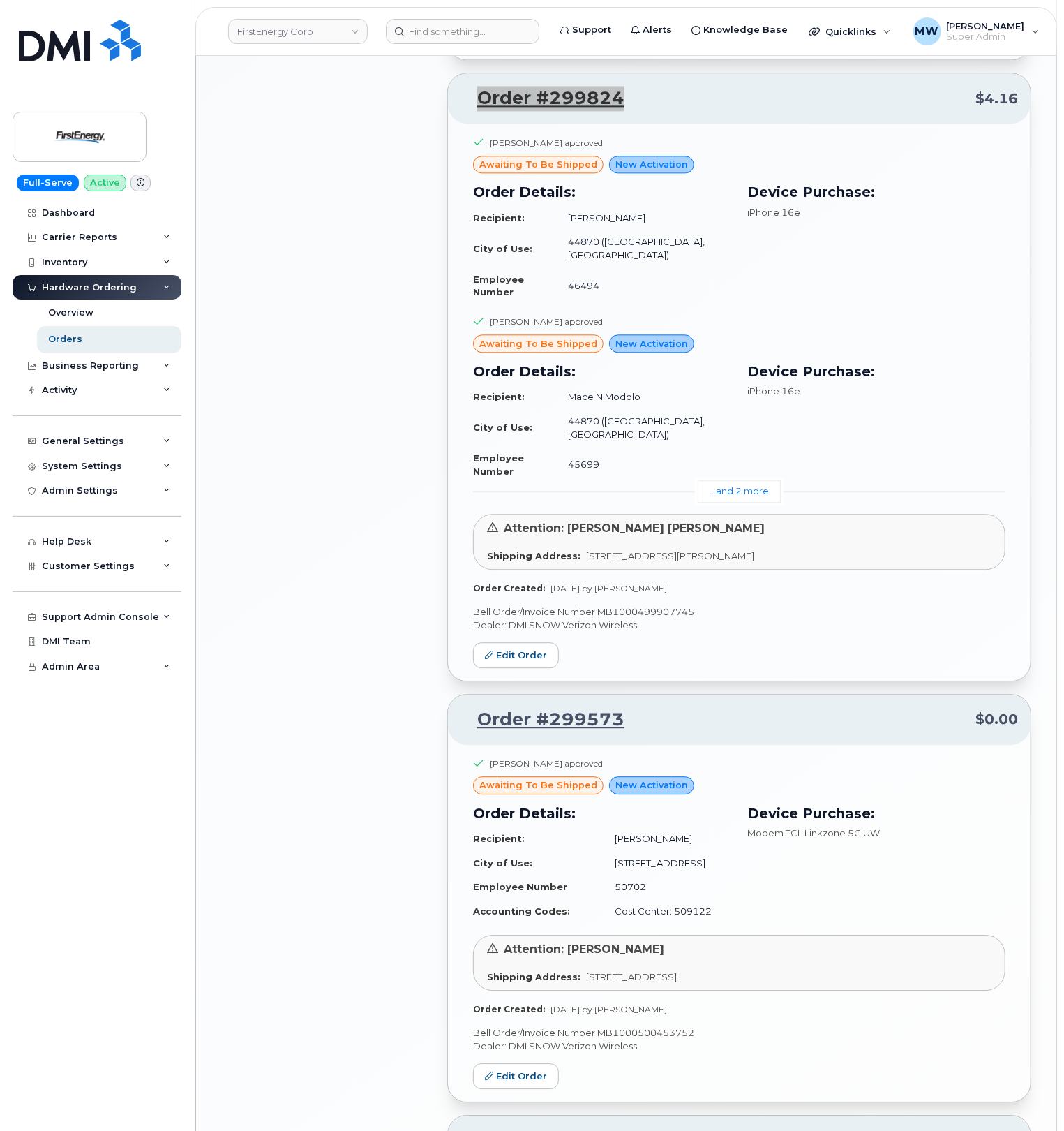
scroll to position [1861, 0]
drag, startPoint x: 648, startPoint y: 674, endPoint x: 470, endPoint y: 682, distance: 178.2
click at [470, 706] on p "Order #299573 $0.00" at bounding box center [739, 719] width 558 height 25
copy link "Order #299573"
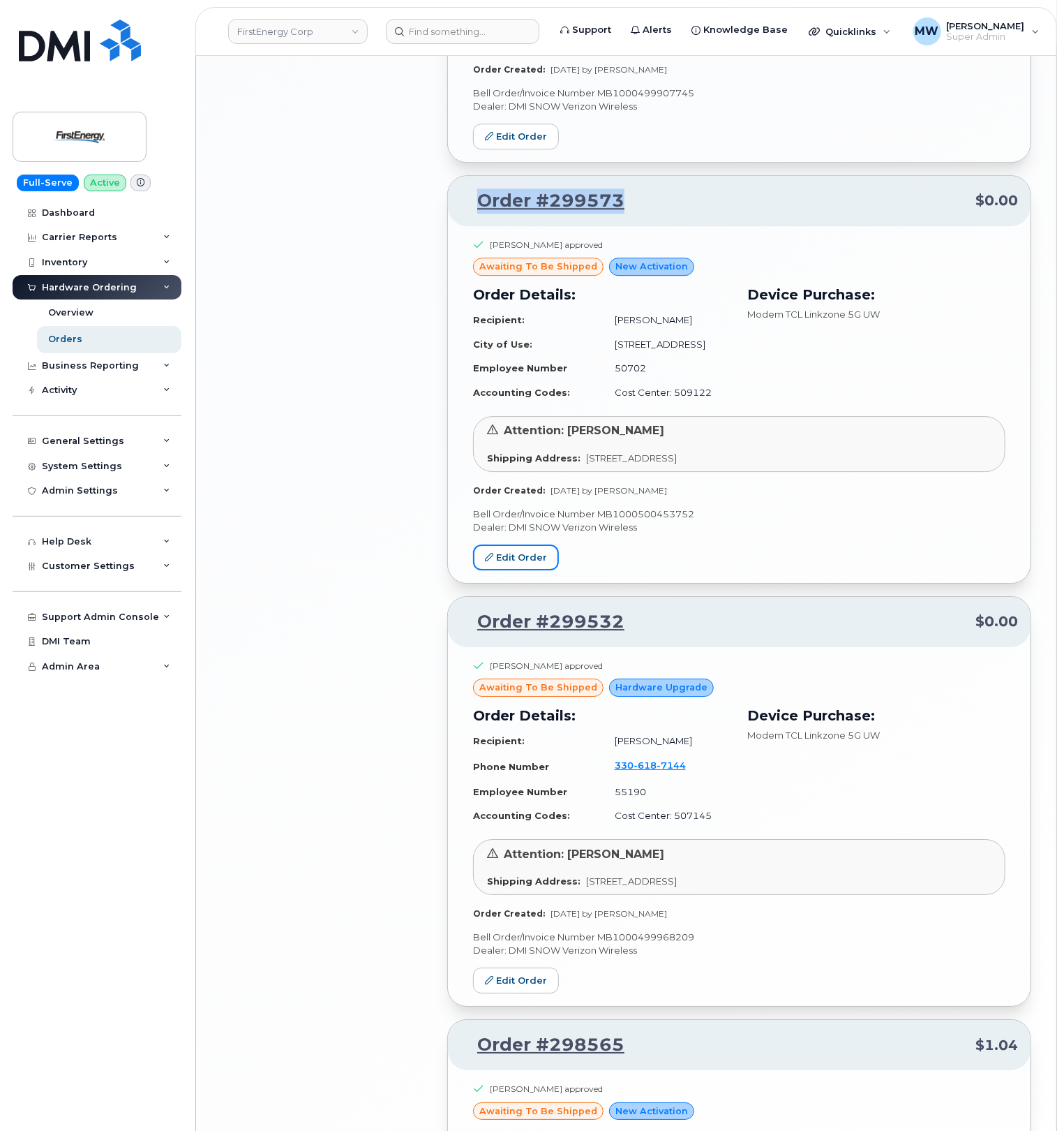
scroll to position [2605, 0]
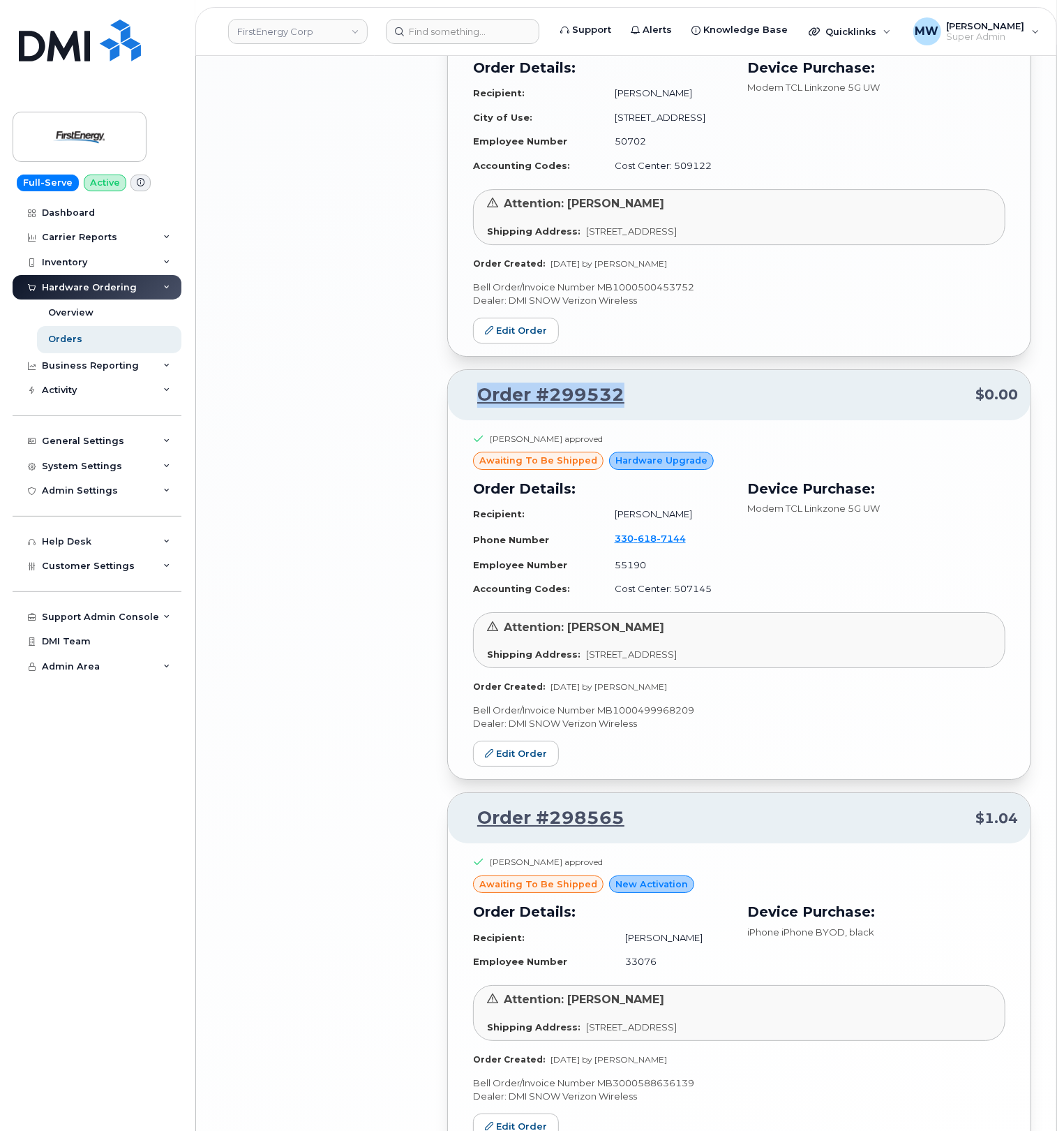
drag, startPoint x: 667, startPoint y: 358, endPoint x: 470, endPoint y: 352, distance: 197.1
click at [470, 382] on p "Order #299532 $0.00" at bounding box center [739, 395] width 558 height 25
copy link "Order #299532"
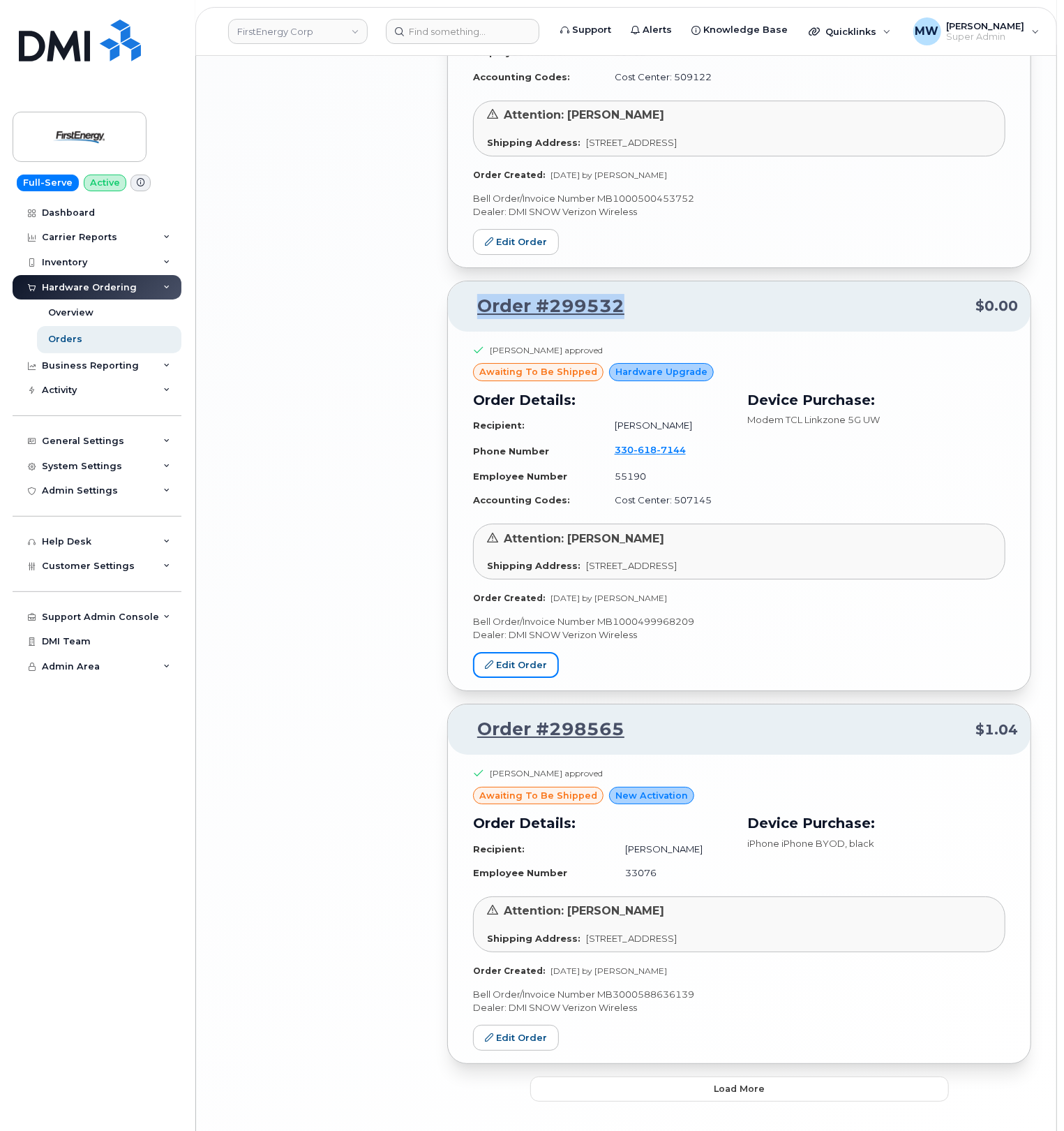
scroll to position [2702, 0]
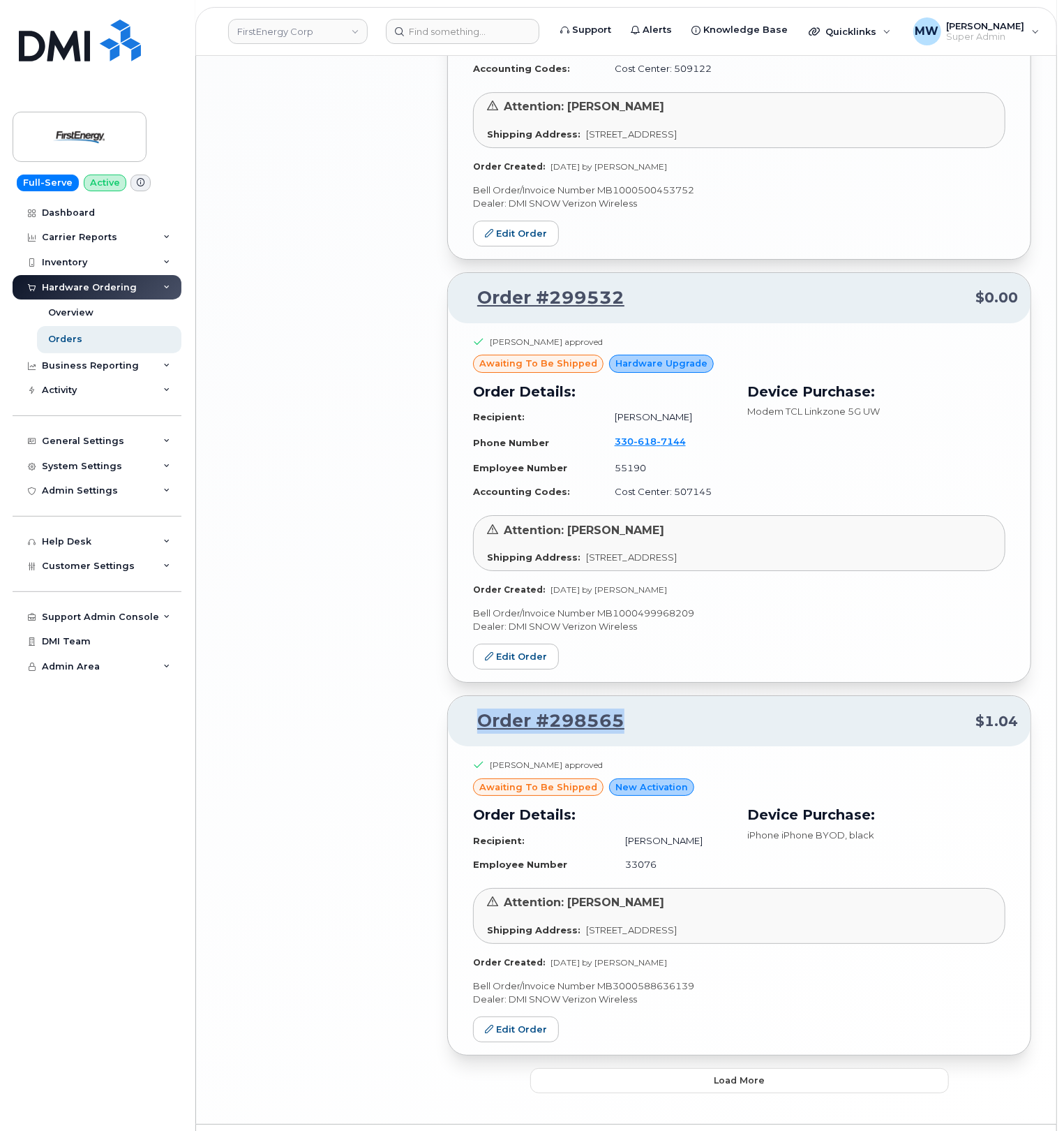
drag, startPoint x: 662, startPoint y: 679, endPoint x: 466, endPoint y: 684, distance: 196.1
click at [466, 709] on p "Order #298565 $1.04" at bounding box center [739, 721] width 558 height 25
copy link "Order #298565"
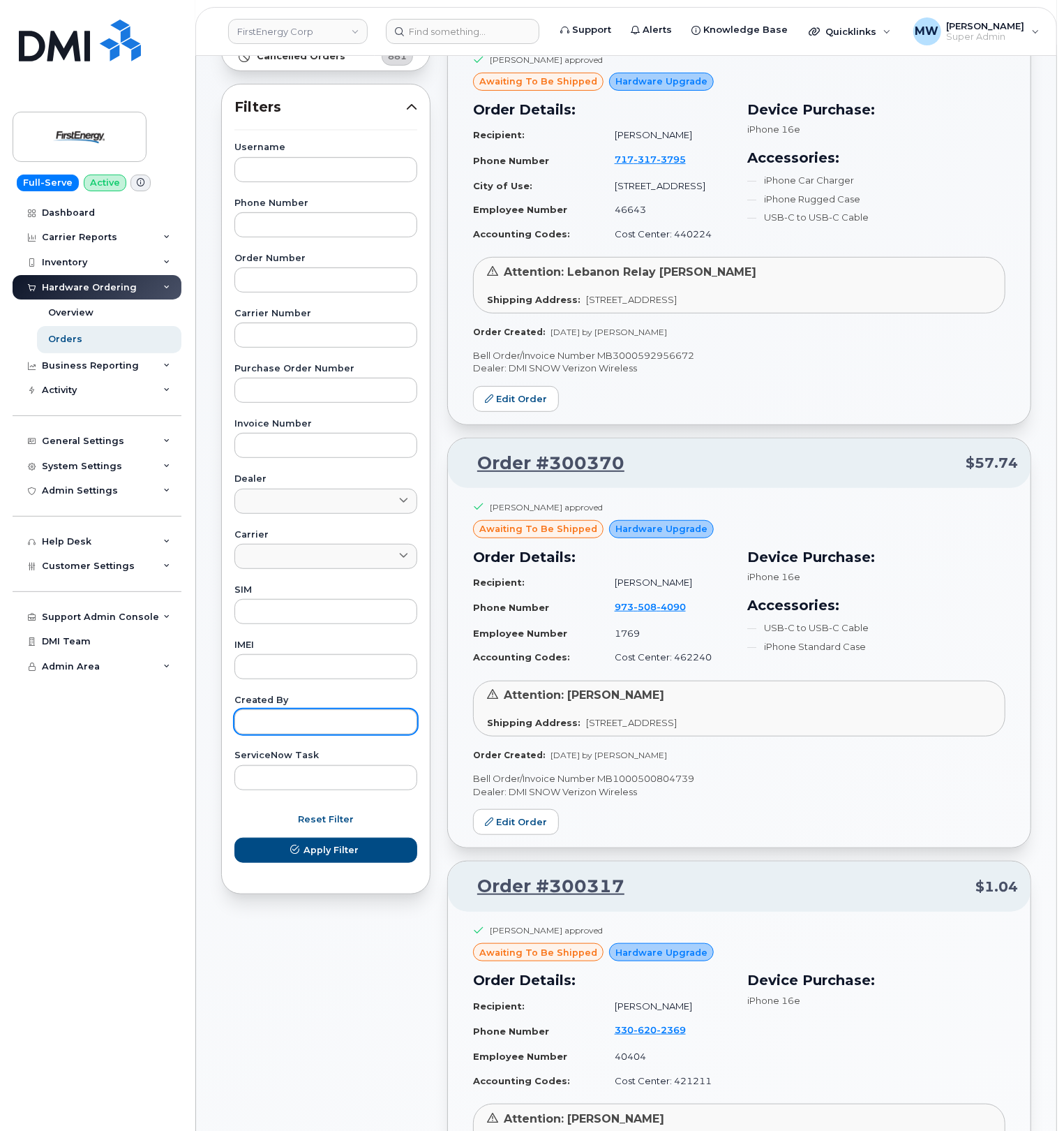
scroll to position [4, 0]
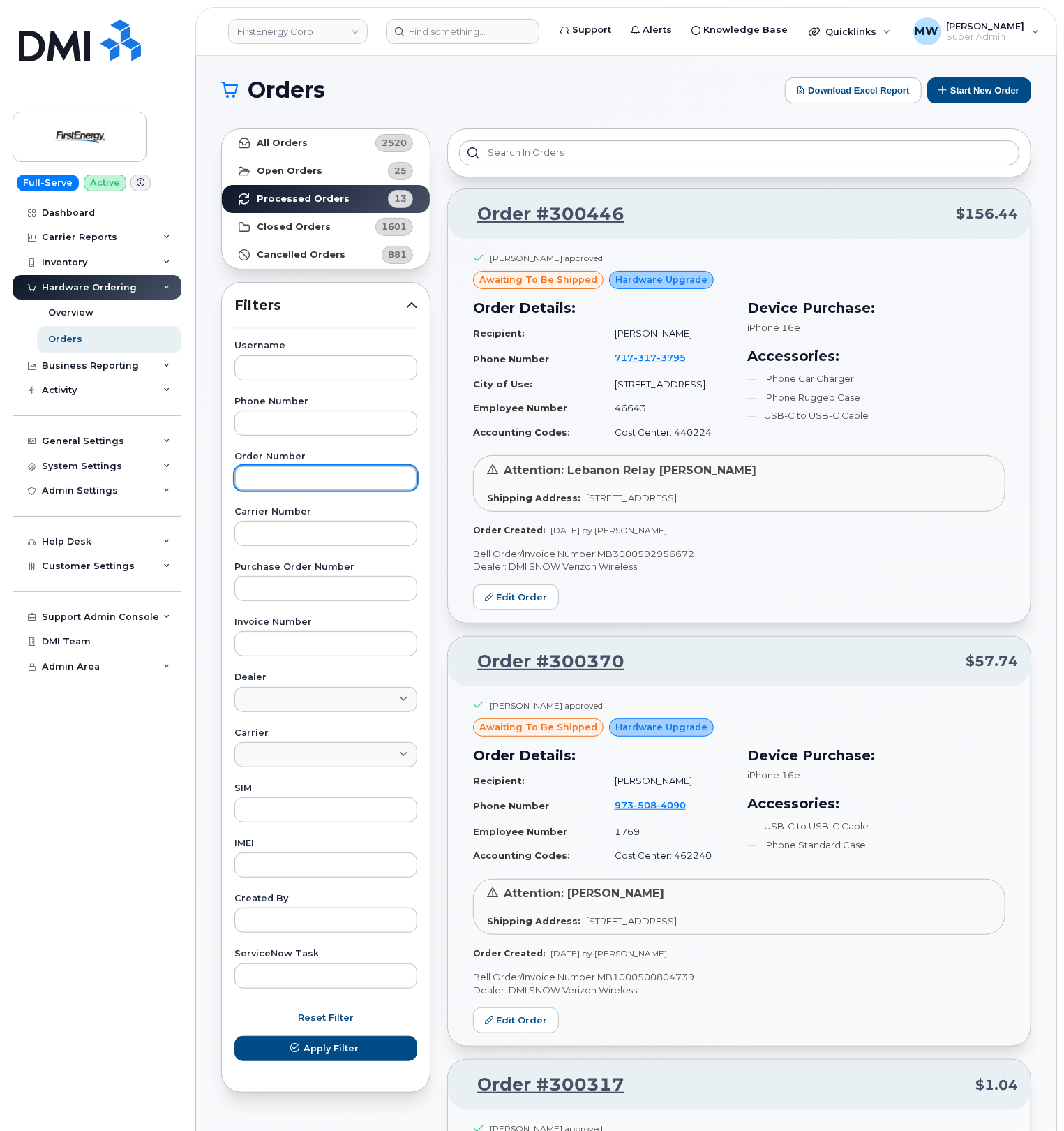
click at [313, 467] on input "text" at bounding box center [325, 478] width 183 height 25
paste input "298565"
type input "298565"
click at [234, 1036] on button "Apply Filter" at bounding box center [325, 1049] width 183 height 25
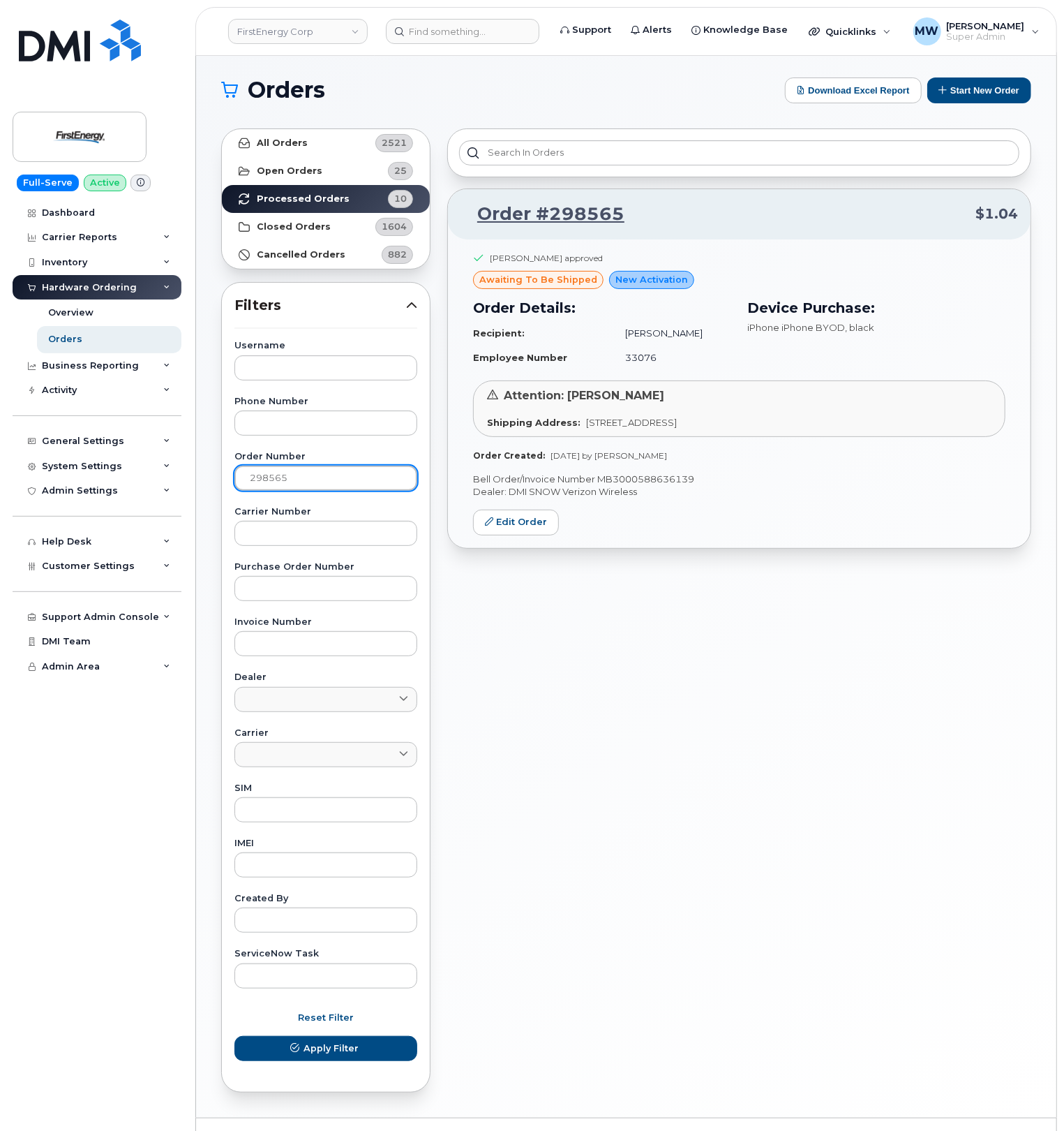
click at [299, 475] on input "298565" at bounding box center [325, 478] width 183 height 25
click at [372, 263] on span "882" at bounding box center [392, 255] width 42 height 18
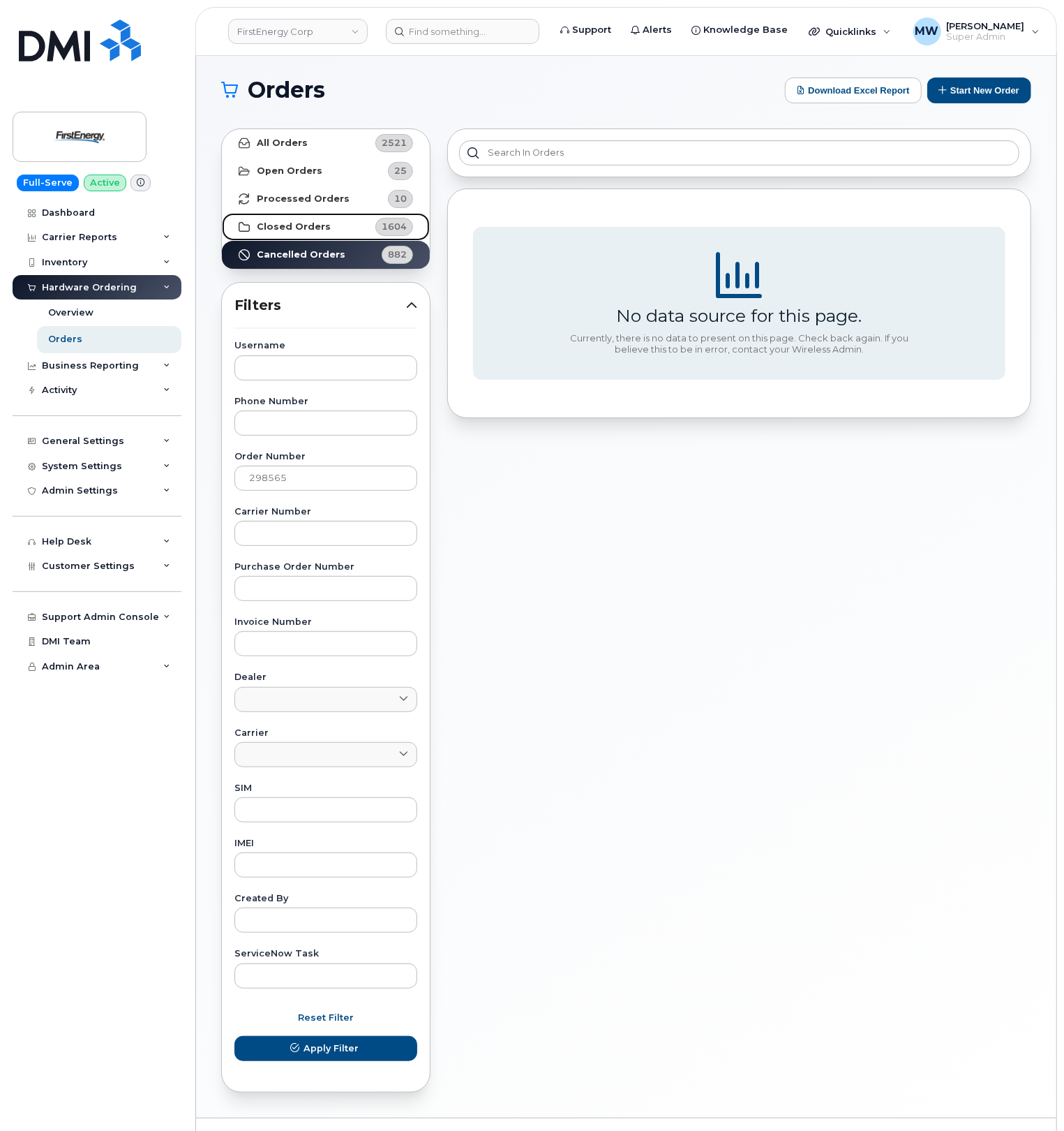
click at [361, 230] on link "Closed Orders 1604" at bounding box center [325, 226] width 207 height 27
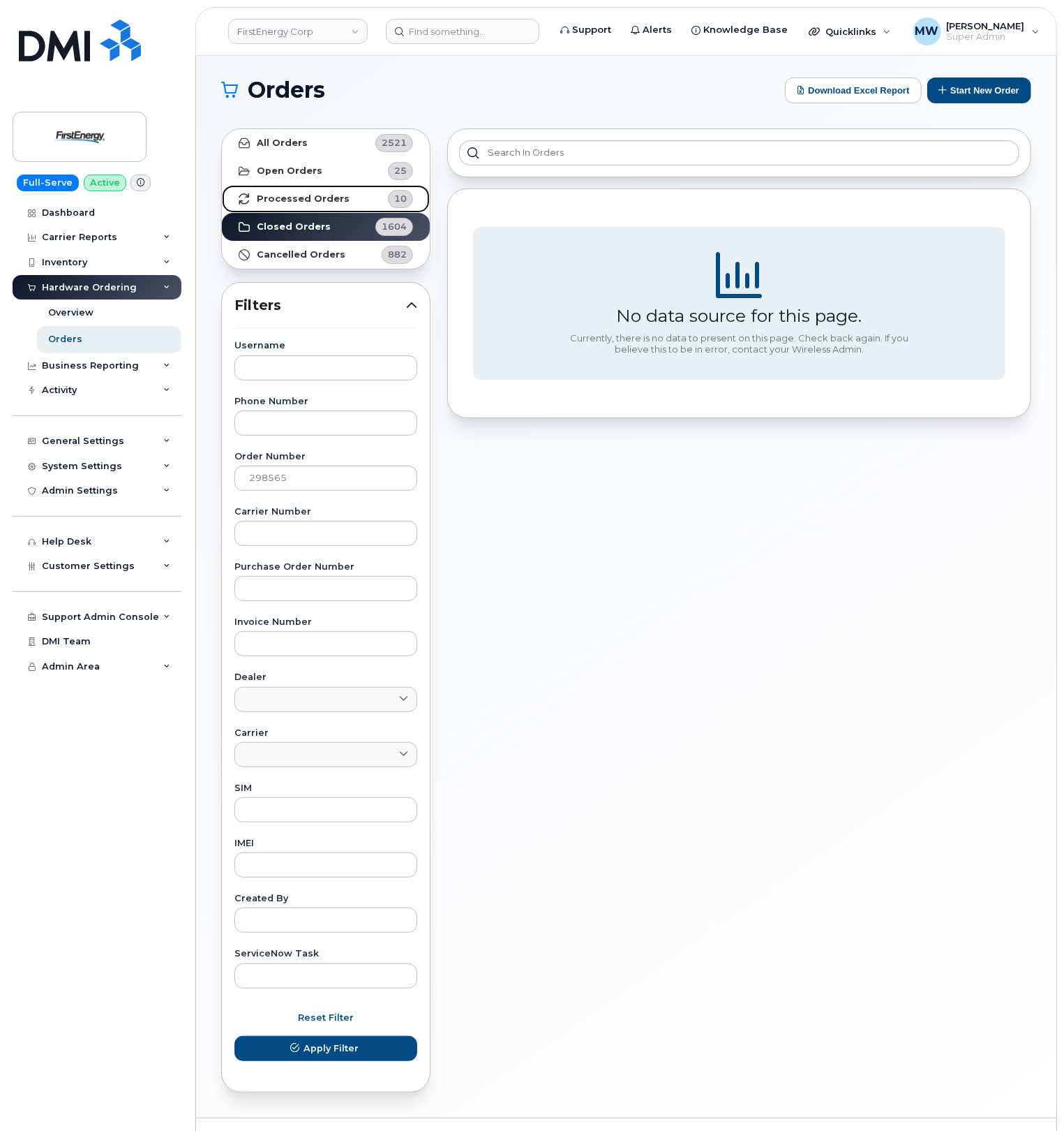
click at [348, 195] on link "Processed Orders 10" at bounding box center [325, 198] width 207 height 27
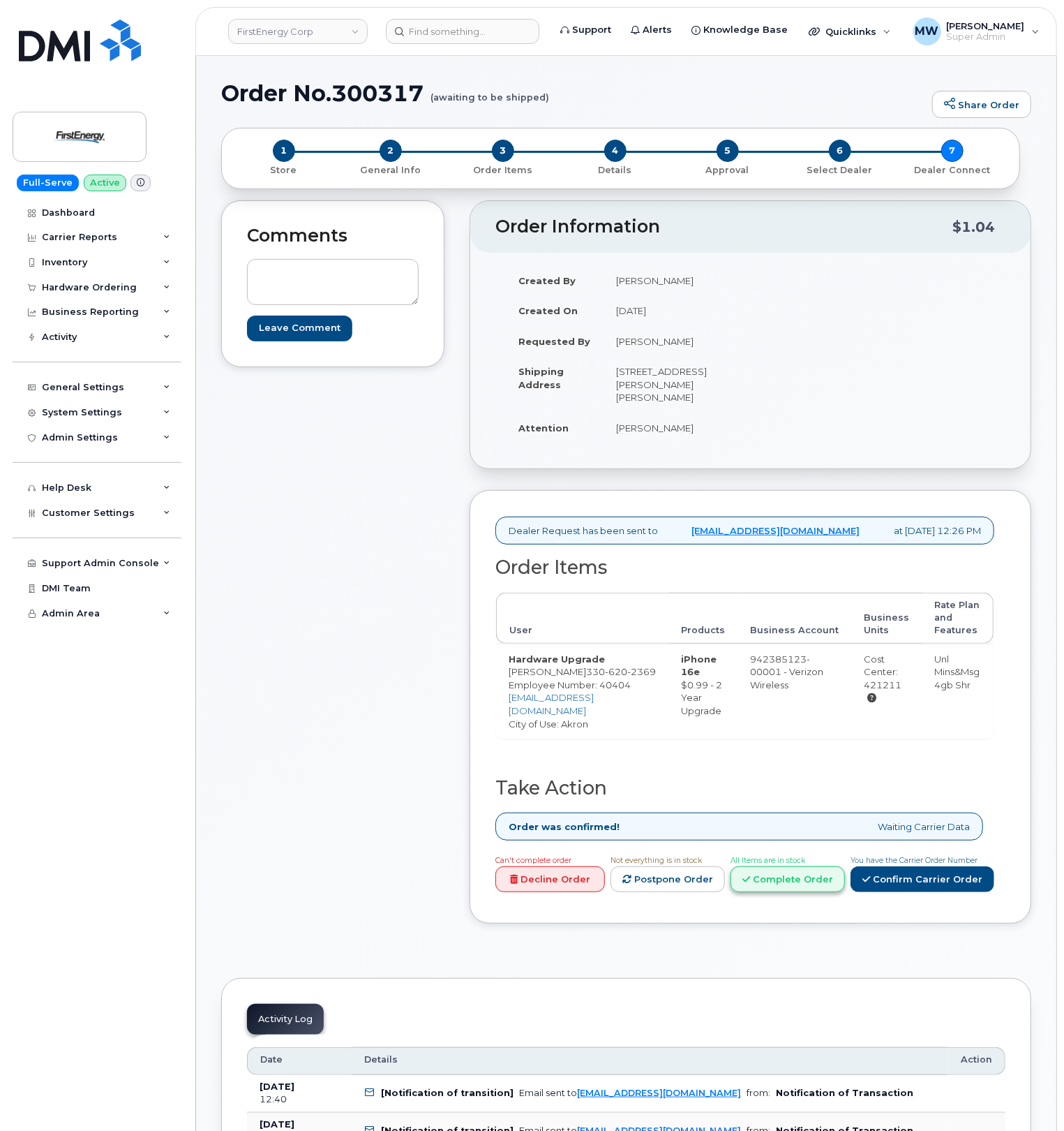
click at [785, 892] on link "Complete Order" at bounding box center [787, 878] width 114 height 26
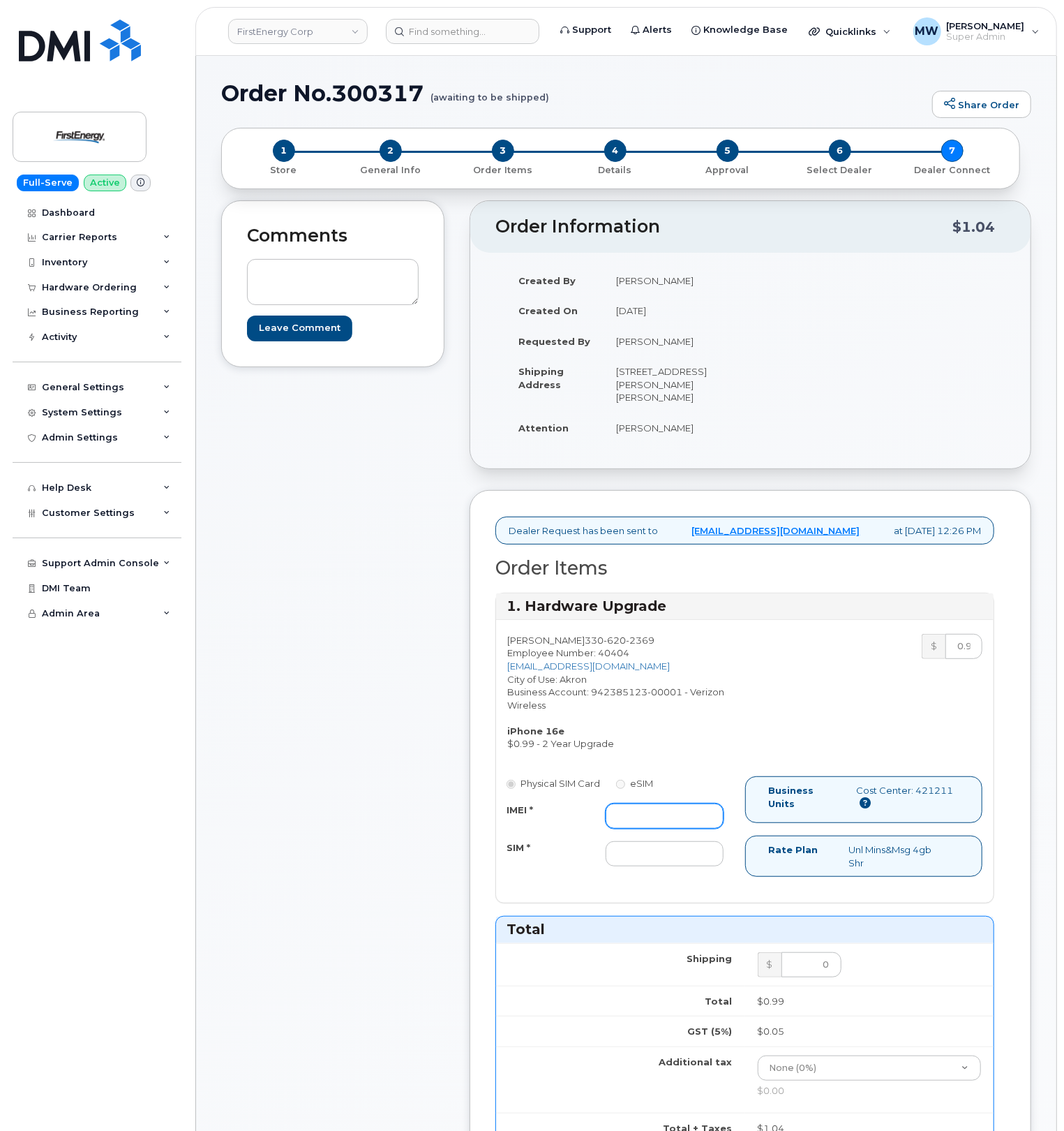
click at [659, 828] on input "IMEI *" at bounding box center [664, 816] width 118 height 25
paste input "351418497025956"
type input "351418497025956"
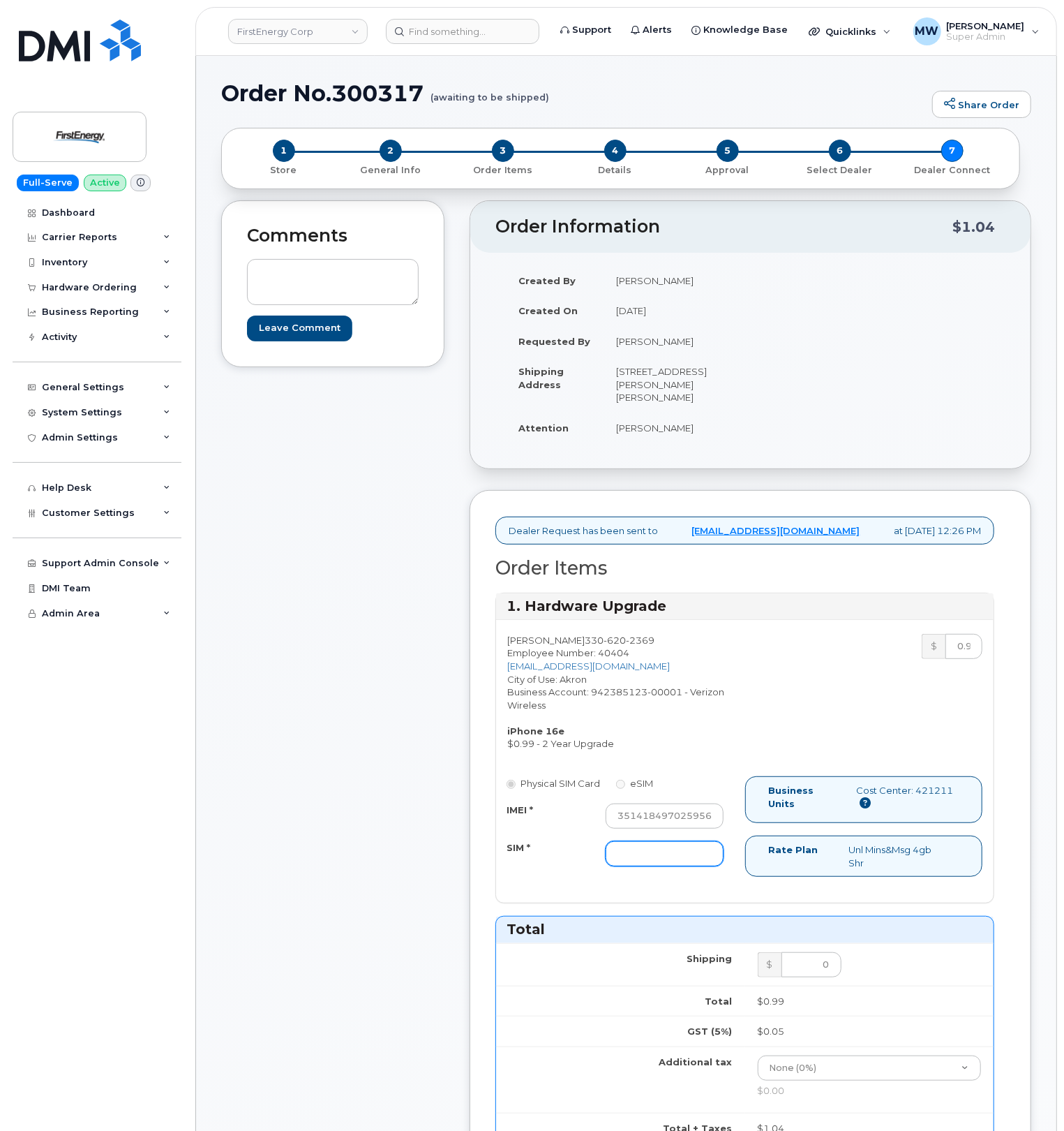
click at [656, 866] on input "SIM *" at bounding box center [664, 853] width 118 height 25
paste input "89049032007208888800208517018528"
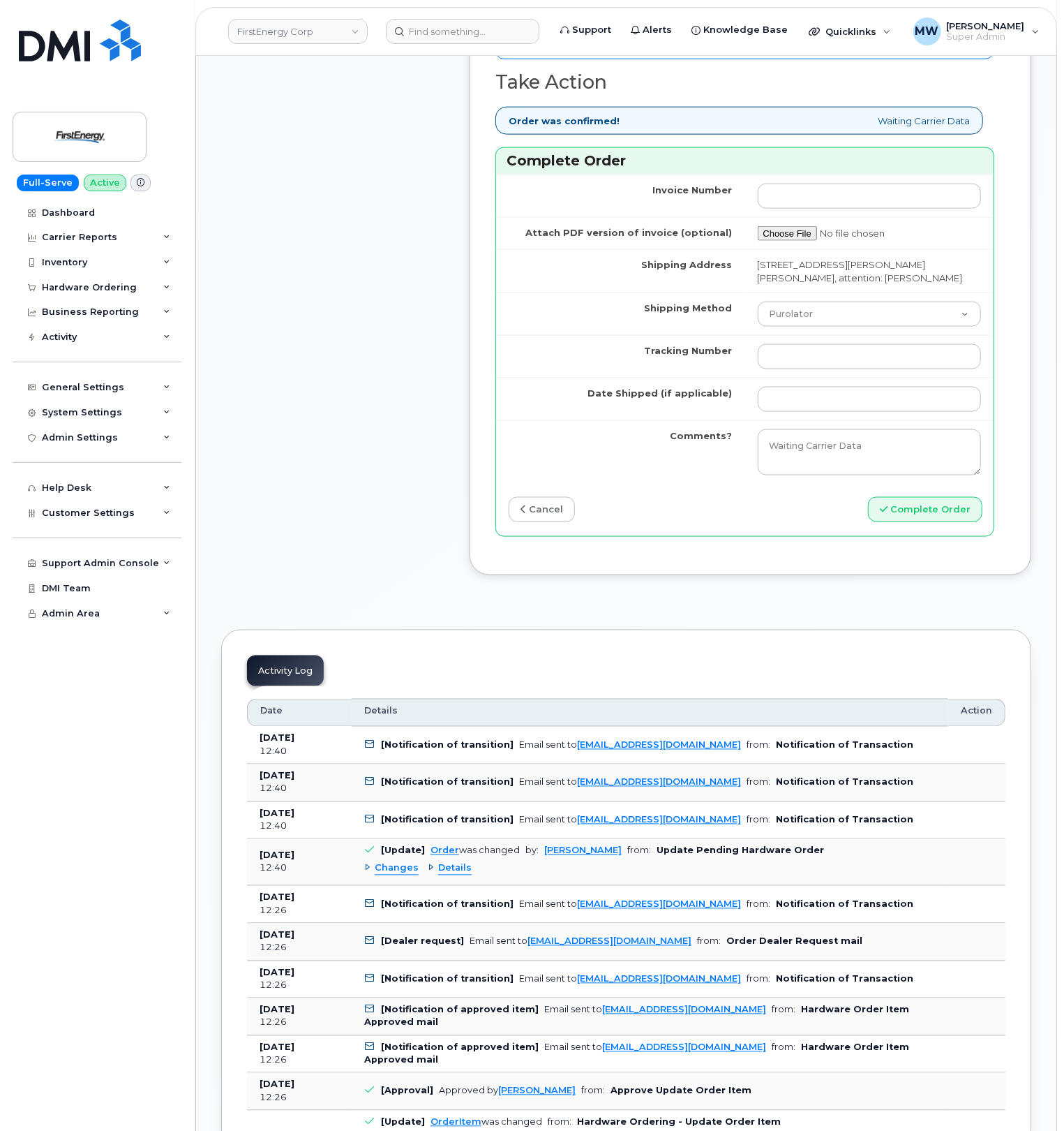
scroll to position [1117, 0]
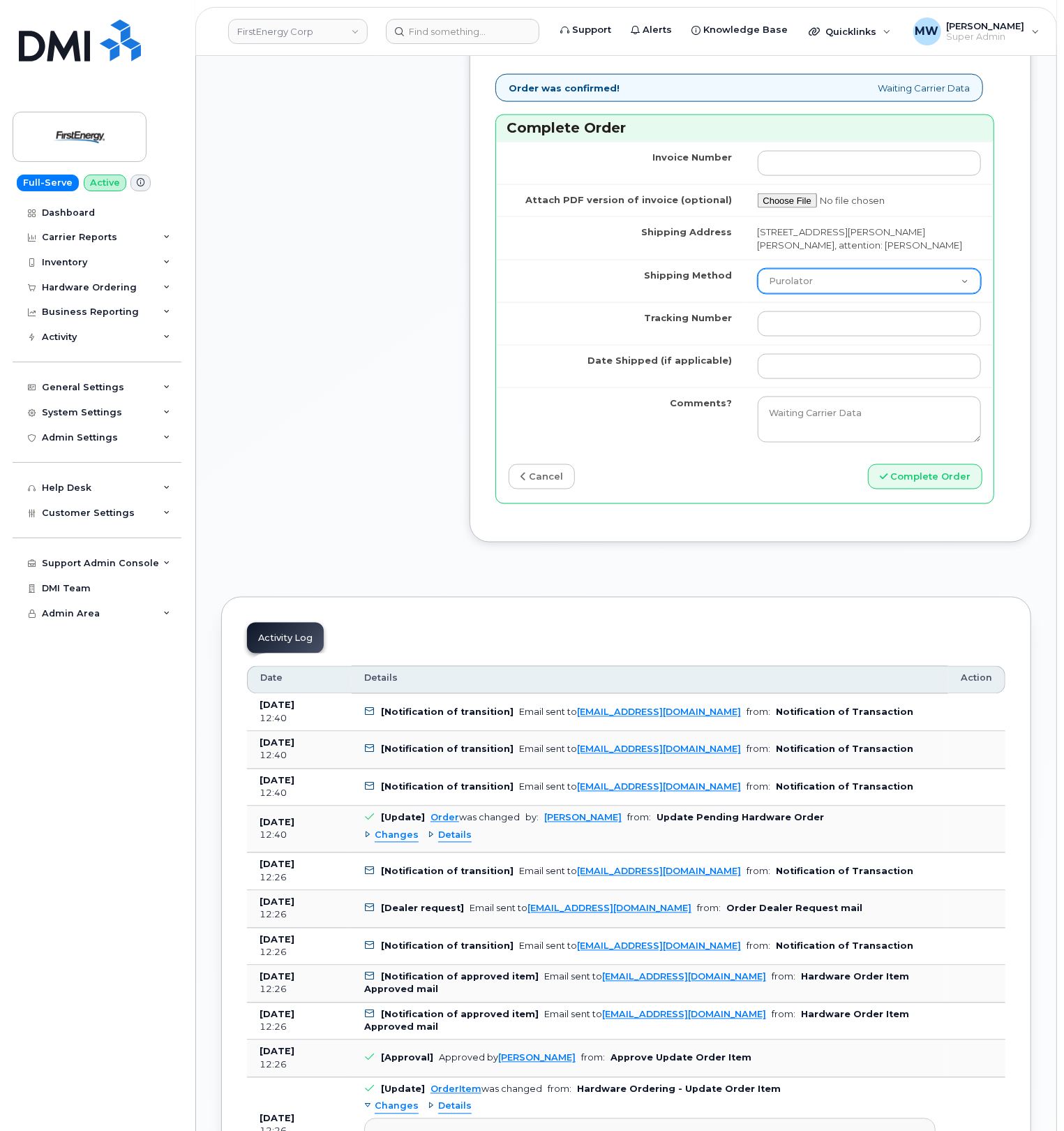
type input "89049032007208888800208517018528"
click at [796, 294] on select "Purolator UPS FedEx Canada Post Courier Other Drop Off Pick Up" at bounding box center [869, 281] width 224 height 25
select select "UPS"
click at [757, 294] on select "Purolator UPS FedEx Canada Post Courier Other Drop Off Pick Up" at bounding box center [869, 281] width 224 height 25
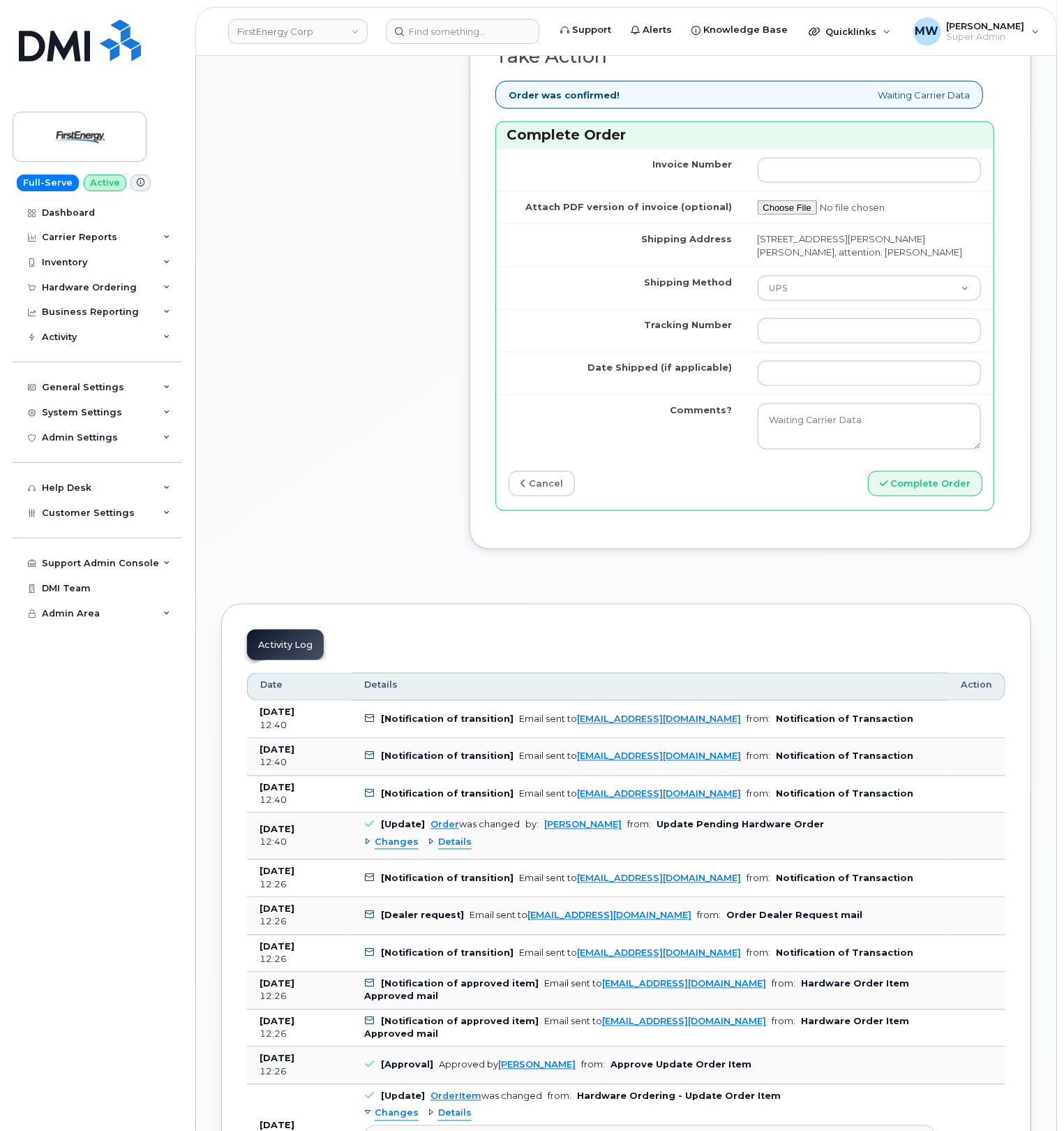
scroll to position [1117, 0]
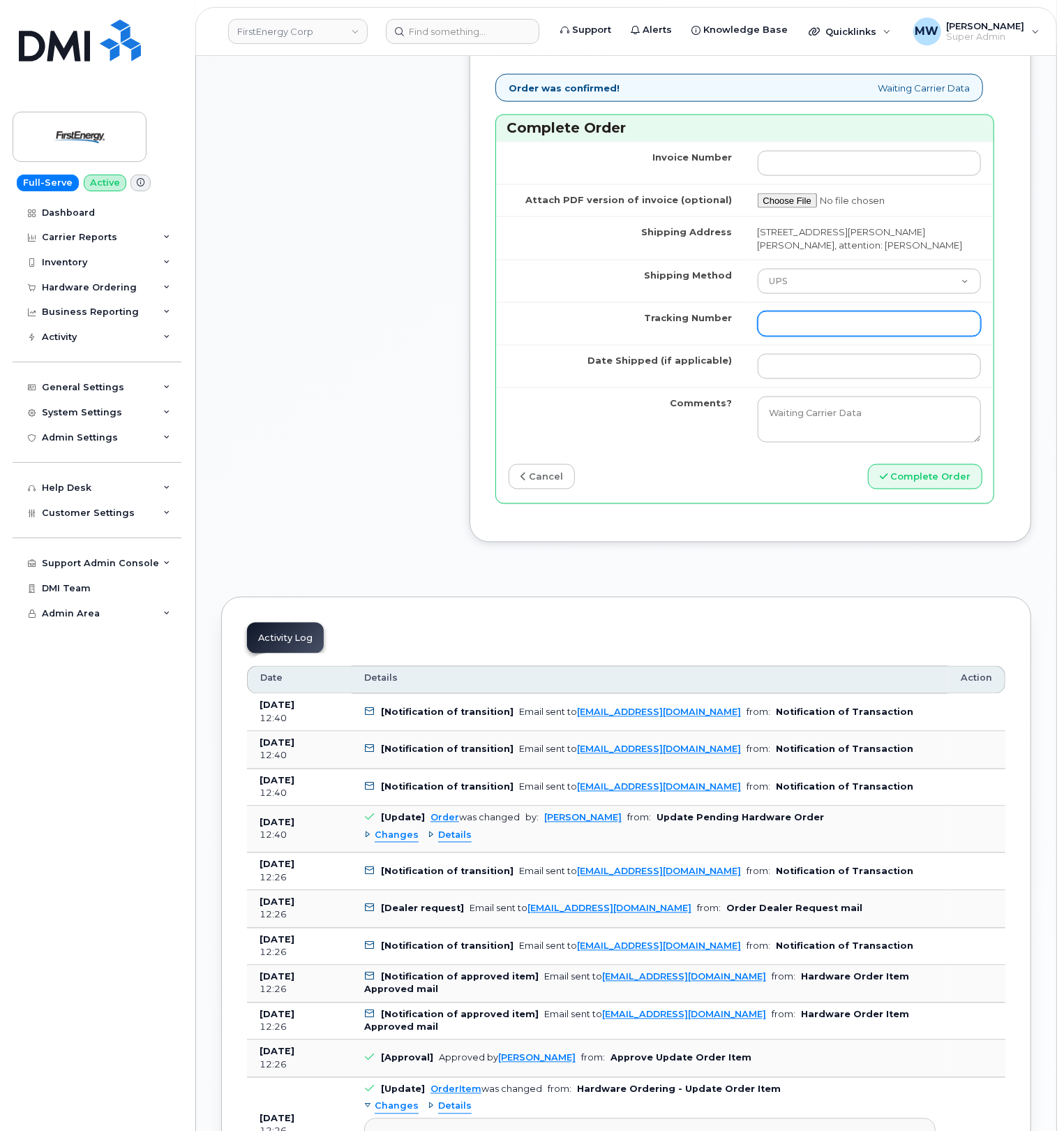
click at [812, 336] on input "Tracking Number" at bounding box center [869, 324] width 224 height 25
paste input "472889562708"
type input "472889562708"
click at [844, 294] on select "Purolator UPS FedEx Canada Post Courier Other Drop Off Pick Up" at bounding box center [869, 281] width 224 height 25
select select "FedEx"
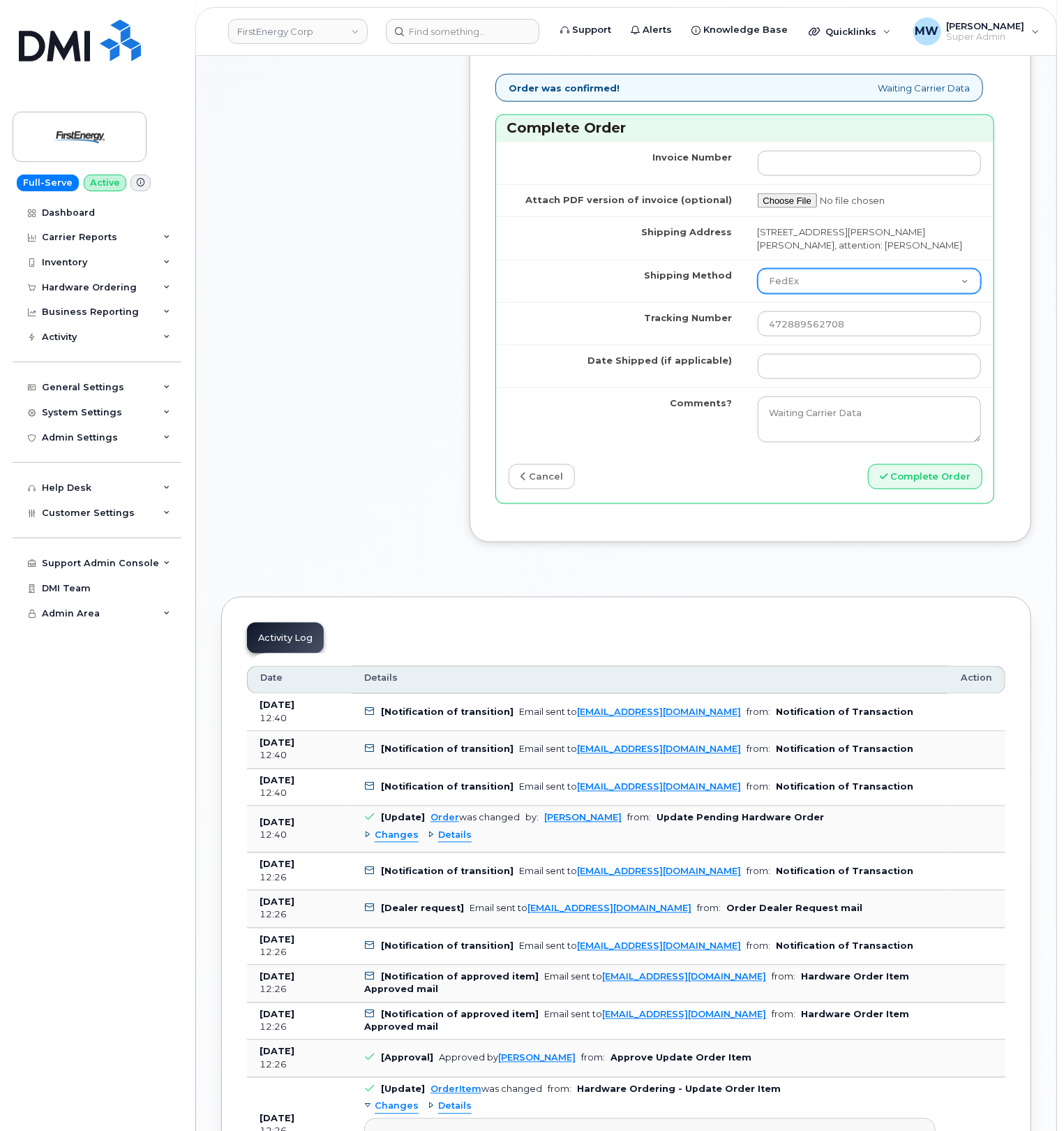
click at [757, 294] on select "Purolator UPS FedEx Canada Post Courier Other Drop Off Pick Up" at bounding box center [869, 281] width 224 height 25
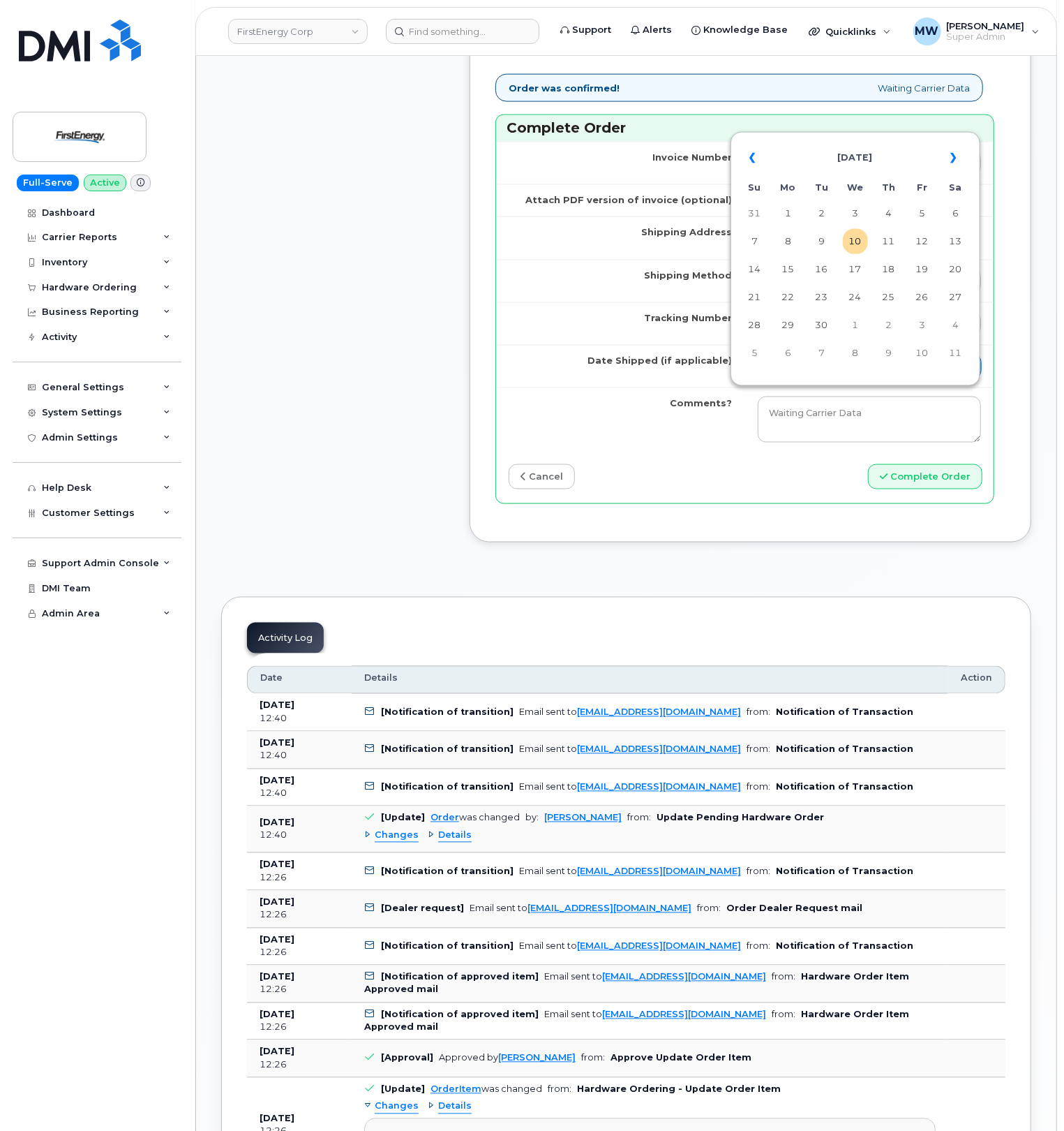
click at [852, 379] on input "Date Shipped (if applicable)" at bounding box center [869, 366] width 224 height 25
click at [847, 238] on td "10" at bounding box center [855, 241] width 25 height 25
type input "2025-09-10"
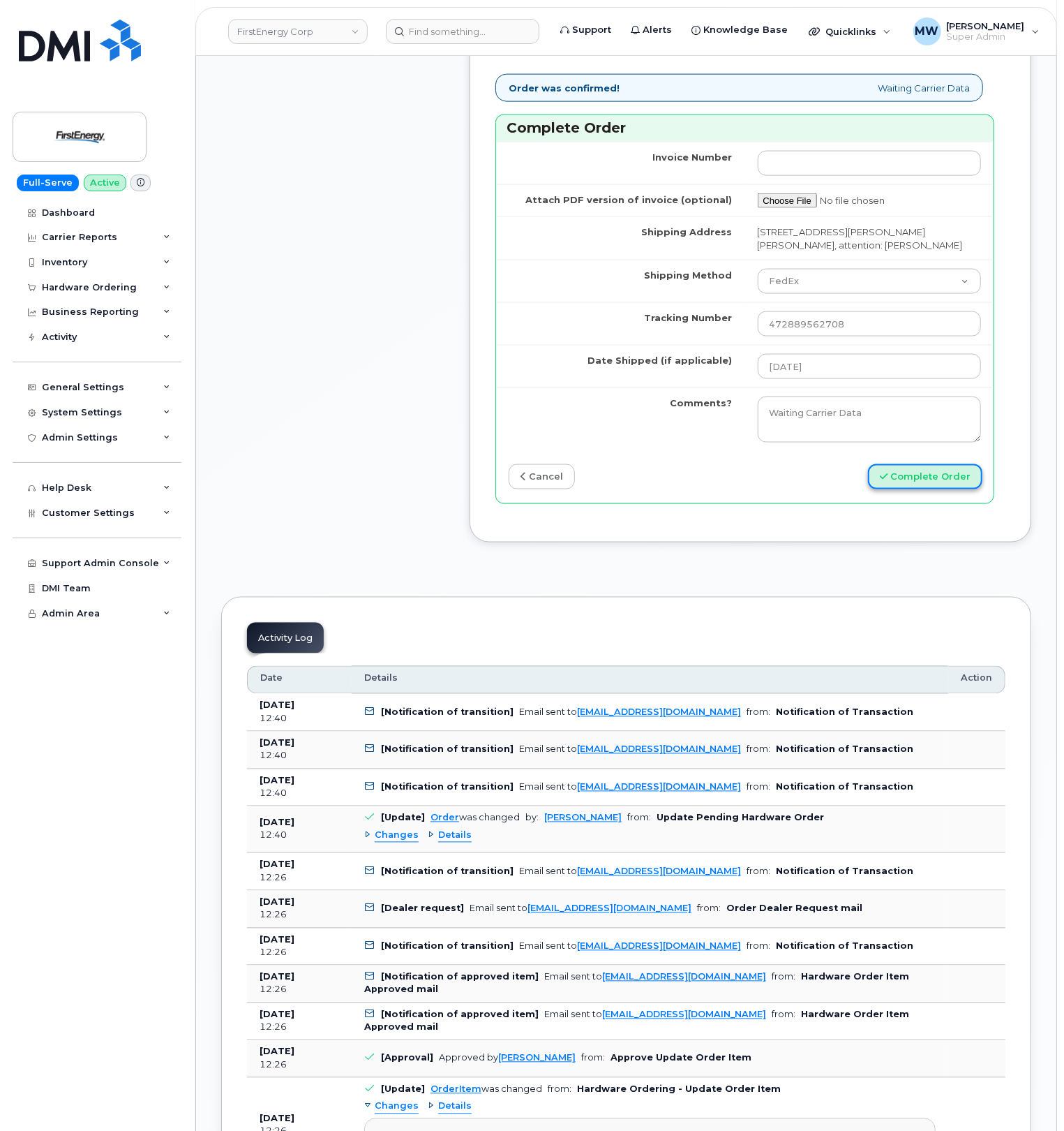
click at [922, 490] on button "Complete Order" at bounding box center [925, 476] width 114 height 26
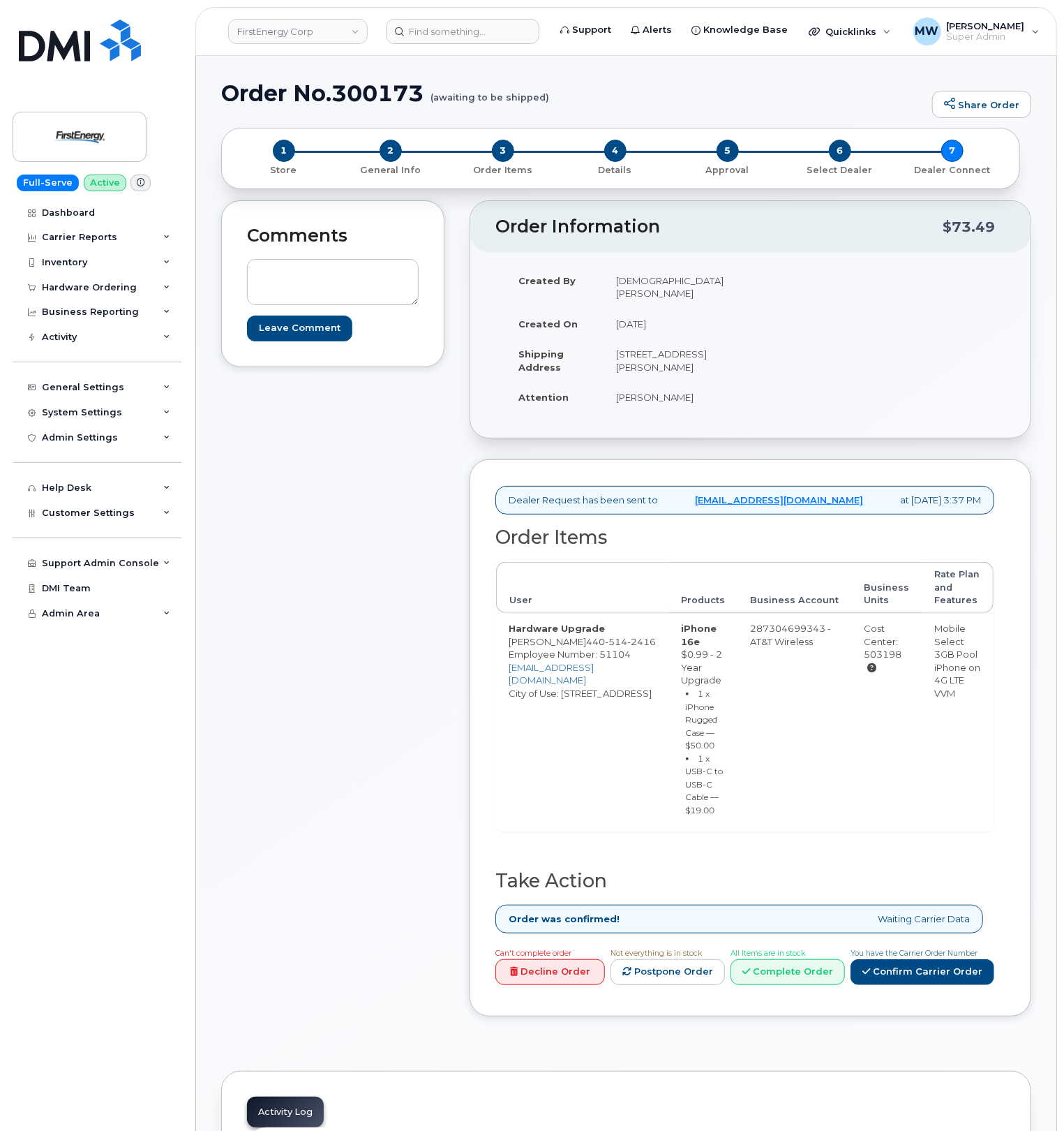
click at [813, 961] on div "All Items are in stock Complete Order" at bounding box center [787, 965] width 114 height 39
click at [807, 973] on link "Complete Order" at bounding box center [787, 971] width 114 height 26
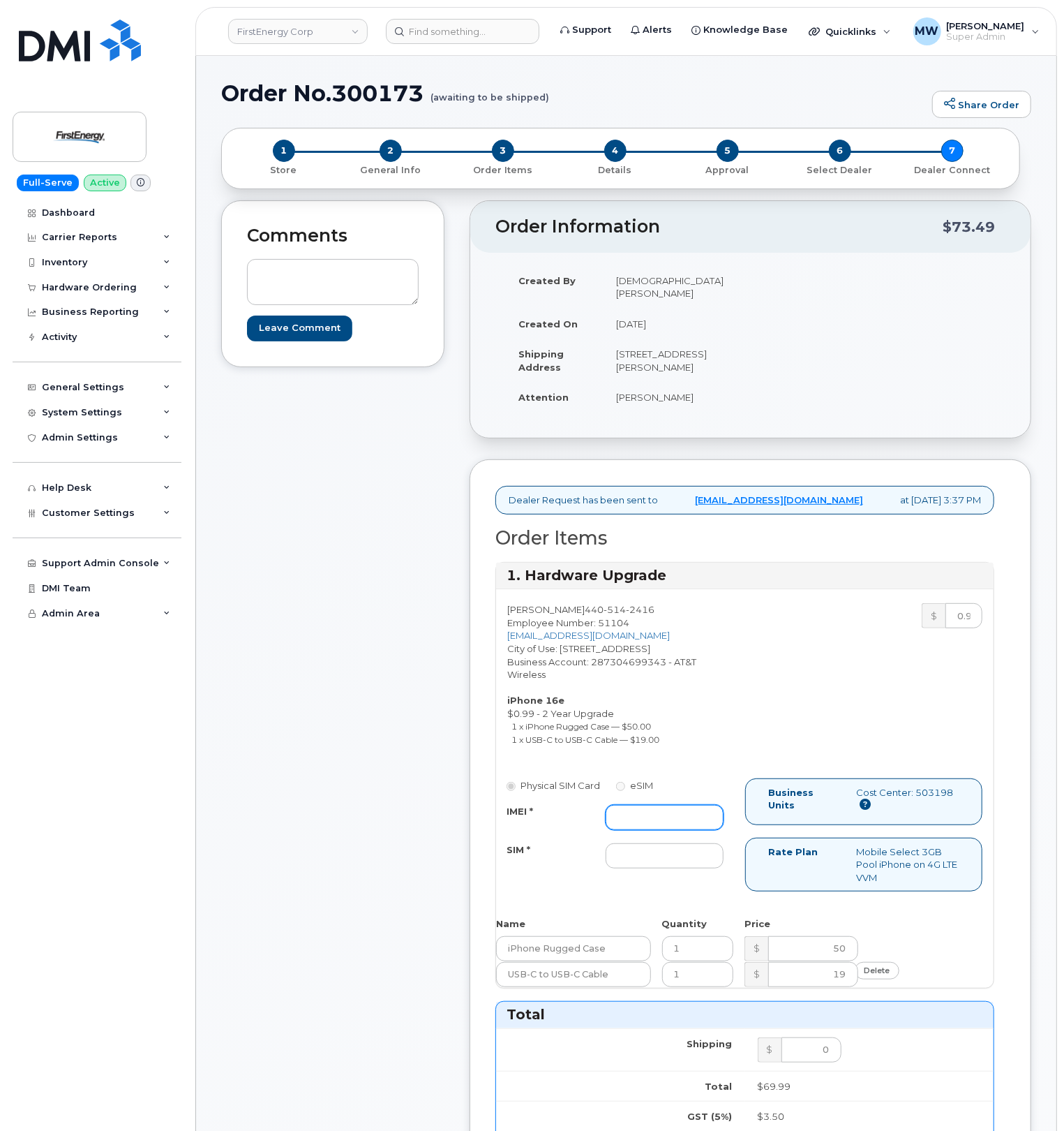
click at [645, 808] on div "Physical SIM Card eSIM IMEI * SIM *" at bounding box center [620, 829] width 249 height 103
click at [645, 808] on input "IMEI *" at bounding box center [664, 817] width 118 height 25
paste input "355613399100008"
type input "355613399100008"
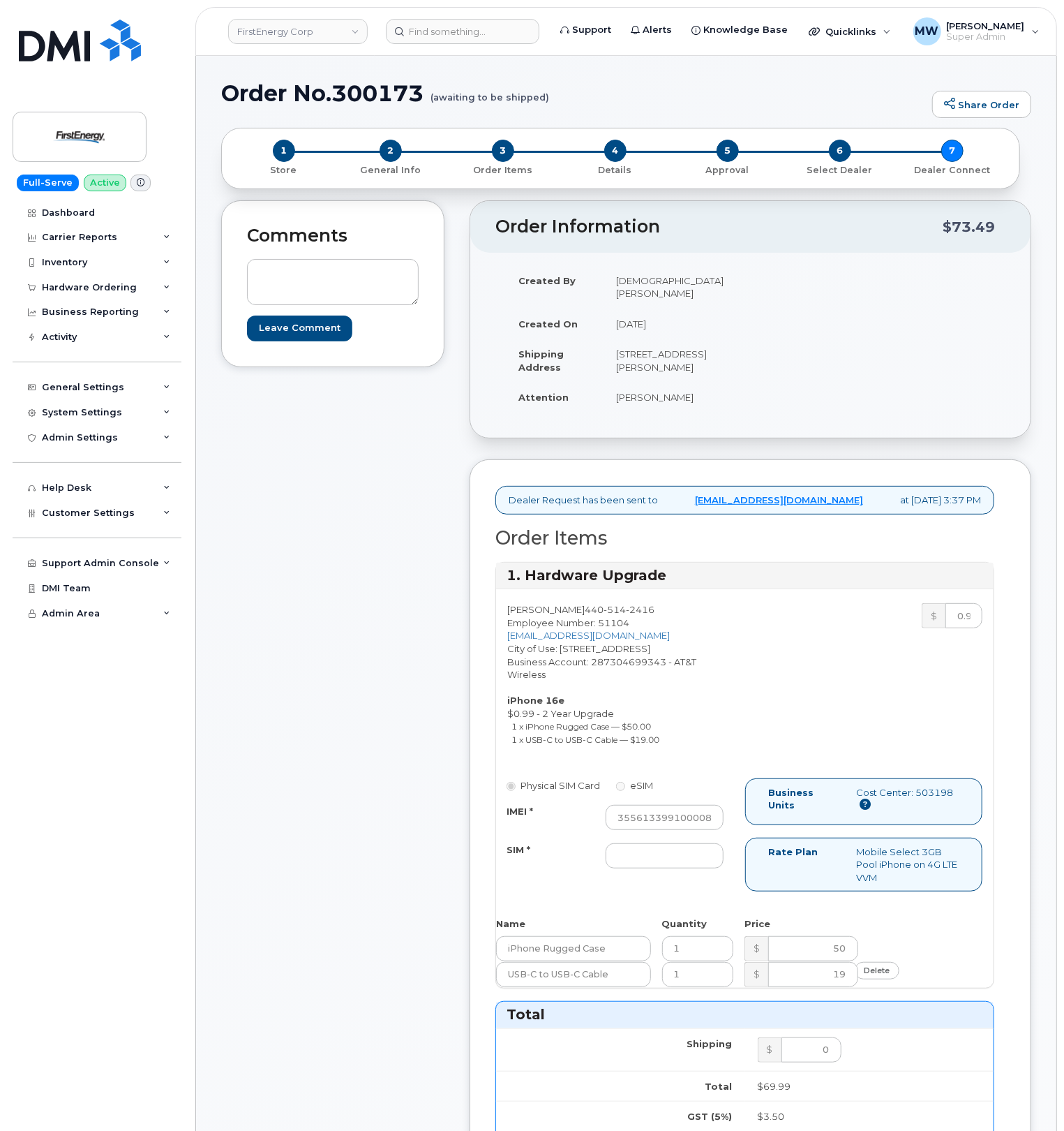
scroll to position [0, 0]
drag, startPoint x: 656, startPoint y: 840, endPoint x: 654, endPoint y: 852, distance: 12.2
click at [654, 840] on div "IMEI * 355613399100008 SIM *" at bounding box center [614, 836] width 238 height 64
click at [654, 852] on input "SIM *" at bounding box center [664, 855] width 118 height 25
type input "NA"
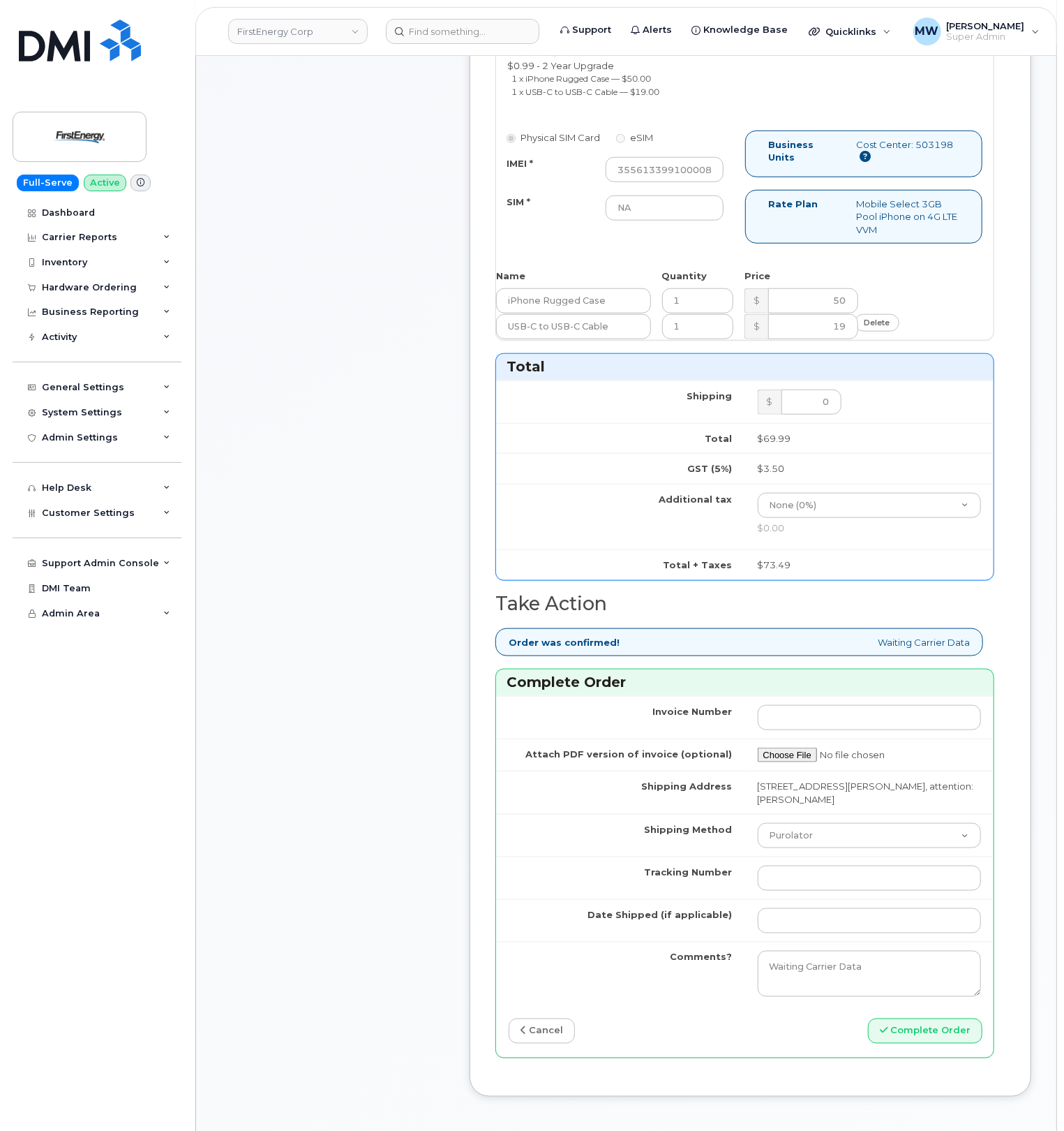
scroll to position [651, 0]
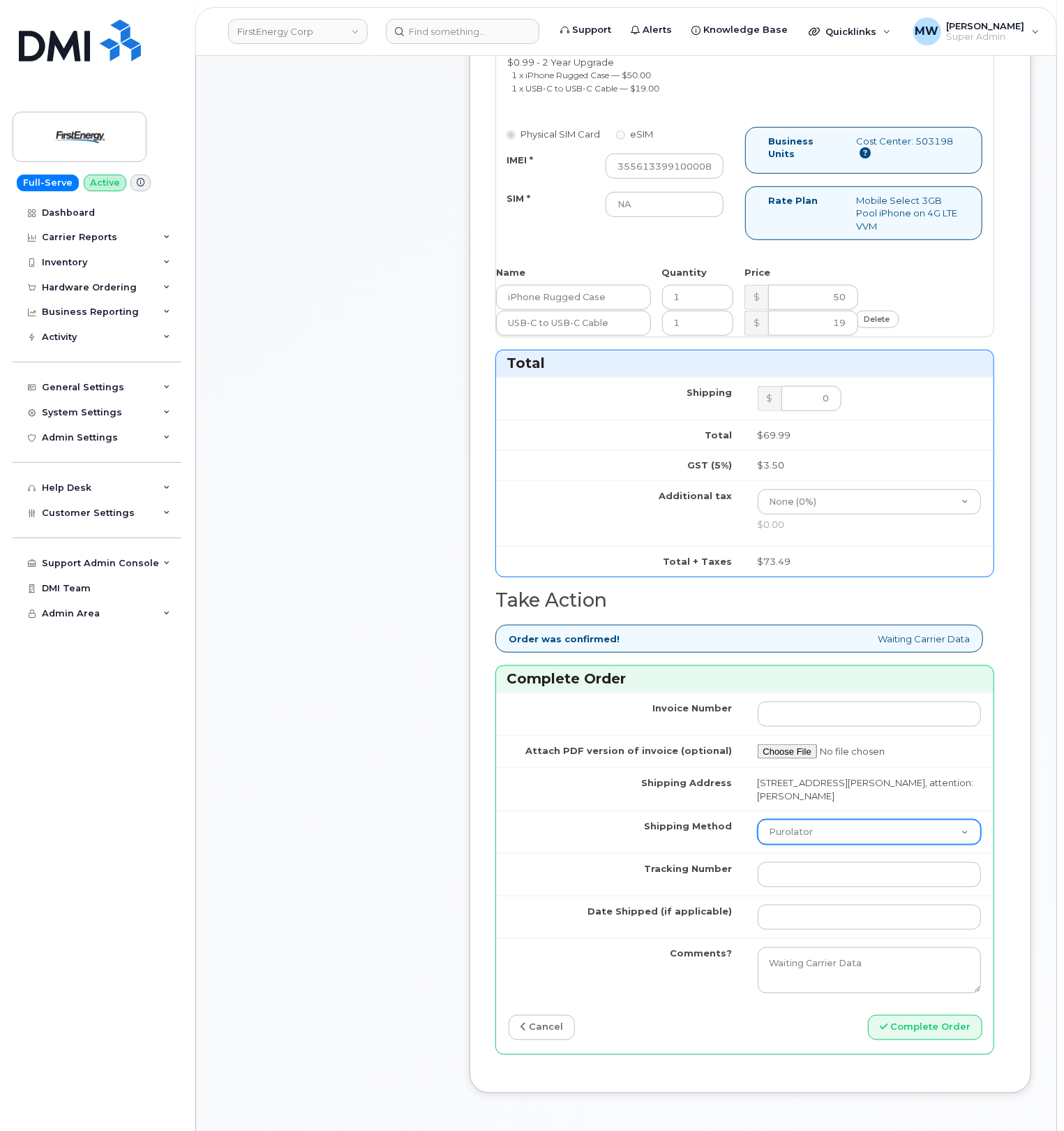
click at [807, 833] on select "Purolator UPS FedEx Canada Post Courier Other Drop Off Pick Up" at bounding box center [869, 832] width 224 height 25
select select "UPS"
click at [757, 826] on select "Purolator UPS FedEx Canada Post Courier Other Drop Off Pick Up" at bounding box center [869, 832] width 224 height 25
click at [816, 882] on input "Tracking Number" at bounding box center [869, 875] width 224 height 25
paste input "1ZH4K6592931034583"
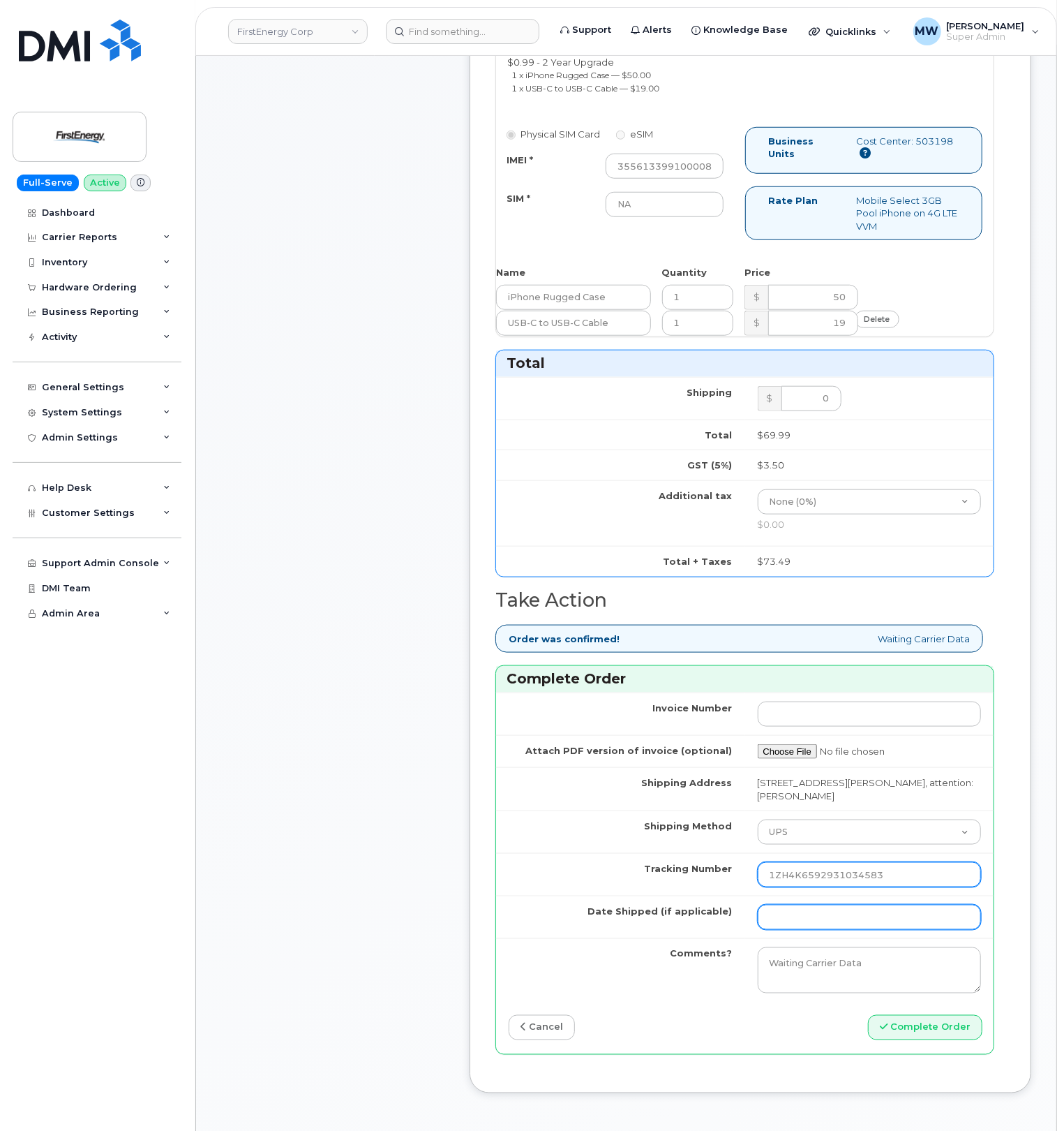
type input "1ZH4K6592931034583"
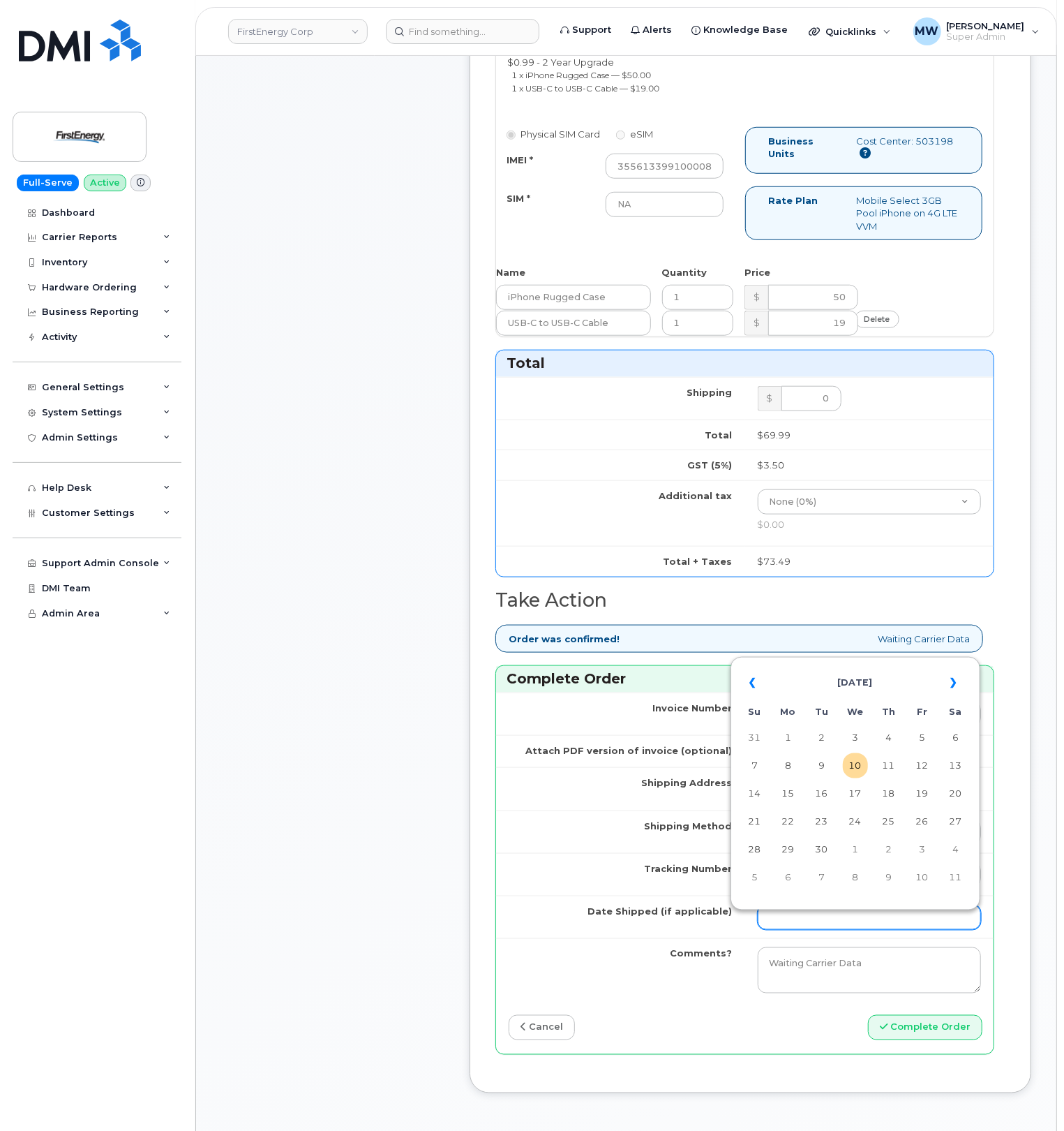
click at [810, 930] on input "Date Shipped (if applicable)" at bounding box center [869, 917] width 224 height 25
click at [841, 766] on table "« September 2025 » Su Mo Tu We Th Fr Sa 31 1 2 3 4 5 6 7 8 9 10 11 12 13 14 15 …" at bounding box center [856, 779] width 243 height 239
click at [846, 766] on td "10" at bounding box center [855, 766] width 25 height 25
type input "[DATE]"
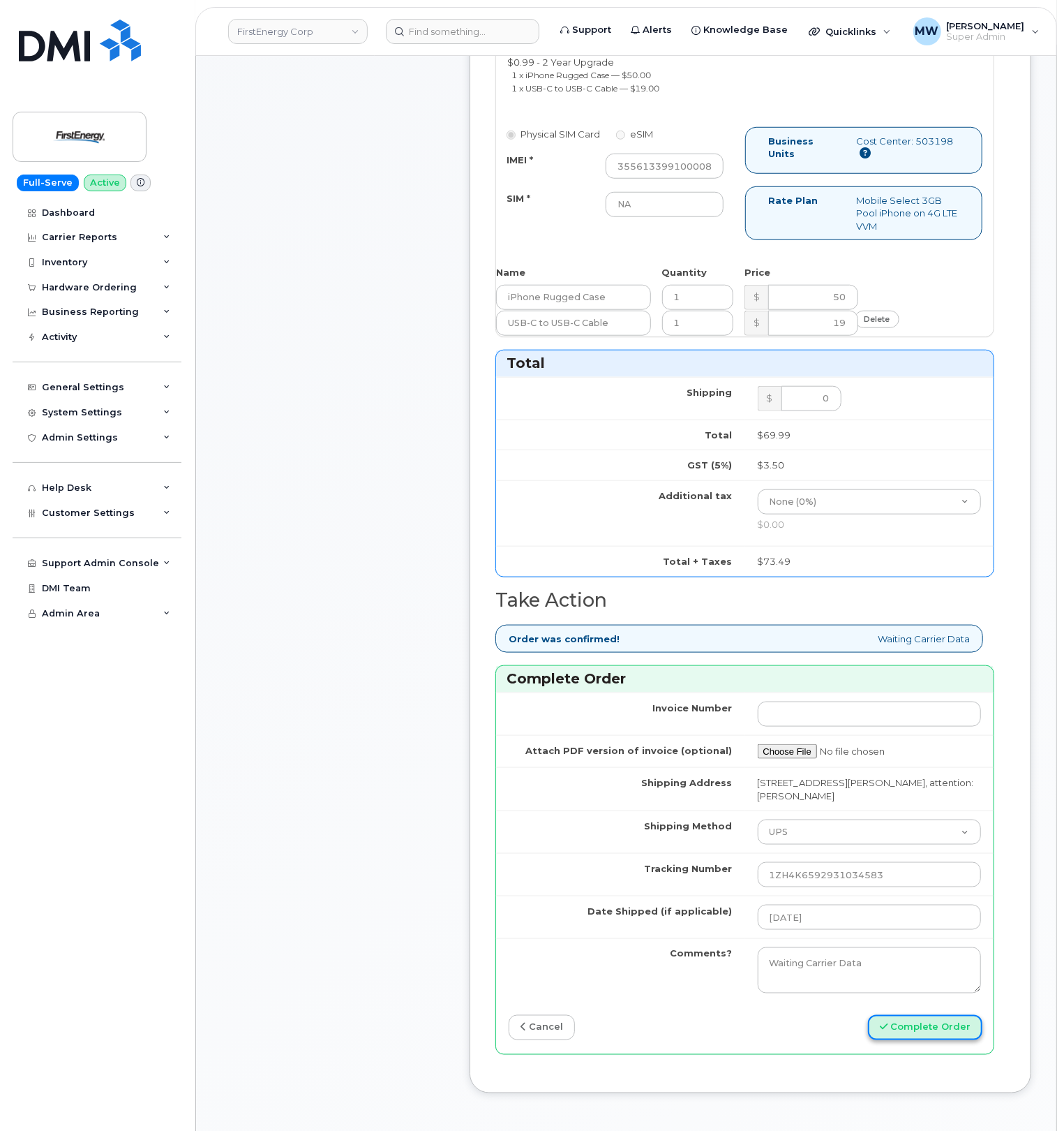
click at [934, 1041] on button "Complete Order" at bounding box center [925, 1027] width 114 height 26
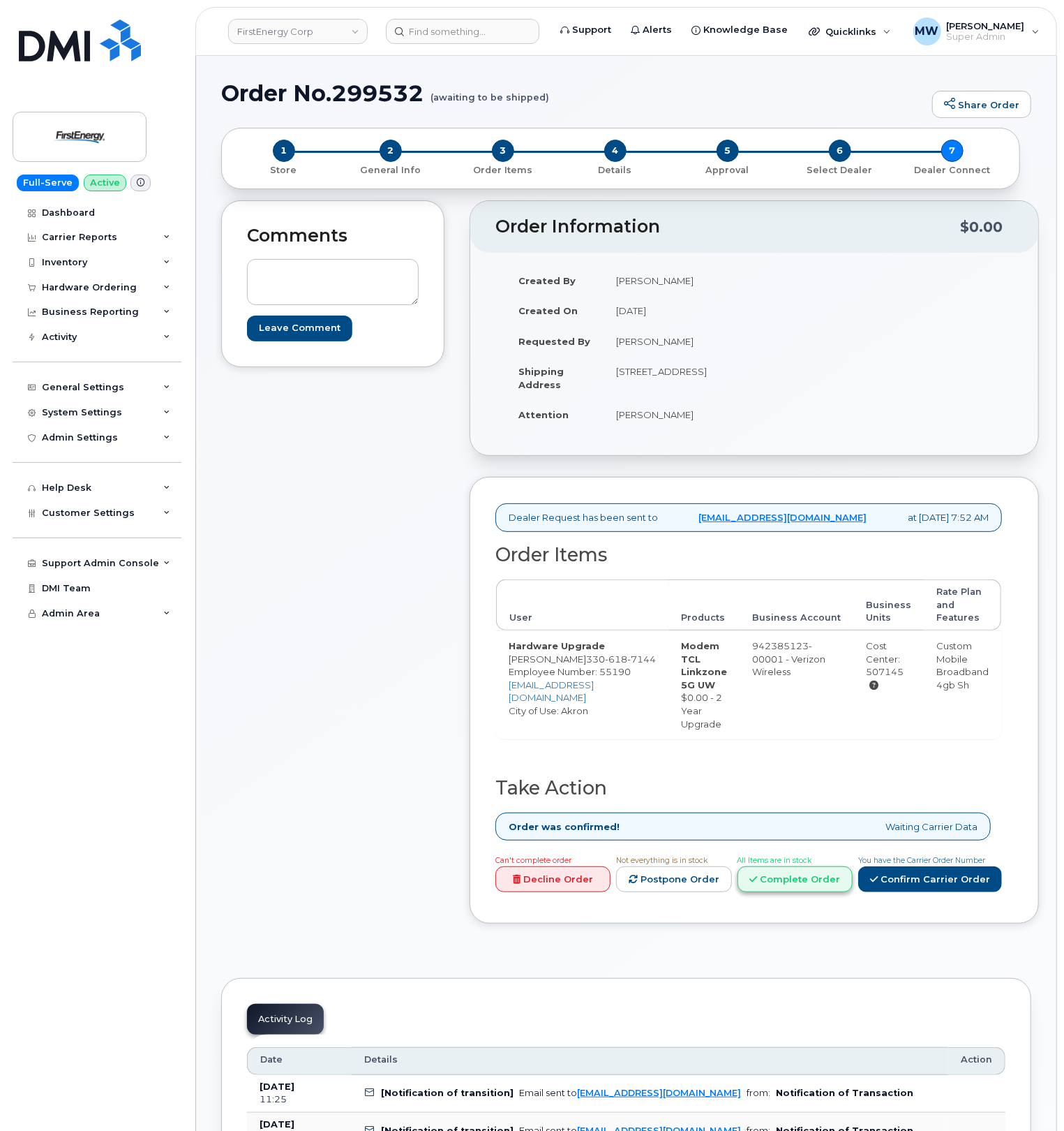
click at [790, 892] on link "Complete Order" at bounding box center [795, 878] width 115 height 26
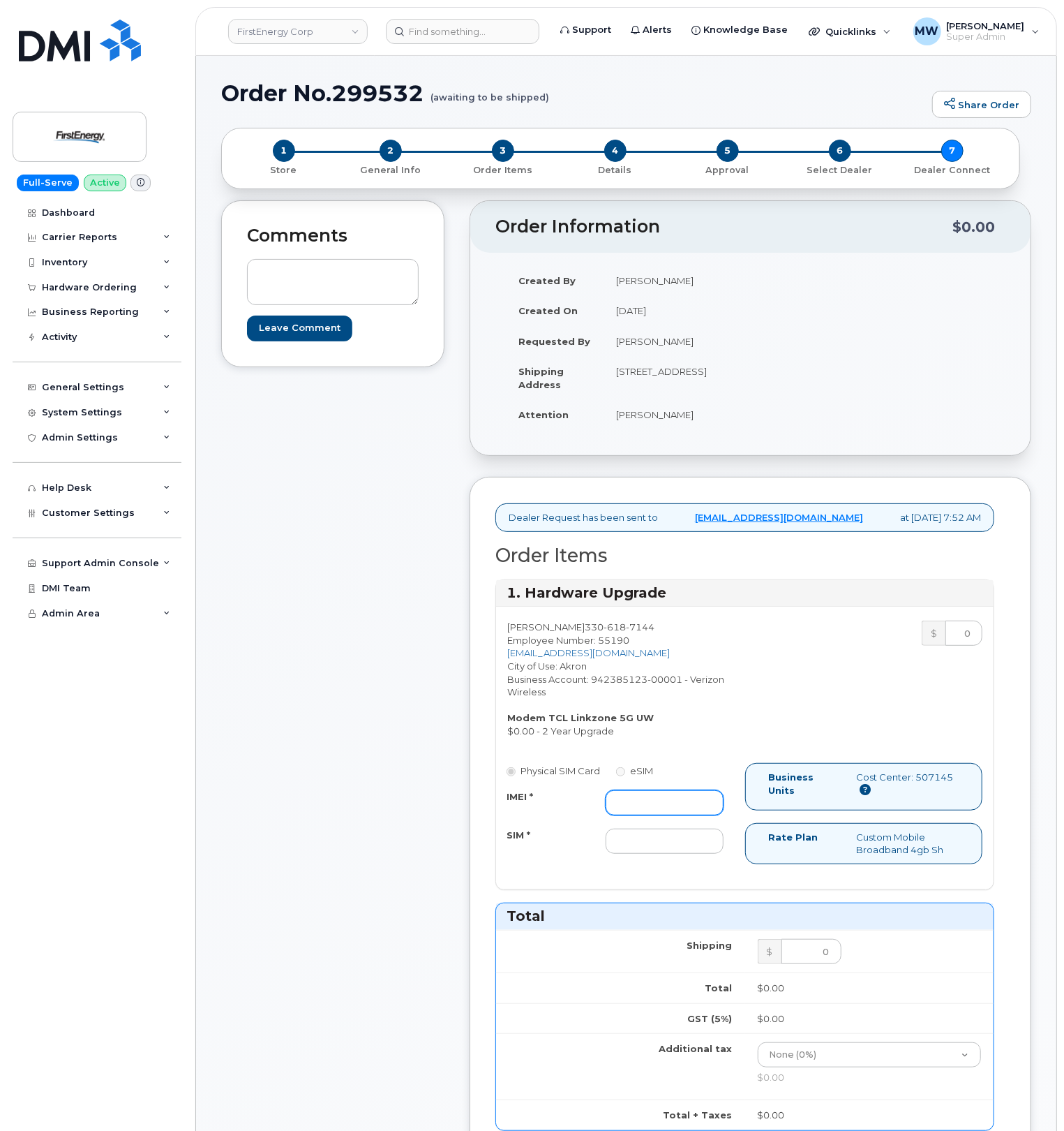
drag, startPoint x: 656, startPoint y: 838, endPoint x: 672, endPoint y: 833, distance: 16.8
click at [656, 815] on input "IMEI *" at bounding box center [664, 803] width 118 height 25
paste input "352950942530932"
type input "352950942530932"
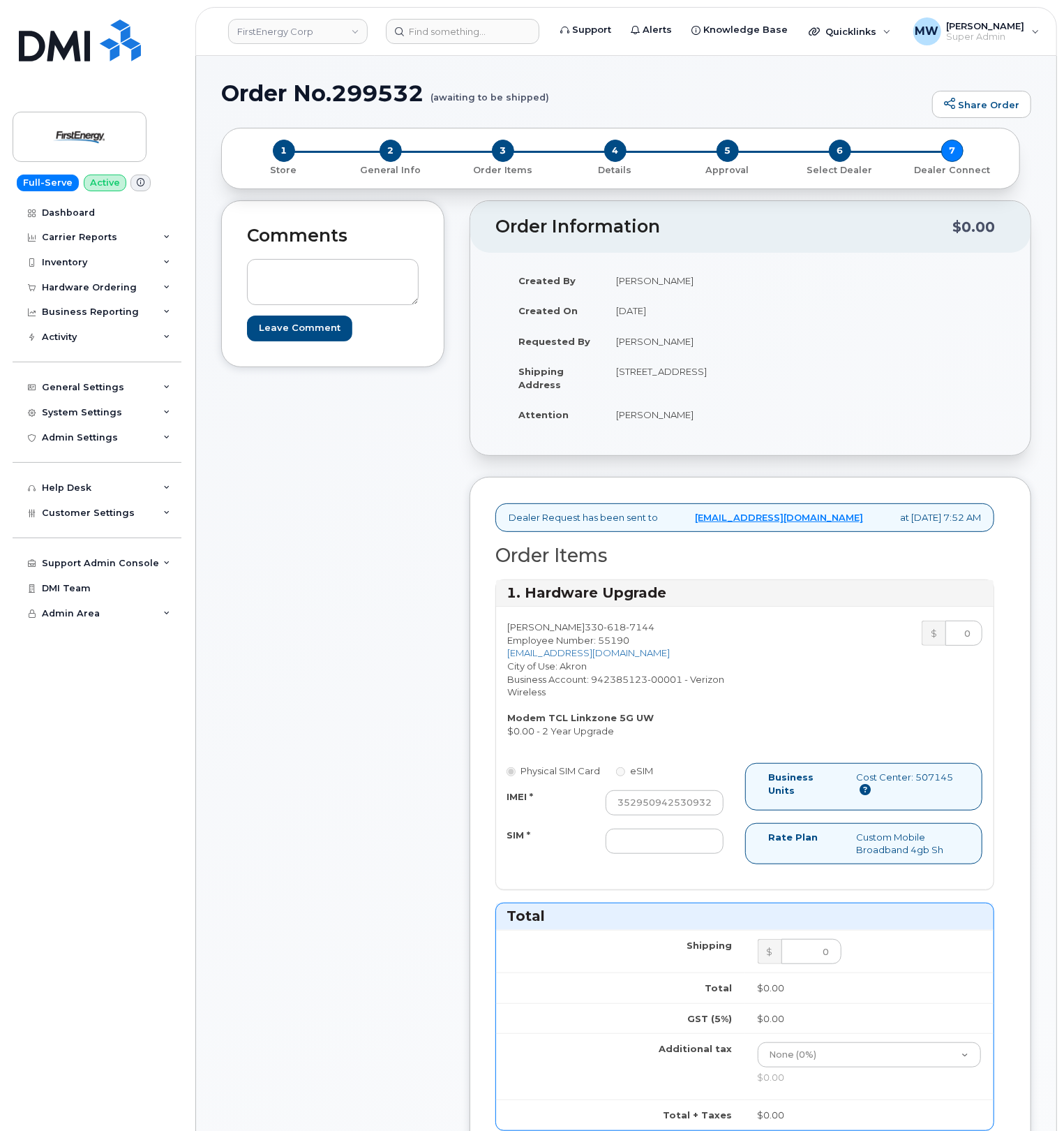
scroll to position [0, 0]
drag, startPoint x: 657, startPoint y: 885, endPoint x: 693, endPoint y: 867, distance: 40.2
click at [657, 853] on input "SIM *" at bounding box center [664, 841] width 118 height 25
paste input "[TECHNICAL_ID]"
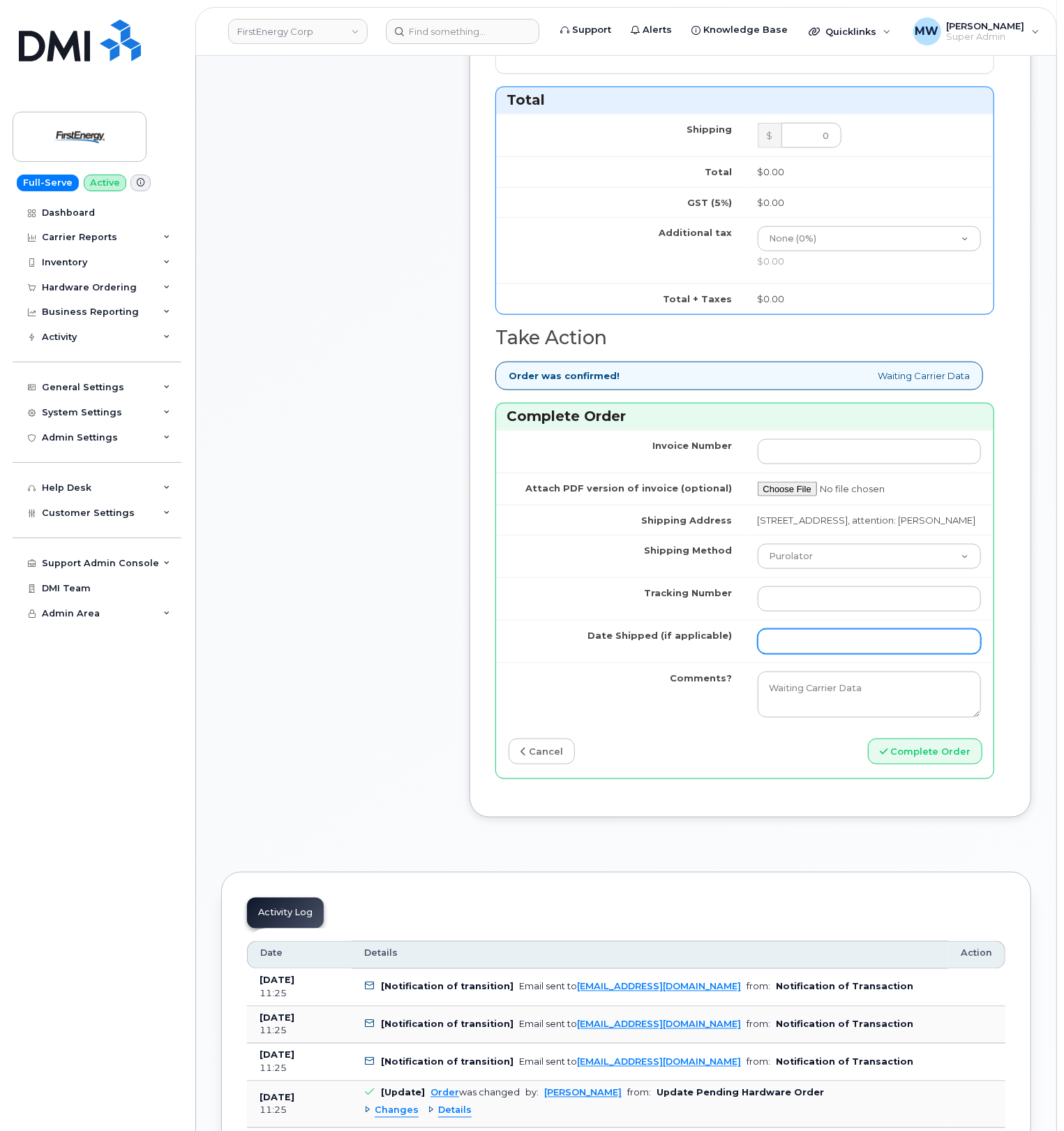
scroll to position [931, 0]
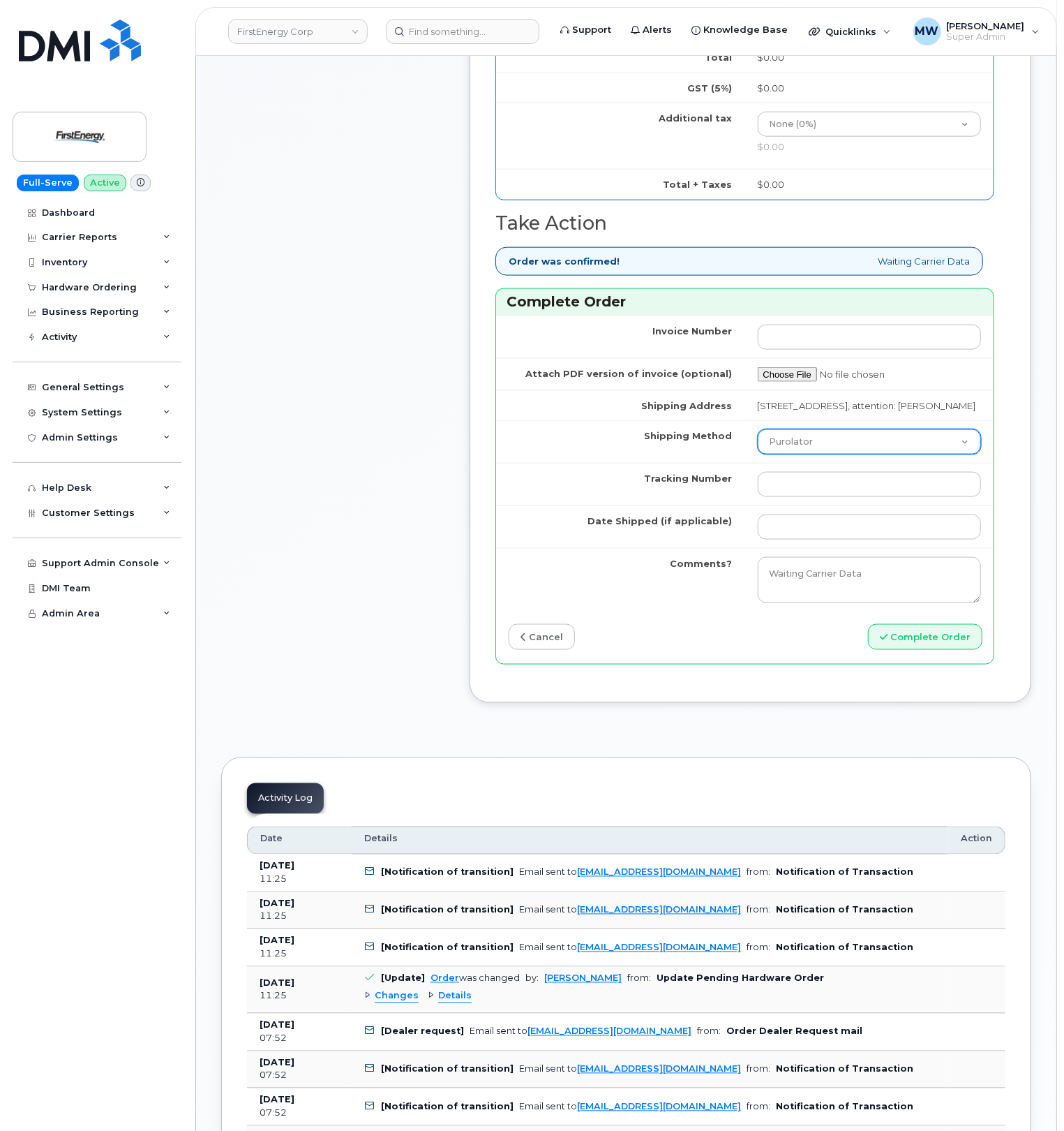
type input "[TECHNICAL_ID]"
drag, startPoint x: 801, startPoint y: 495, endPoint x: 795, endPoint y: 512, distance: 18.0
click at [800, 454] on select "Purolator UPS FedEx Canada Post Courier Other Drop Off Pick Up" at bounding box center [869, 442] width 224 height 25
select select "UPS"
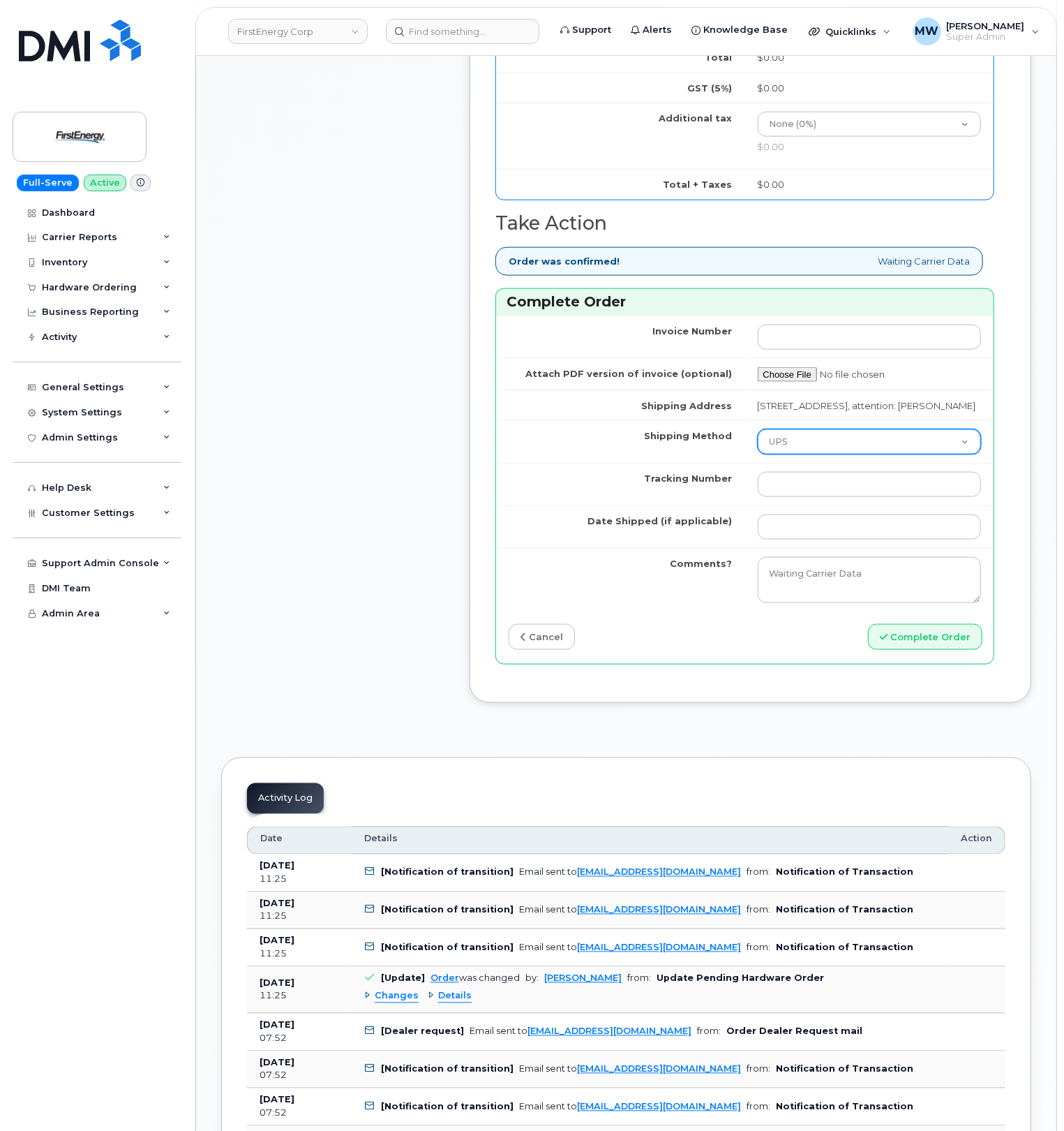
click at [757, 454] on select "Purolator UPS FedEx Canada Post Courier Other Drop Off Pick Up" at bounding box center [869, 442] width 224 height 25
click at [821, 506] on td at bounding box center [869, 484] width 249 height 43
click at [818, 497] on input "Tracking Number" at bounding box center [869, 484] width 224 height 25
paste input "479557227834"
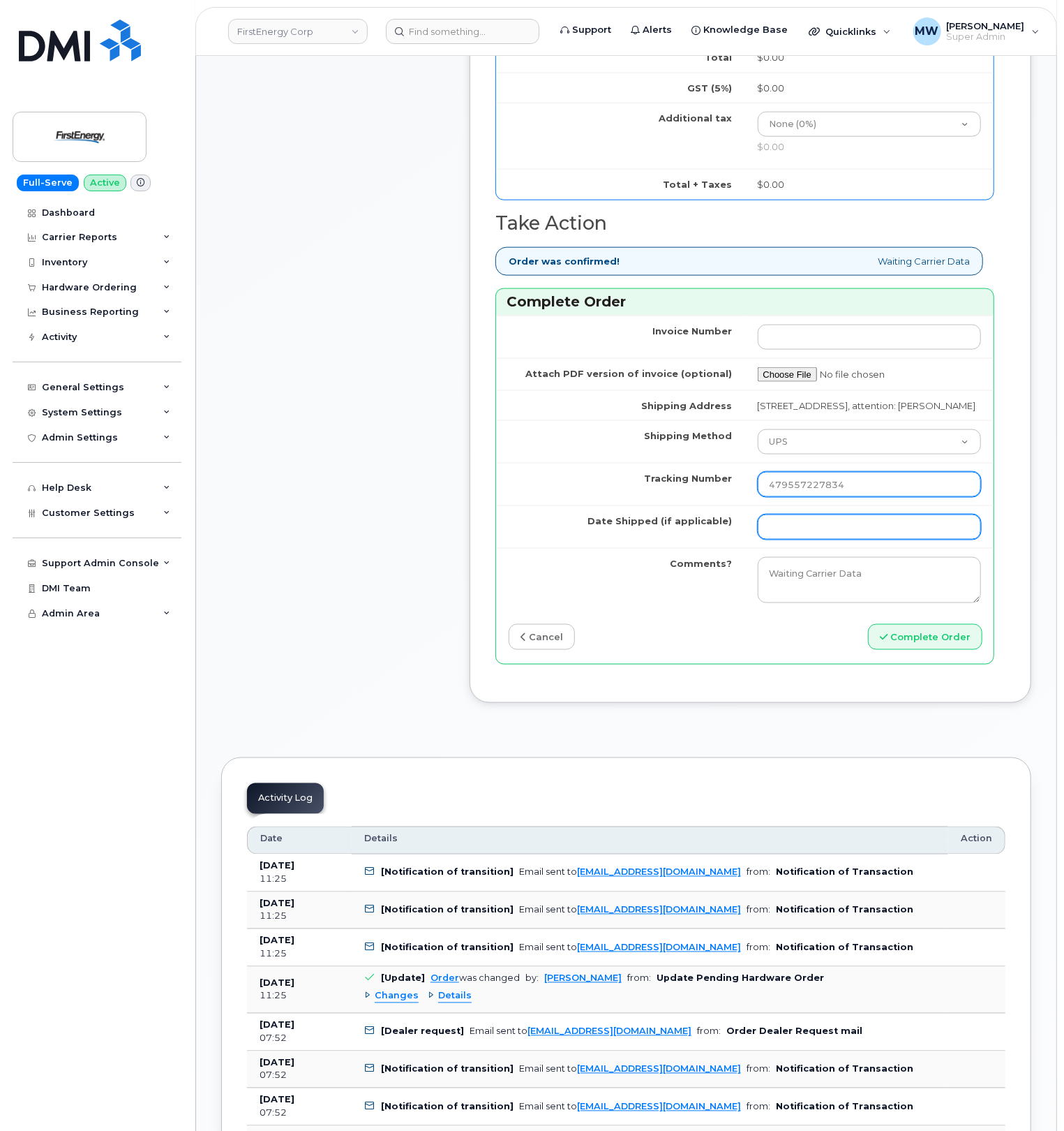
type input "479557227834"
click at [790, 539] on input "Date Shipped (if applicable)" at bounding box center [869, 527] width 224 height 25
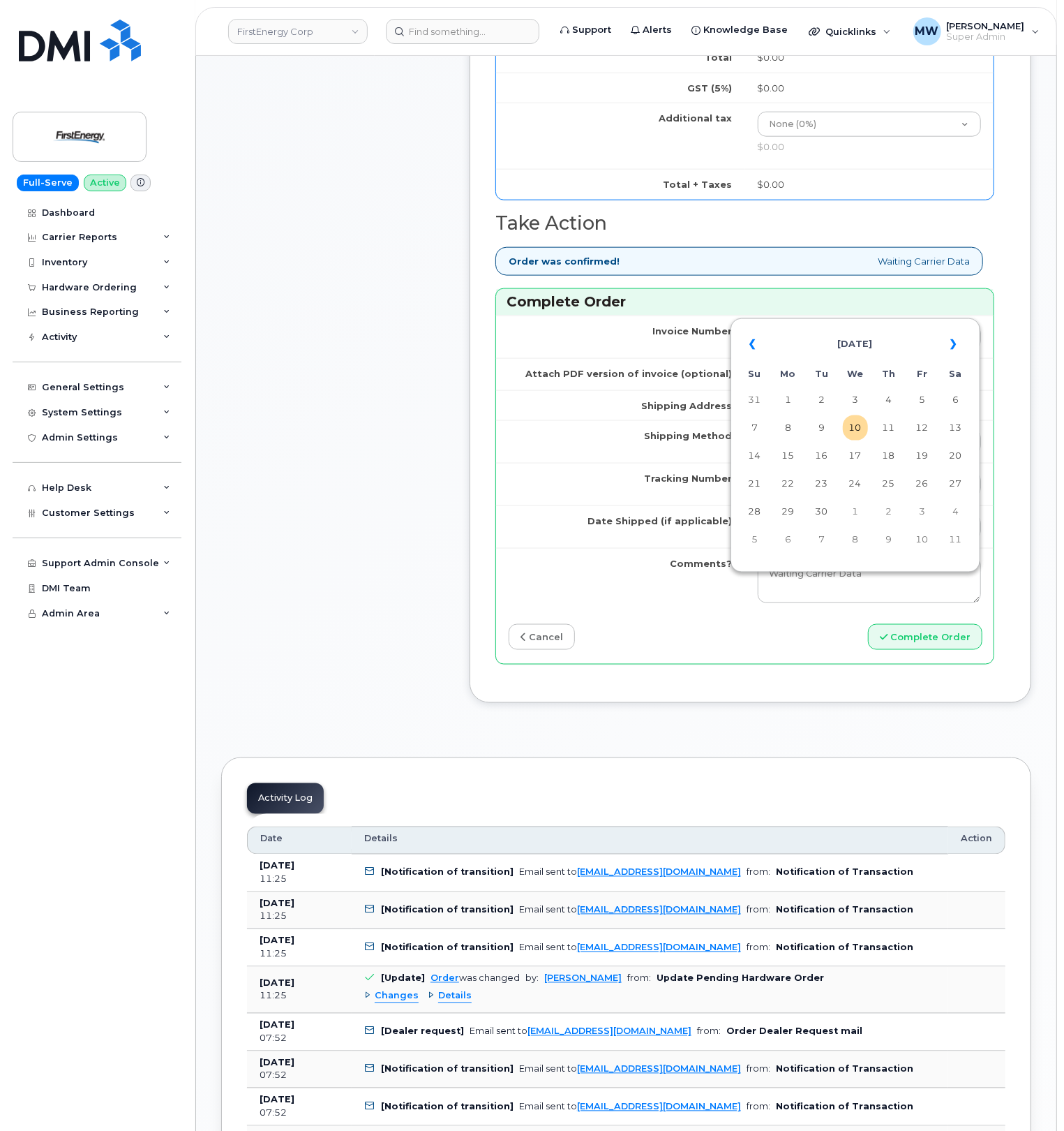
drag, startPoint x: 818, startPoint y: 425, endPoint x: 754, endPoint y: 458, distance: 72.0
click at [817, 428] on td "9" at bounding box center [822, 428] width 25 height 25
type input "[DATE]"
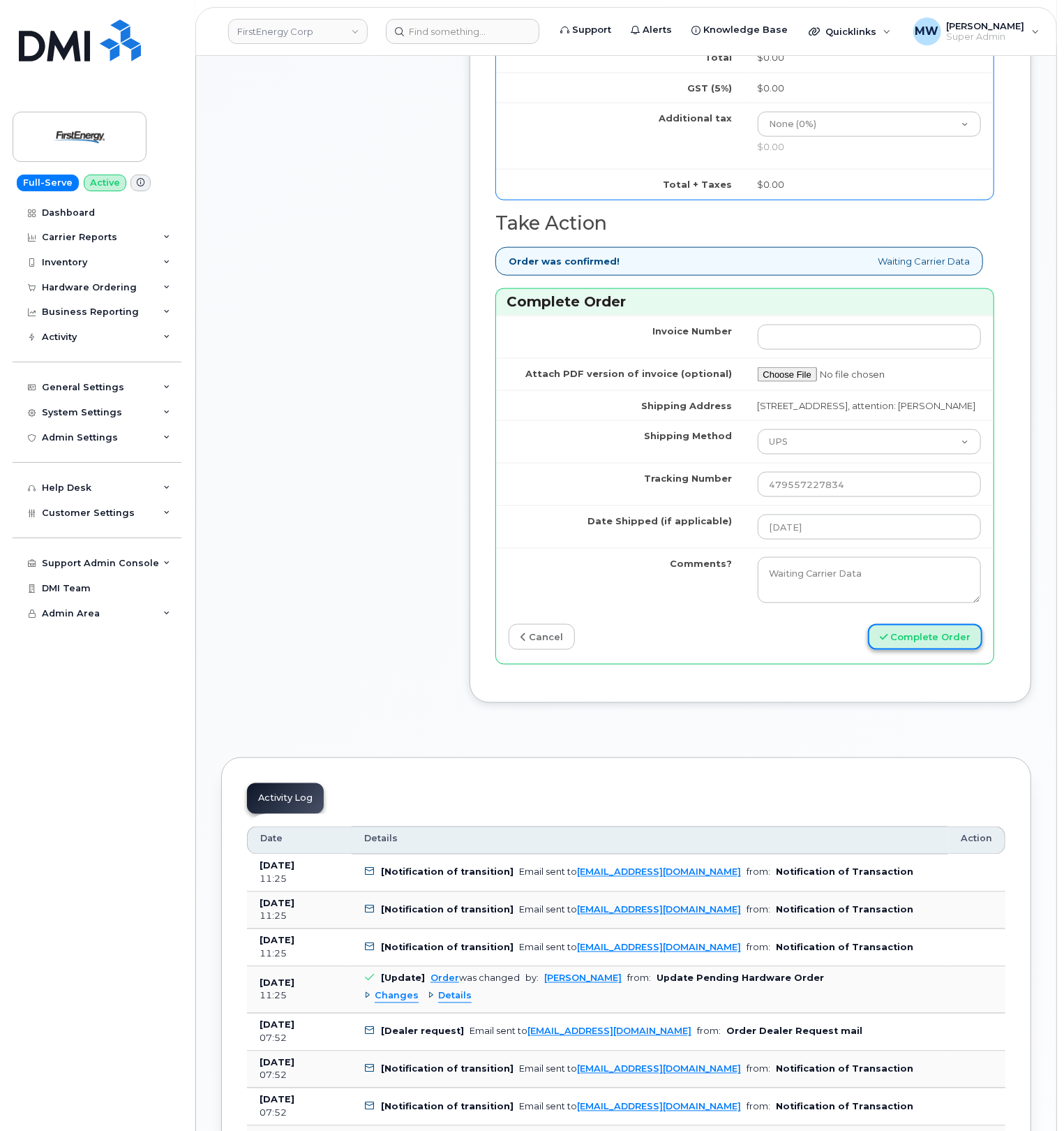
click at [935, 649] on button "Complete Order" at bounding box center [925, 636] width 114 height 26
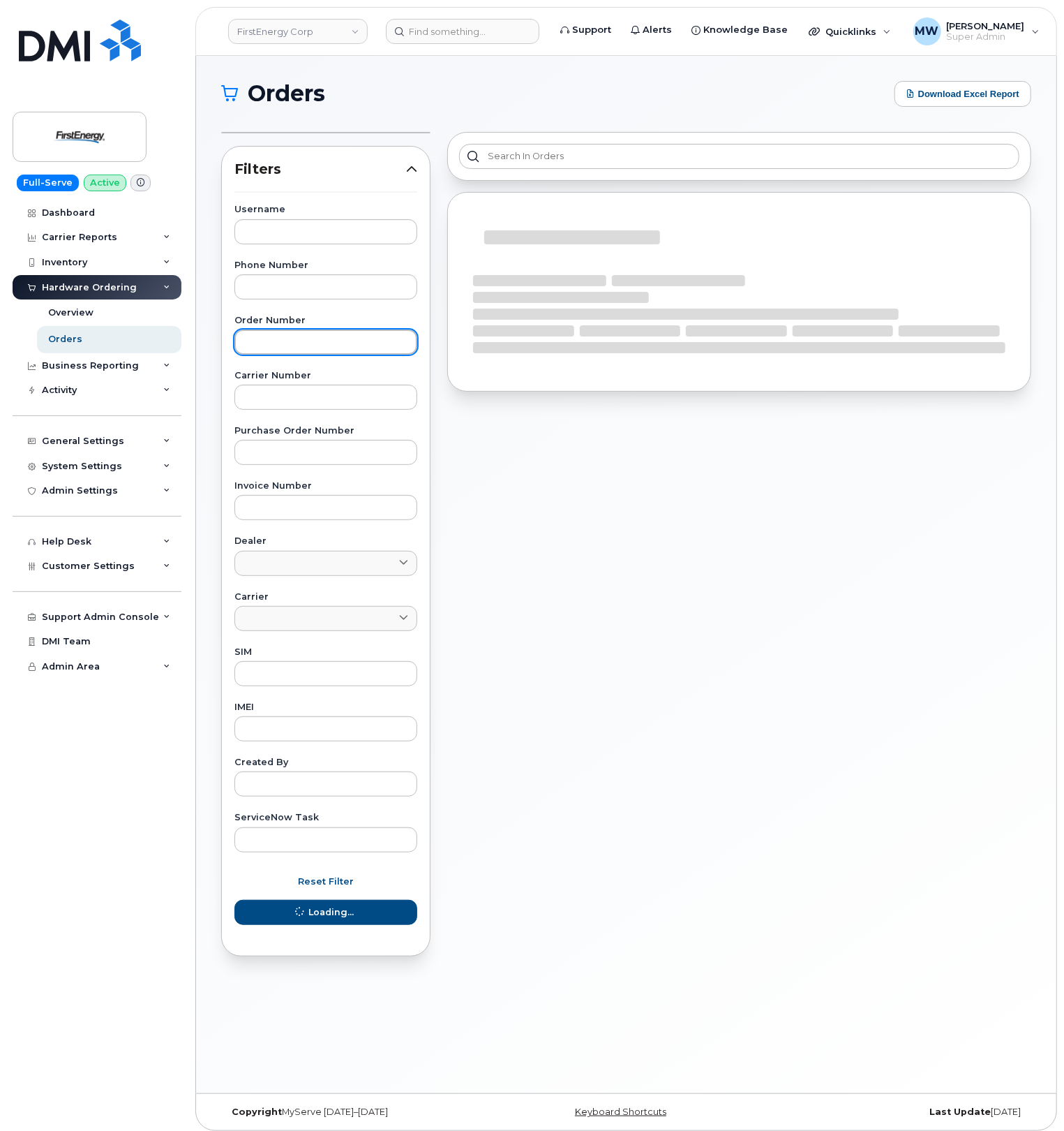
click at [286, 350] on input "text" at bounding box center [325, 342] width 183 height 25
paste input "298565"
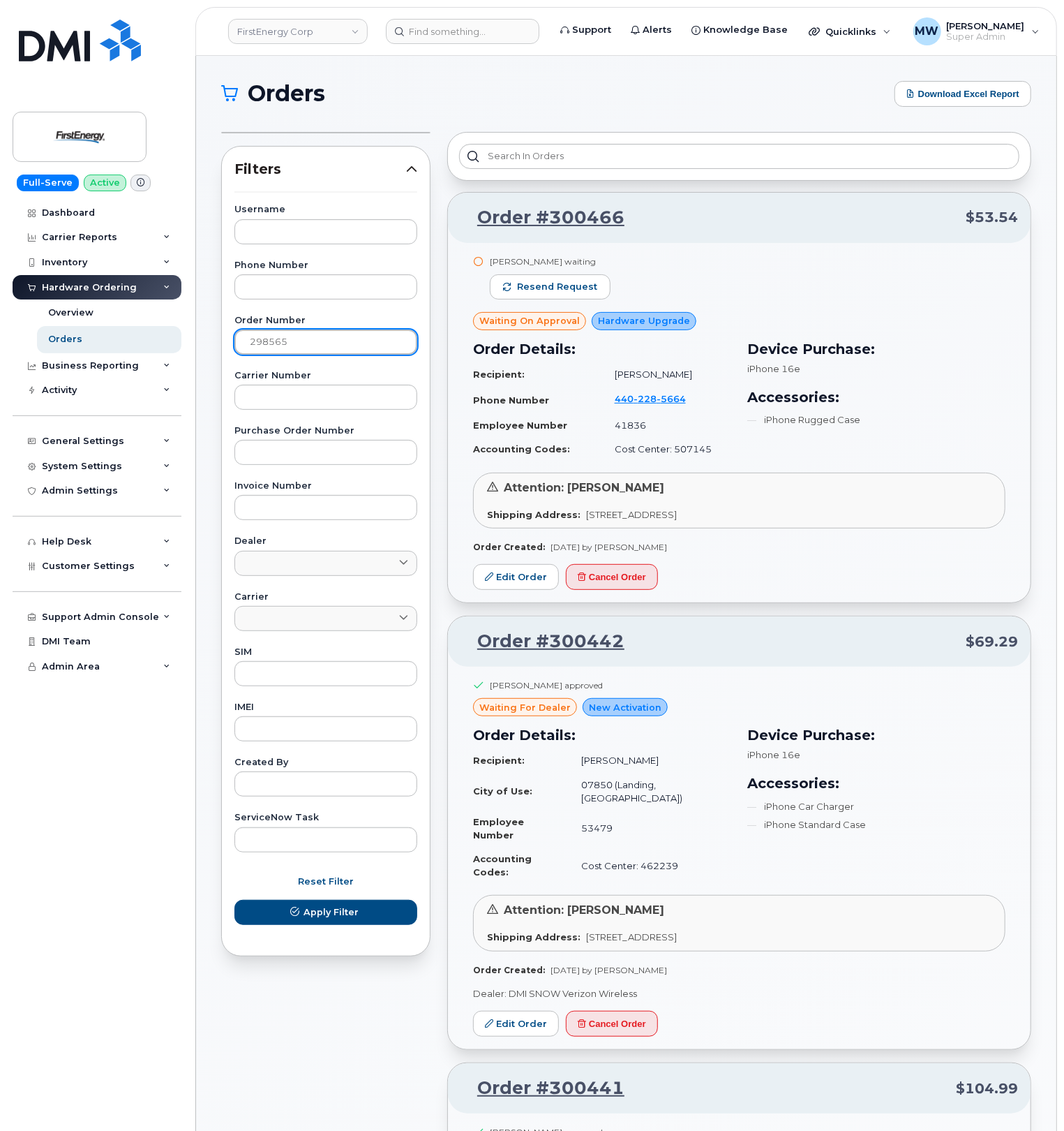
type input "298565"
click at [234, 899] on button "Apply Filter" at bounding box center [325, 912] width 183 height 25
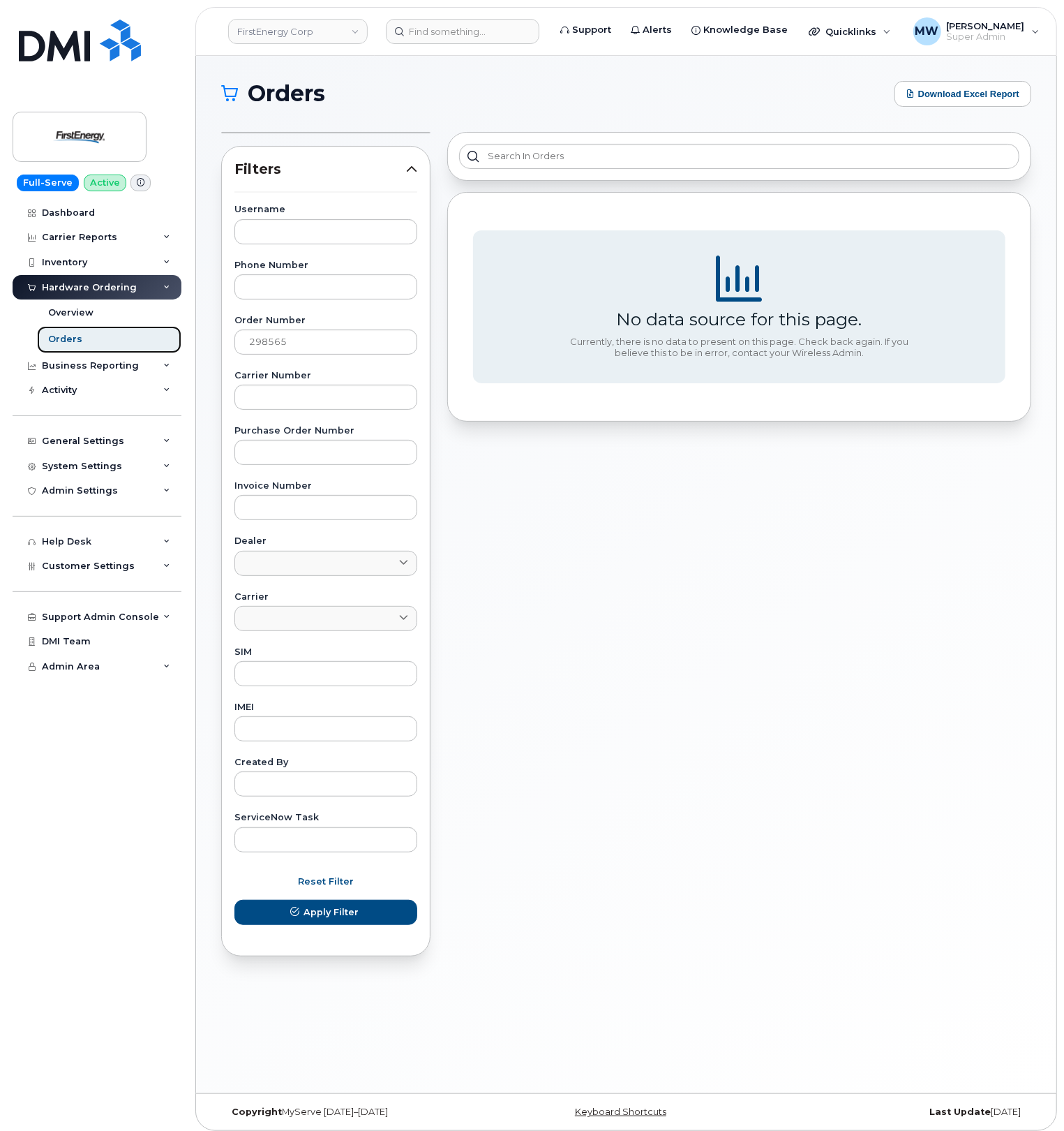
click at [137, 331] on link "Orders" at bounding box center [109, 339] width 145 height 27
click at [296, 878] on button "Reset Filter" at bounding box center [325, 882] width 183 height 25
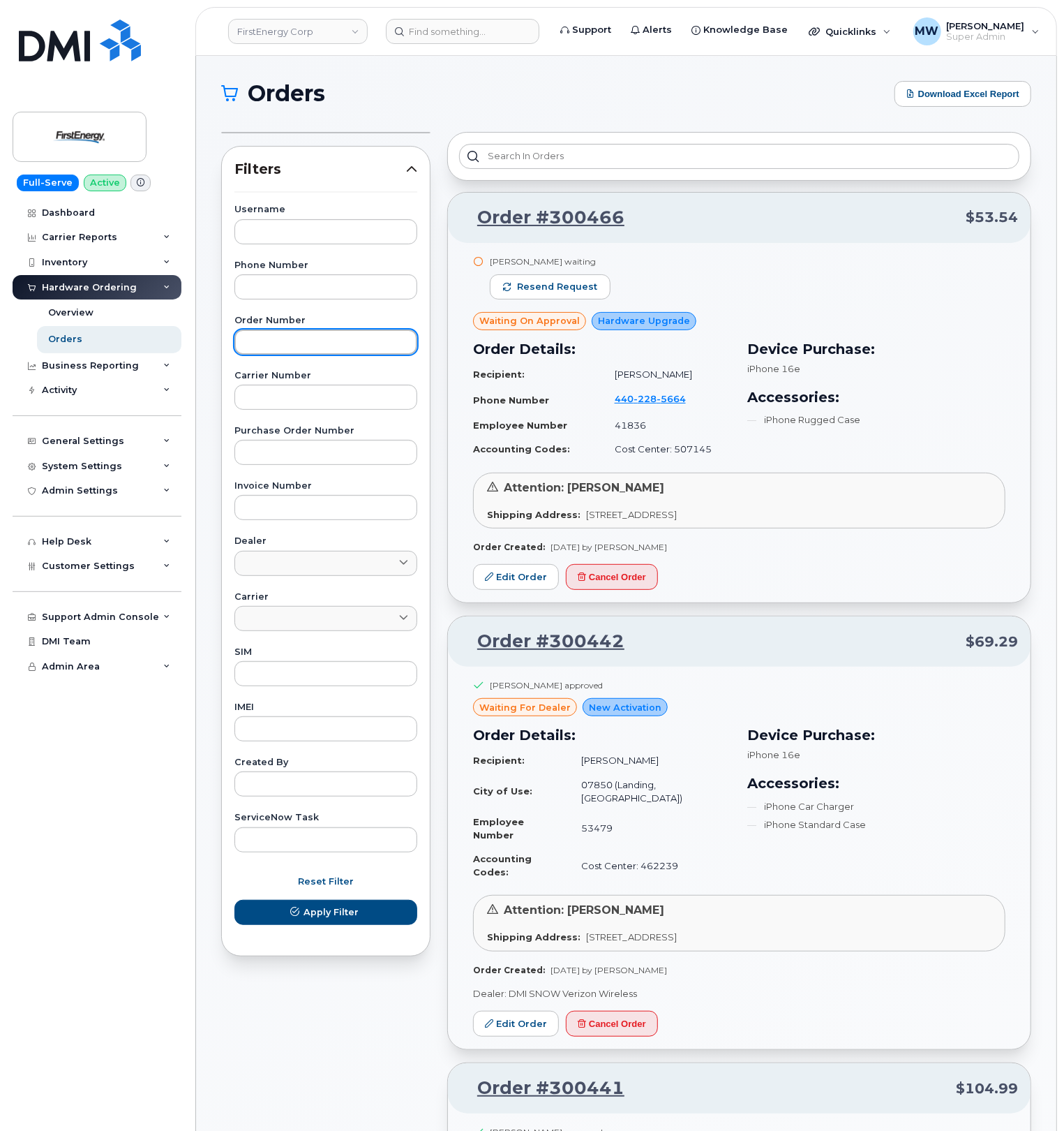
click at [302, 349] on input "text" at bounding box center [325, 342] width 183 height 25
paste input "298565"
type input "298565"
click at [234, 899] on button "Apply Filter" at bounding box center [325, 912] width 183 height 25
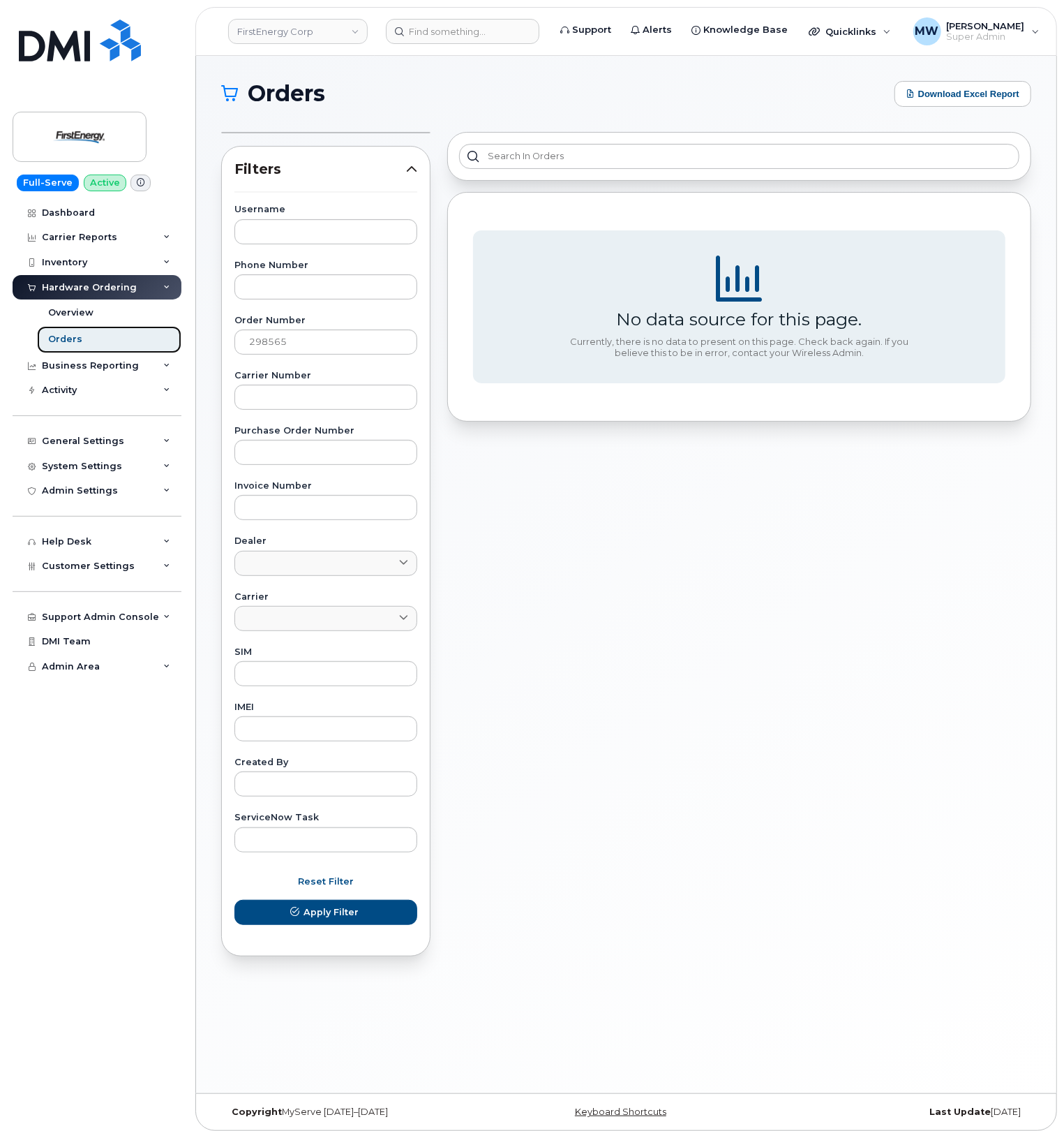
click at [74, 348] on link "Orders" at bounding box center [109, 339] width 145 height 27
click at [73, 314] on div "Overview" at bounding box center [70, 312] width 45 height 12
drag, startPoint x: 306, startPoint y: 348, endPoint x: 207, endPoint y: 353, distance: 99.1
click at [207, 353] on div "Orders Download Excel Report Filters Username Phone Number Order Number 298565 …" at bounding box center [626, 574] width 860 height 1037
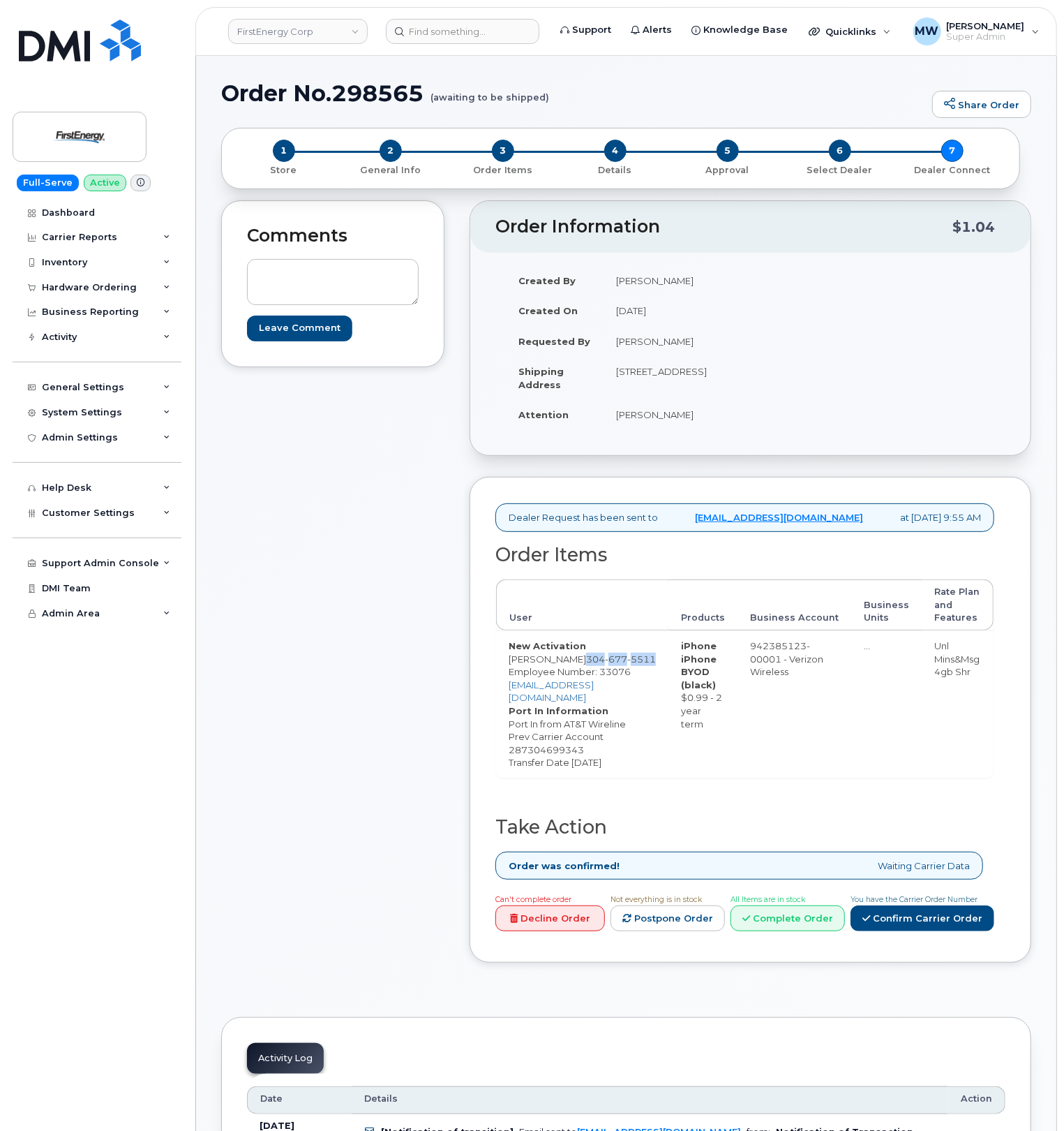
drag, startPoint x: 567, startPoint y: 699, endPoint x: 606, endPoint y: 692, distance: 39.6
click at [606, 692] on td "New Activation [PERSON_NAME] [PHONE_NUMBER] Employee Number: 33076 [EMAIL_ADDRE…" at bounding box center [582, 703] width 172 height 147
copy span "[PHONE_NUMBER]"
click at [512, 931] on link "Decline Order" at bounding box center [551, 917] width 110 height 26
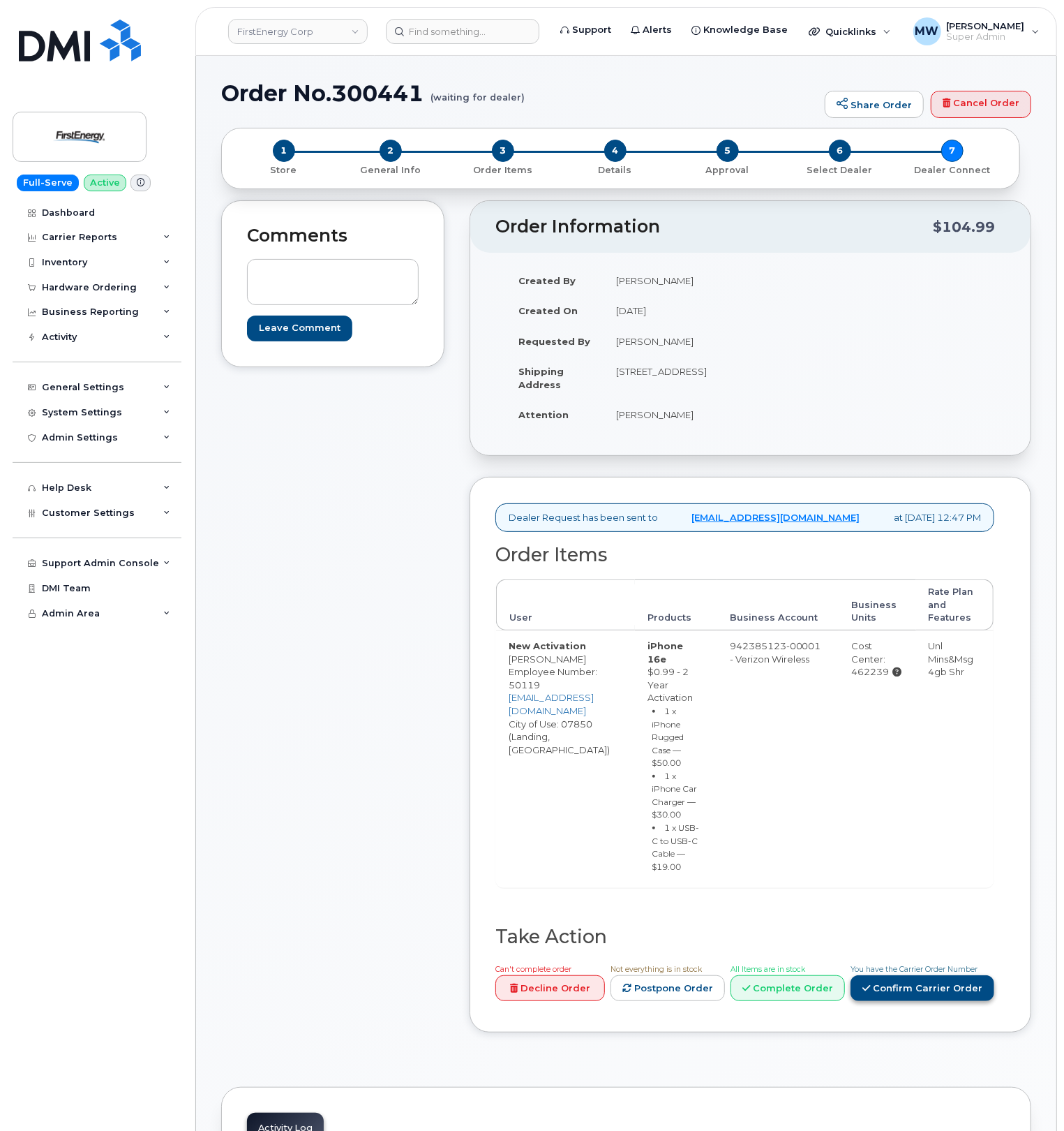
click at [915, 1000] on link "Confirm Carrier Order" at bounding box center [922, 987] width 144 height 26
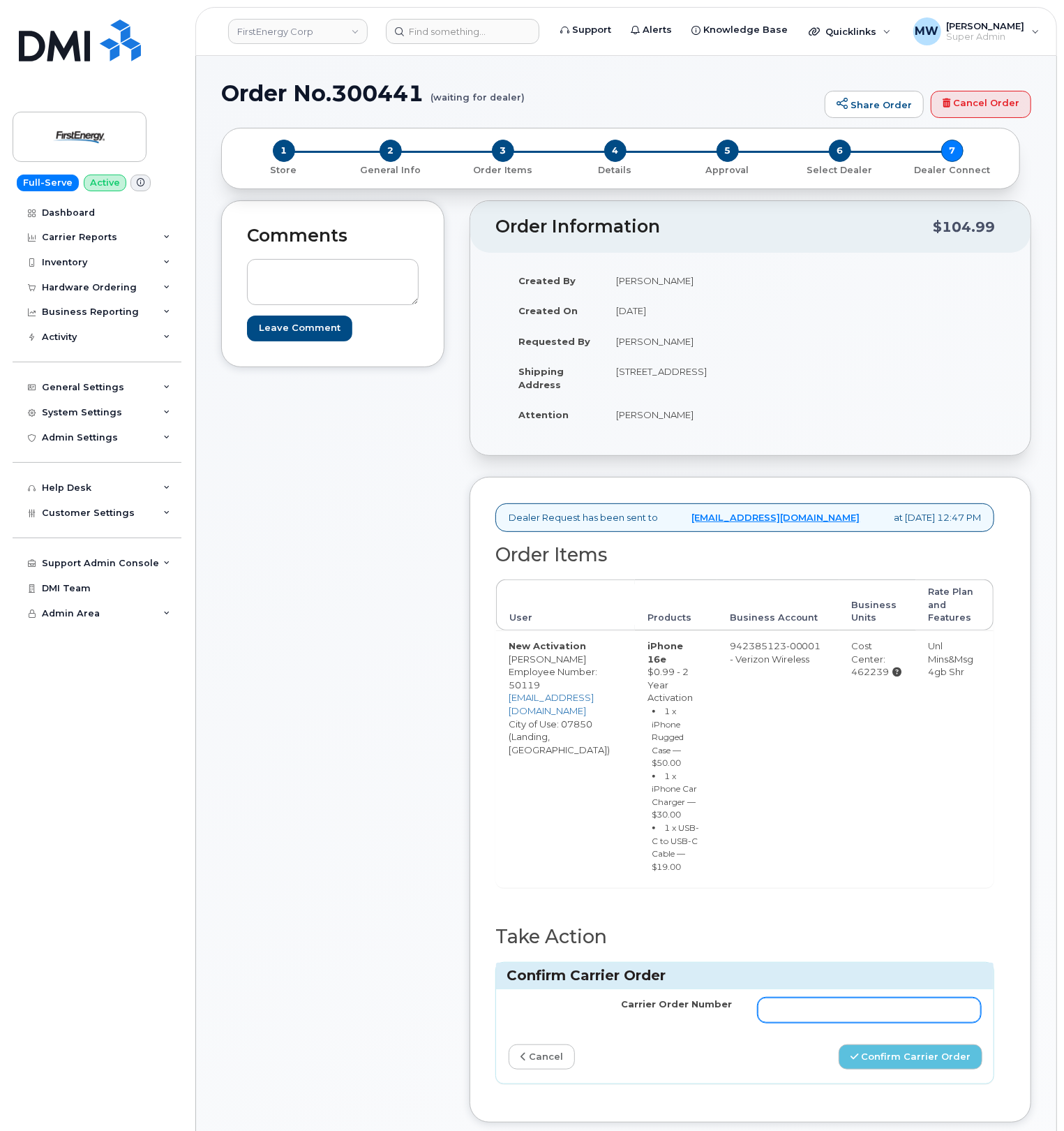
click at [902, 1012] on input "Carrier Order Number" at bounding box center [869, 1009] width 224 height 25
paste input "MB3000593042258"
type input "MB3000593042258"
click at [910, 1069] on button "Confirm Carrier Order" at bounding box center [911, 1056] width 144 height 26
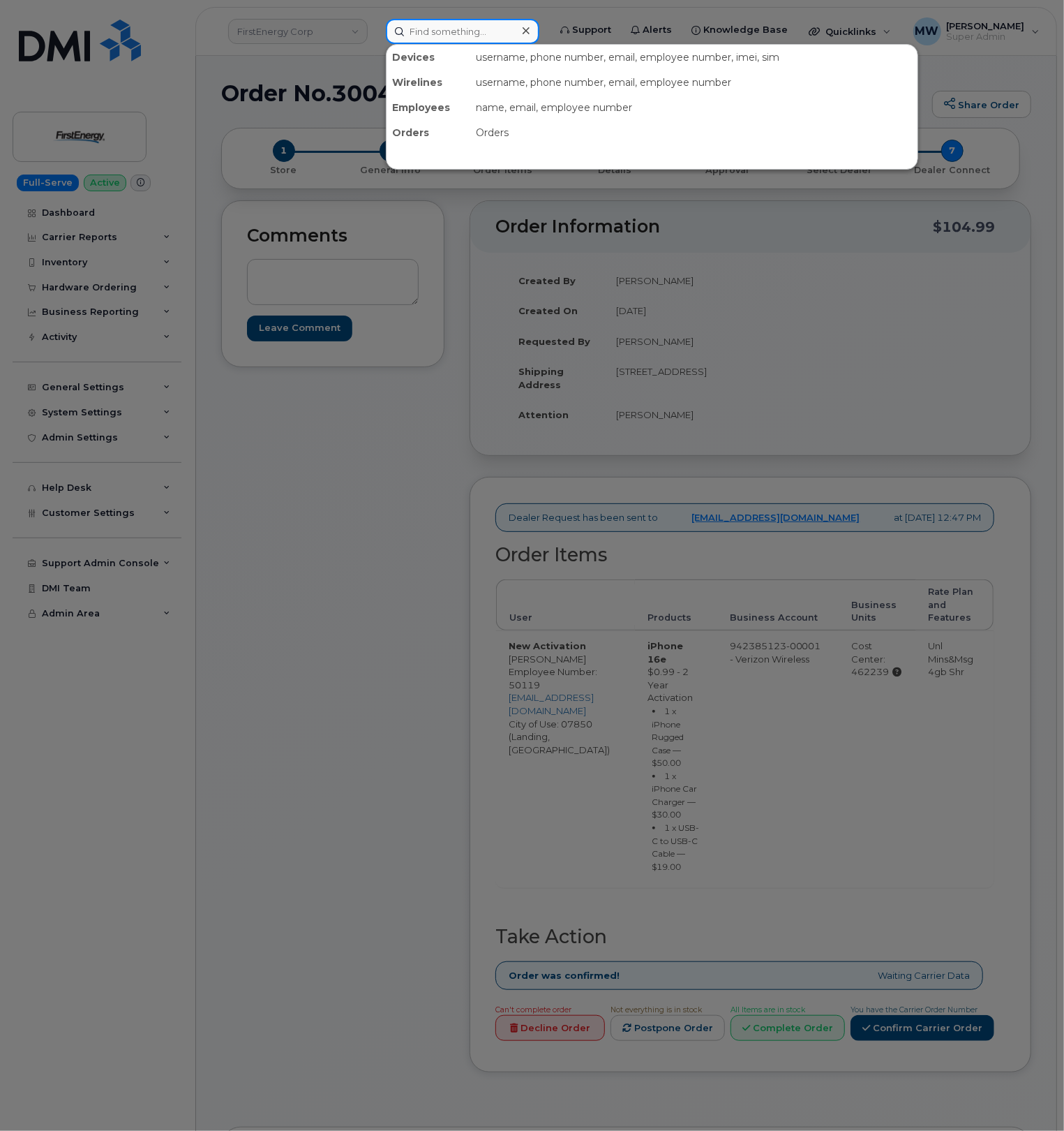
drag, startPoint x: 509, startPoint y: 31, endPoint x: 464, endPoint y: 53, distance: 50.1
click at [504, 31] on input at bounding box center [462, 31] width 153 height 25
paste input "3306032524"
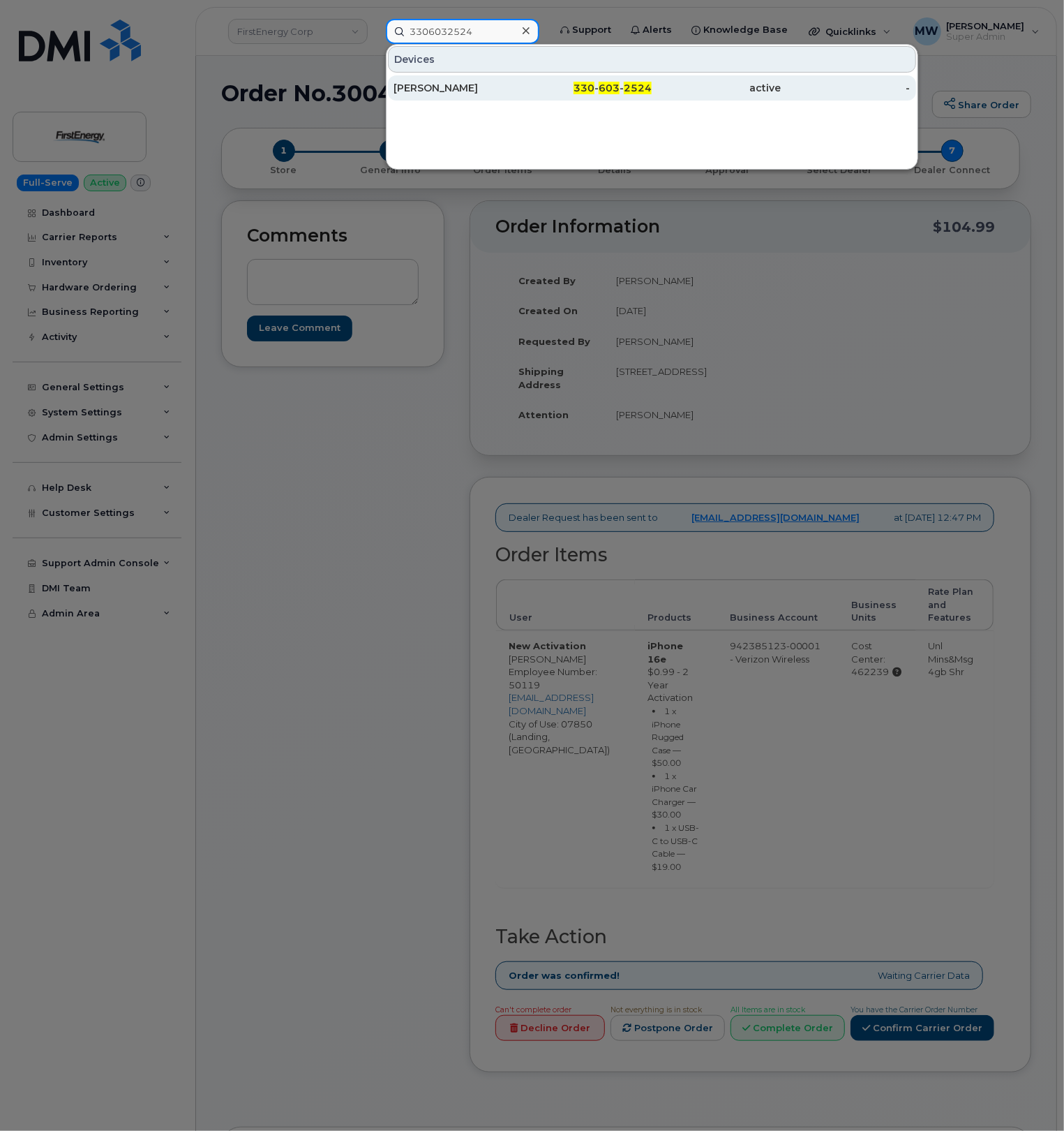
type input "3306032524"
click at [459, 93] on div "[PERSON_NAME]" at bounding box center [458, 88] width 129 height 14
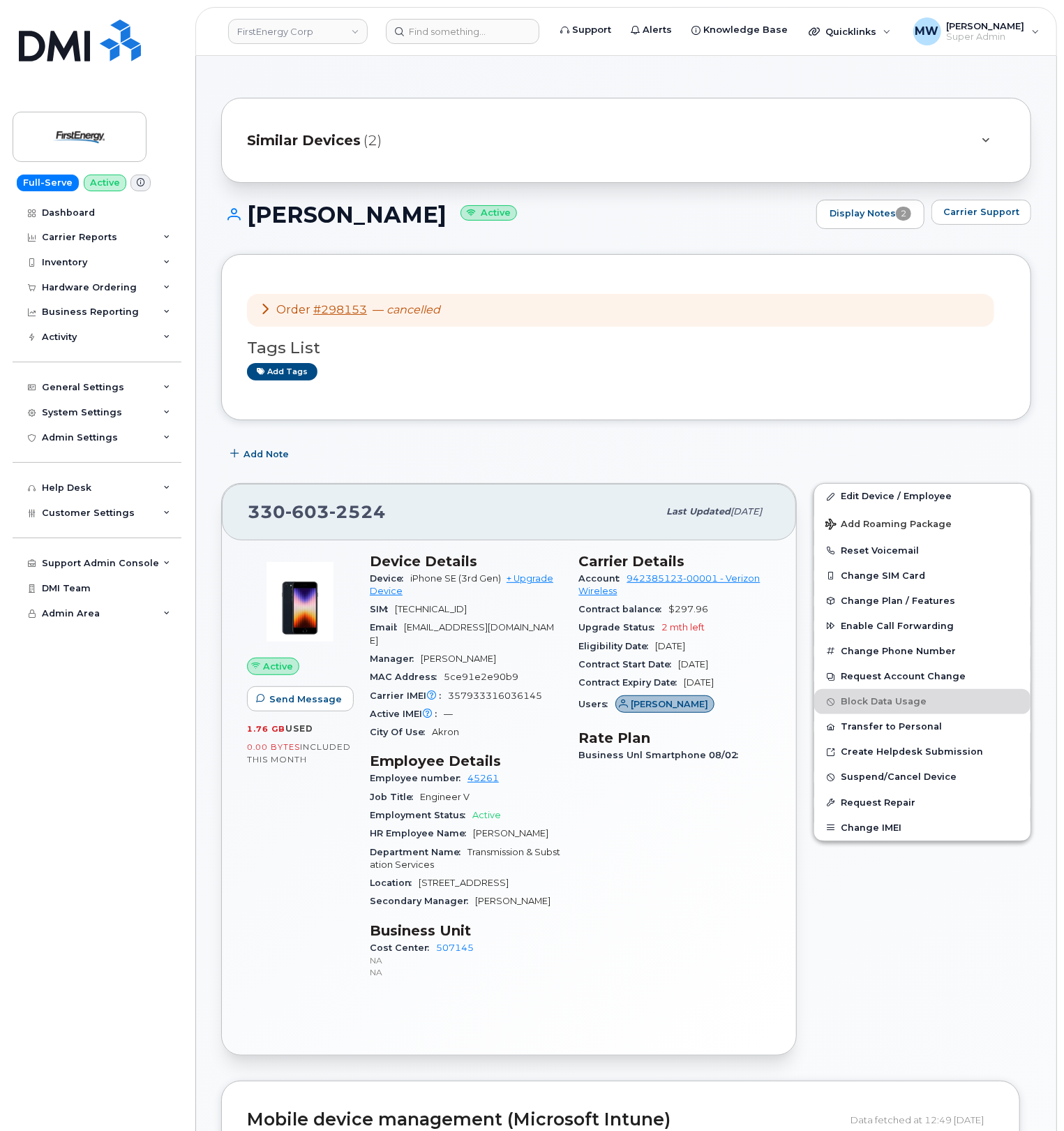
scroll to position [93, 0]
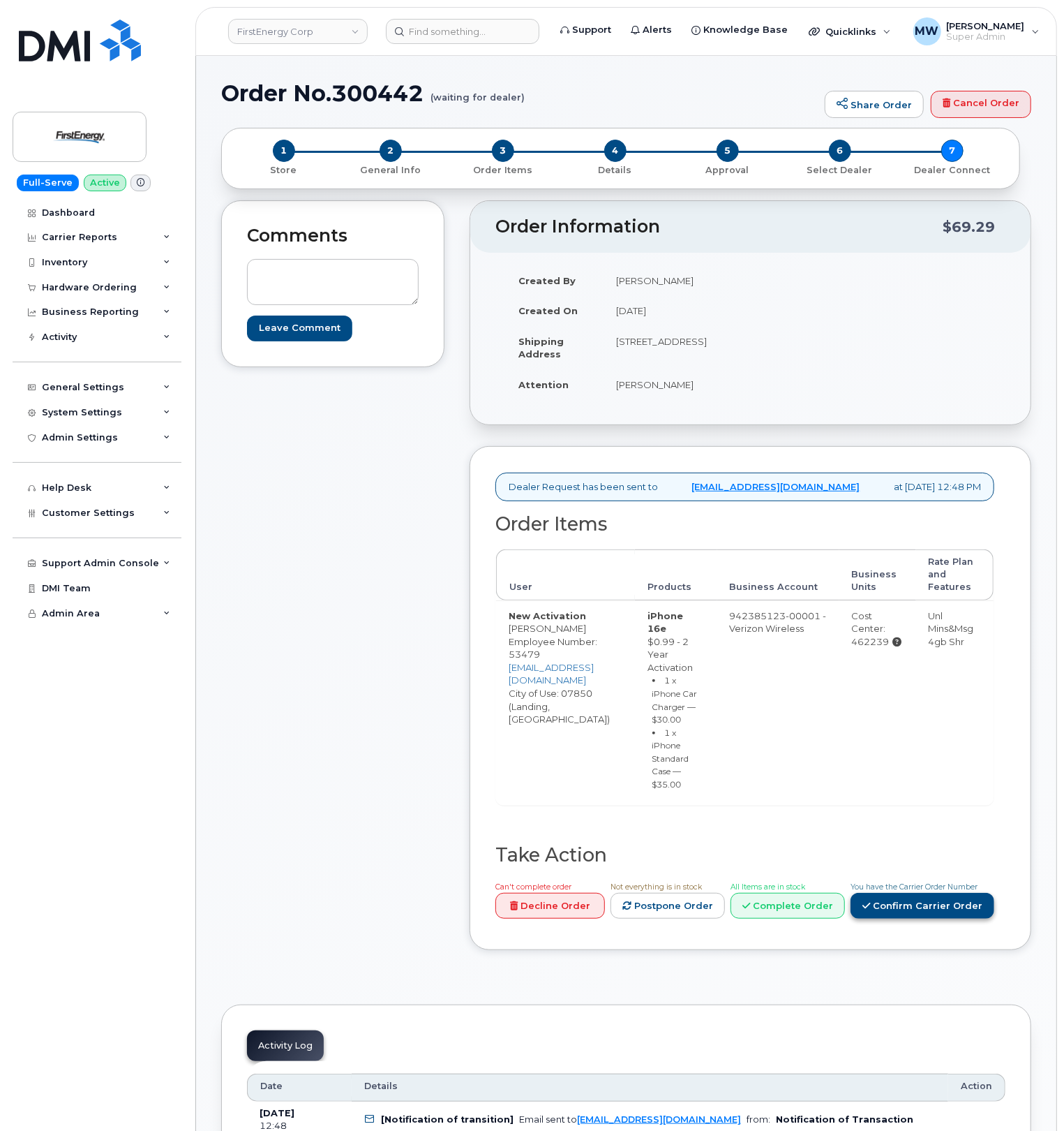
click at [958, 908] on div "You have the Carrier Order Number Confirm Carrier Order" at bounding box center [922, 899] width 144 height 39
click at [960, 918] on link "Confirm Carrier Order" at bounding box center [922, 905] width 144 height 26
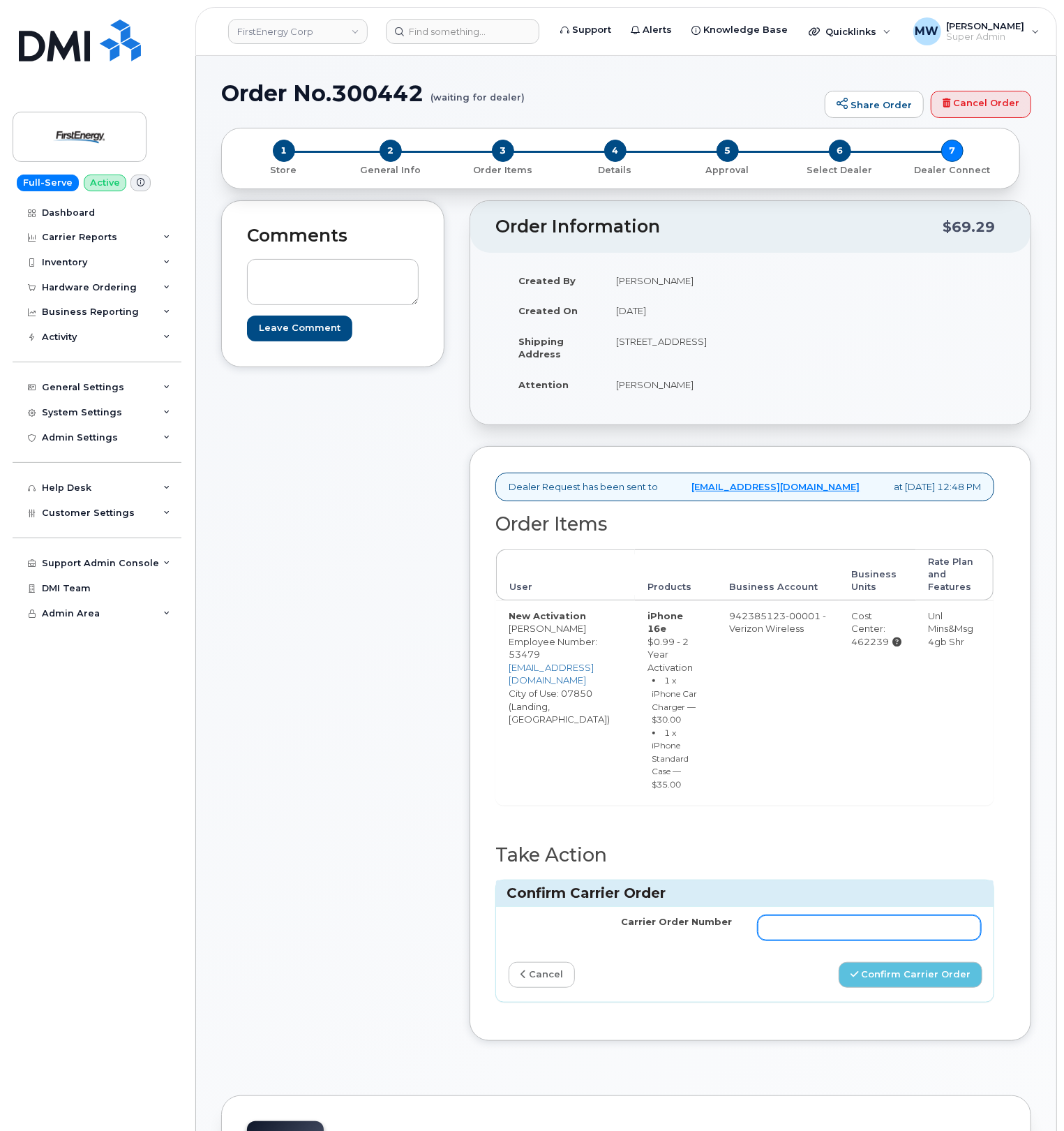
drag, startPoint x: 797, startPoint y: 954, endPoint x: 734, endPoint y: 952, distance: 63.0
click at [797, 940] on input "Carrier Order Number" at bounding box center [869, 927] width 224 height 25
paste input "MB3000593049936"
type input "MB3000593049936"
click at [921, 987] on button "Confirm Carrier Order" at bounding box center [911, 974] width 144 height 26
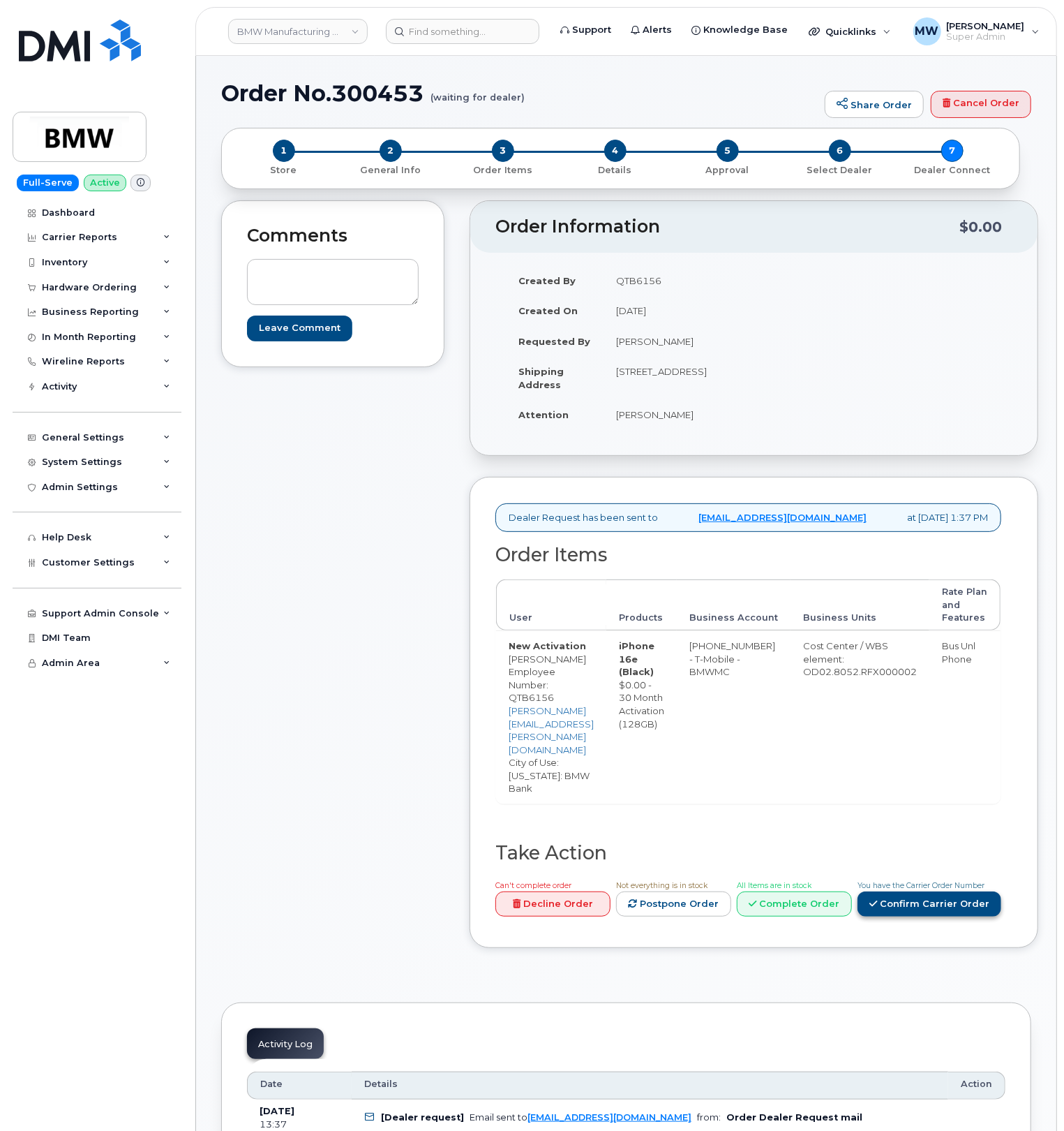
click at [1001, 891] on link "Confirm Carrier Order" at bounding box center [929, 904] width 144 height 26
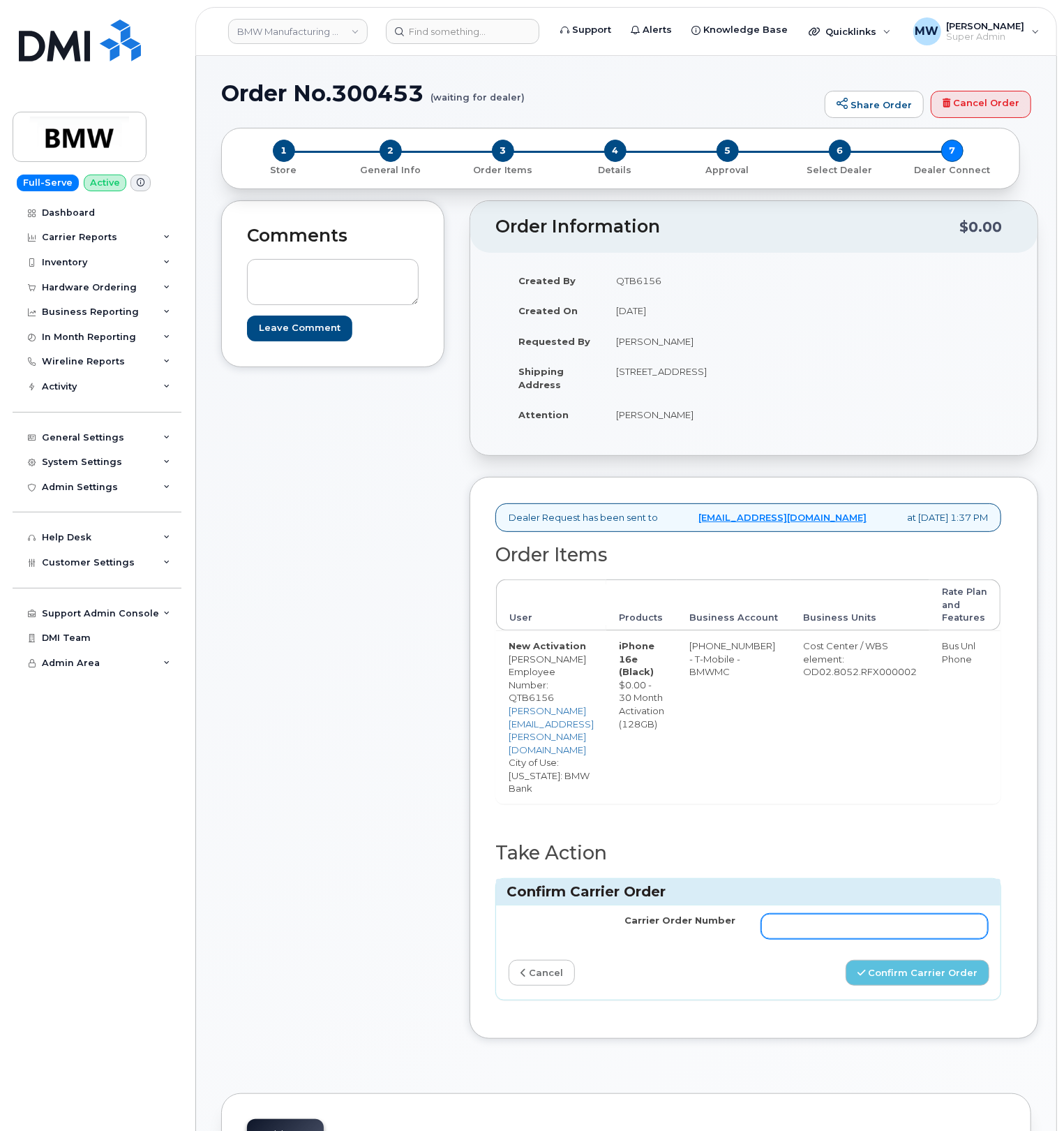
click at [905, 914] on input "Carrier Order Number" at bounding box center [874, 926] width 227 height 25
paste input "771819877"
type input "771819877"
click at [950, 960] on button "Confirm Carrier Order" at bounding box center [918, 972] width 144 height 26
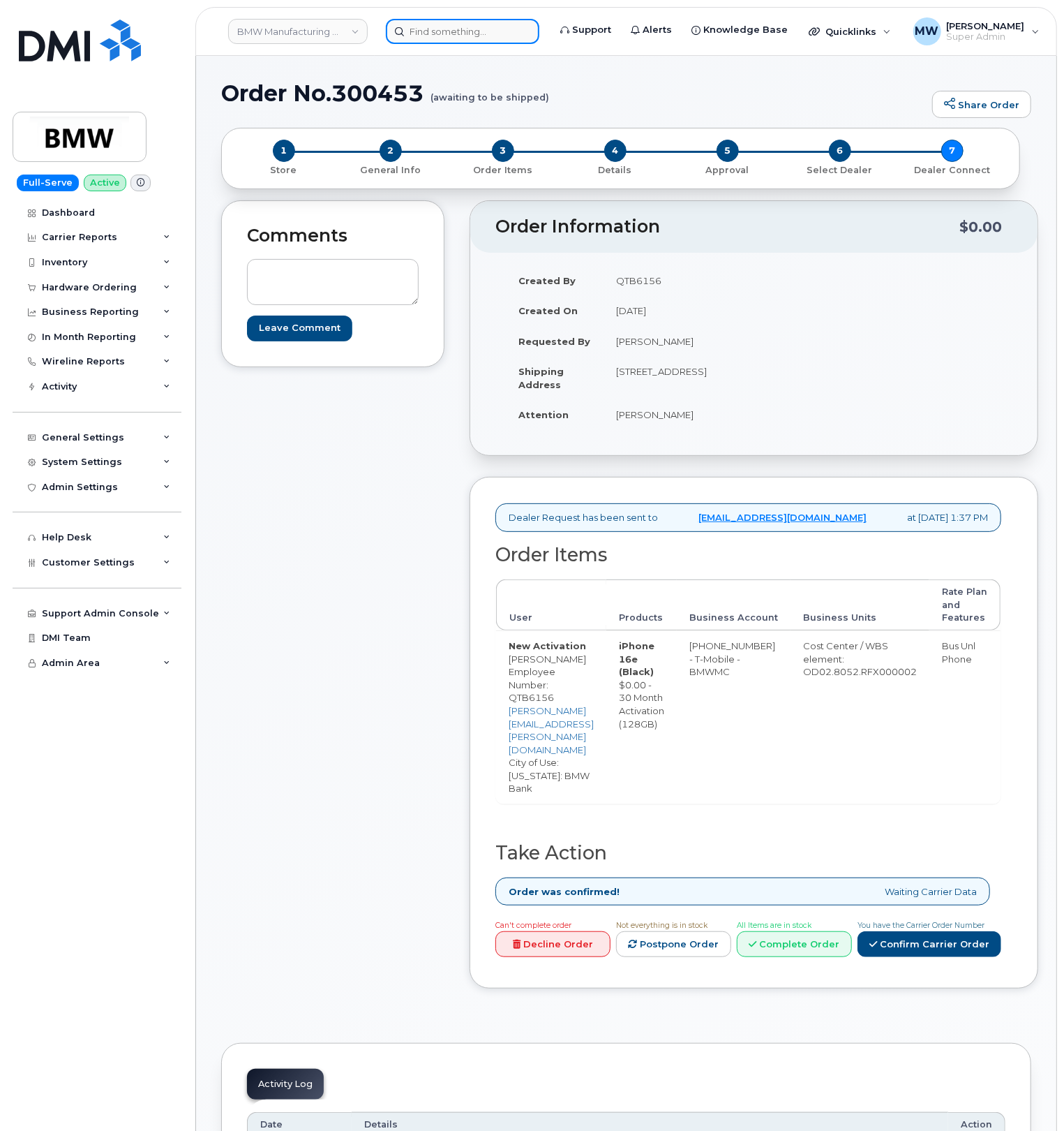
drag, startPoint x: 431, startPoint y: 26, endPoint x: 423, endPoint y: 35, distance: 12.0
click at [433, 26] on input at bounding box center [462, 31] width 153 height 25
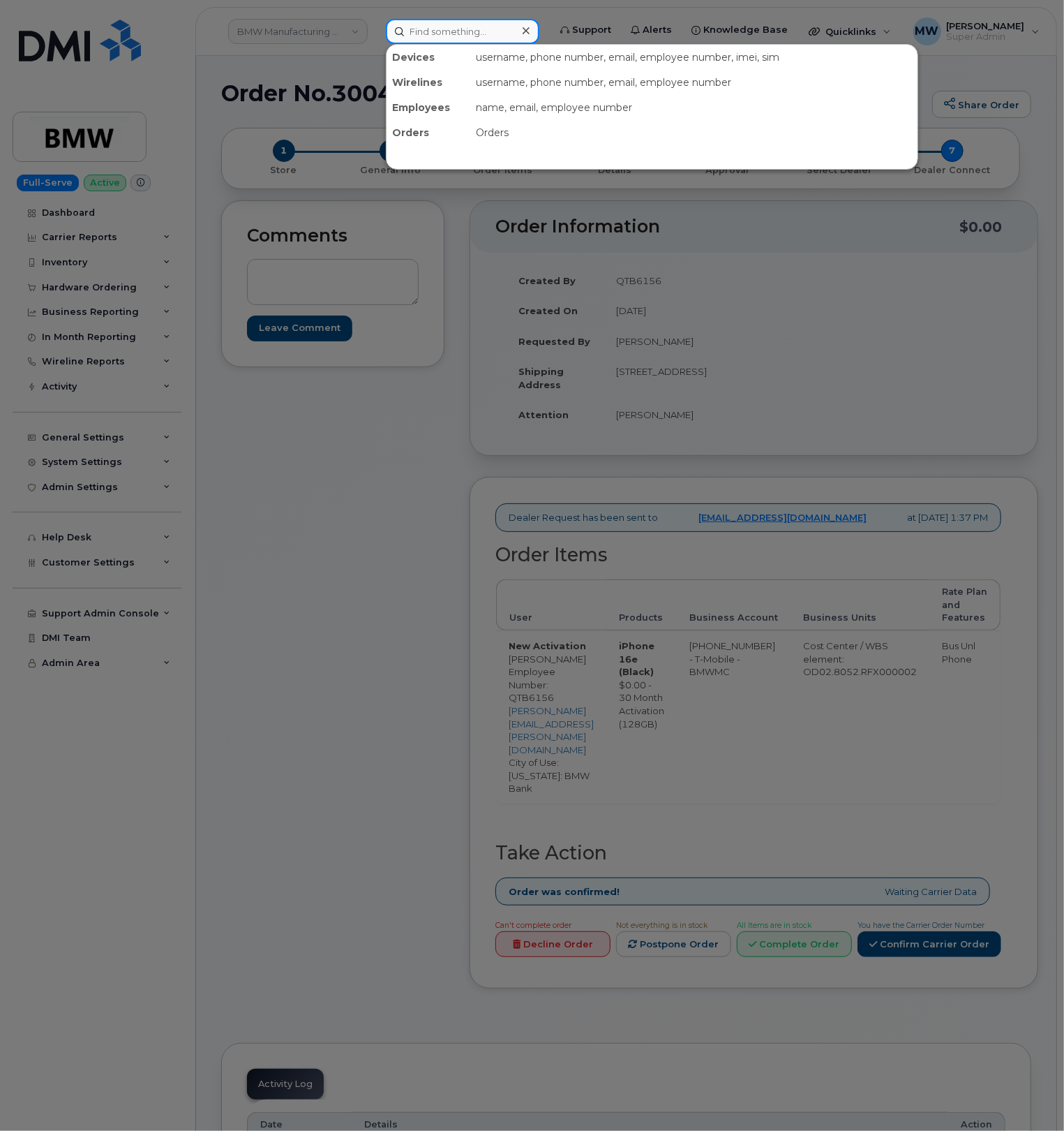
paste input "8645098290"
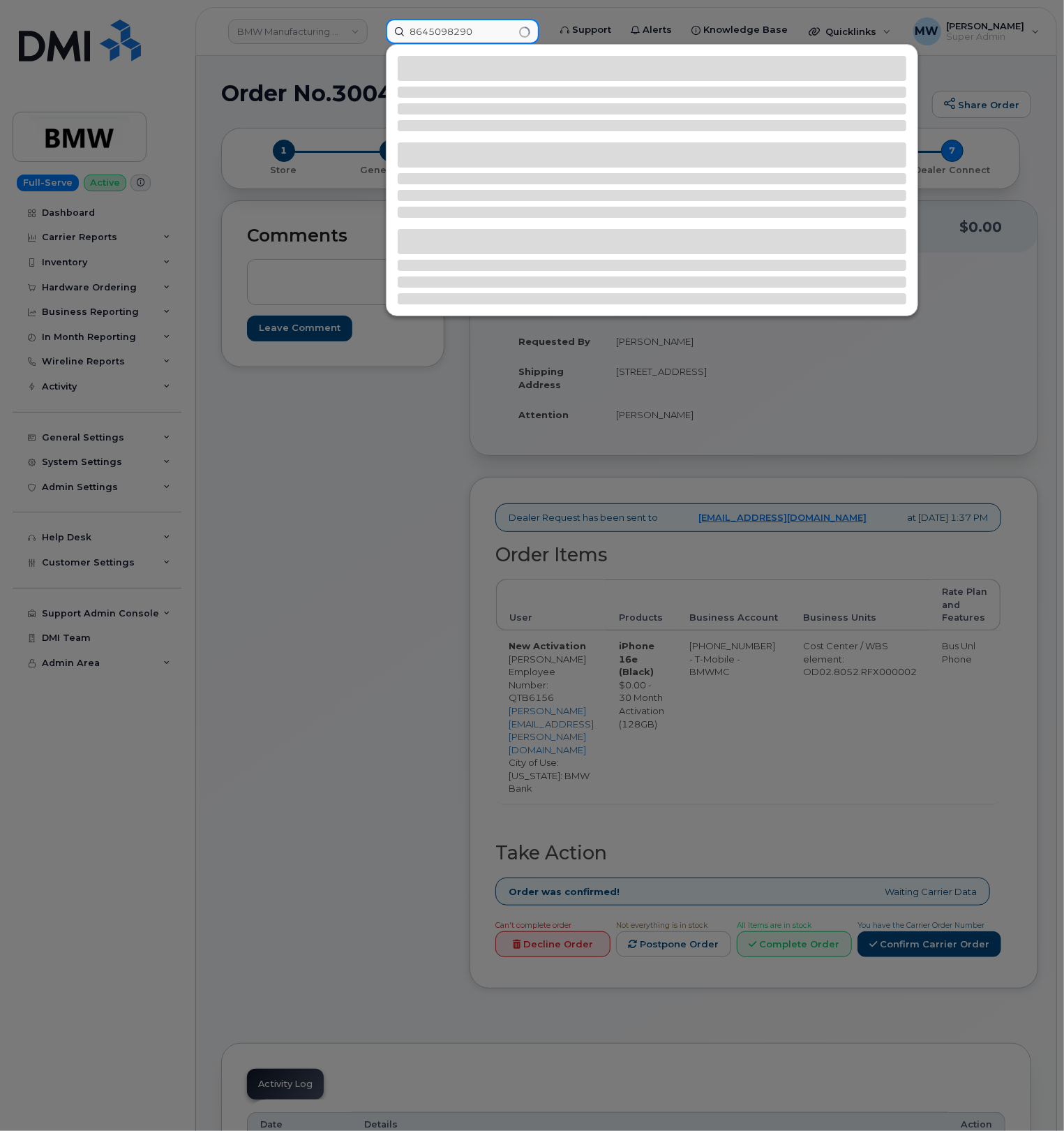
type input "8645098290"
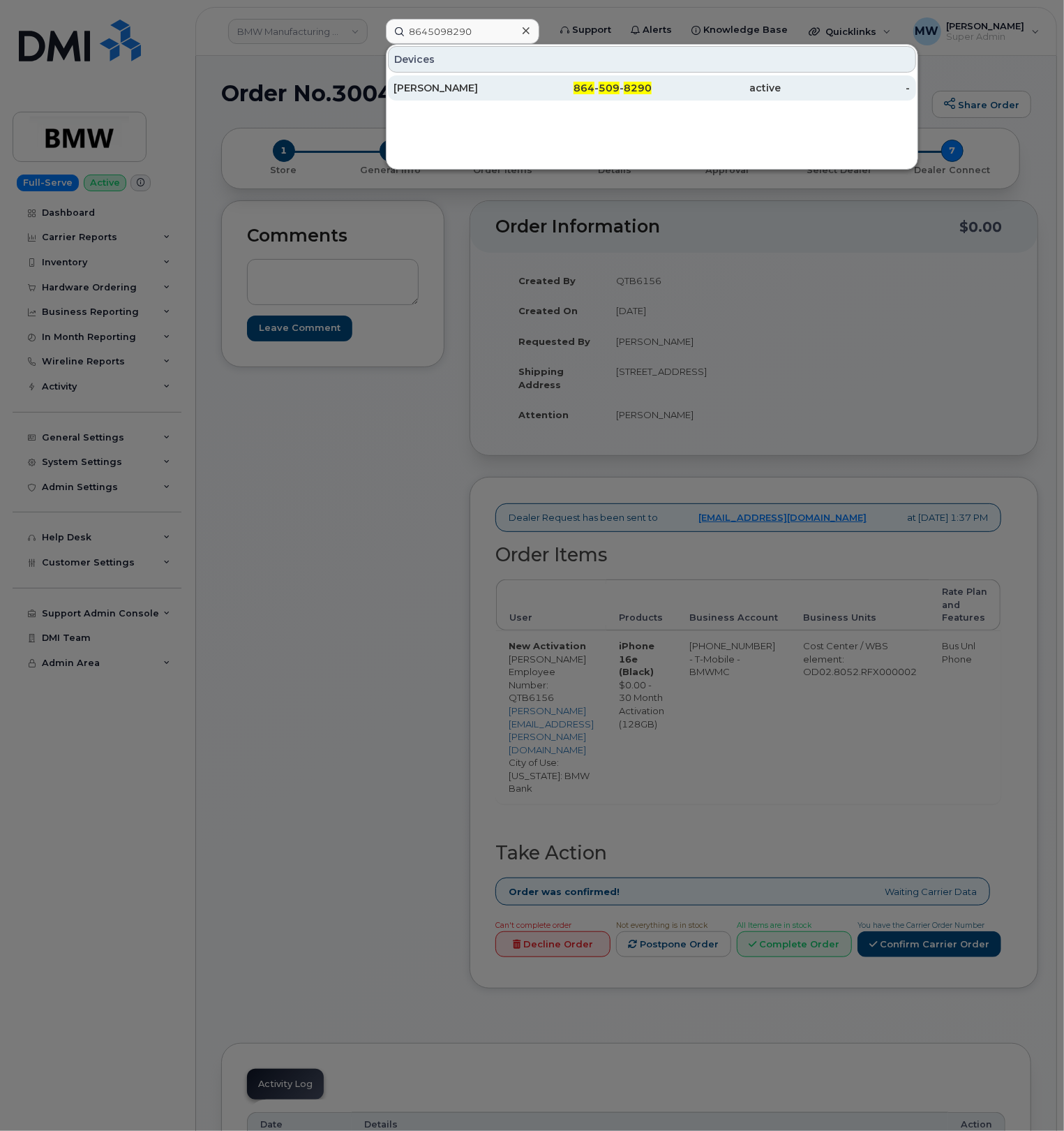
click at [506, 81] on div "[PERSON_NAME]" at bounding box center [458, 88] width 129 height 25
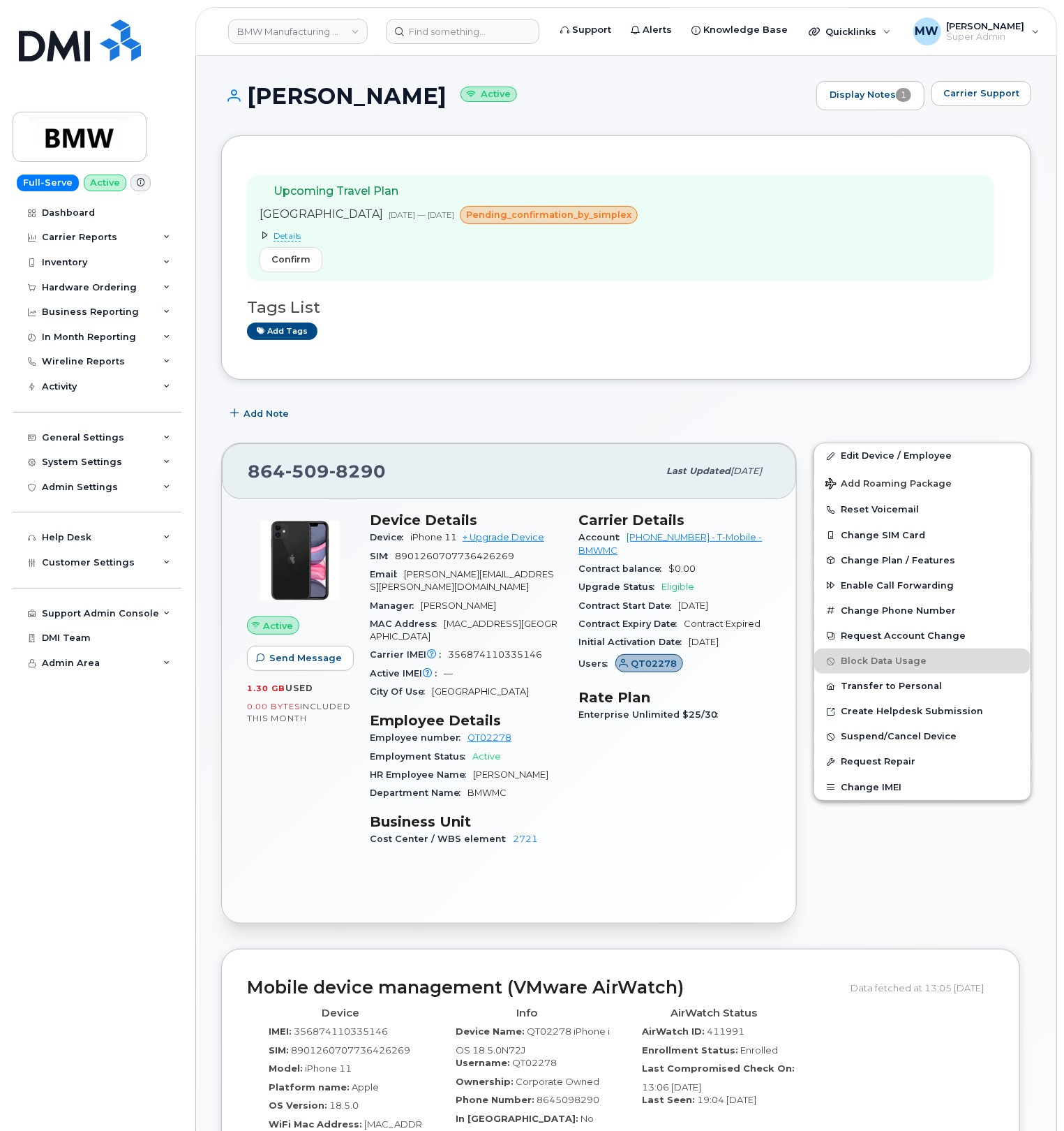
drag, startPoint x: 459, startPoint y: 99, endPoint x: 302, endPoint y: 101, distance: 157.0
click at [348, 93] on h1 "[PERSON_NAME] Active" at bounding box center [514, 96] width 588 height 25
drag, startPoint x: 466, startPoint y: 99, endPoint x: 243, endPoint y: 93, distance: 223.1
click at [243, 93] on h1 "[PERSON_NAME] Active" at bounding box center [514, 96] width 588 height 25
copy h1 "[PERSON_NAME]"
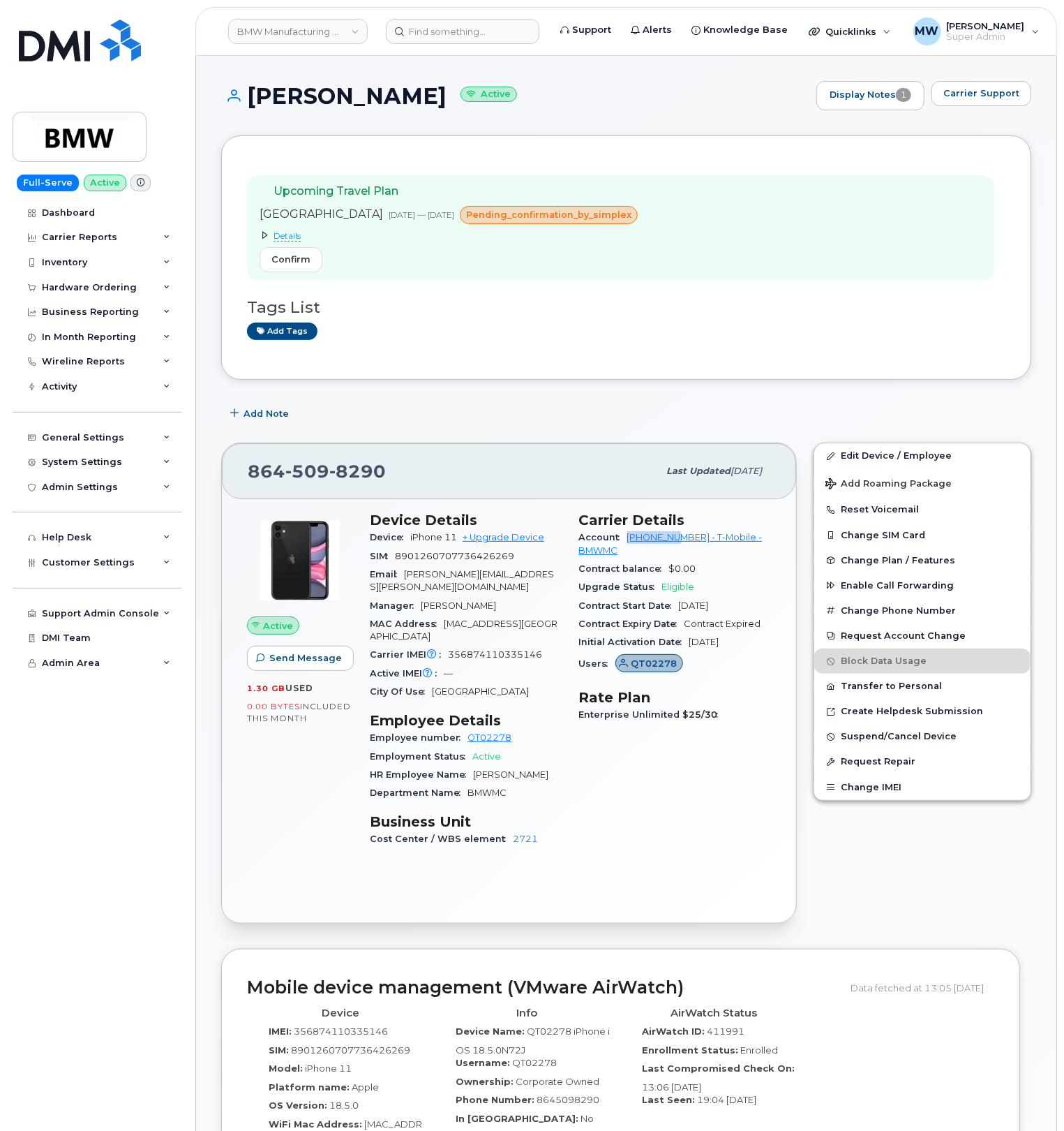
drag, startPoint x: 621, startPoint y: 542, endPoint x: 682, endPoint y: 547, distance: 61.2
click at [682, 547] on div "Account [PHONE_NUMBER] - T-Mobile - BMWMC" at bounding box center [675, 544] width 192 height 31
copy link "972523090"
click at [41, 182] on div "Full-Serve Active Dashboard Carrier Reports Monthly Billing Data Daily Data Poo…" at bounding box center [94, 565] width 189 height 1131
click at [70, 291] on div "Hardware Ordering" at bounding box center [89, 287] width 95 height 12
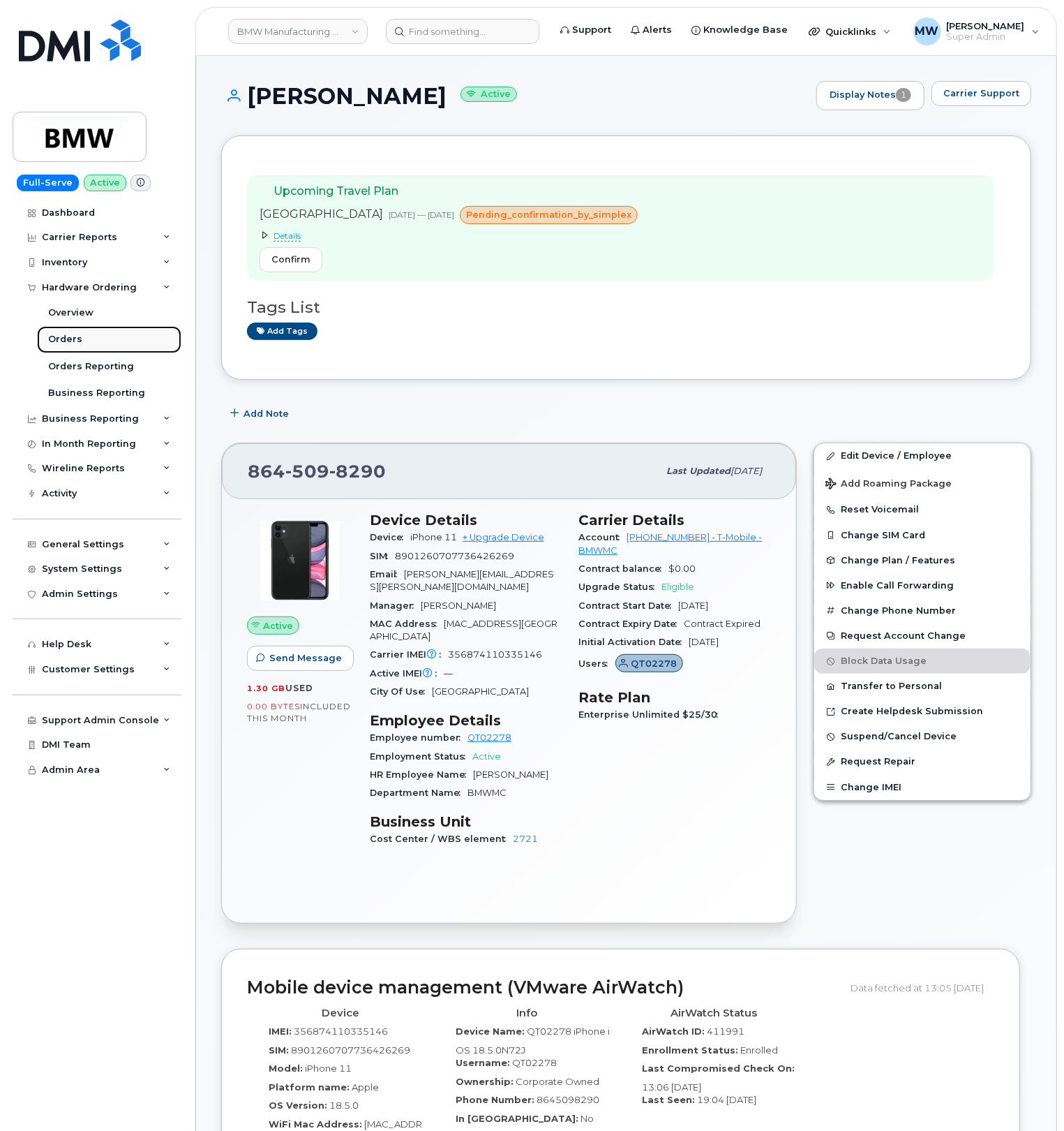
click at [87, 347] on link "Orders" at bounding box center [109, 339] width 145 height 27
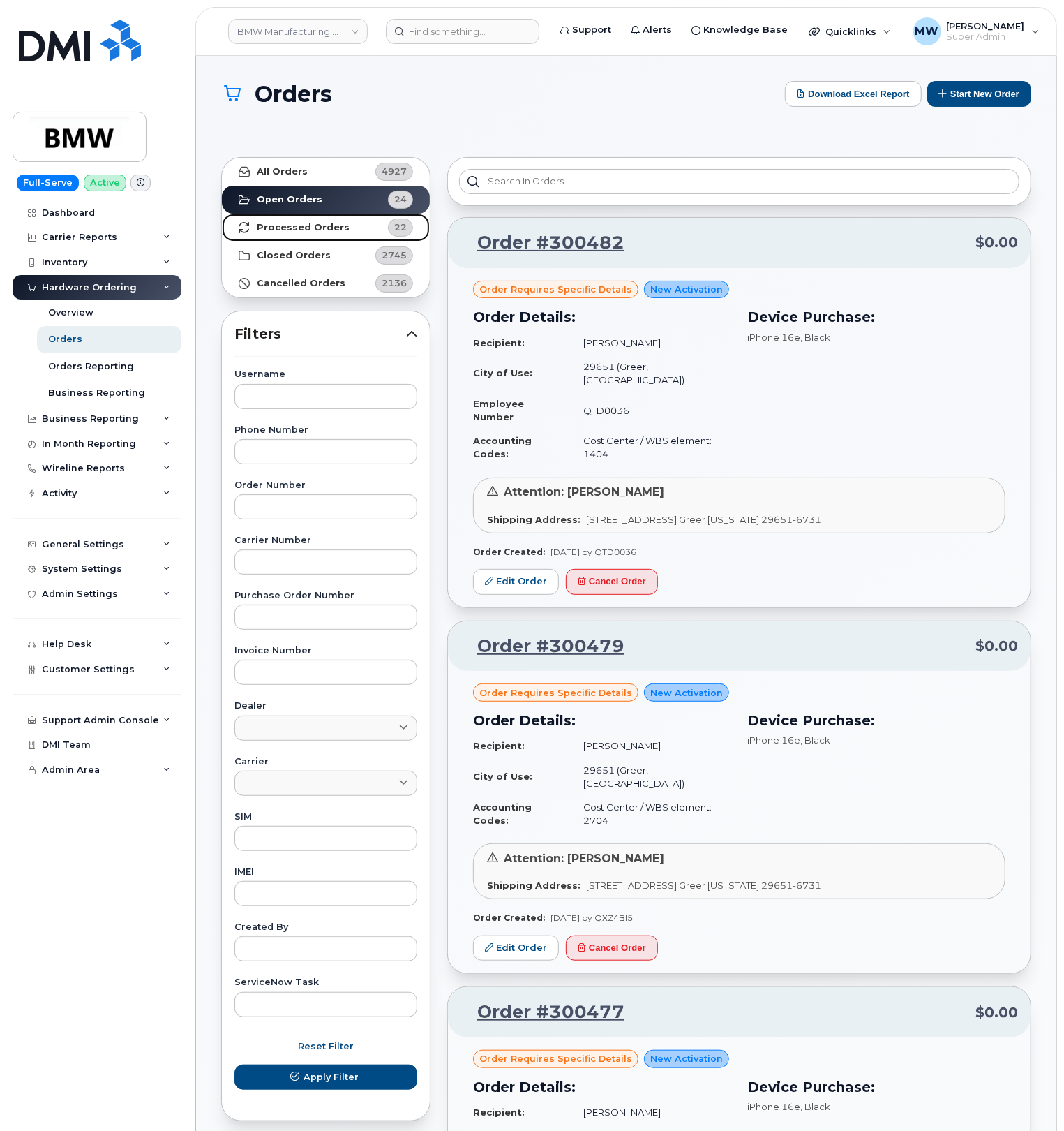
click at [325, 224] on strong "Processed Orders" at bounding box center [303, 227] width 93 height 12
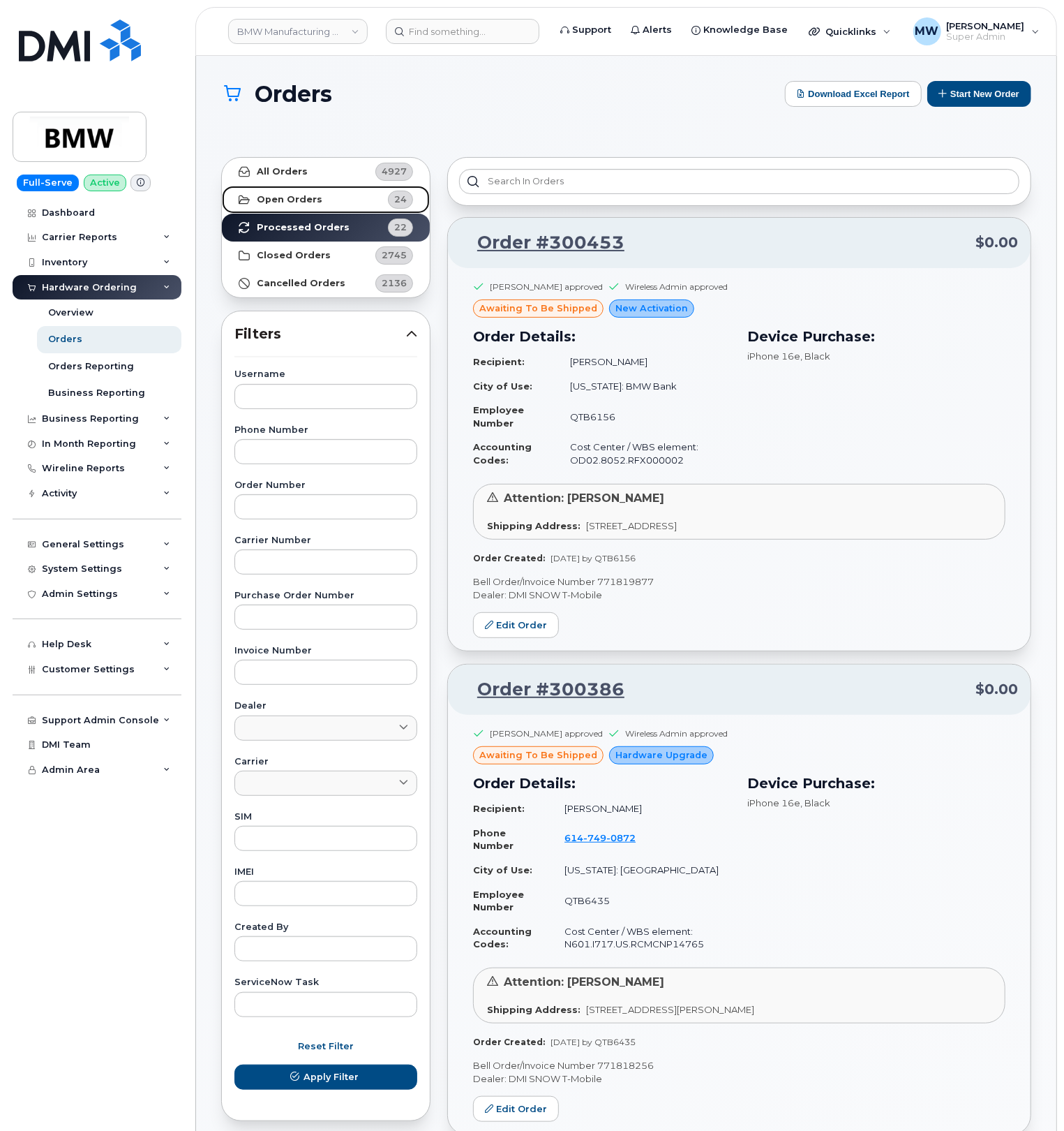
click at [299, 192] on link "Open Orders 24" at bounding box center [325, 199] width 207 height 27
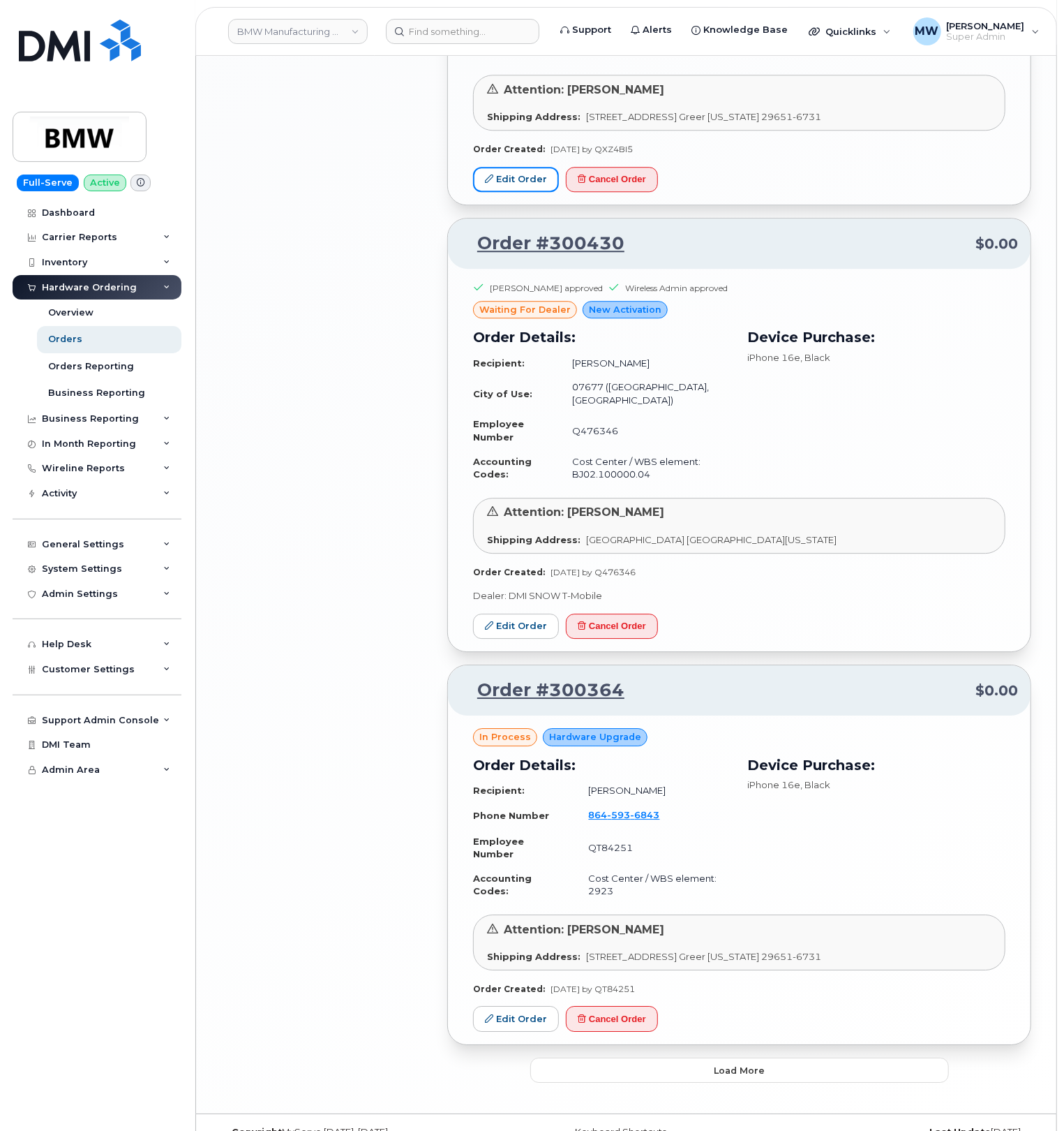
scroll to position [2273, 0]
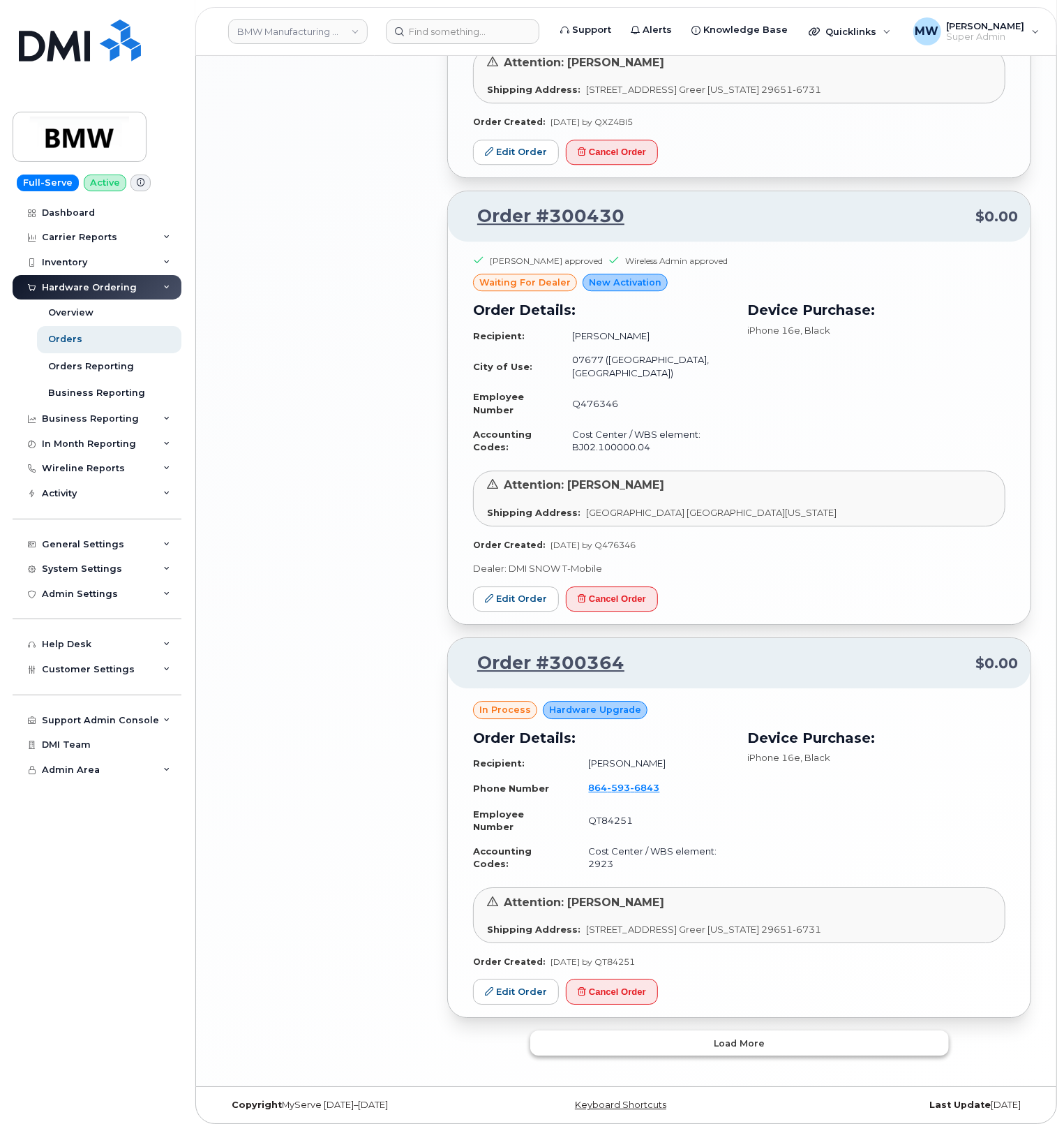
click at [716, 1049] on span "Load more" at bounding box center [739, 1042] width 51 height 13
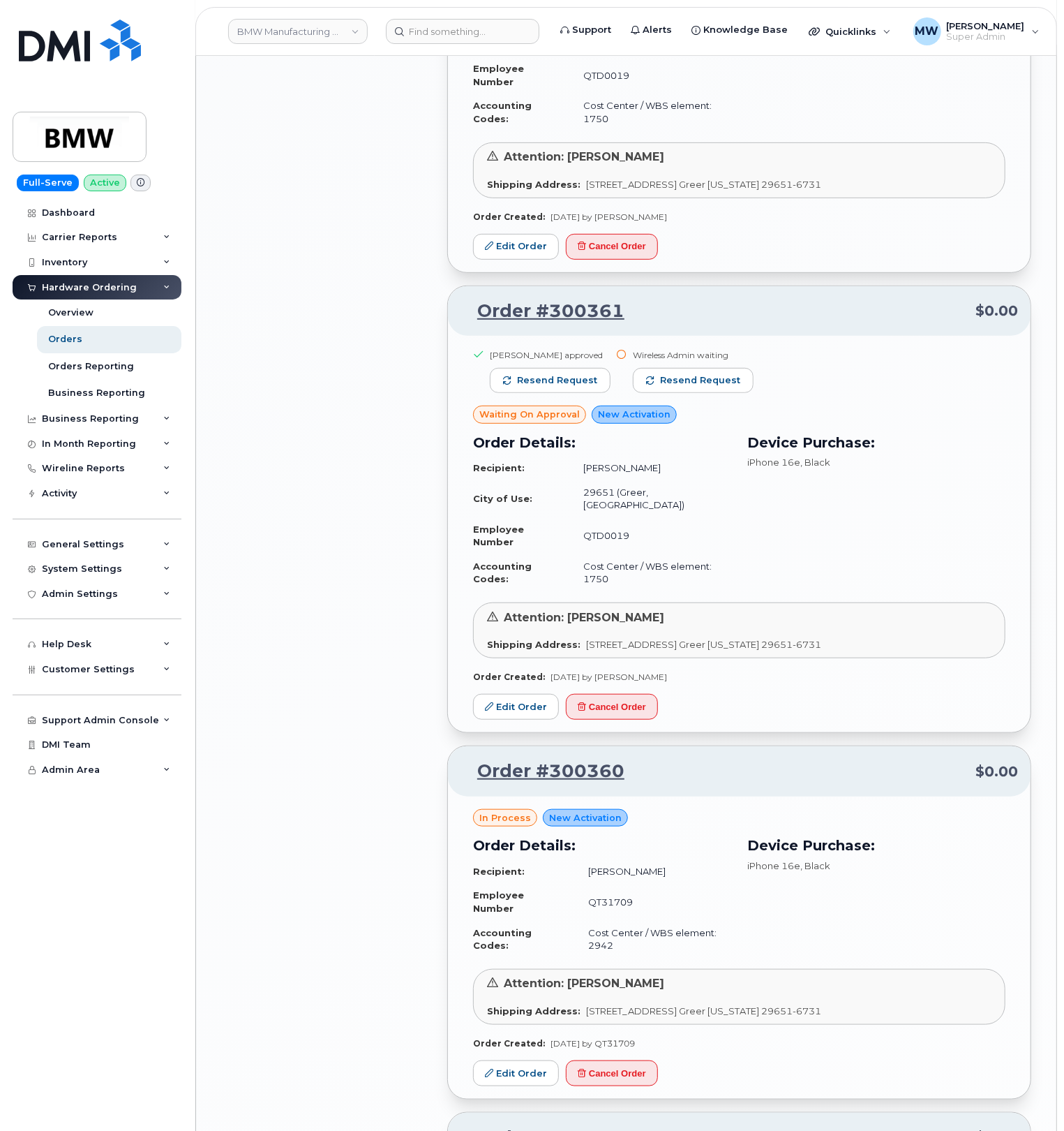
scroll to position [3482, 0]
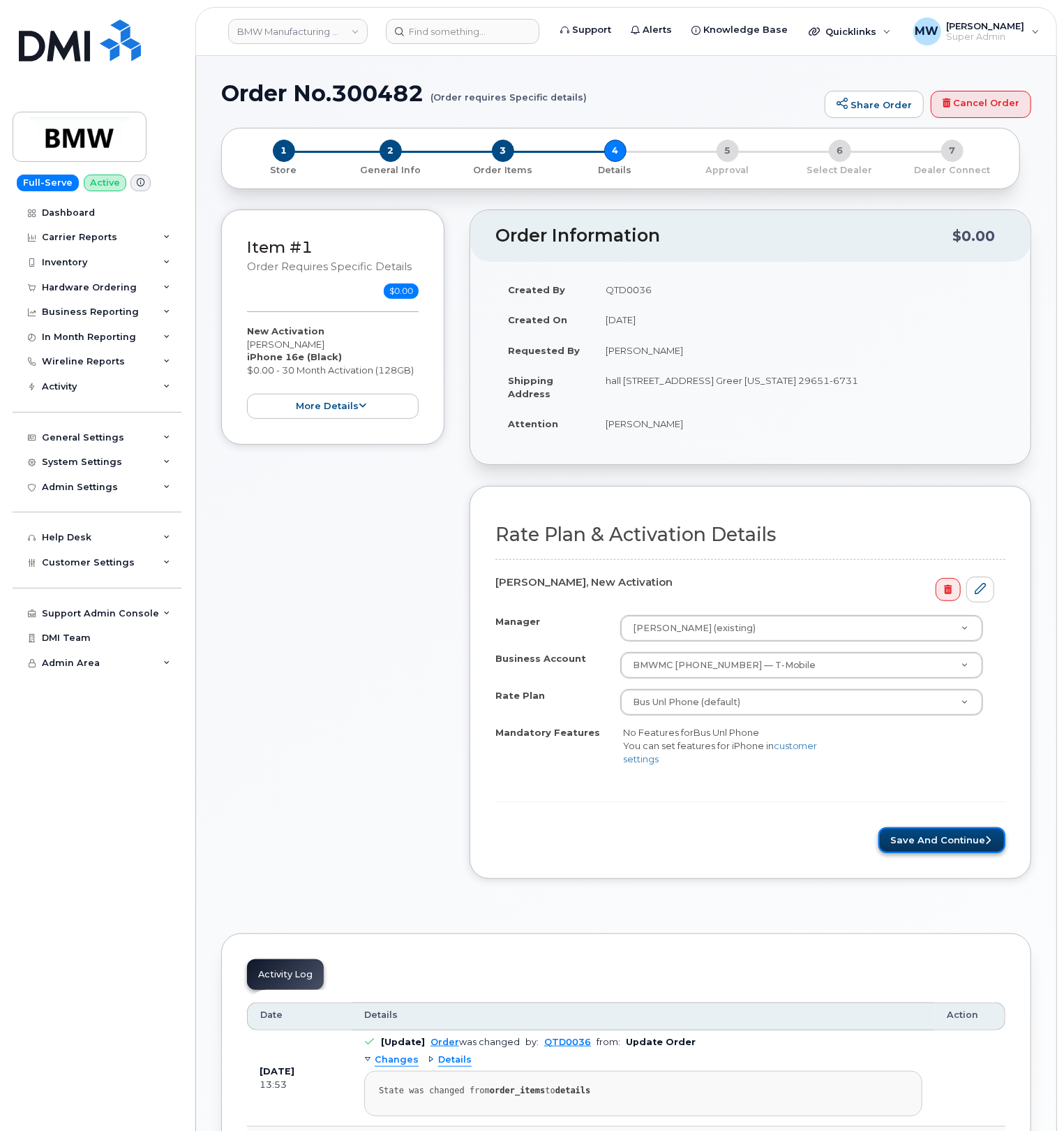
click at [917, 839] on button "Save and Continue" at bounding box center [942, 839] width 127 height 26
drag, startPoint x: 912, startPoint y: 850, endPoint x: 534, endPoint y: 124, distance: 818.5
click at [912, 846] on button "Save and Continue" at bounding box center [942, 839] width 127 height 26
drag, startPoint x: 911, startPoint y: 846, endPoint x: 935, endPoint y: 796, distance: 55.5
click at [912, 846] on button "Save and Continue" at bounding box center [942, 839] width 127 height 26
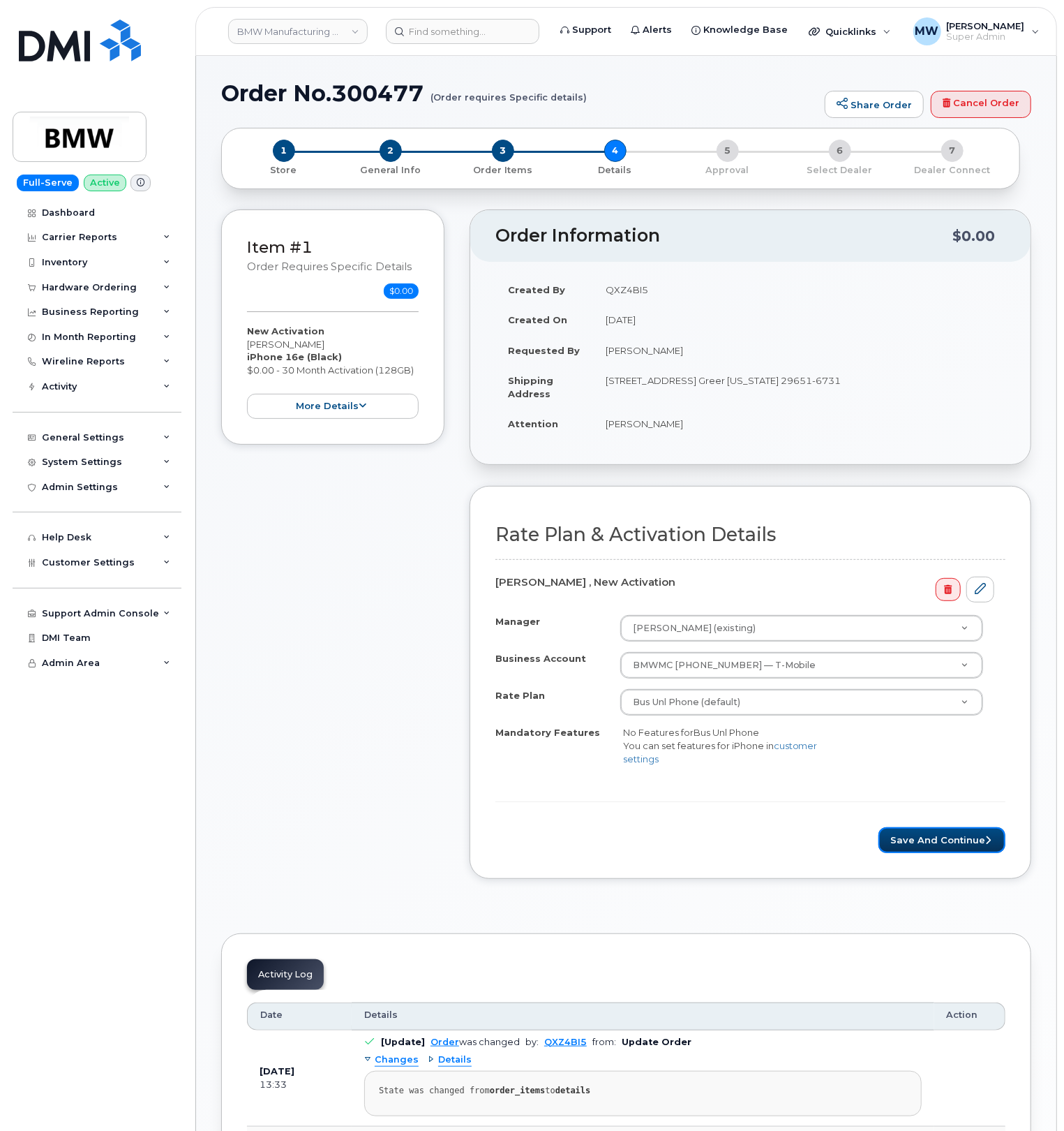
drag, startPoint x: 904, startPoint y: 844, endPoint x: 859, endPoint y: 576, distance: 271.8
click at [904, 844] on button "Save and Continue" at bounding box center [942, 839] width 127 height 26
click at [917, 842] on button "Save and Continue" at bounding box center [942, 839] width 127 height 26
click at [908, 835] on button "Save and Continue" at bounding box center [942, 839] width 127 height 26
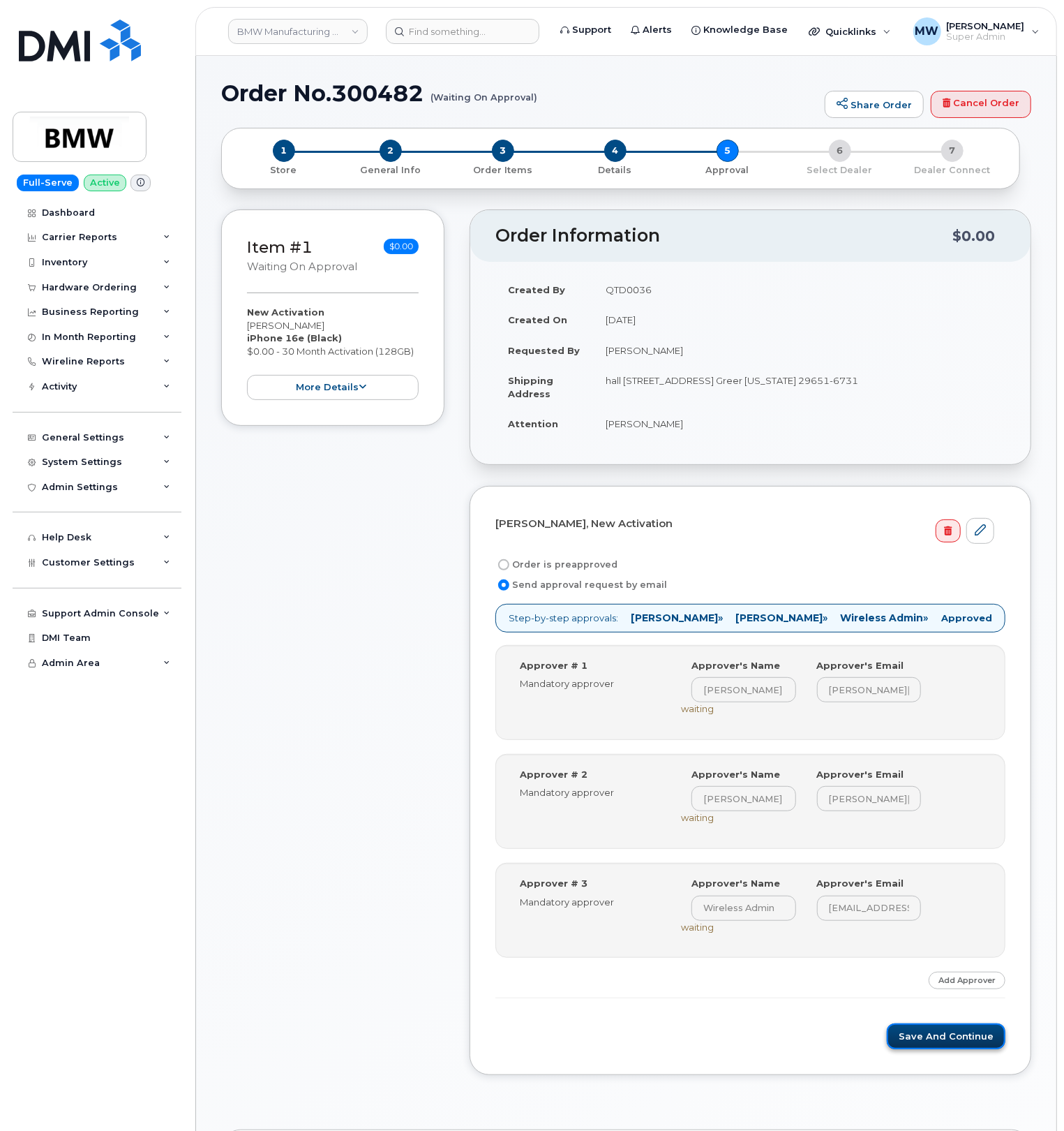
click at [944, 1049] on button "Save and Continue" at bounding box center [946, 1035] width 119 height 26
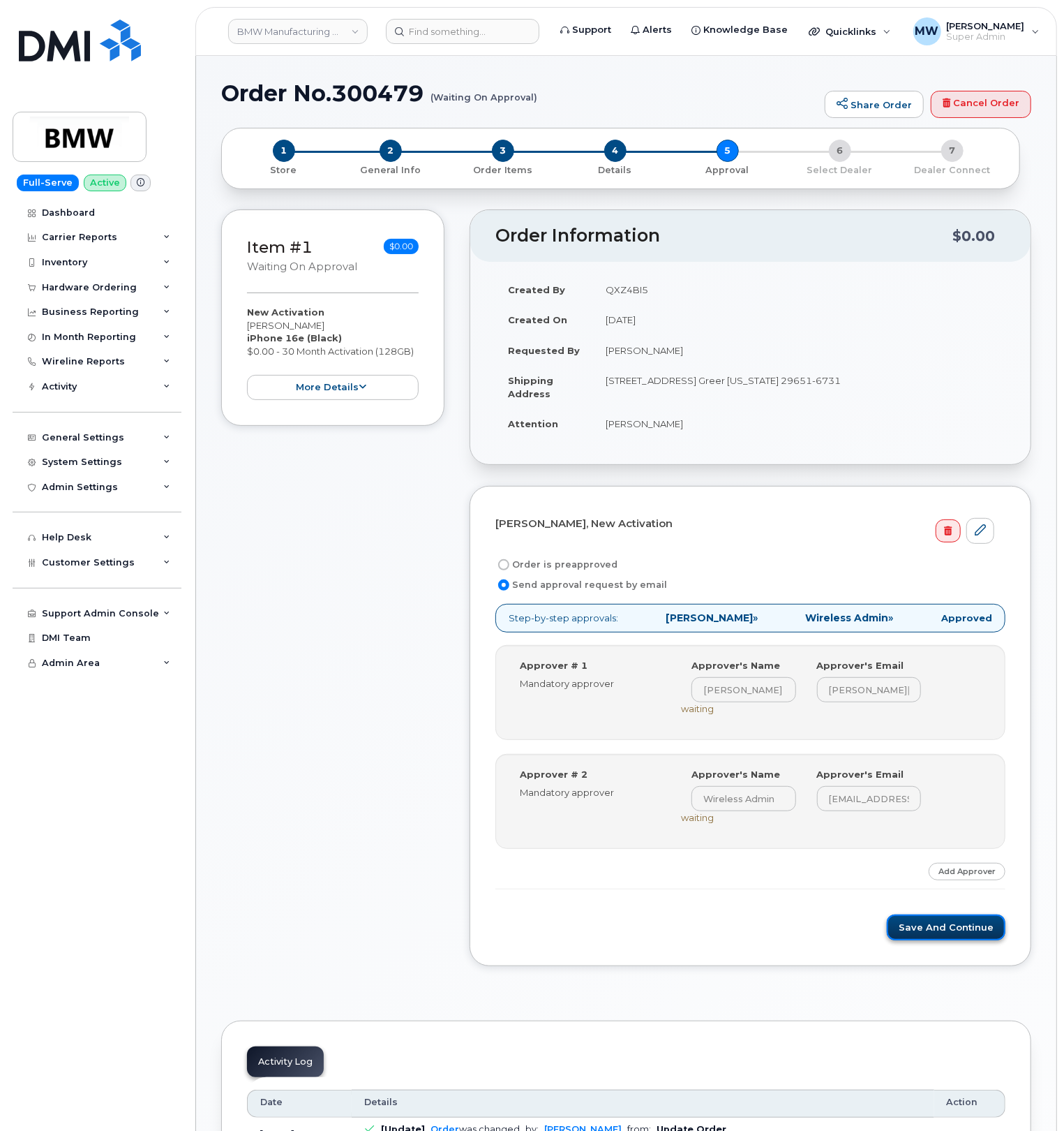
click at [915, 925] on button "Save and Continue" at bounding box center [946, 927] width 119 height 26
drag, startPoint x: 963, startPoint y: 924, endPoint x: 799, endPoint y: 249, distance: 694.6
click at [961, 919] on button "Save and Continue" at bounding box center [946, 927] width 119 height 26
click at [913, 930] on button "Save and Continue" at bounding box center [946, 927] width 119 height 26
click at [922, 922] on button "Save and Continue" at bounding box center [946, 927] width 119 height 26
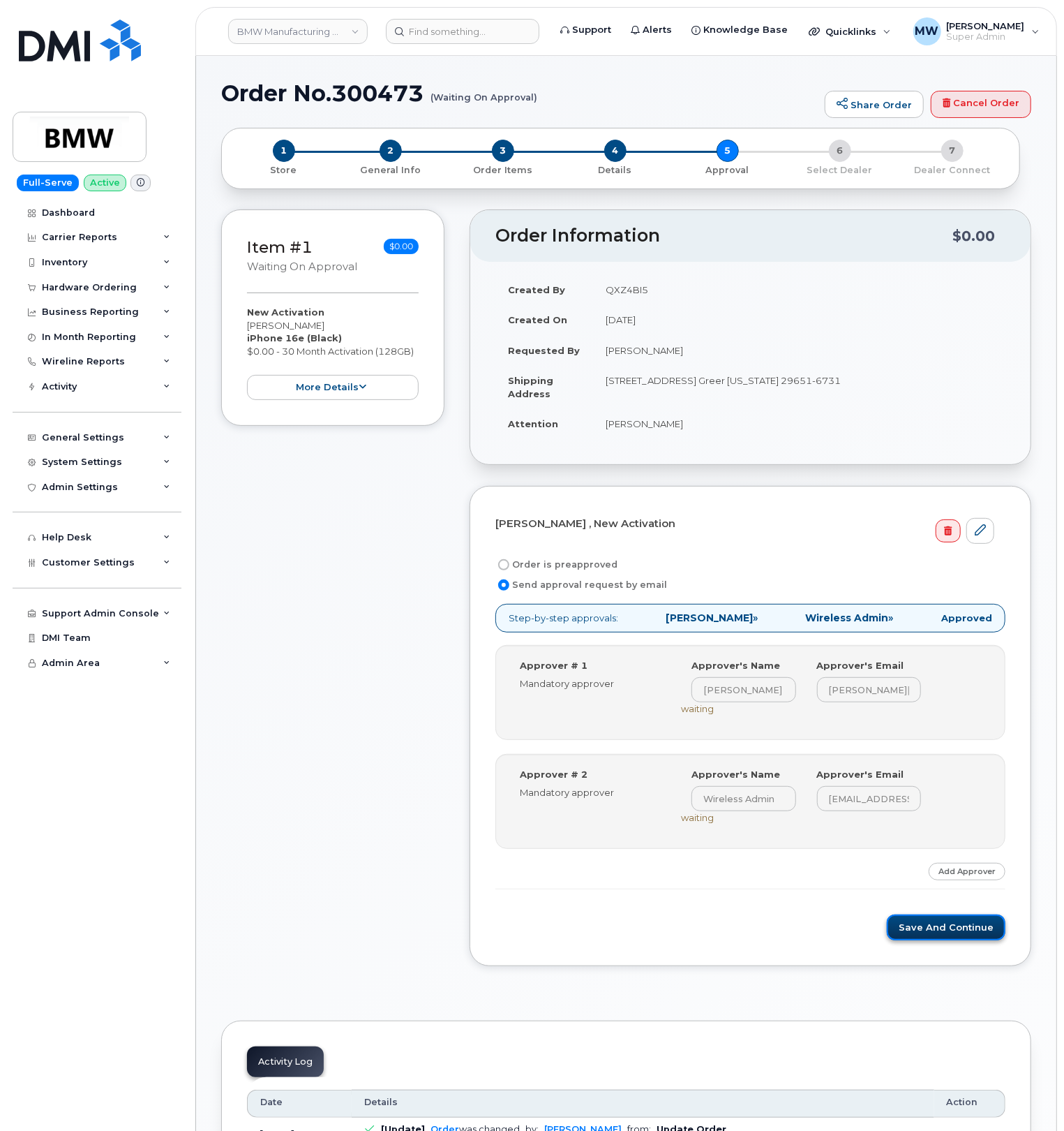
click at [935, 931] on button "Save and Continue" at bounding box center [946, 927] width 119 height 26
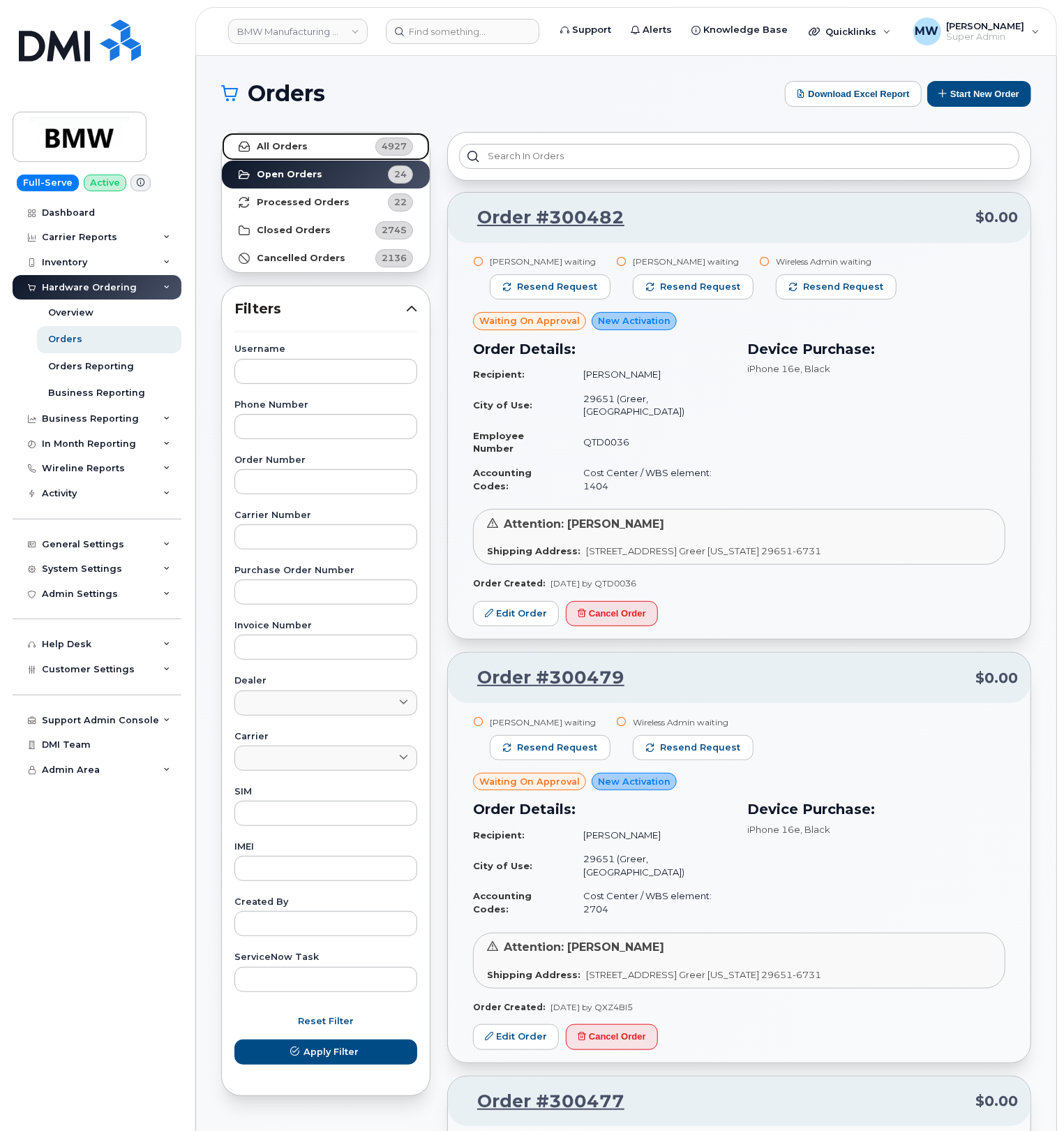
drag, startPoint x: 326, startPoint y: 143, endPoint x: 341, endPoint y: 159, distance: 21.9
click at [326, 143] on link "All Orders 4927" at bounding box center [325, 145] width 207 height 27
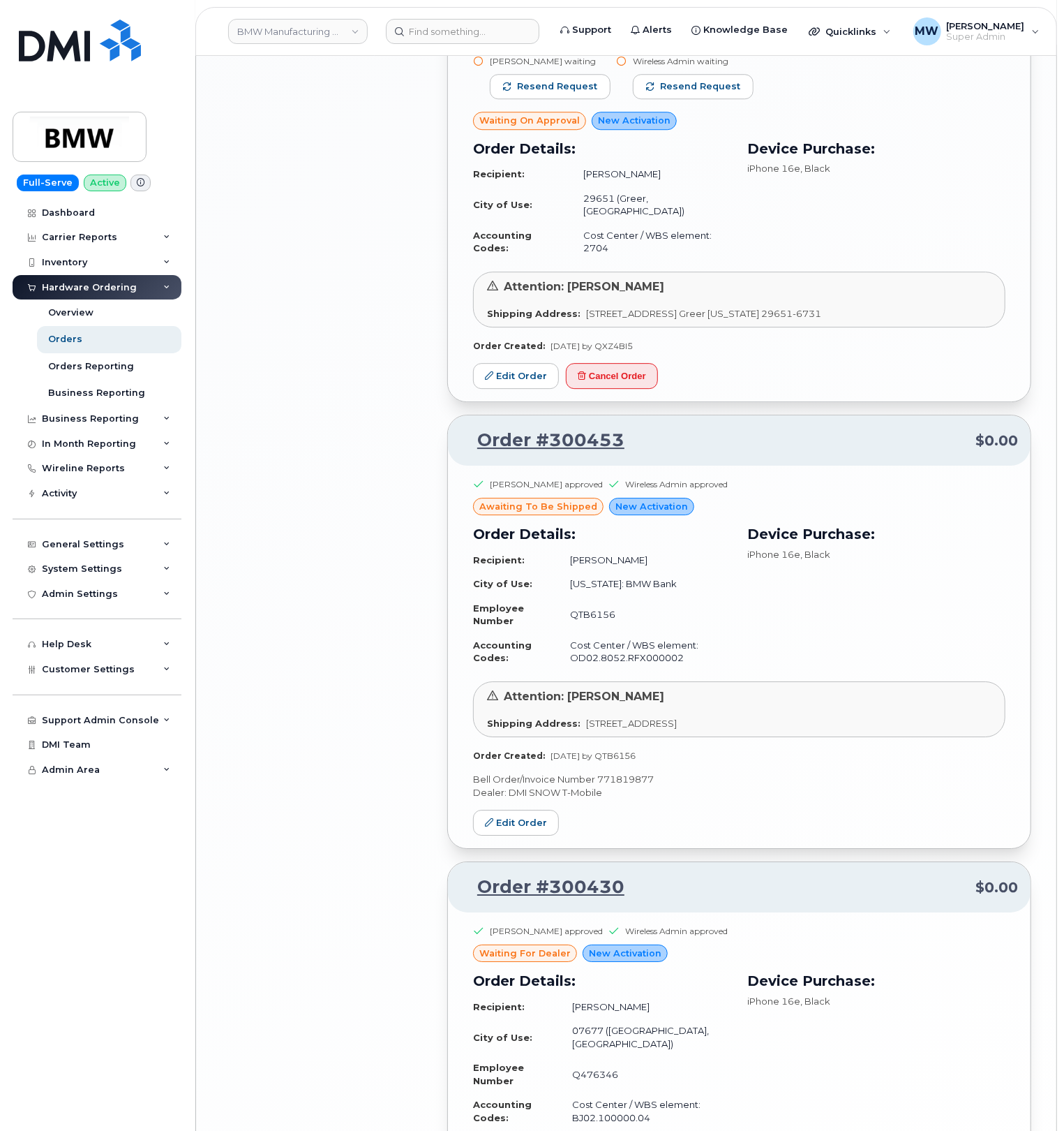
scroll to position [2634, 0]
